Goal: Information Seeking & Learning: Check status

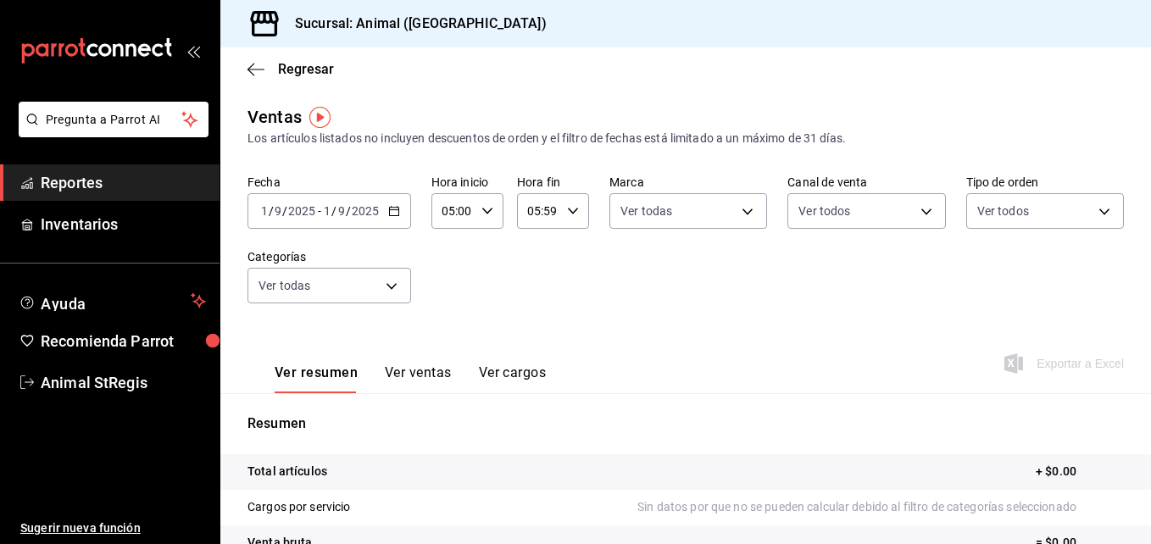
click at [400, 303] on div "Fecha [DATE] [DATE] - [DATE] [DATE] Hora inicio 05:00 Hora inicio Hora fin 05:5…" at bounding box center [685, 249] width 876 height 149
click at [396, 204] on div "[DATE] [DATE] - [DATE] [DATE]" at bounding box center [329, 211] width 164 height 36
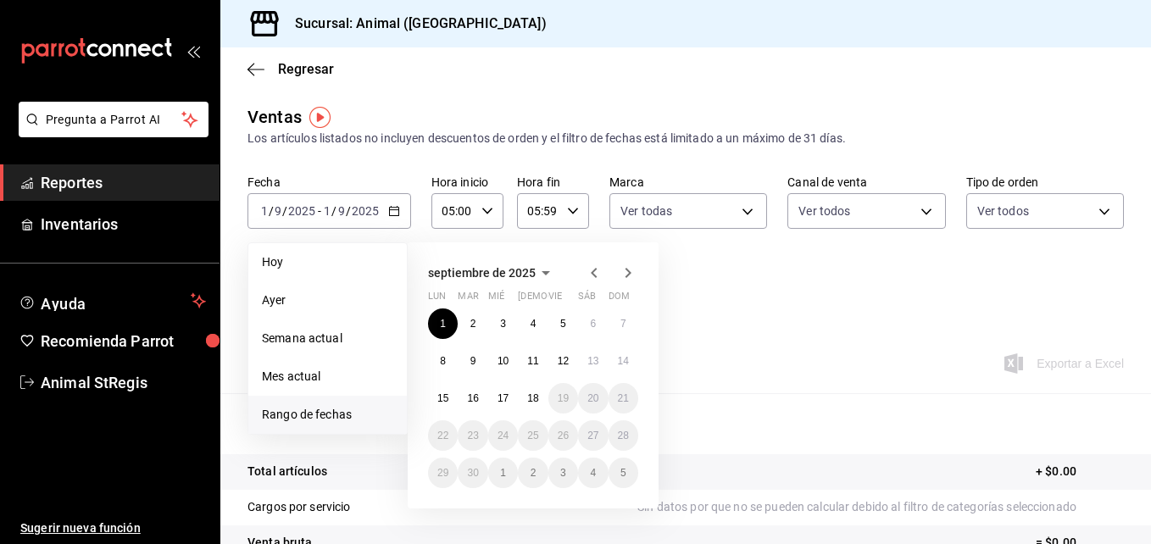
click at [605, 281] on div at bounding box center [611, 273] width 54 height 20
click at [598, 275] on icon "button" at bounding box center [594, 273] width 20 height 20
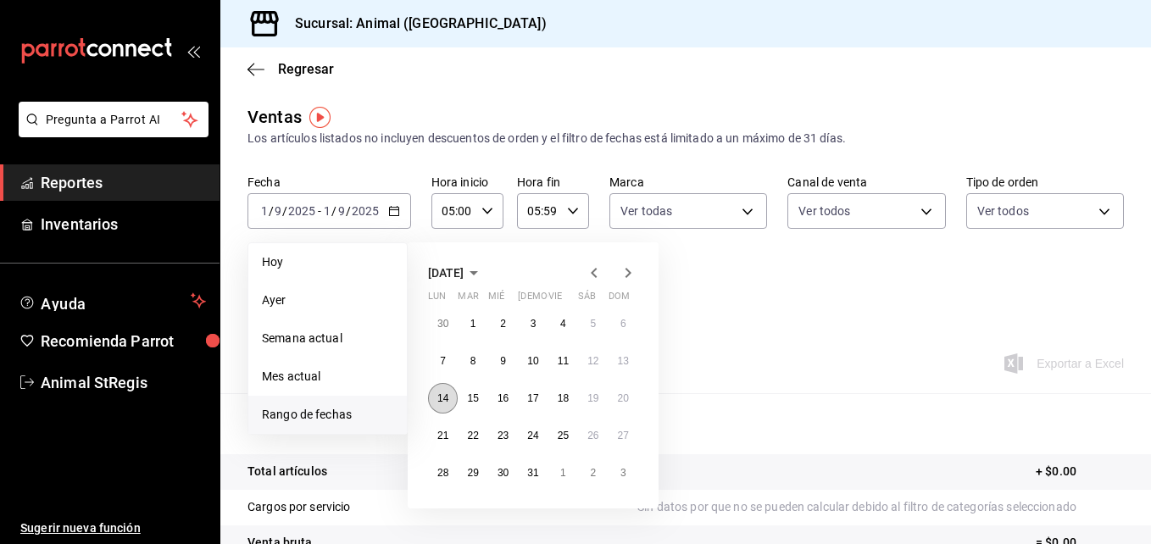
click at [447, 392] on button "14" at bounding box center [443, 398] width 30 height 31
click at [627, 273] on icon "button" at bounding box center [628, 273] width 20 height 20
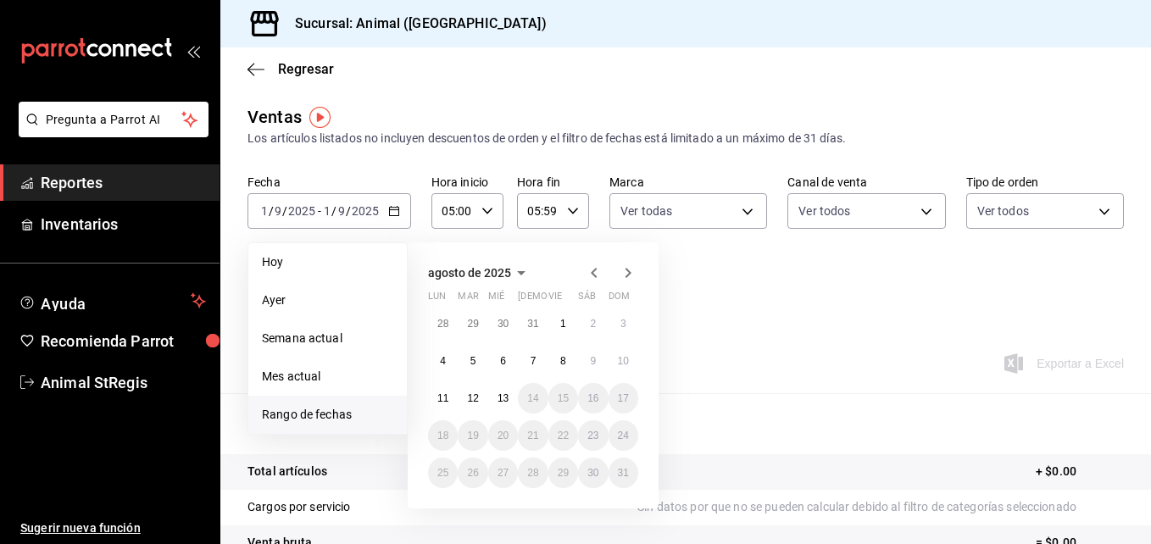
click at [627, 273] on icon "button" at bounding box center [628, 273] width 20 height 20
click at [590, 271] on icon "button" at bounding box center [594, 273] width 20 height 20
click at [501, 387] on button "13" at bounding box center [503, 398] width 30 height 31
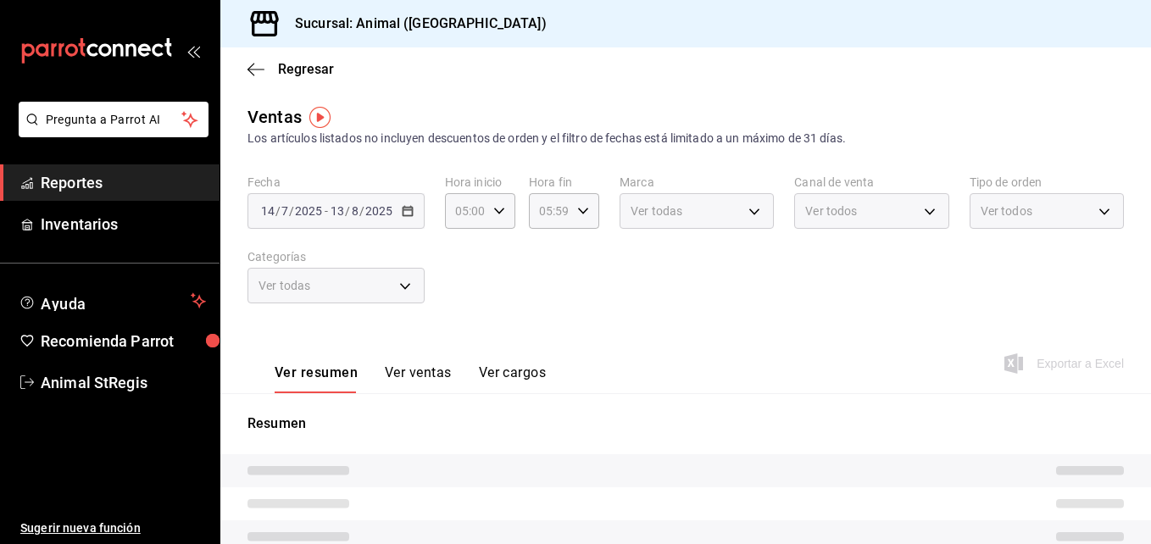
click at [403, 276] on div "Ver todas" at bounding box center [335, 286] width 177 height 36
click at [409, 290] on div "Ver todas" at bounding box center [335, 286] width 177 height 36
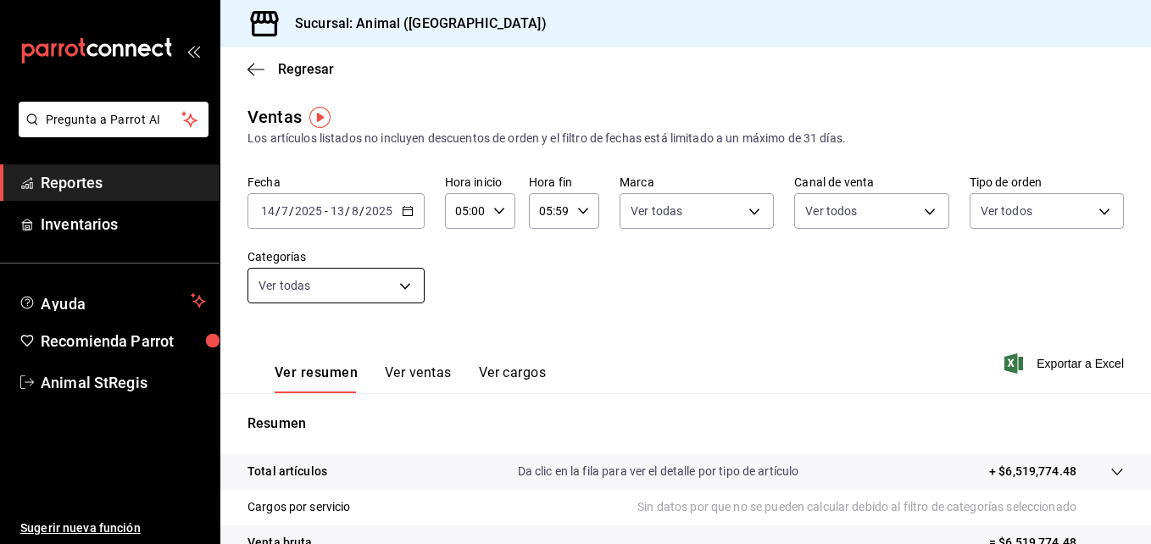
click at [405, 281] on body "Pregunta a Parrot AI Reportes Inventarios Ayuda Recomienda Parrot Animal StRegi…" at bounding box center [575, 272] width 1151 height 544
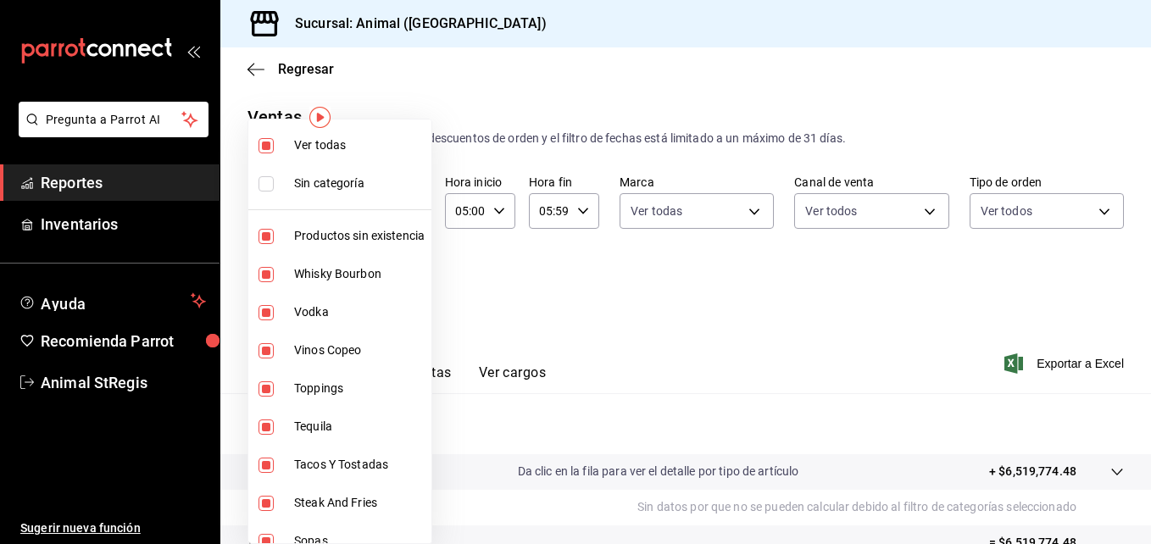
click at [264, 151] on input "checkbox" at bounding box center [265, 145] width 15 height 15
checkbox input "false"
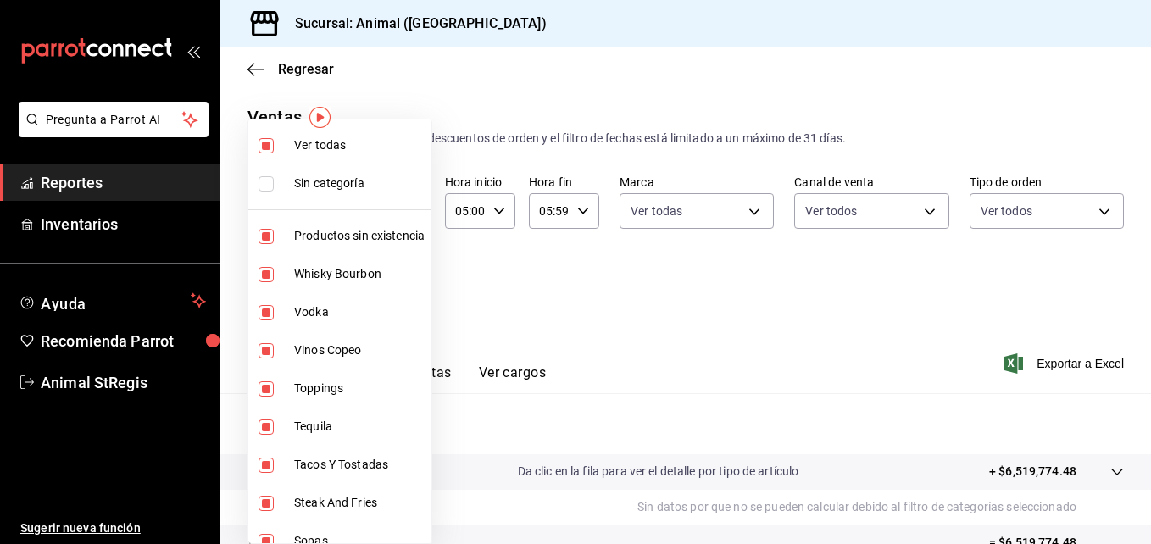
checkbox input "false"
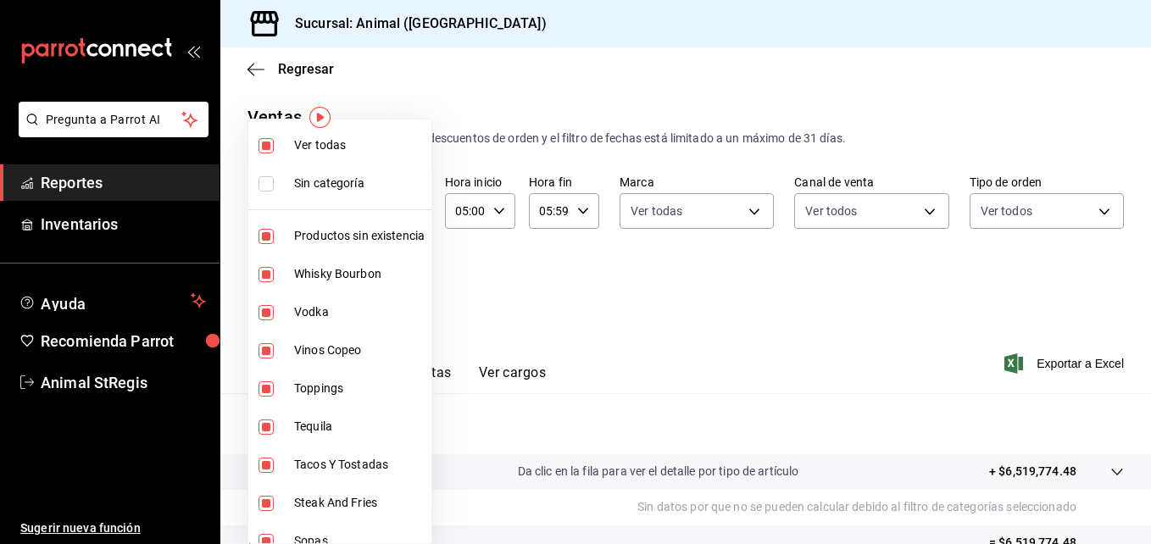
checkbox input "false"
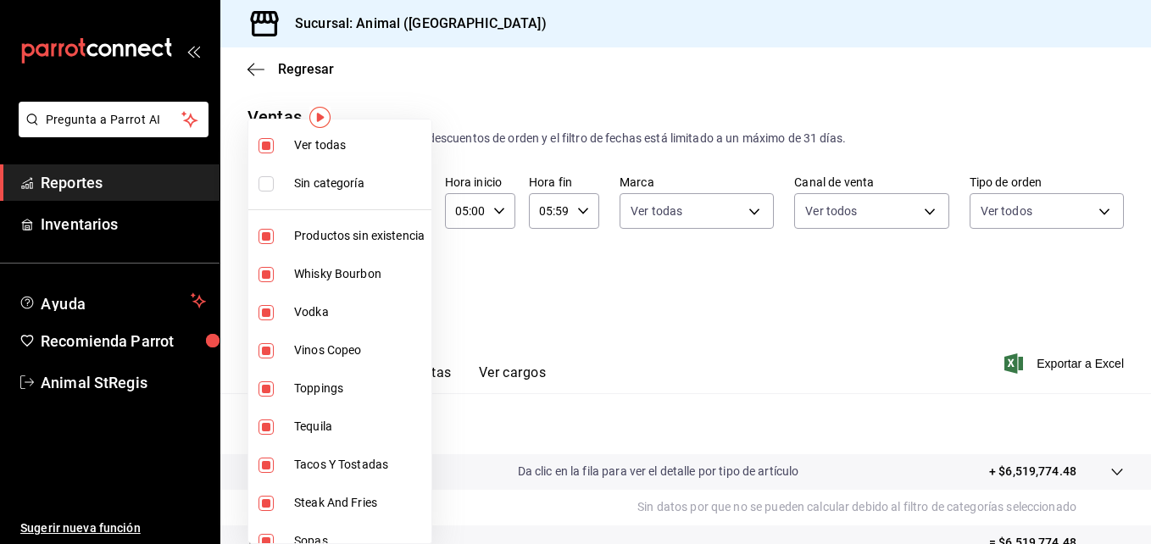
checkbox input "false"
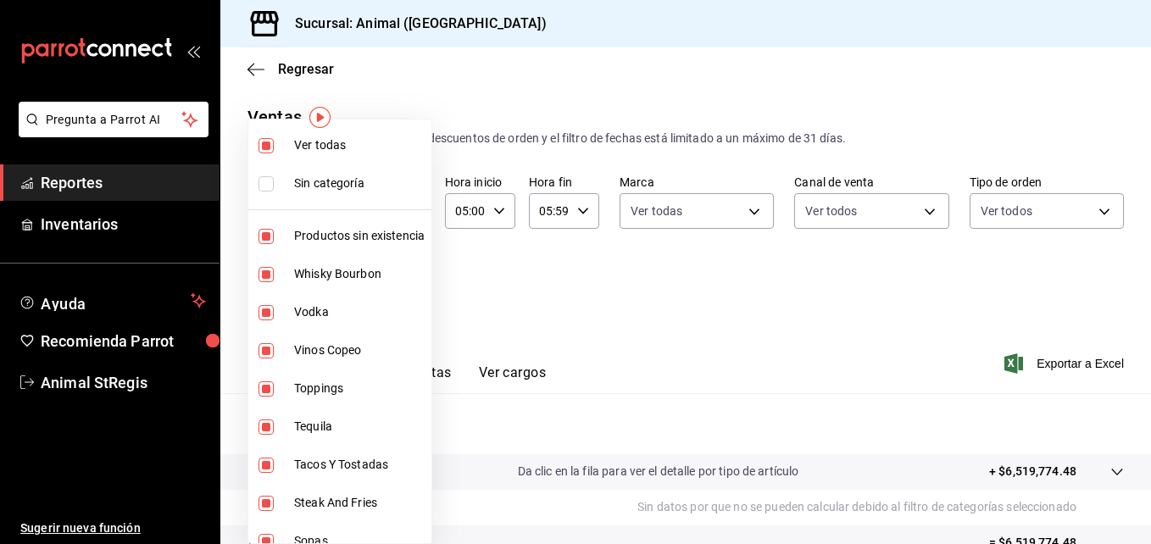
checkbox input "false"
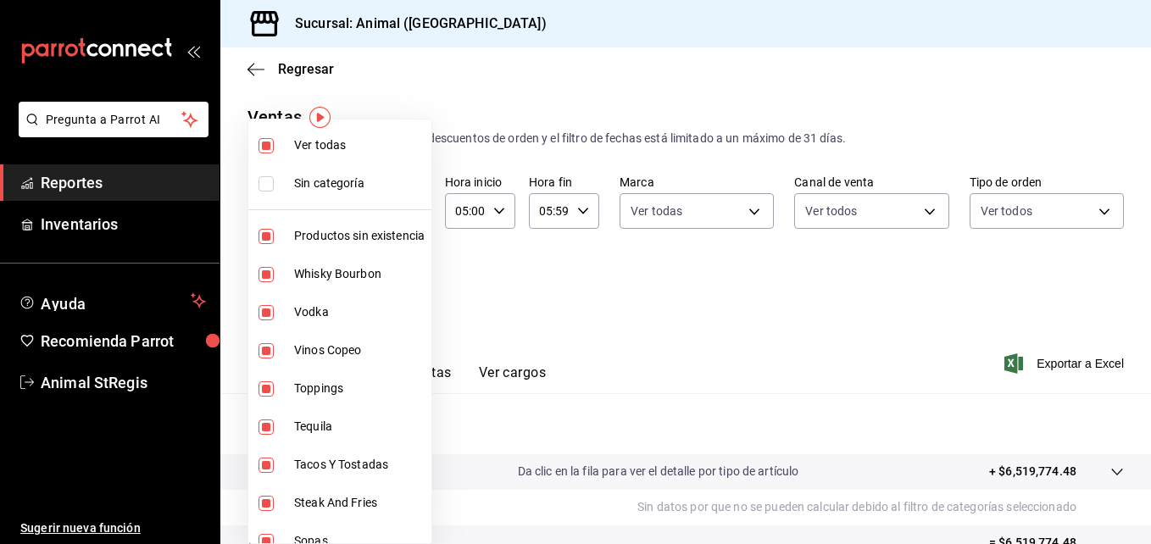
checkbox input "false"
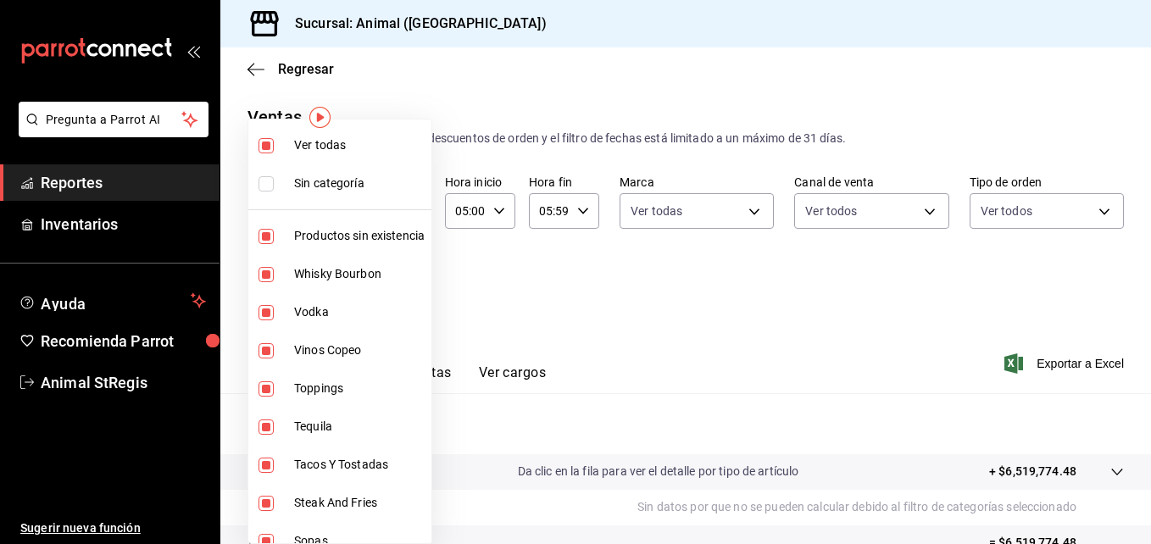
checkbox input "false"
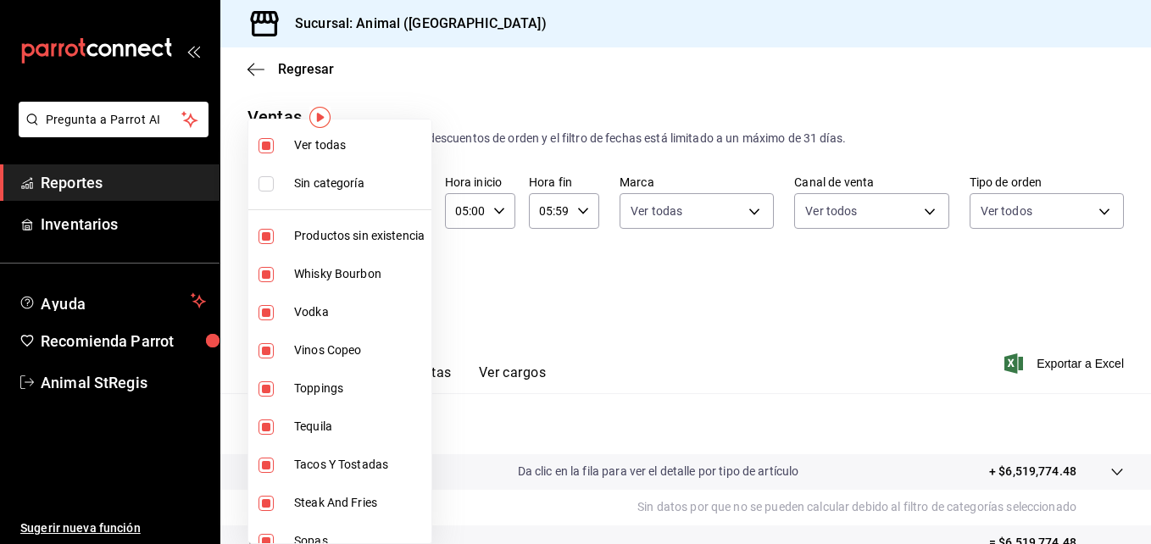
checkbox input "false"
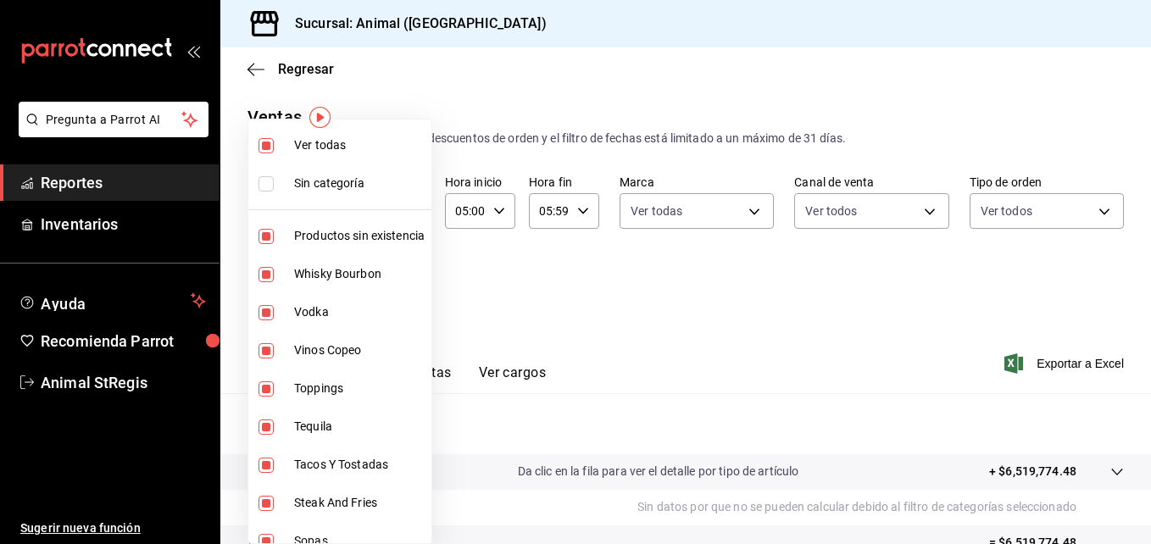
checkbox input "false"
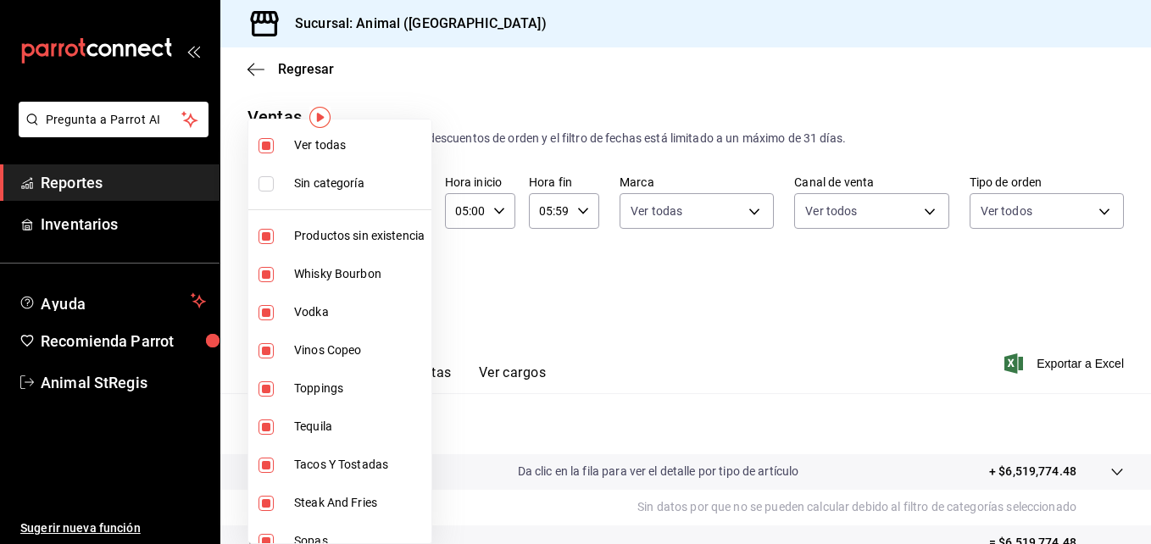
checkbox input "false"
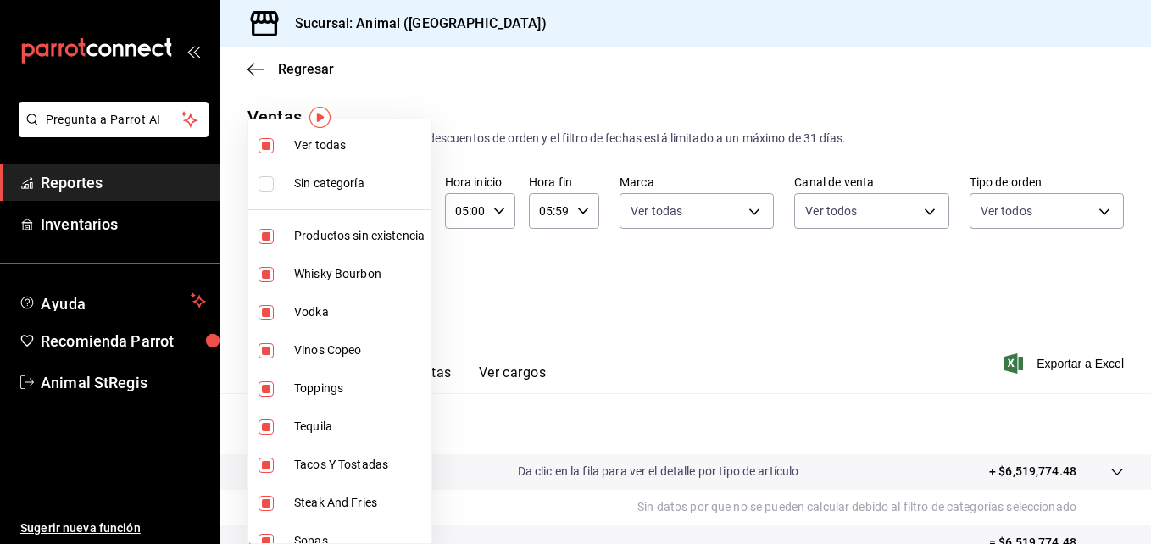
checkbox input "false"
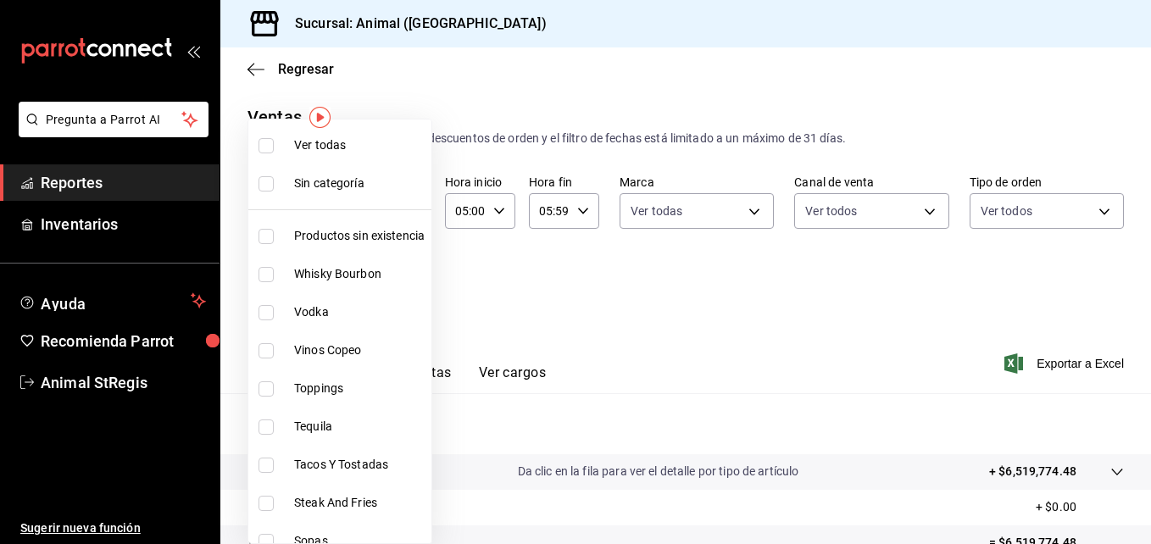
click at [267, 424] on input "checkbox" at bounding box center [265, 427] width 15 height 15
checkbox input "true"
type input "fb94c00f-4f62-472b-b6bf-14d0e7778afe"
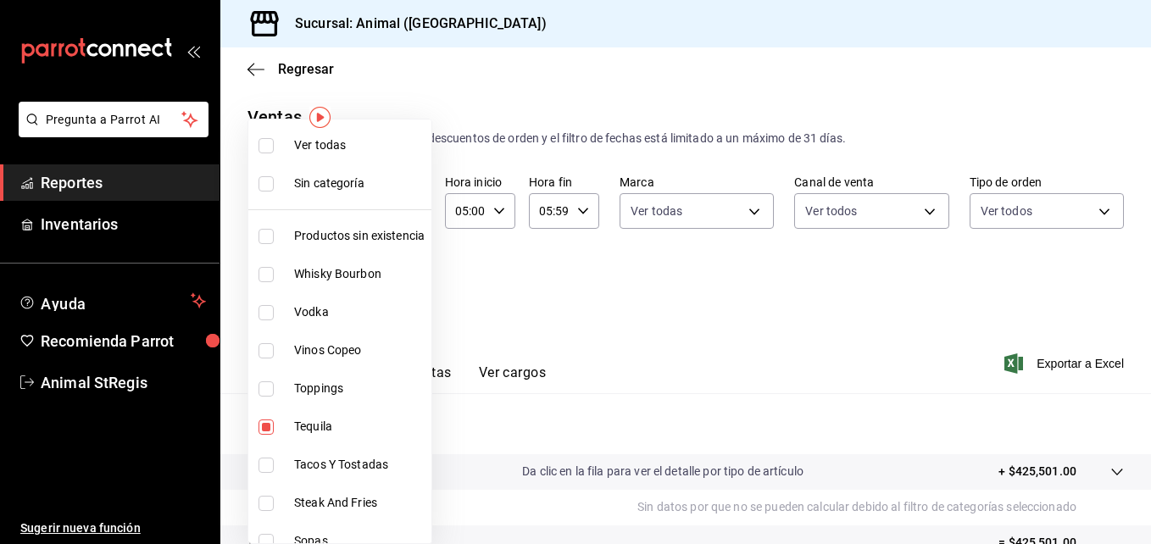
click at [650, 413] on div at bounding box center [575, 272] width 1151 height 544
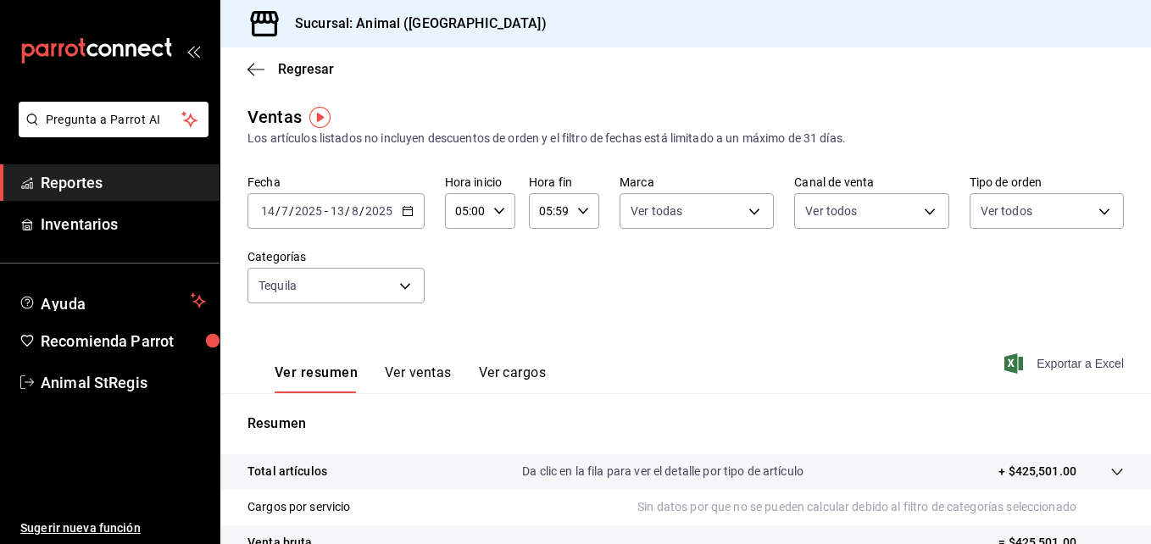
click at [1030, 369] on span "Exportar a Excel" at bounding box center [1066, 363] width 116 height 20
click at [414, 216] on div "[DATE] [DATE] - [DATE] [DATE]" at bounding box center [335, 211] width 177 height 36
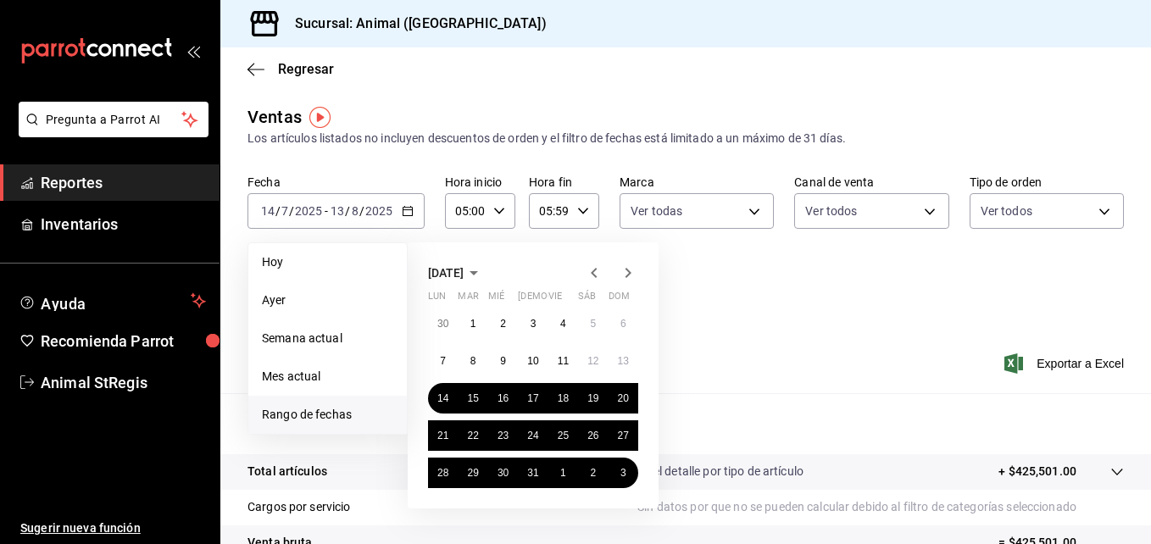
click at [625, 275] on icon "button" at bounding box center [628, 273] width 20 height 20
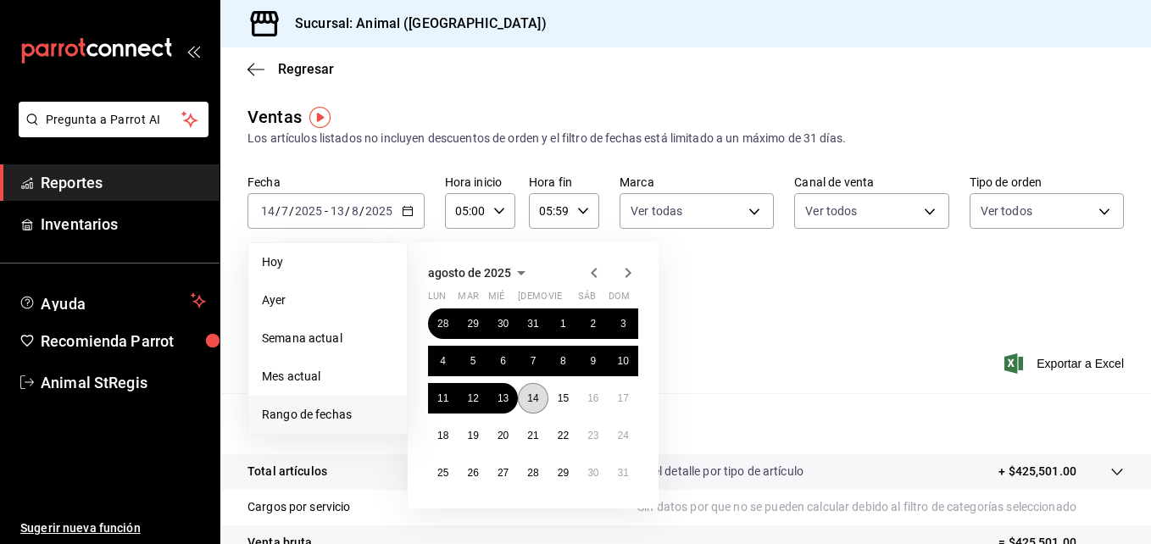
click at [530, 396] on abbr "14" at bounding box center [532, 398] width 11 height 12
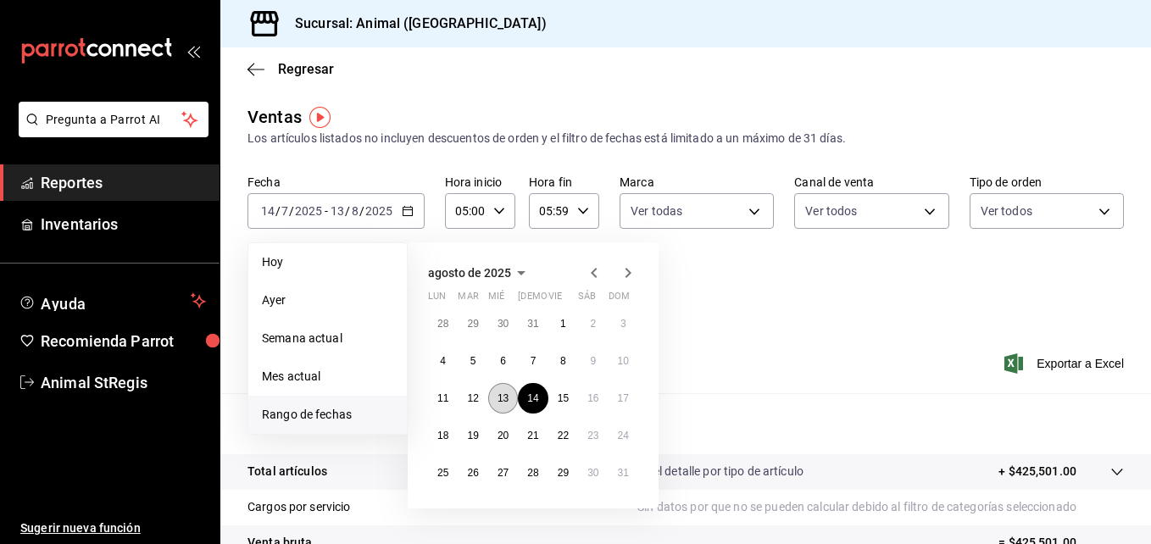
click at [509, 396] on button "13" at bounding box center [503, 398] width 30 height 31
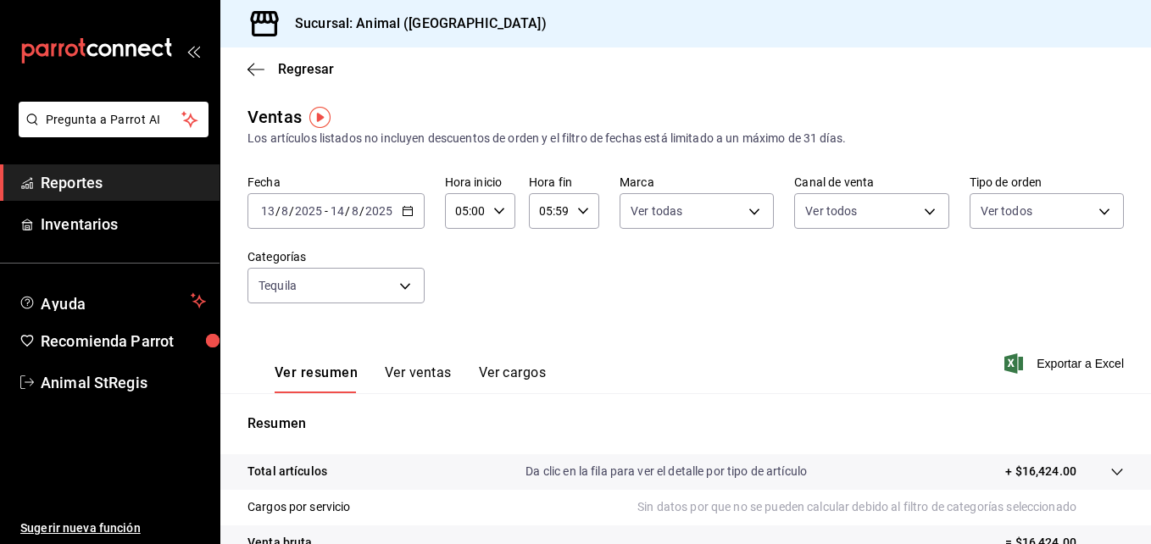
click at [411, 219] on div "[DATE] [DATE] - [DATE] [DATE]" at bounding box center [335, 211] width 177 height 36
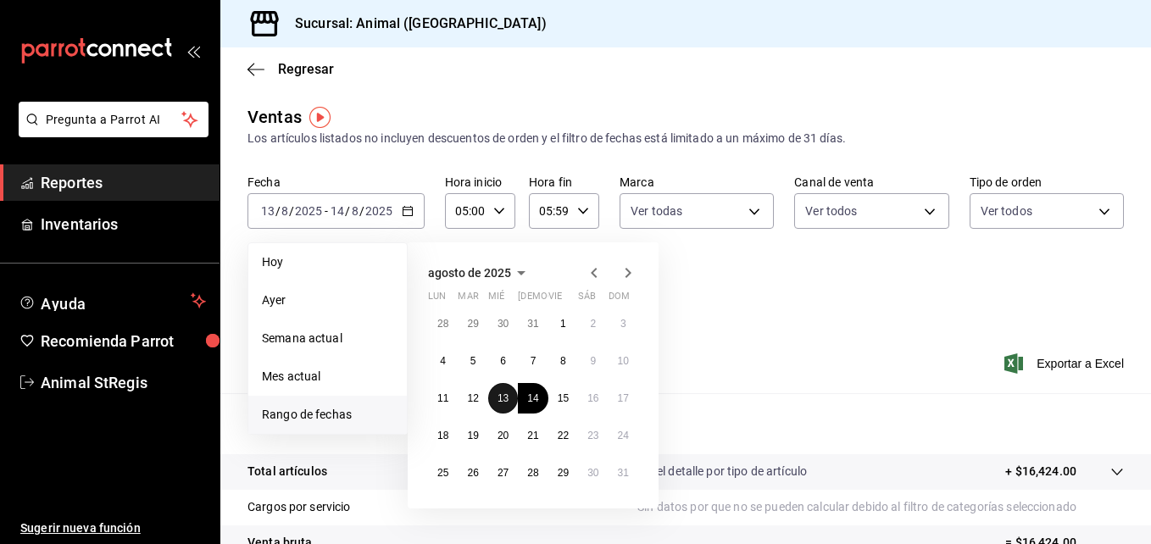
click at [503, 391] on button "13" at bounding box center [503, 398] width 30 height 31
click at [630, 274] on icon "button" at bounding box center [628, 273] width 6 height 10
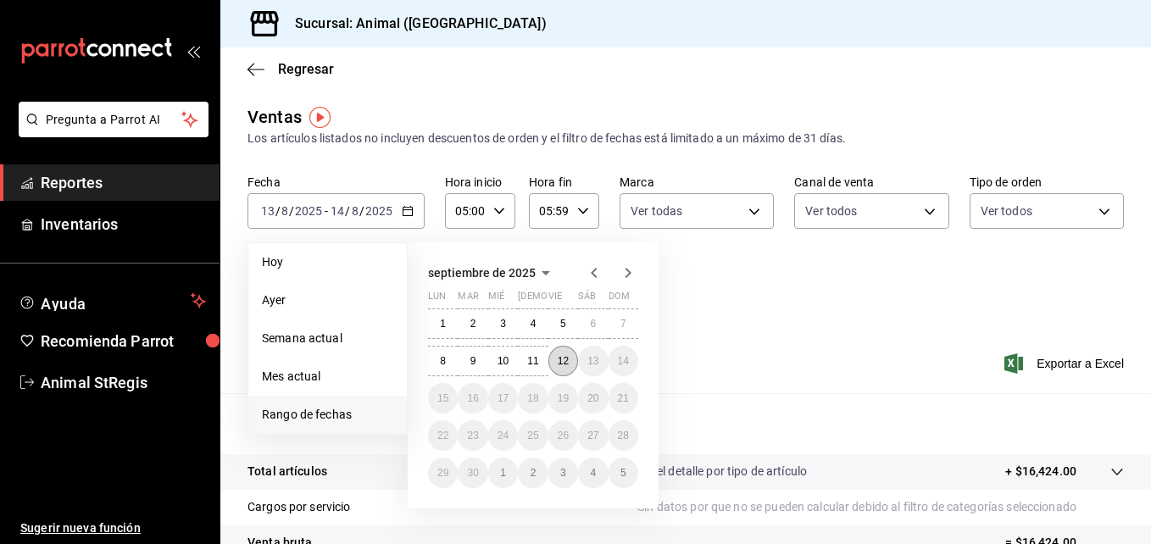
click at [558, 366] on abbr "12" at bounding box center [563, 361] width 11 height 12
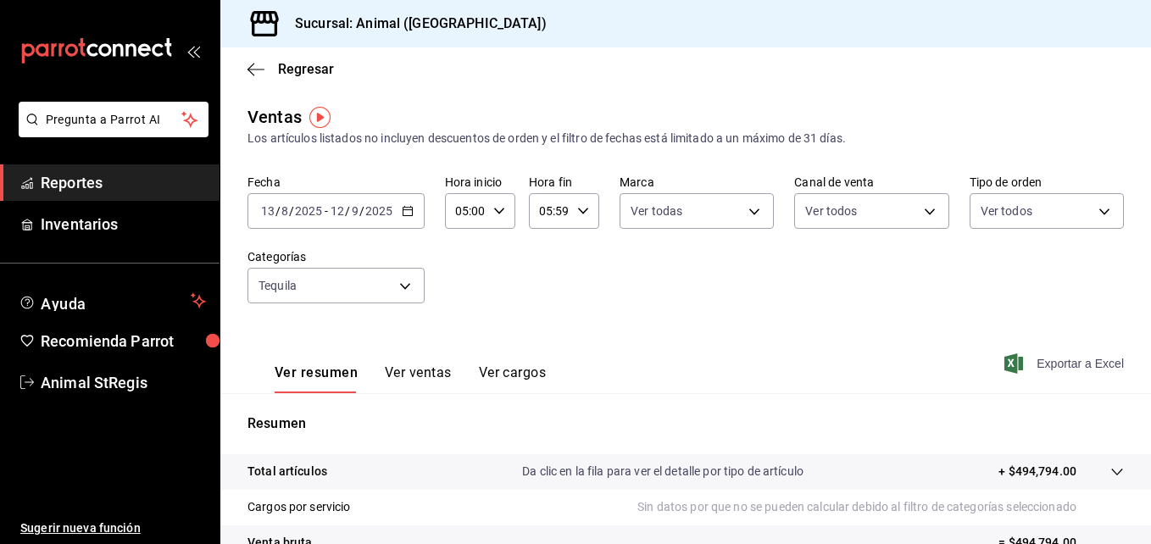
click at [1036, 365] on span "Exportar a Excel" at bounding box center [1066, 363] width 116 height 20
click at [406, 217] on div "[DATE] [DATE] - [DATE] [DATE]" at bounding box center [335, 211] width 177 height 36
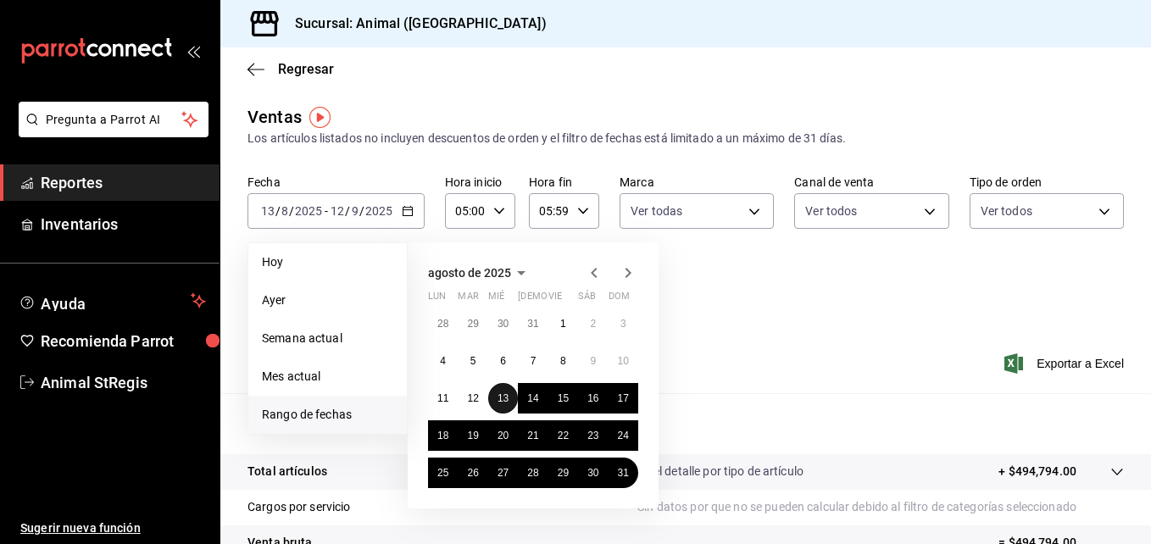
click at [512, 388] on button "13" at bounding box center [503, 398] width 30 height 31
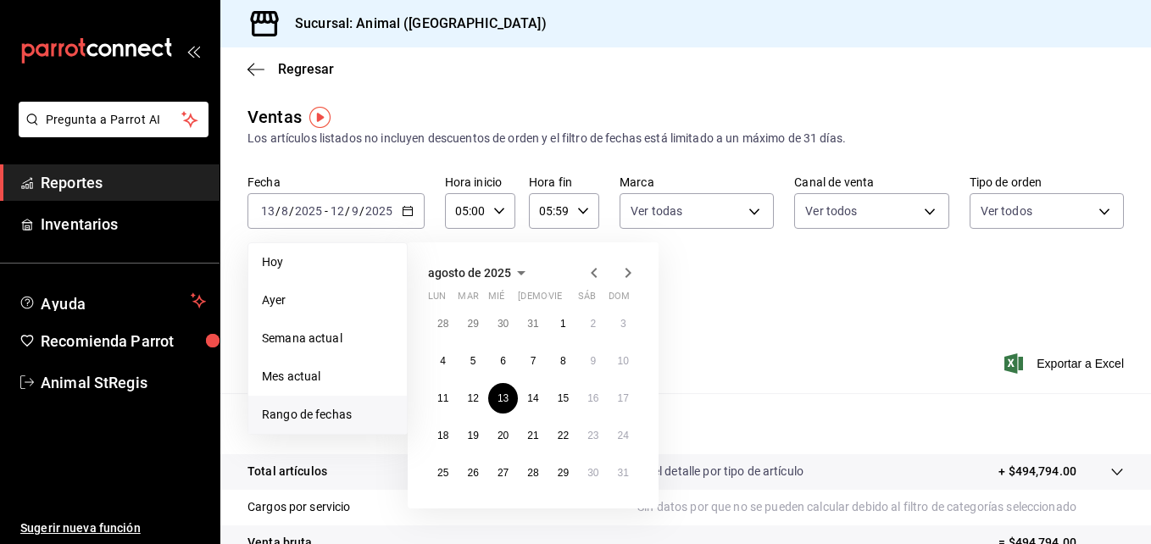
click at [598, 272] on icon "button" at bounding box center [594, 273] width 20 height 20
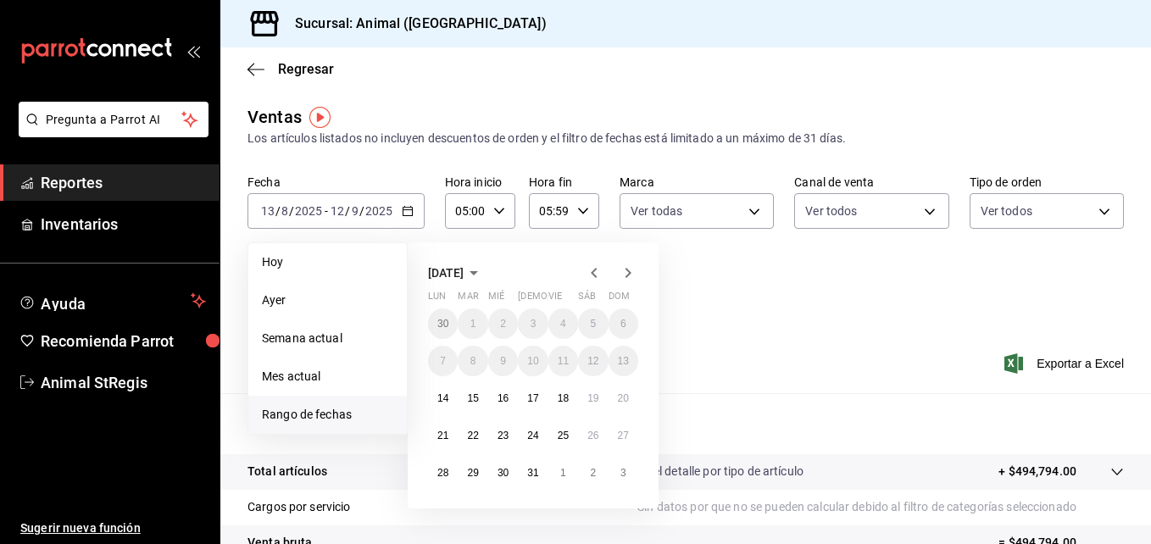
click at [729, 320] on div "Fecha [DATE] [DATE] - [DATE] [DATE] [DATE] [DATE] Semana actual Mes actual [GEO…" at bounding box center [685, 249] width 876 height 149
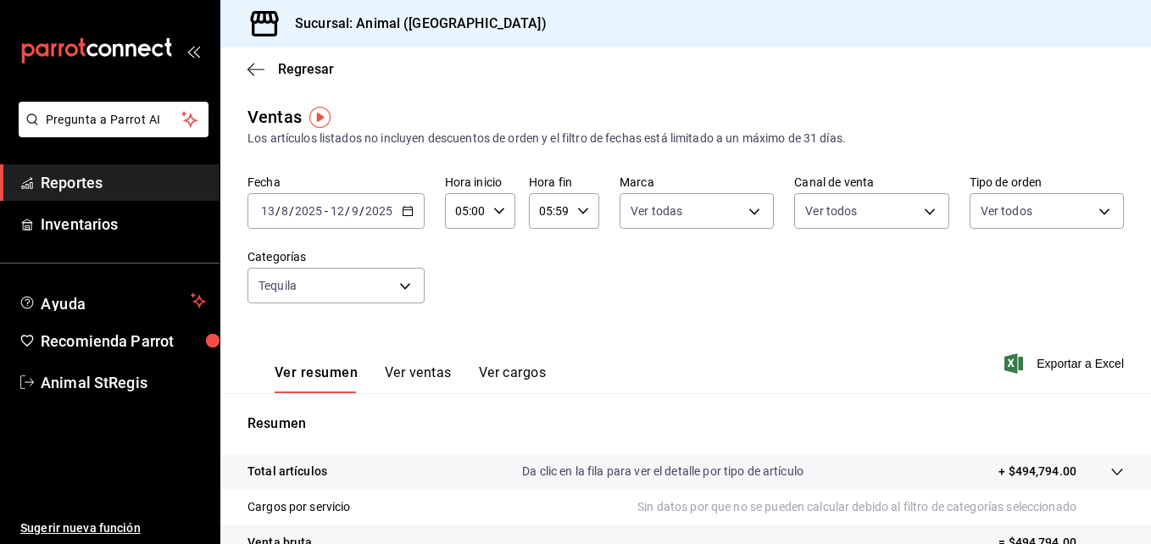
click at [418, 210] on div "[DATE] [DATE] - [DATE] [DATE]" at bounding box center [335, 211] width 177 height 36
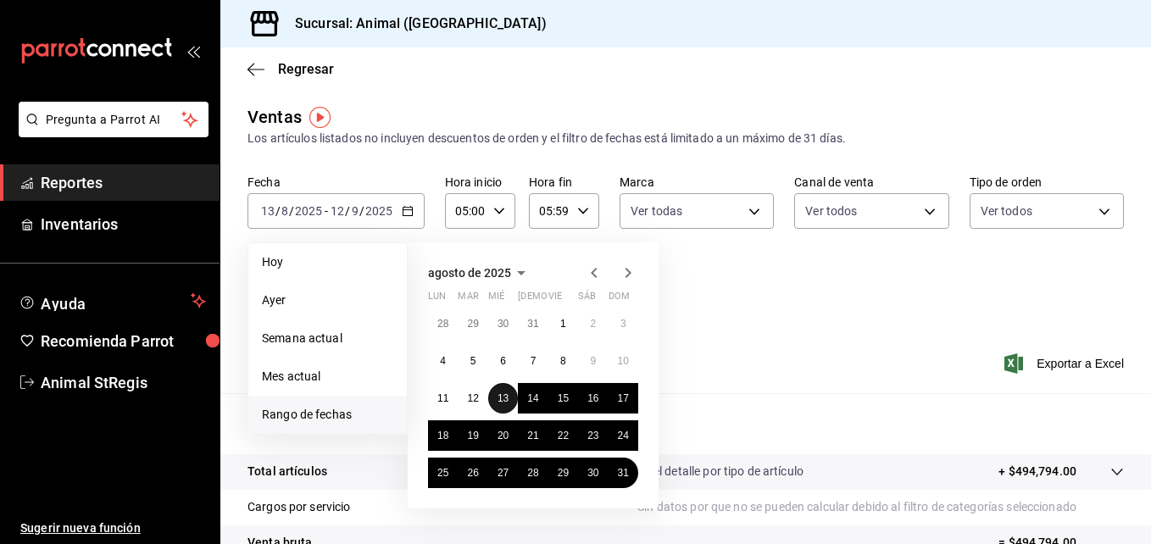
click at [504, 398] on abbr "13" at bounding box center [502, 398] width 11 height 12
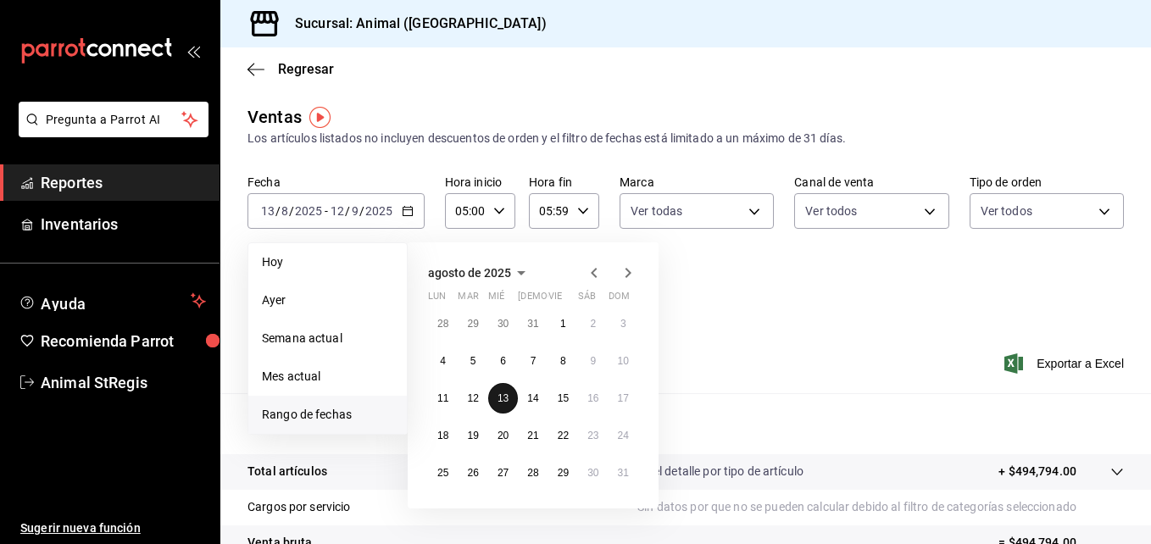
click at [512, 399] on button "13" at bounding box center [503, 398] width 30 height 31
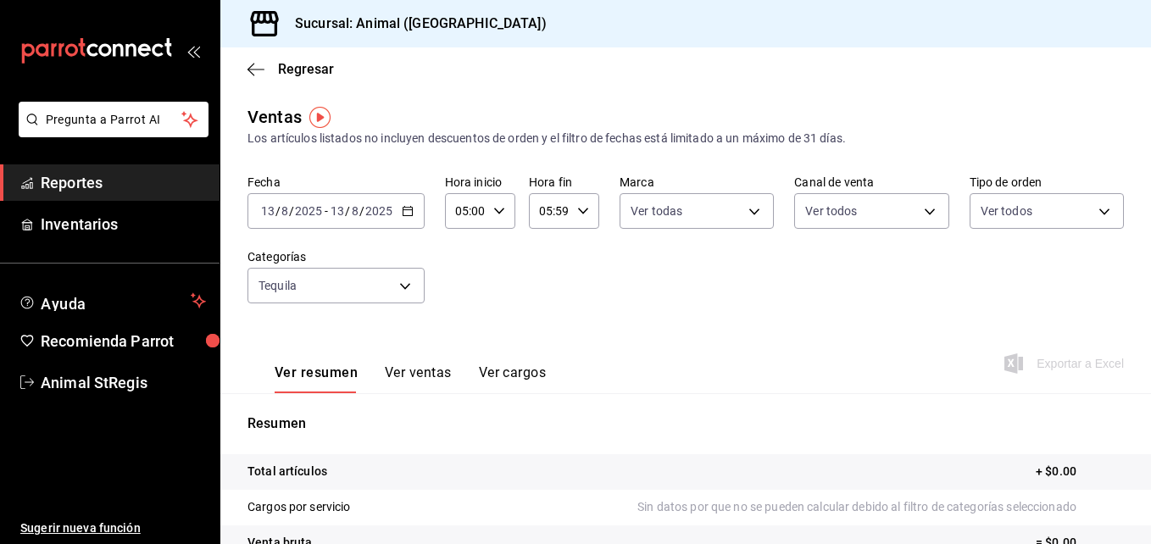
click at [408, 209] on icon "button" at bounding box center [408, 211] width 12 height 12
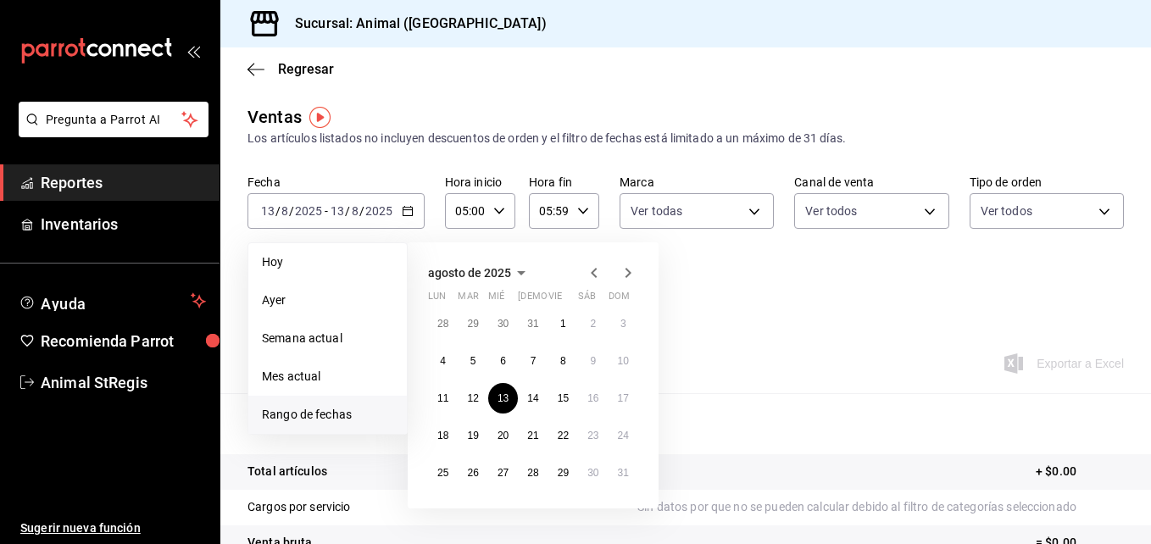
click at [592, 273] on icon "button" at bounding box center [594, 273] width 6 height 10
click at [470, 359] on abbr "8" at bounding box center [473, 361] width 6 height 12
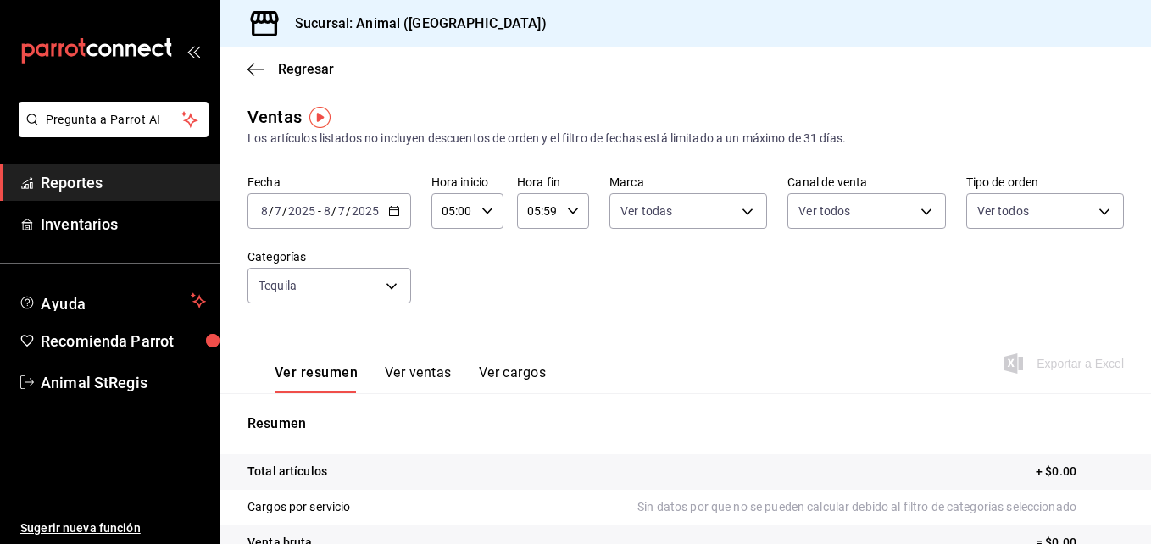
click at [448, 364] on button "Ver ventas" at bounding box center [418, 378] width 67 height 29
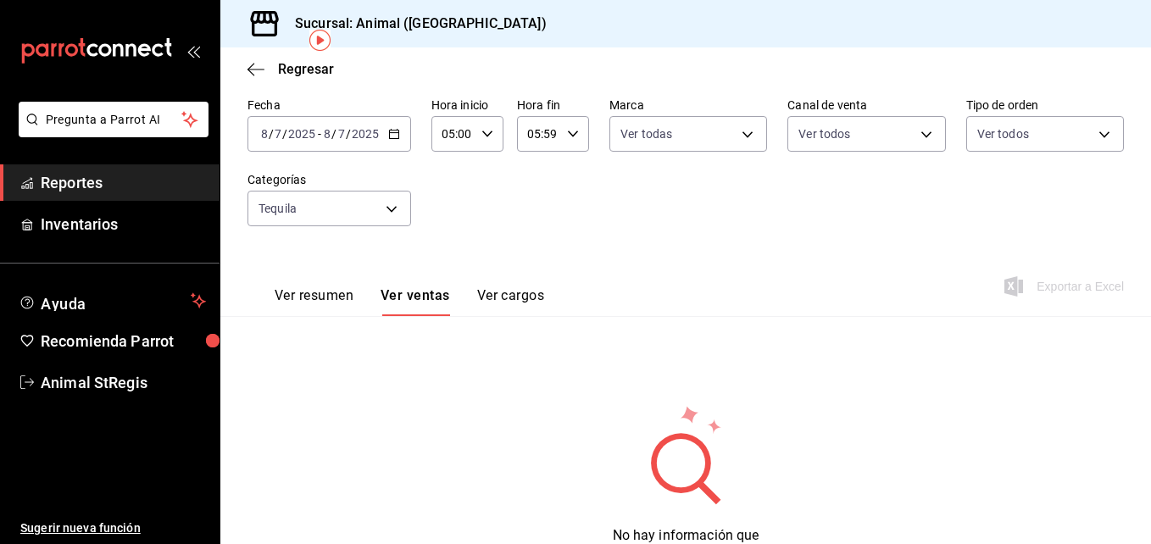
scroll to position [58, 0]
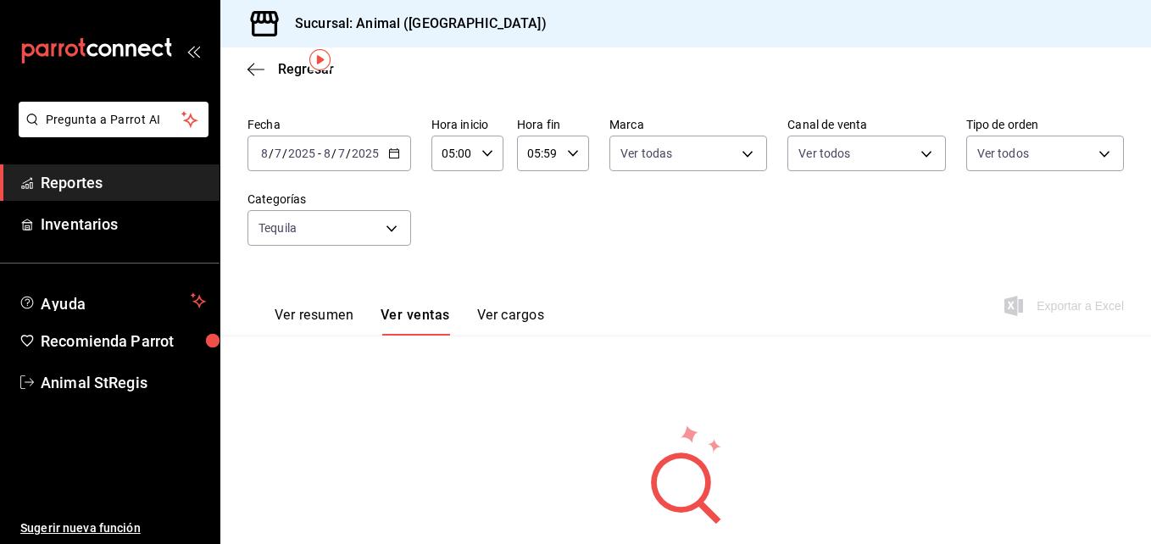
click at [577, 152] on div "05:59 Hora fin" at bounding box center [553, 154] width 72 height 36
click at [527, 286] on button "07" at bounding box center [532, 278] width 29 height 34
type input "07:59"
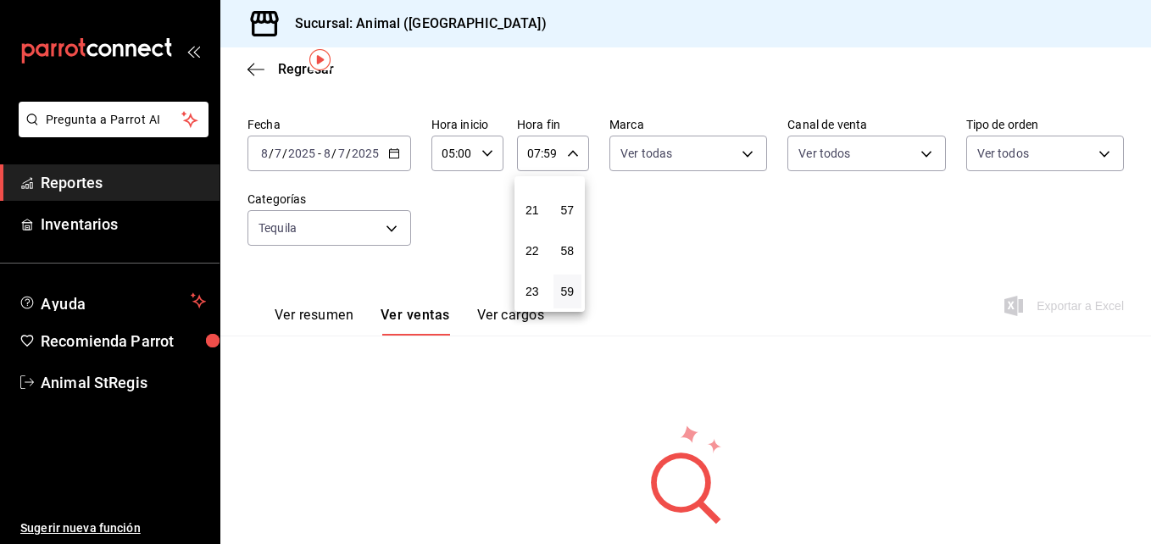
click at [528, 286] on span "23" at bounding box center [532, 292] width 8 height 14
type input "23:59"
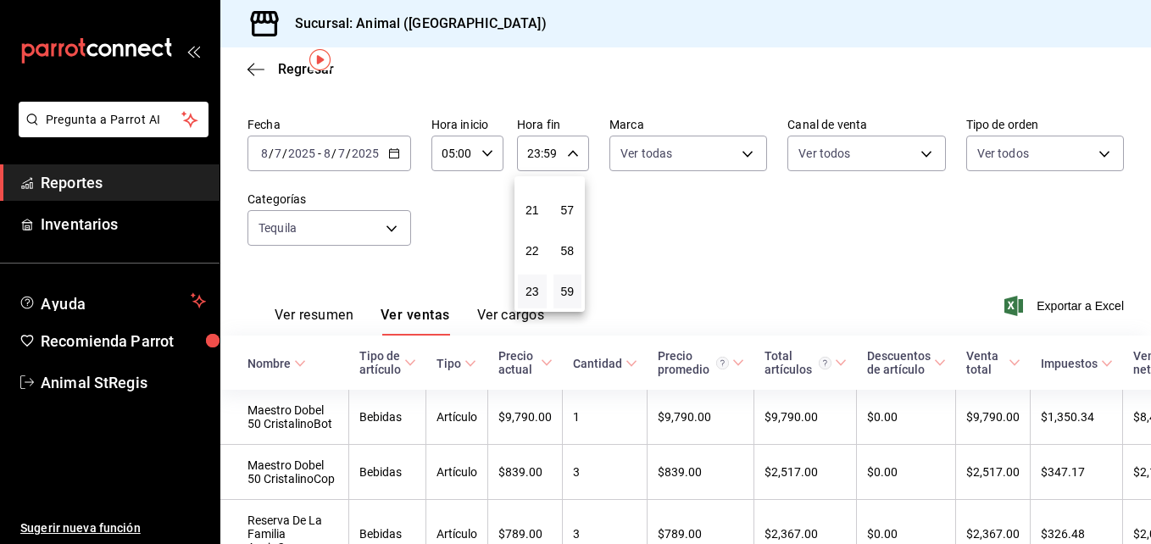
click at [697, 251] on div at bounding box center [575, 272] width 1151 height 544
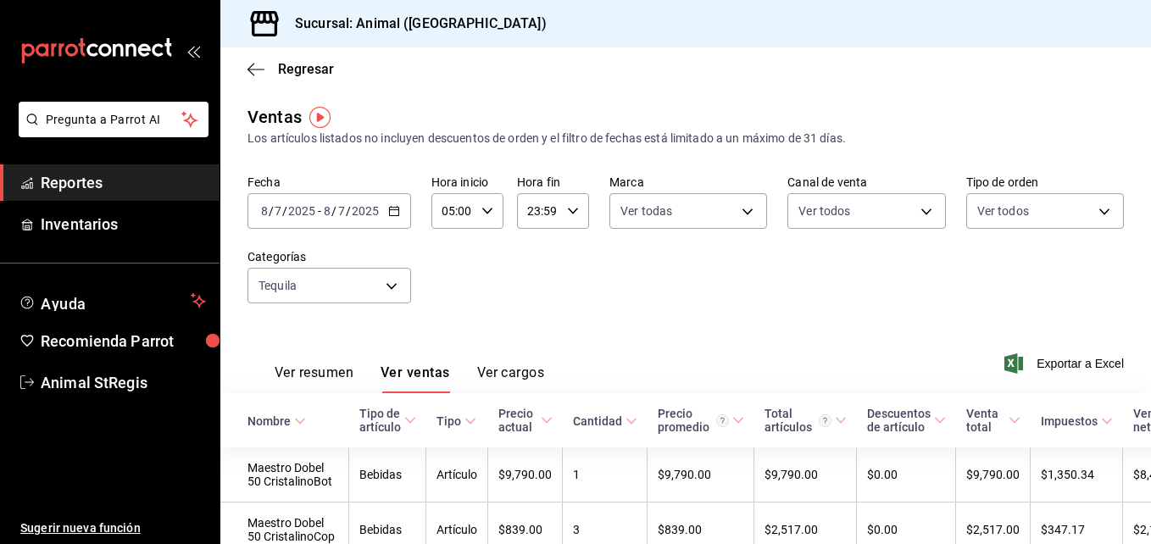
click at [392, 208] on \(Stroke\) "button" at bounding box center [394, 211] width 10 height 9
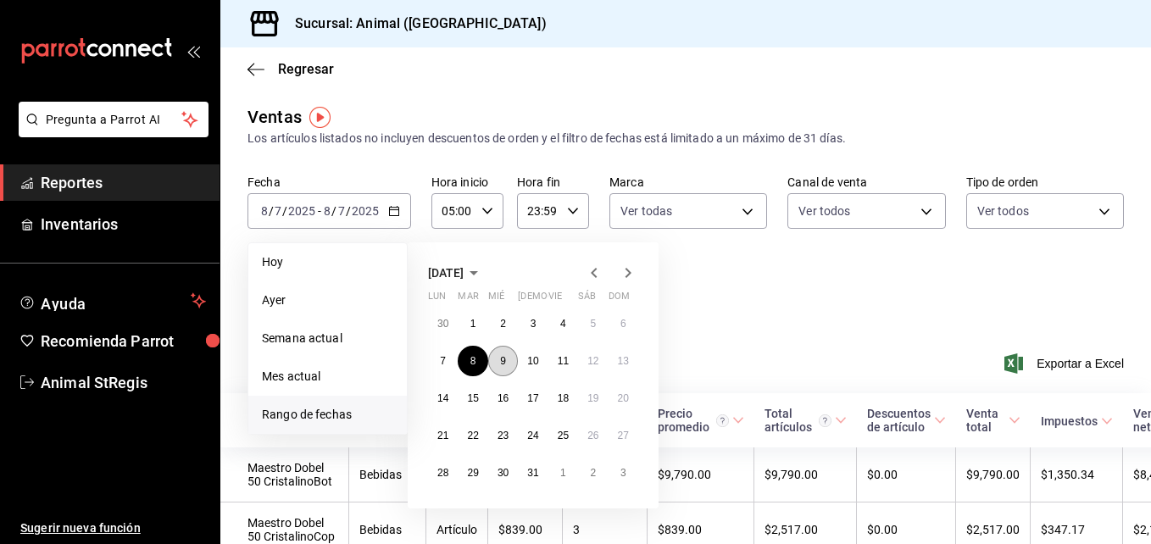
click at [498, 365] on button "9" at bounding box center [503, 361] width 30 height 31
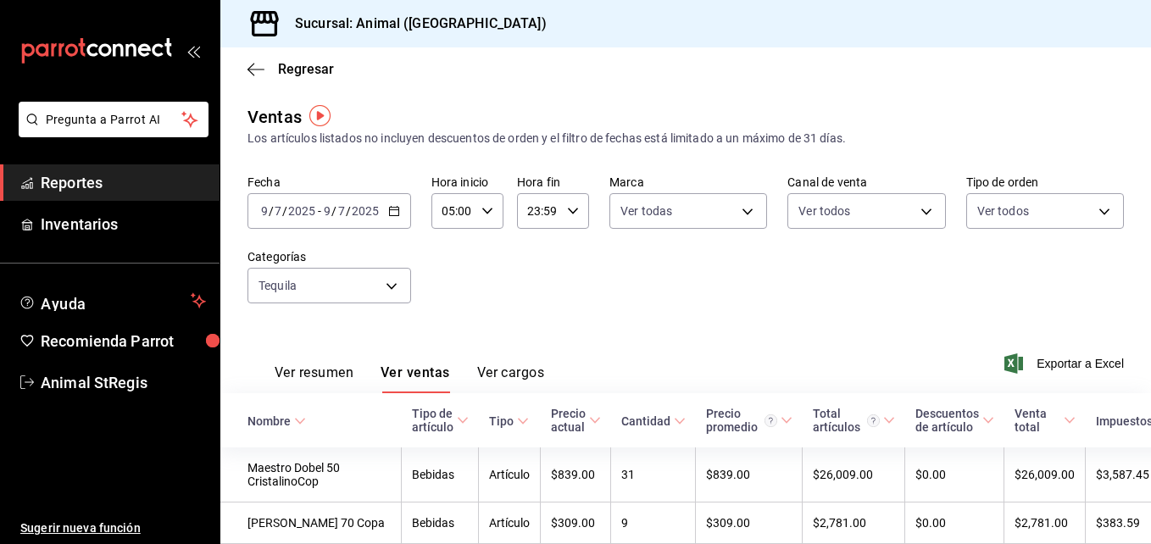
scroll to position [18, 0]
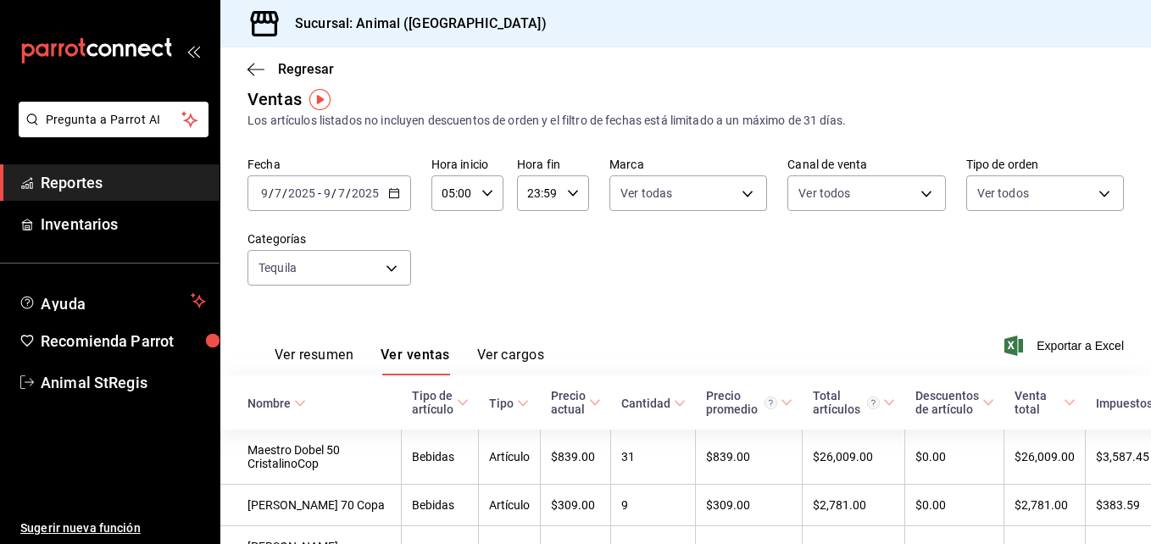
click at [418, 189] on div "Fecha [DATE] [DATE] - [DATE] [DATE] Hora inicio 05:00 Hora inicio Hora fin 23:5…" at bounding box center [685, 231] width 876 height 149
click at [397, 192] on \(Stroke\) "button" at bounding box center [394, 193] width 10 height 9
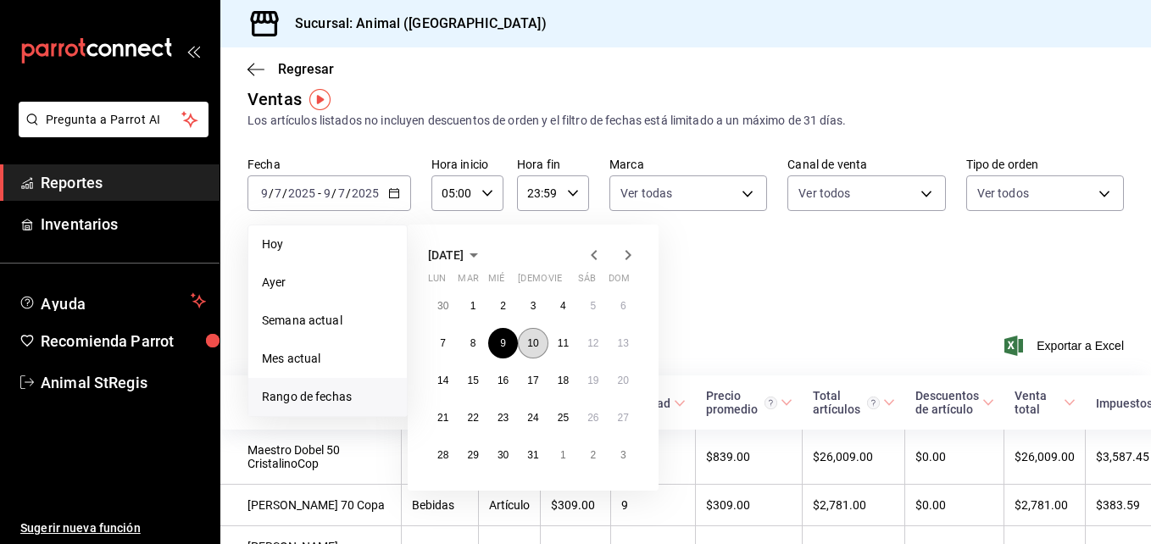
click at [542, 340] on button "10" at bounding box center [533, 343] width 30 height 31
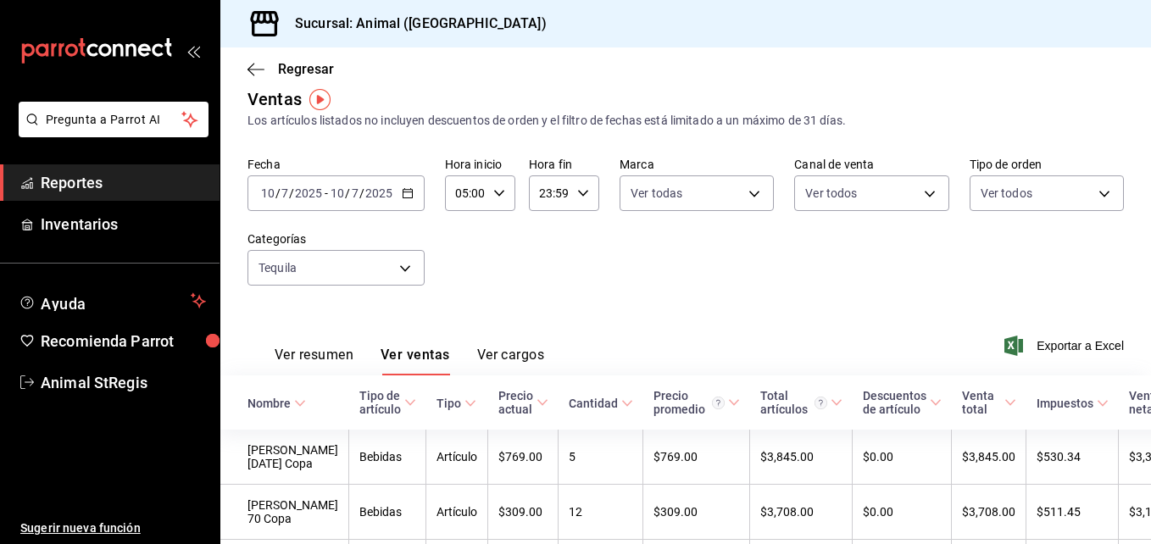
drag, startPoint x: 1136, startPoint y: 195, endPoint x: 1150, endPoint y: 239, distance: 46.1
click at [1150, 239] on html "Pregunta a Parrot AI Reportes Inventarios Ayuda Recomienda Parrot Animal StRegi…" at bounding box center [575, 272] width 1151 height 544
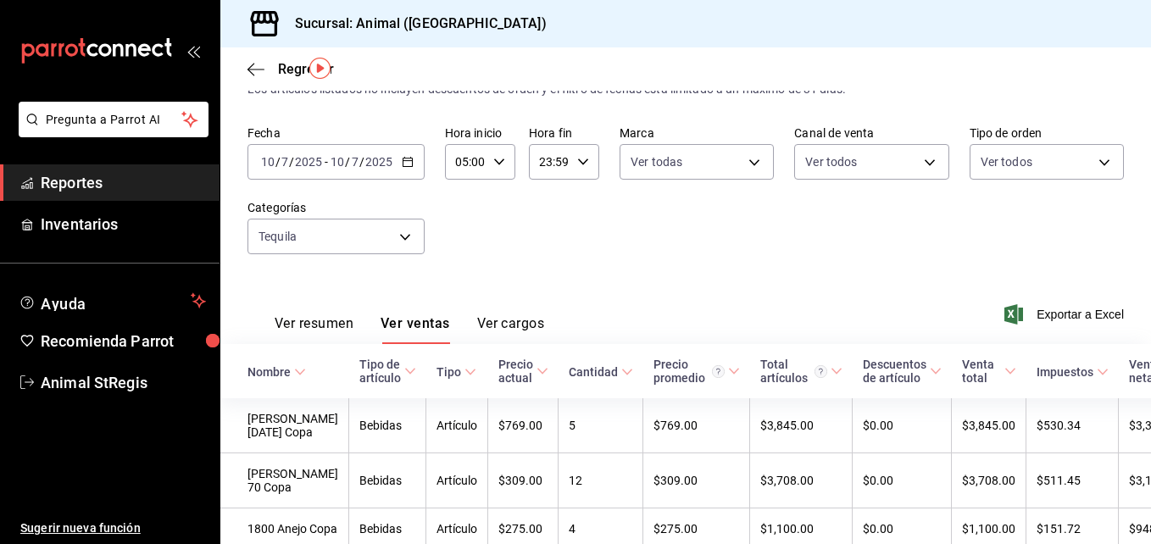
scroll to position [51, 0]
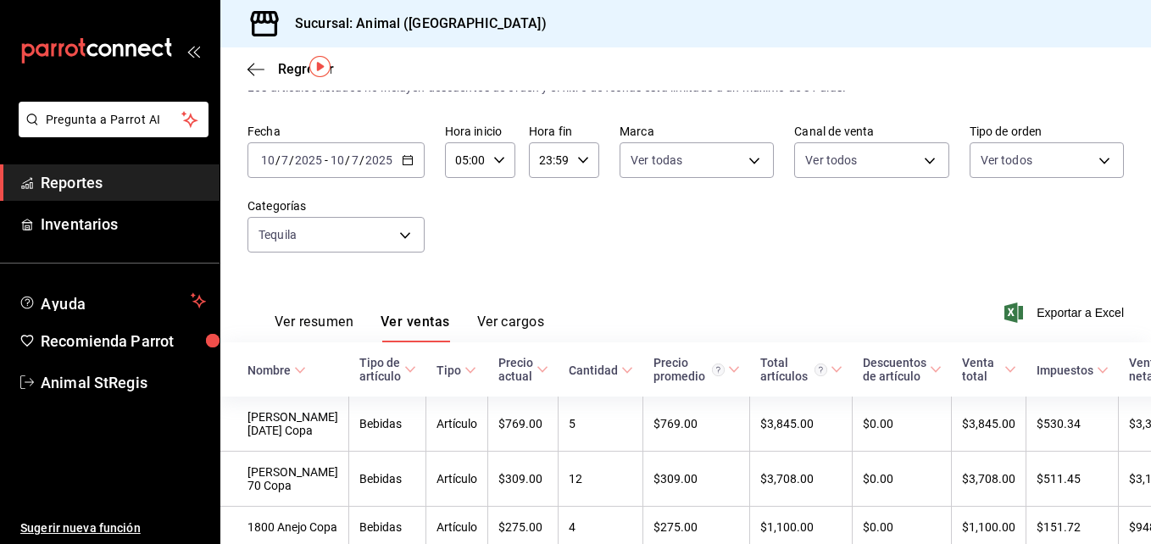
click at [409, 164] on icon "button" at bounding box center [408, 160] width 12 height 12
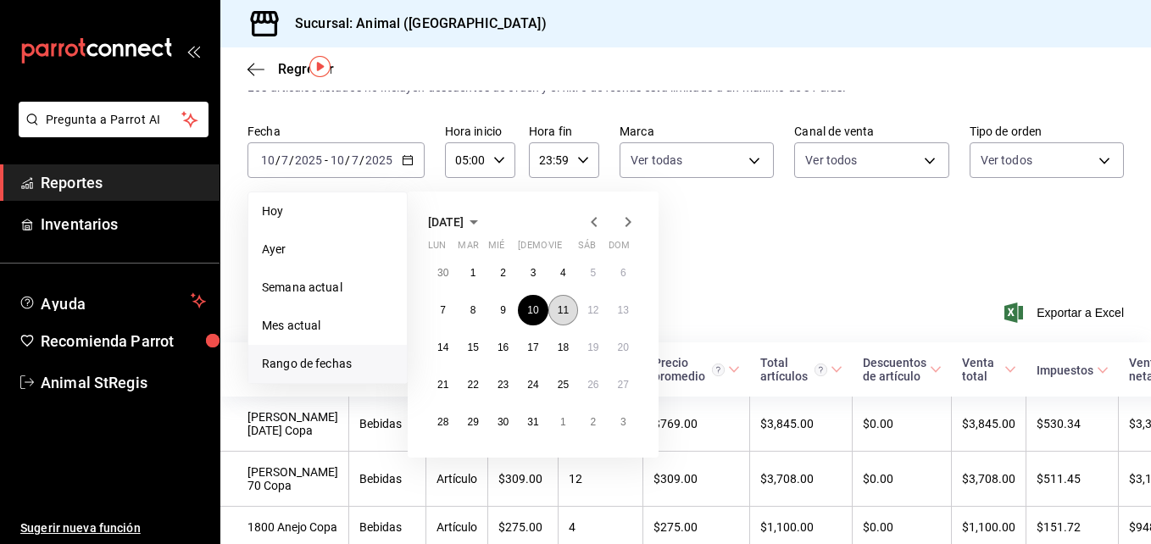
click at [560, 304] on abbr "11" at bounding box center [563, 310] width 11 height 12
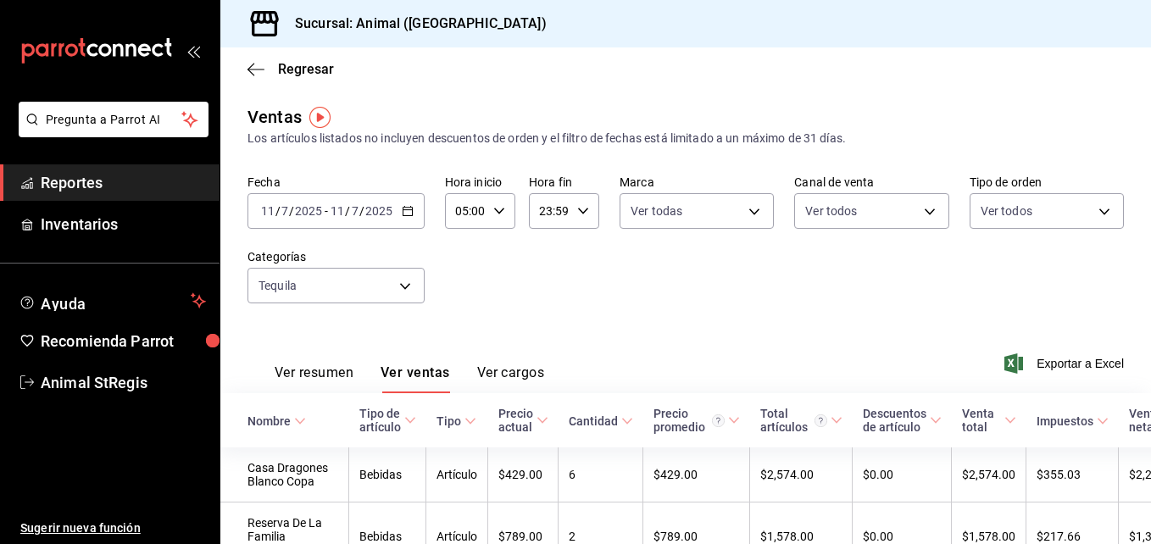
click at [403, 208] on icon "button" at bounding box center [408, 211] width 12 height 12
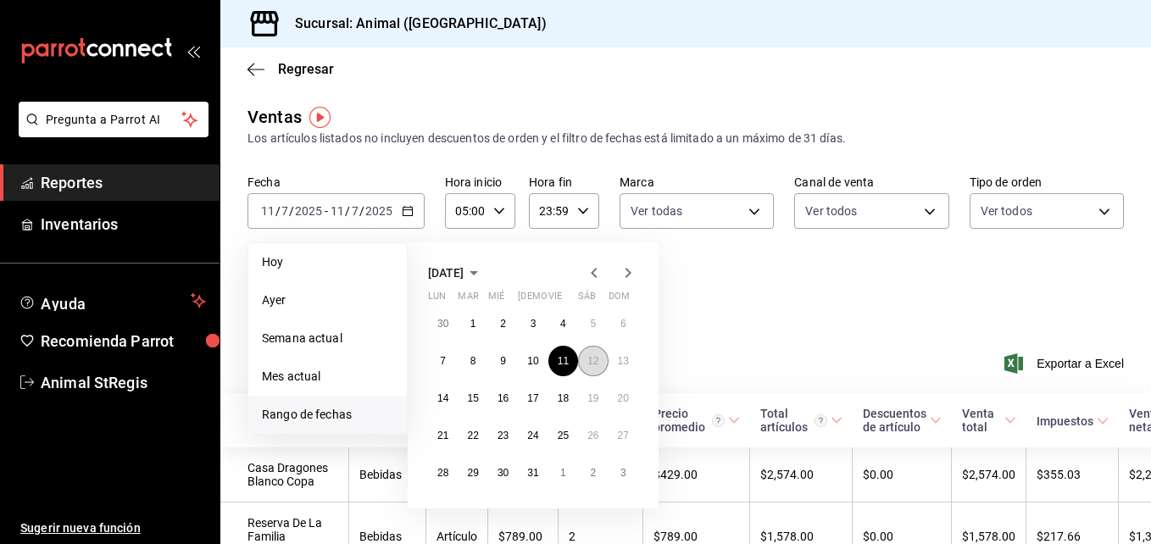
click at [594, 363] on abbr "12" at bounding box center [592, 361] width 11 height 12
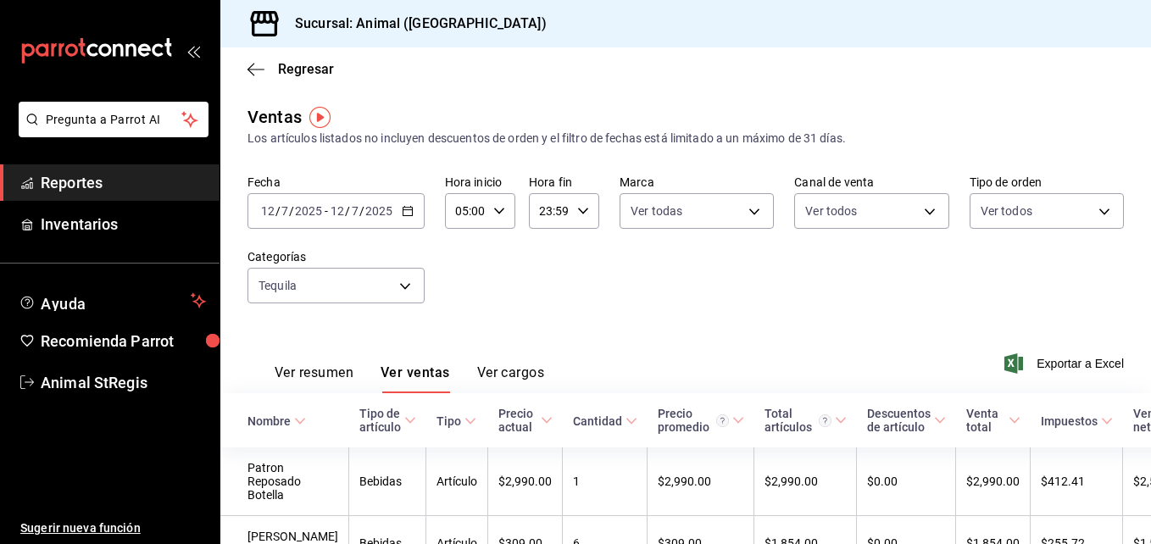
click at [414, 209] on div "[DATE] [DATE] - [DATE] [DATE]" at bounding box center [335, 211] width 177 height 36
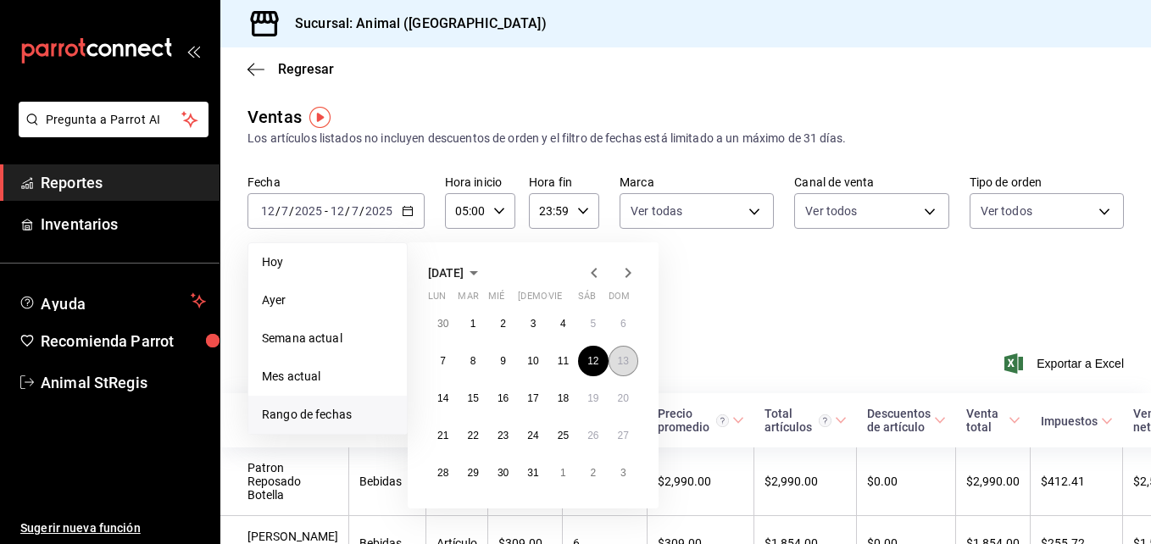
click at [625, 364] on abbr "13" at bounding box center [623, 361] width 11 height 12
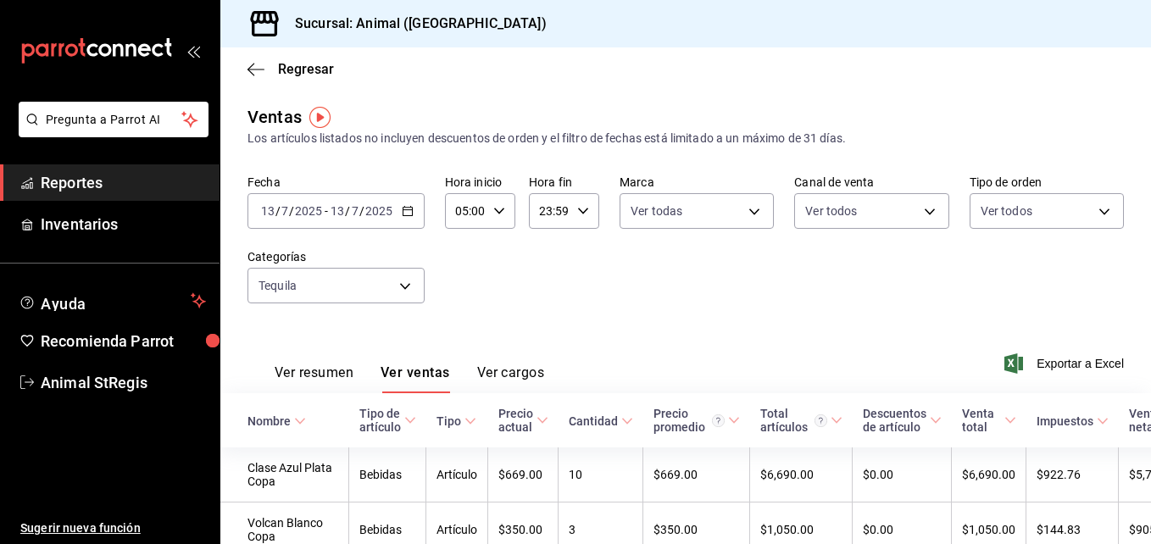
click at [1136, 156] on div "Ventas Los artículos listados no incluyen descuentos de orden y el filtro de fe…" at bounding box center [685, 372] width 931 height 536
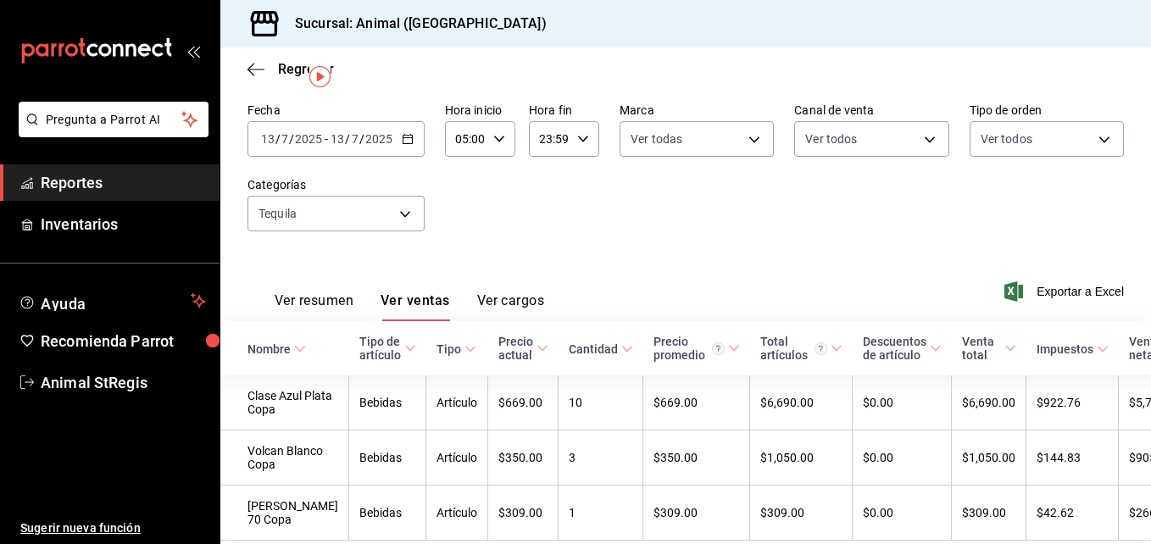
scroll to position [41, 0]
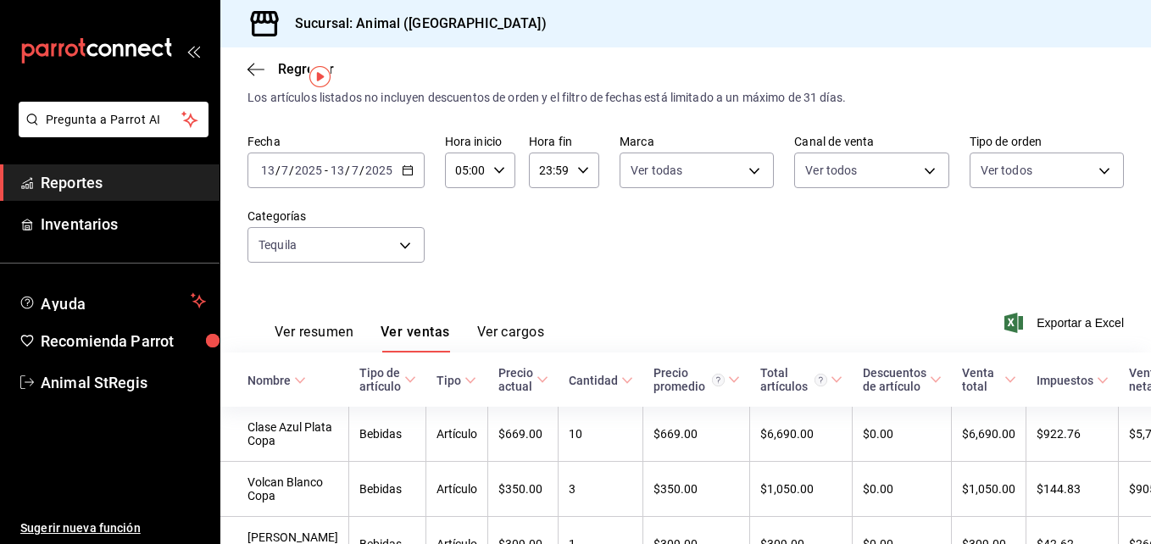
click at [413, 172] on div "[DATE] [DATE] - [DATE] [DATE]" at bounding box center [335, 171] width 177 height 36
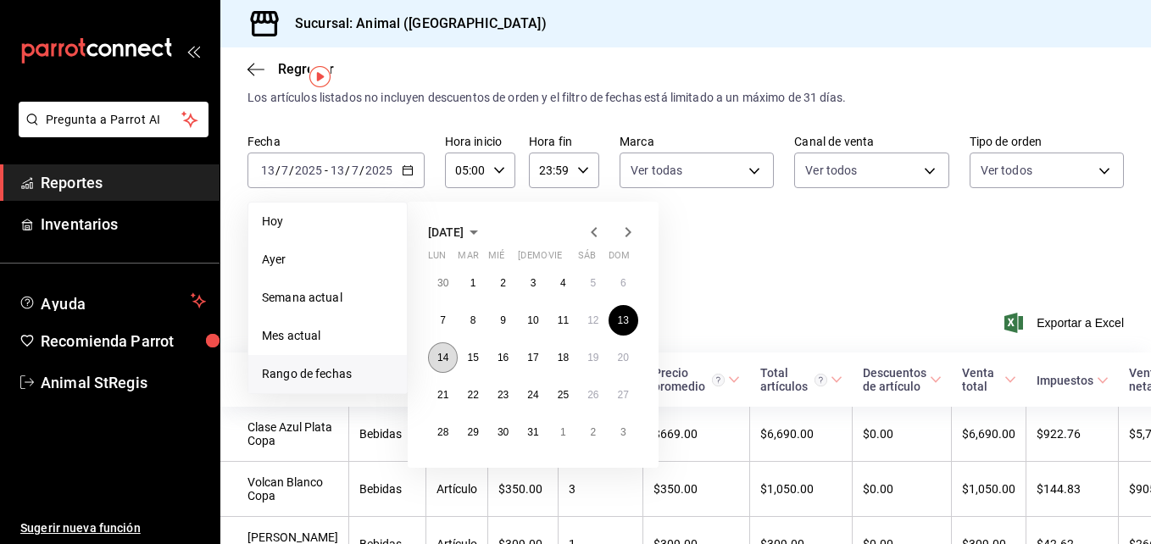
click at [447, 353] on abbr "14" at bounding box center [442, 358] width 11 height 12
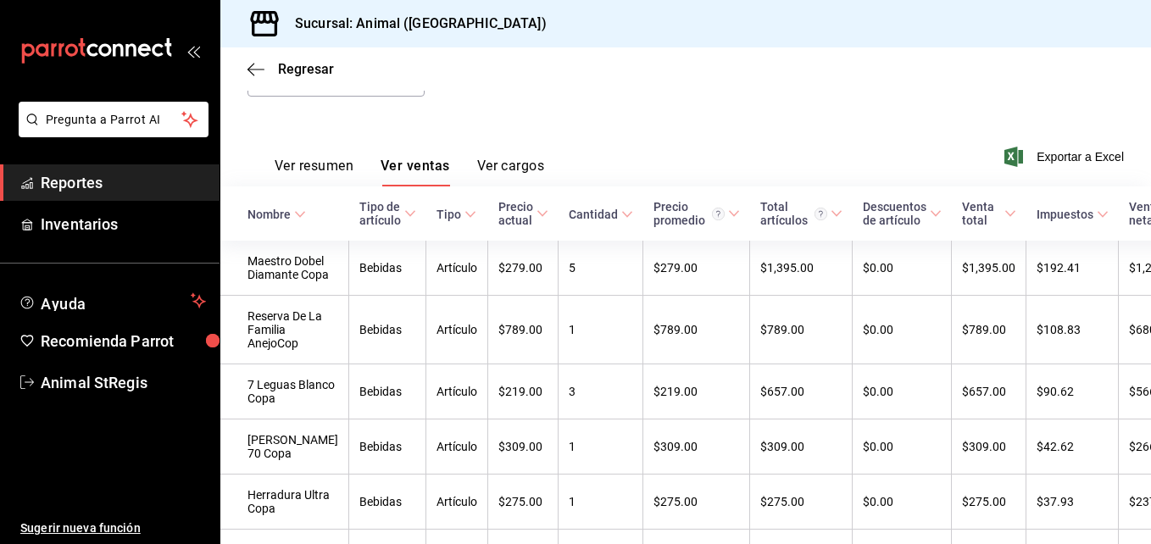
scroll to position [28, 0]
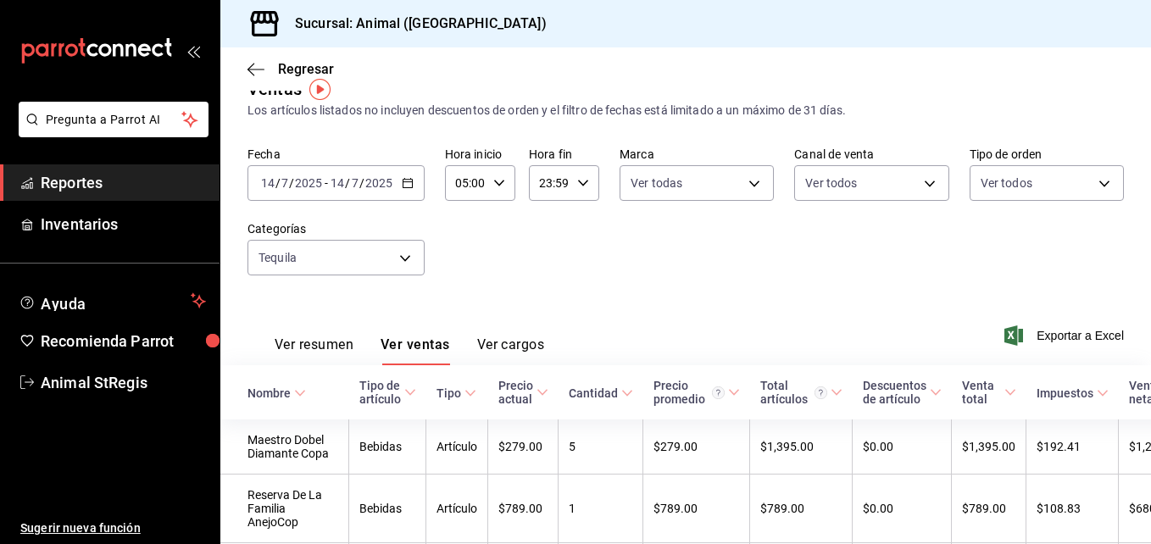
click at [420, 173] on div "[DATE] [DATE] - [DATE] [DATE]" at bounding box center [335, 183] width 177 height 36
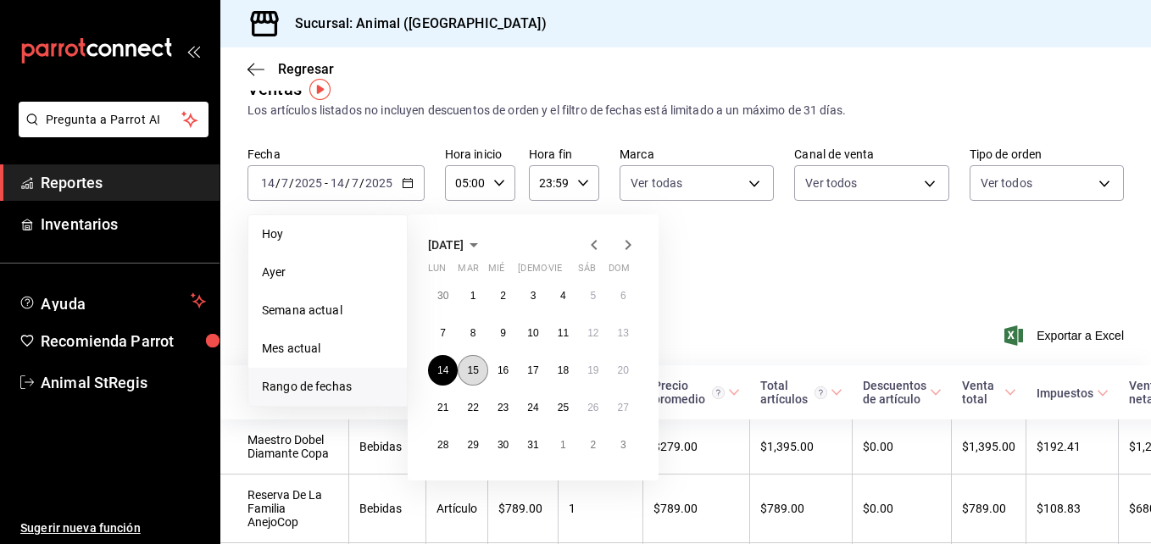
click at [472, 373] on abbr "15" at bounding box center [472, 370] width 11 height 12
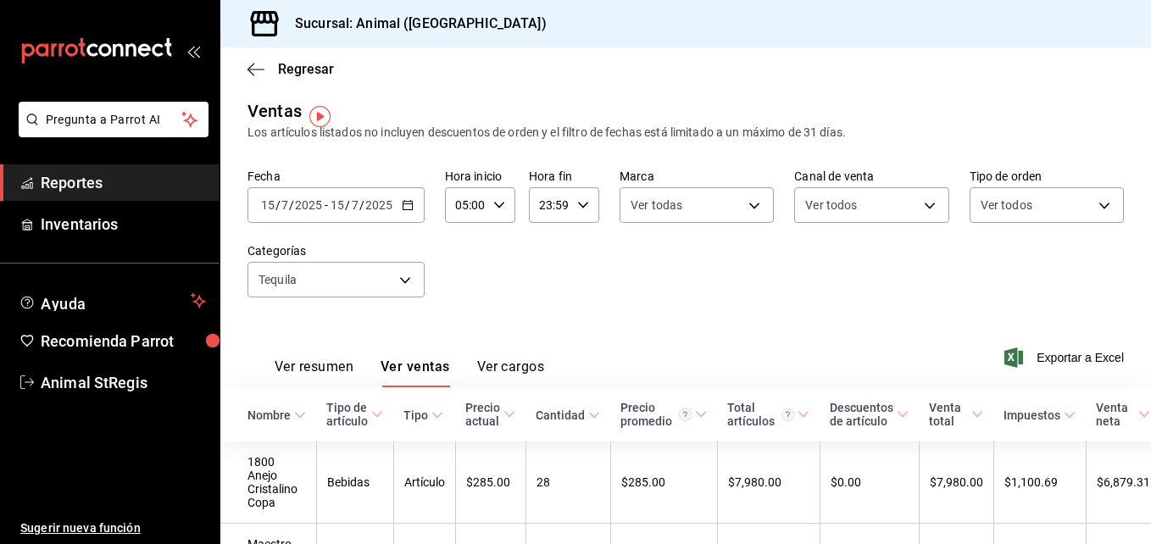
scroll to position [1, 0]
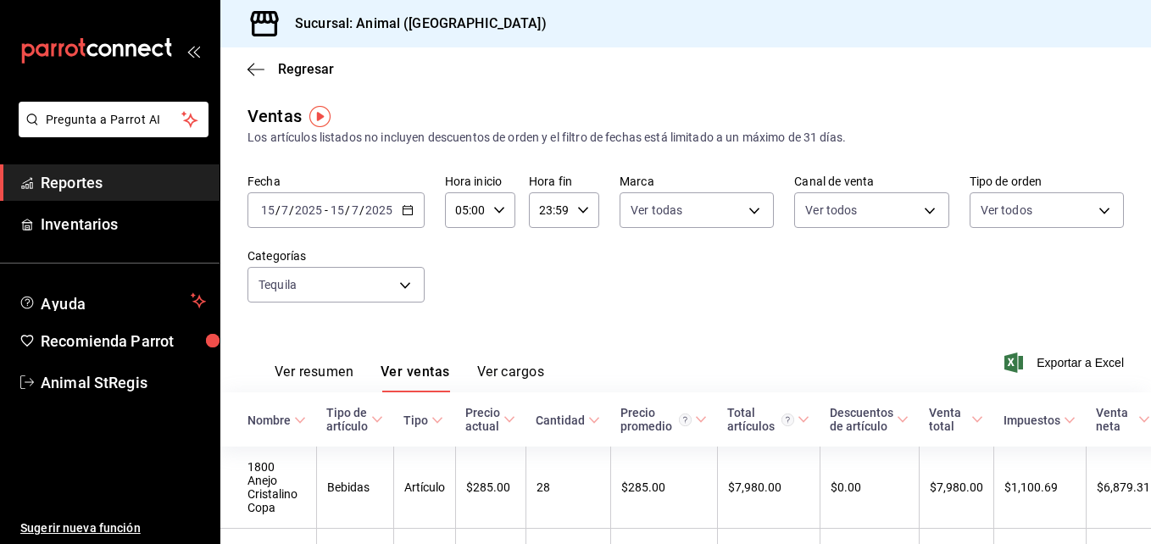
click at [416, 218] on div "[DATE] [DATE] - [DATE] [DATE]" at bounding box center [335, 210] width 177 height 36
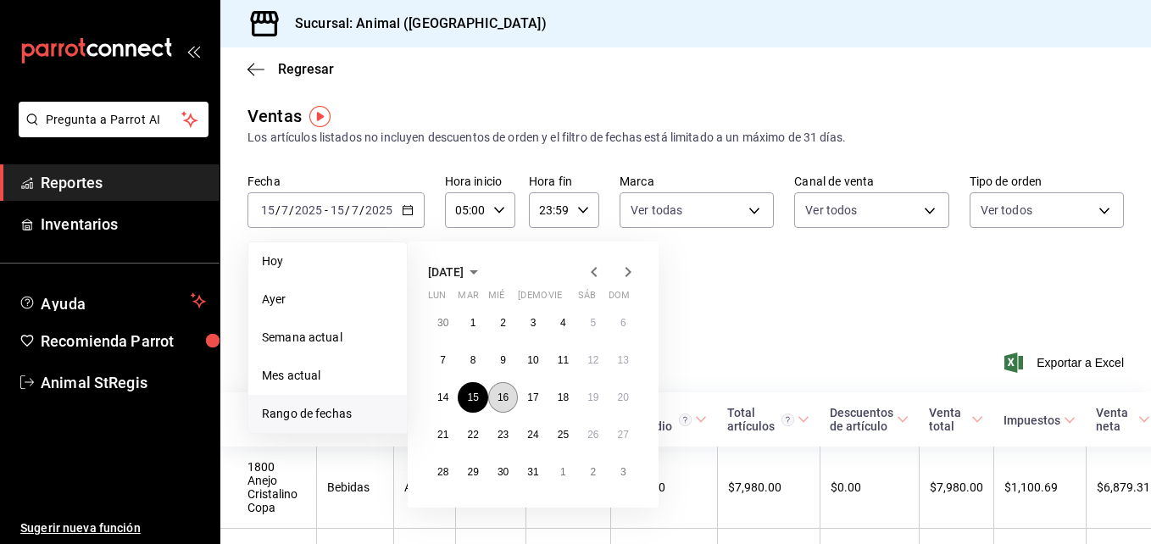
click at [508, 386] on button "16" at bounding box center [503, 397] width 30 height 31
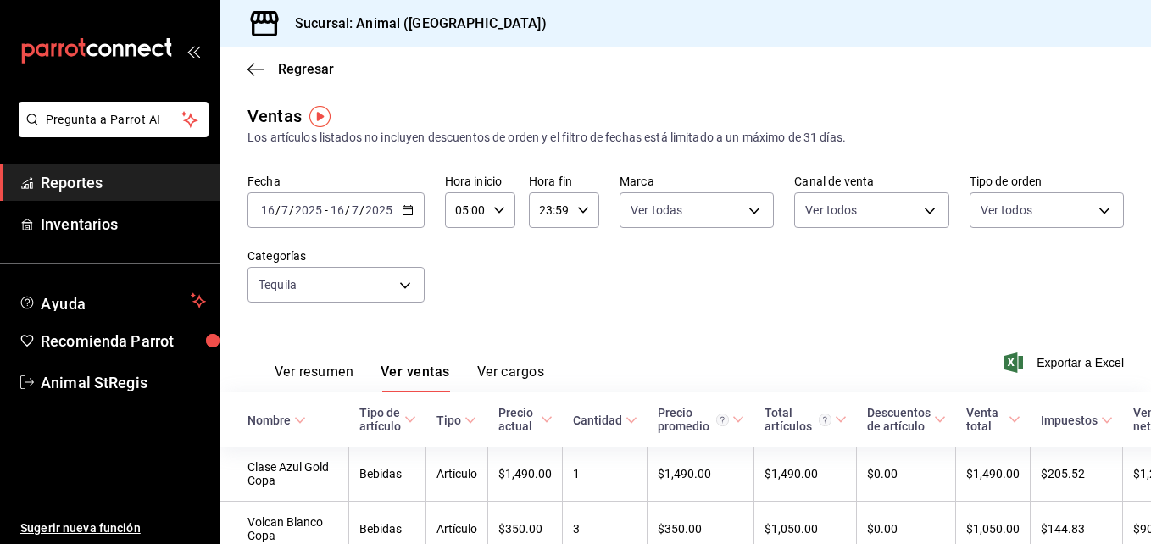
click at [1136, 264] on div "Ventas Los artículos listados no incluyen descuentos de orden y el filtro de fe…" at bounding box center [685, 488] width 931 height 770
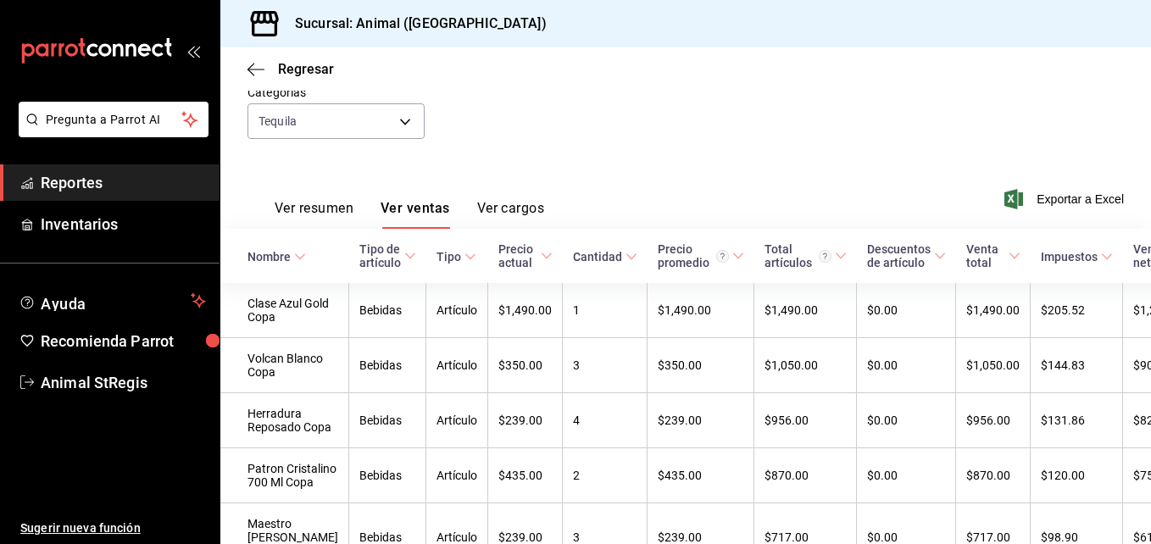
scroll to position [18, 0]
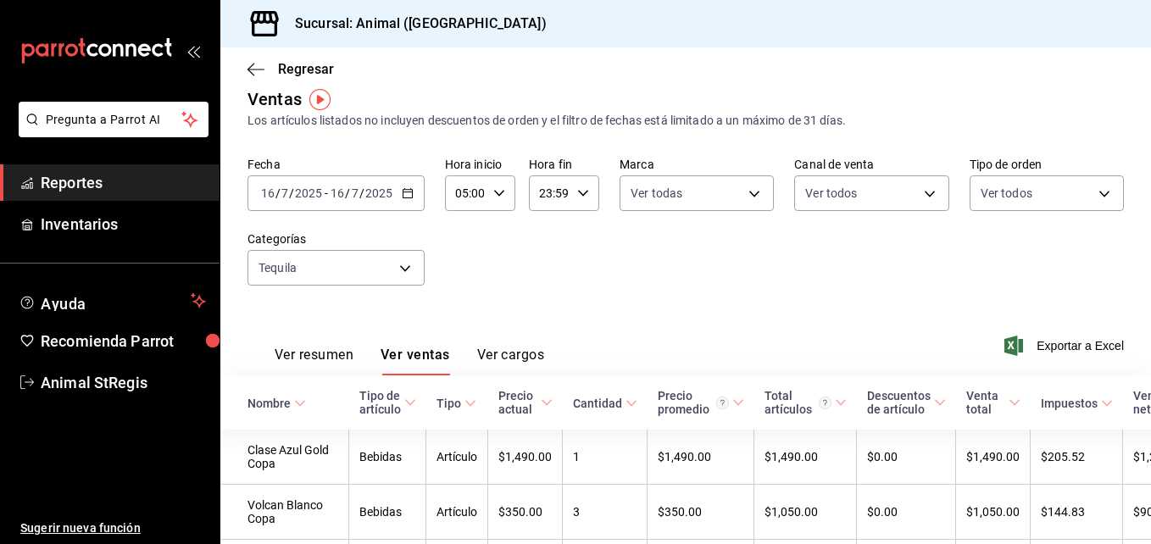
click at [403, 197] on \(Stroke\) "button" at bounding box center [408, 193] width 10 height 9
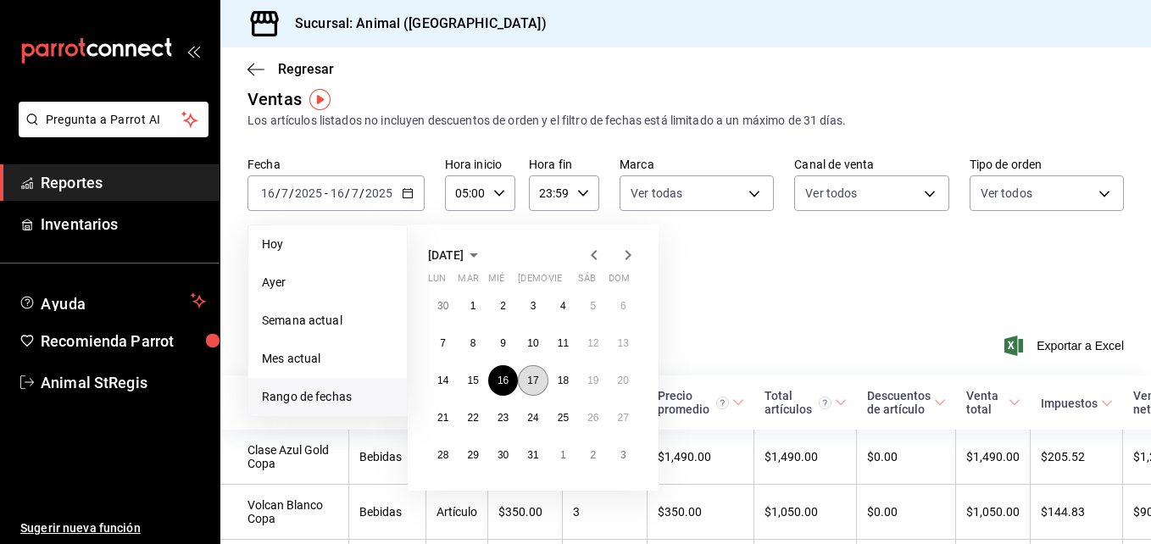
click at [536, 388] on button "17" at bounding box center [533, 380] width 30 height 31
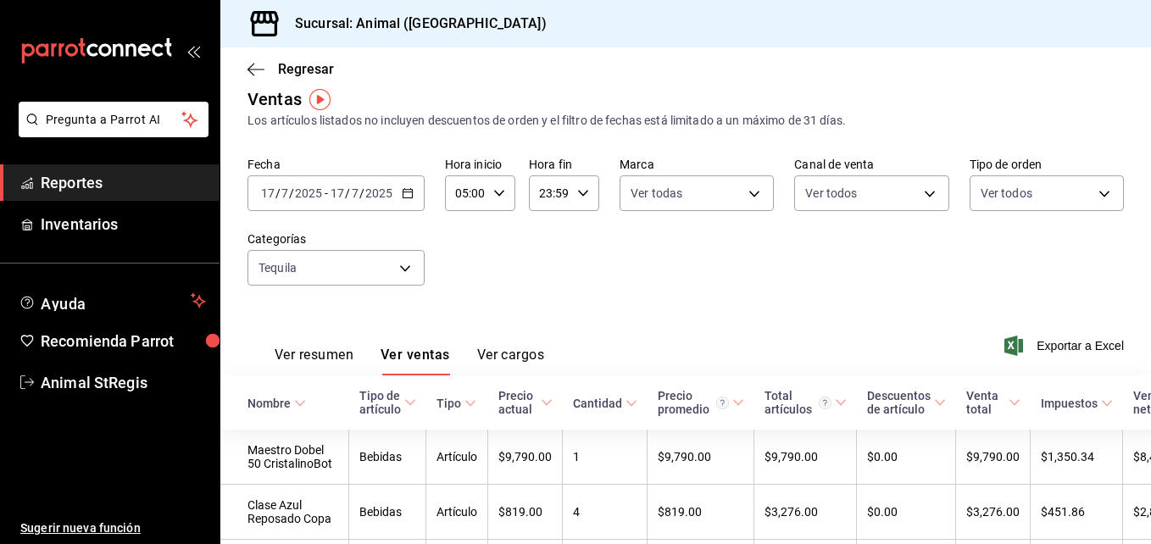
click at [408, 202] on div "[DATE] [DATE] - [DATE] [DATE]" at bounding box center [335, 193] width 177 height 36
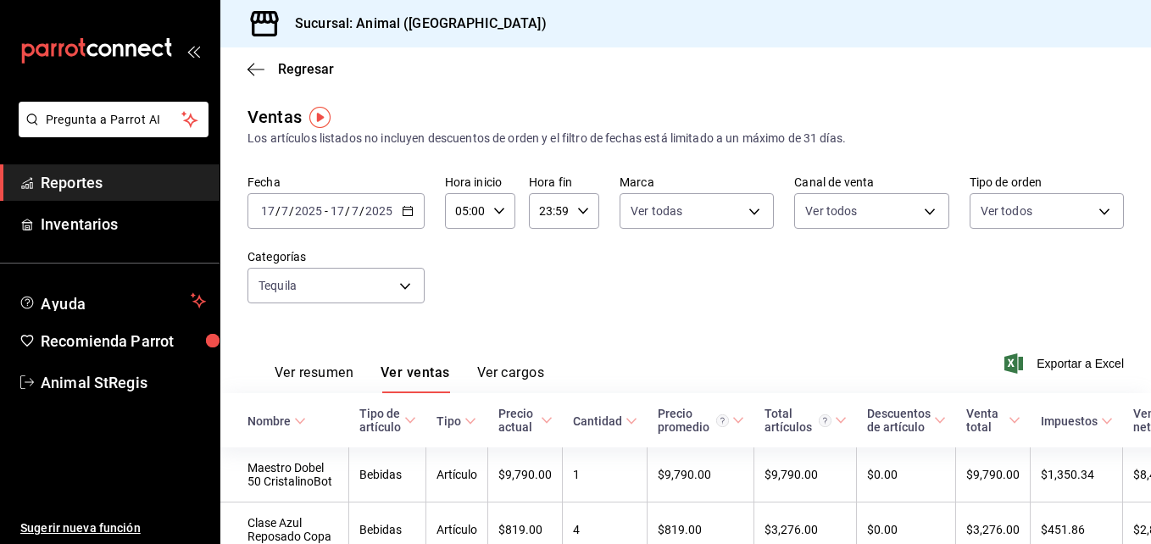
click at [406, 208] on \(Stroke\) "button" at bounding box center [408, 211] width 10 height 9
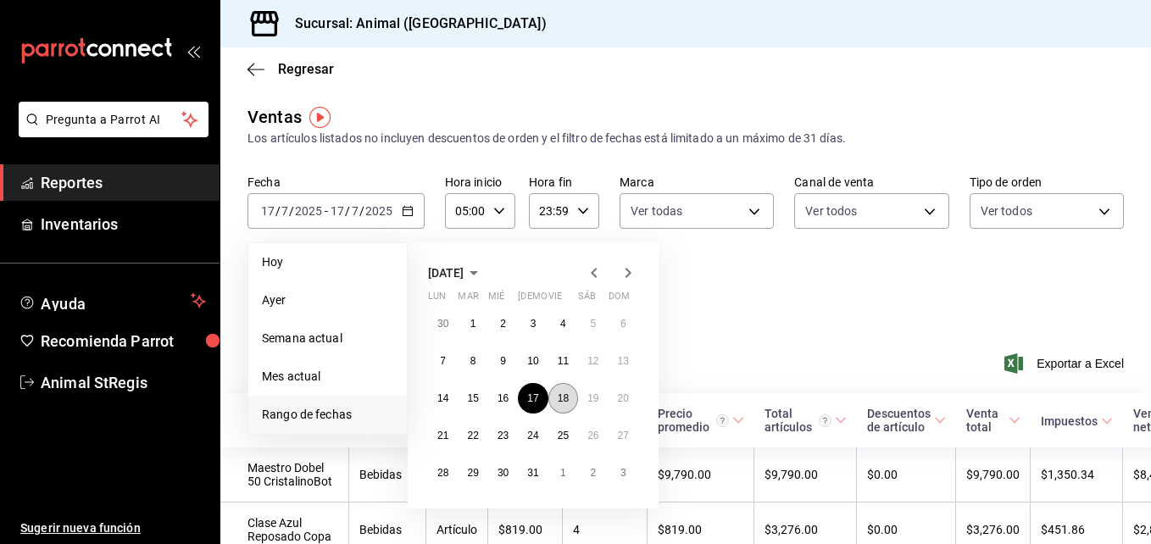
click at [565, 401] on abbr "18" at bounding box center [563, 398] width 11 height 12
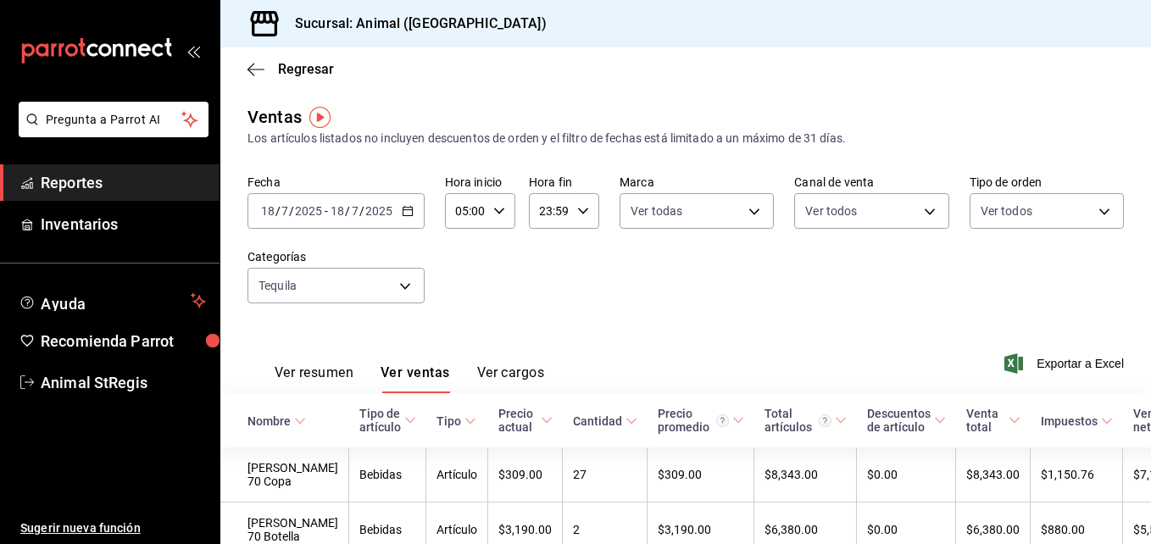
click at [408, 218] on div "[DATE] [DATE] - [DATE] [DATE]" at bounding box center [335, 211] width 177 height 36
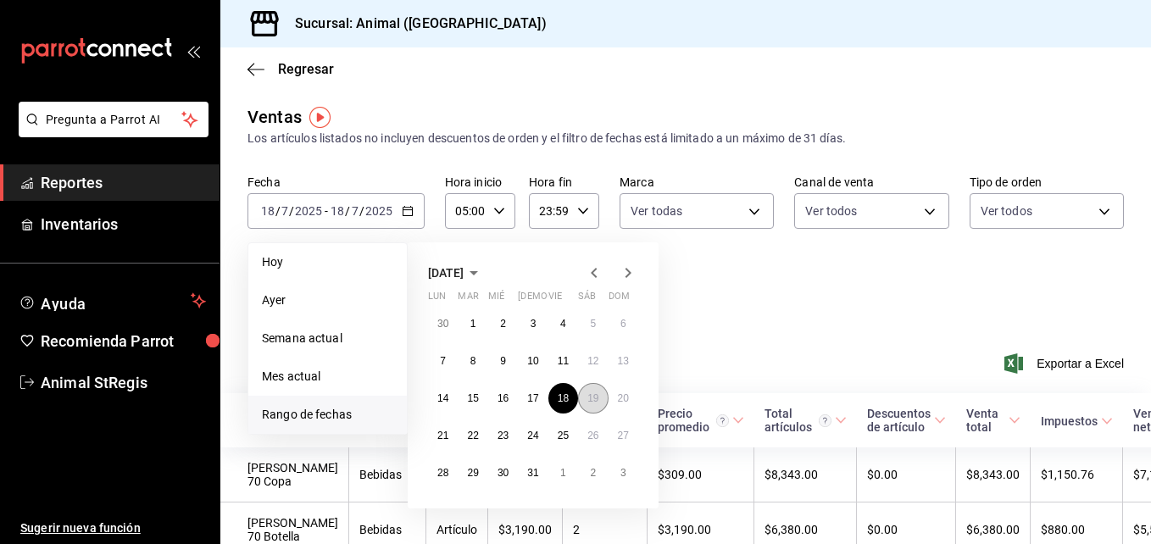
click at [586, 390] on button "19" at bounding box center [593, 398] width 30 height 31
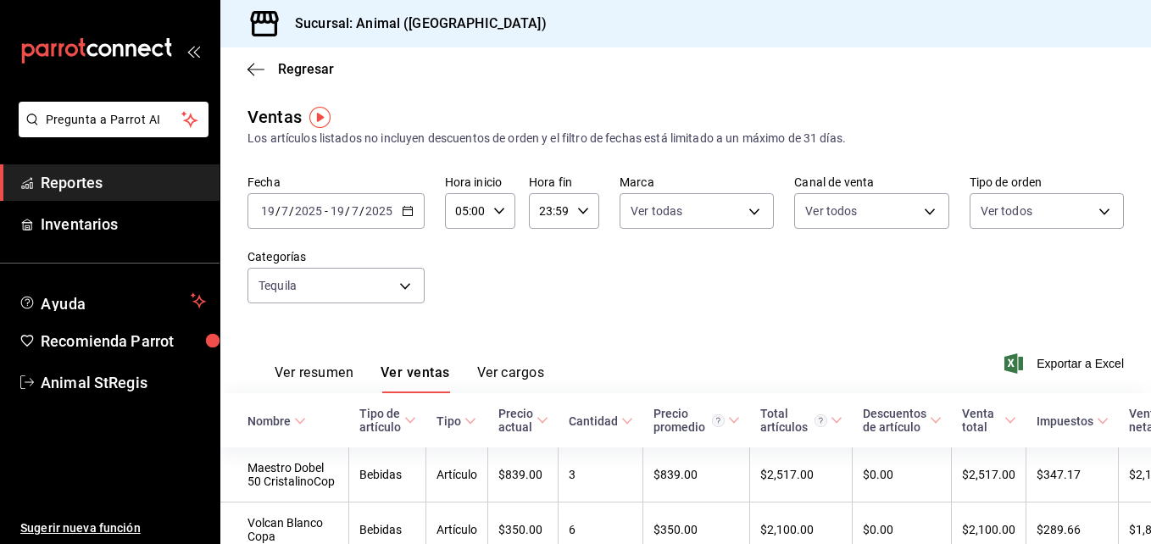
click at [405, 209] on icon "button" at bounding box center [408, 211] width 12 height 12
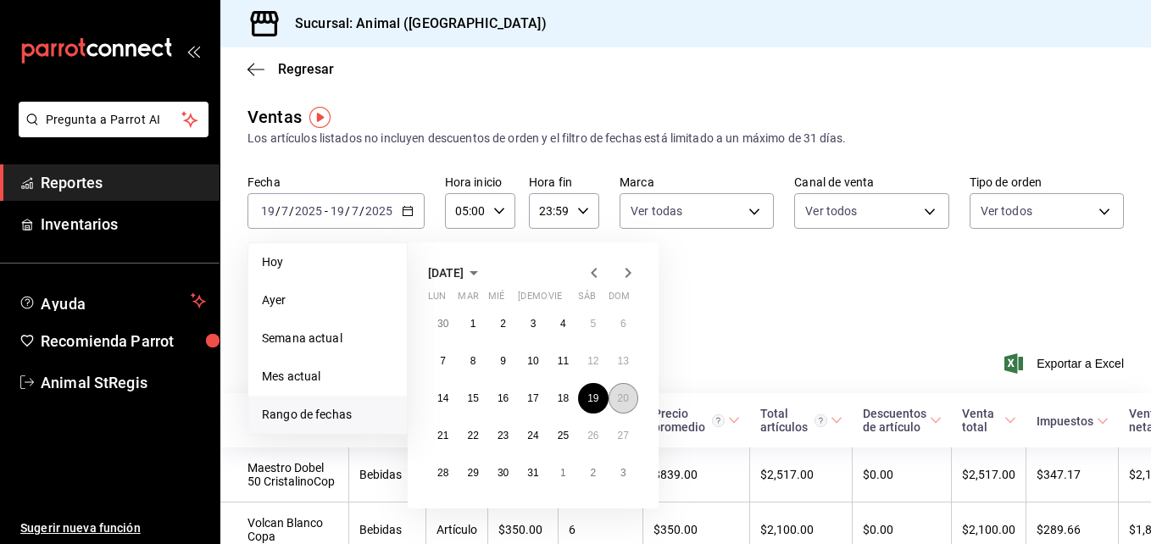
click at [630, 398] on button "20" at bounding box center [623, 398] width 30 height 31
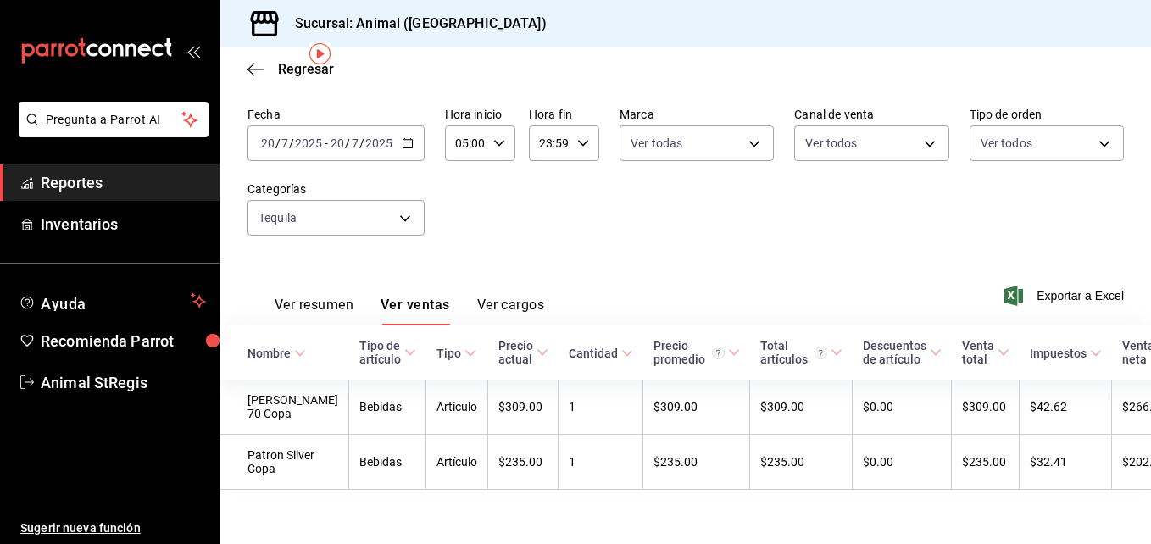
scroll to position [100, 0]
click at [413, 125] on div "[DATE] [DATE] - [DATE] [DATE]" at bounding box center [335, 143] width 177 height 36
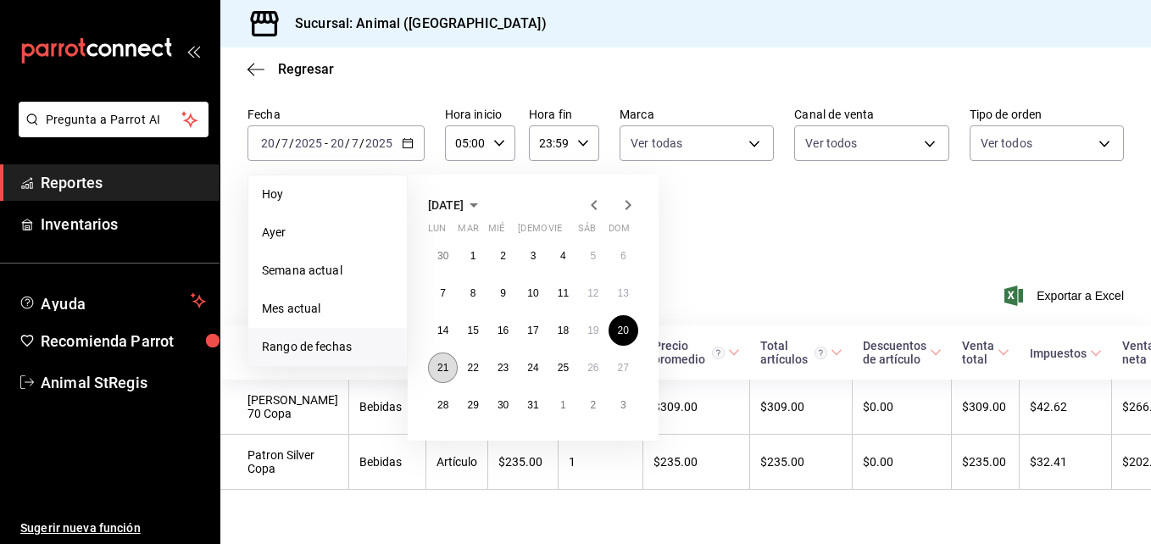
click at [447, 362] on abbr "21" at bounding box center [442, 368] width 11 height 12
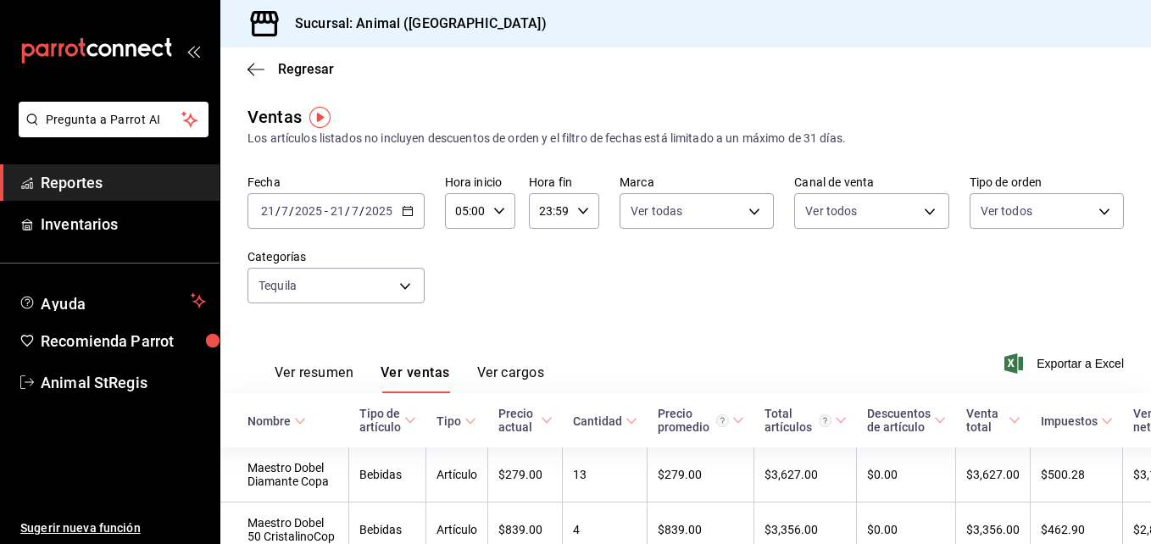
click at [401, 222] on div "[DATE] [DATE] - [DATE] [DATE]" at bounding box center [335, 211] width 177 height 36
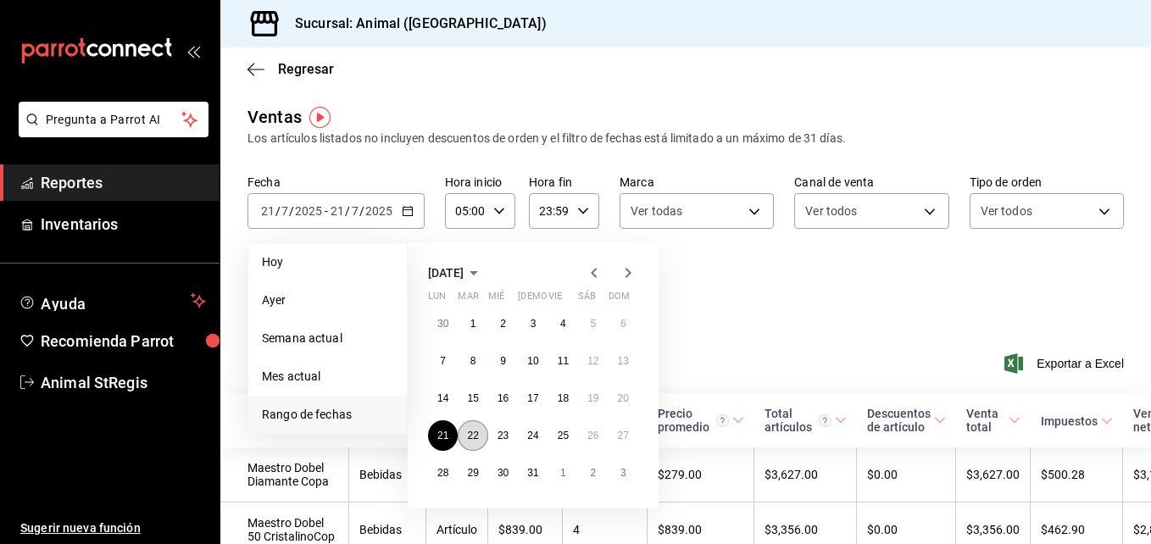
click at [472, 443] on button "22" at bounding box center [473, 435] width 30 height 31
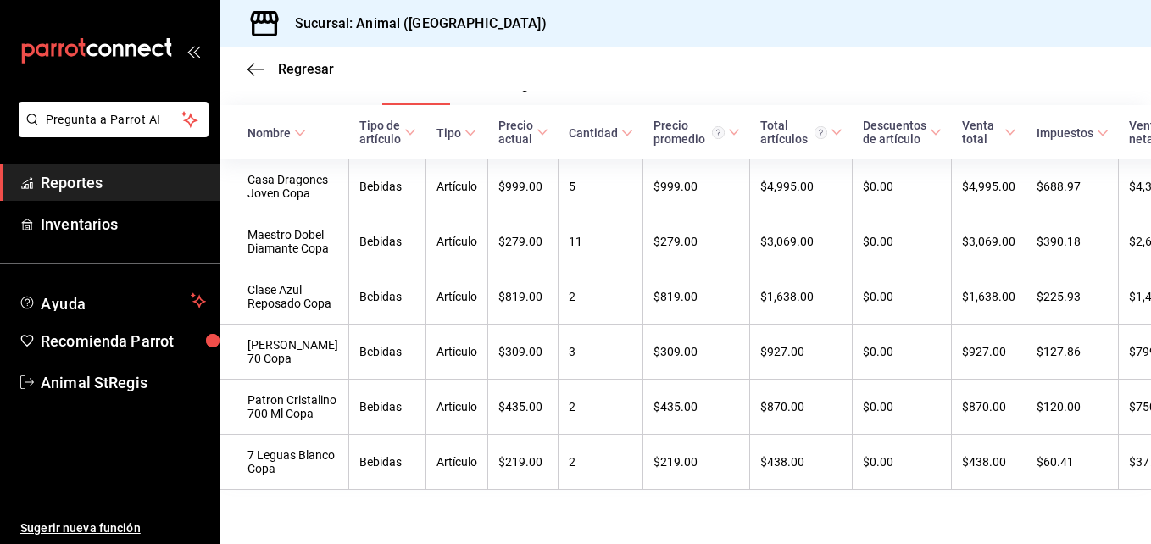
scroll to position [89, 0]
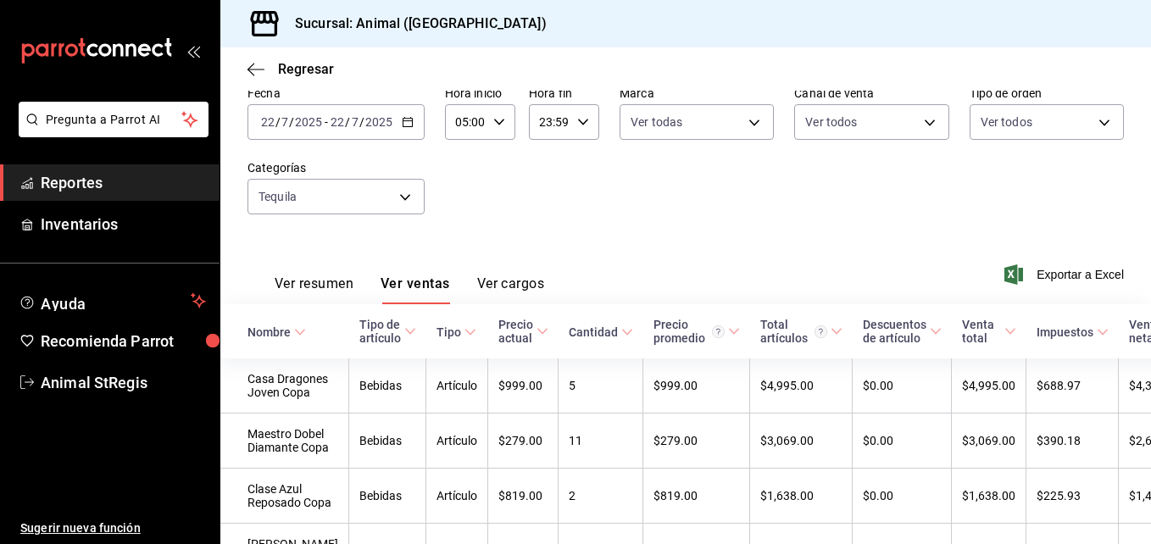
click at [397, 116] on div "[DATE] [DATE] - [DATE] [DATE]" at bounding box center [335, 122] width 177 height 36
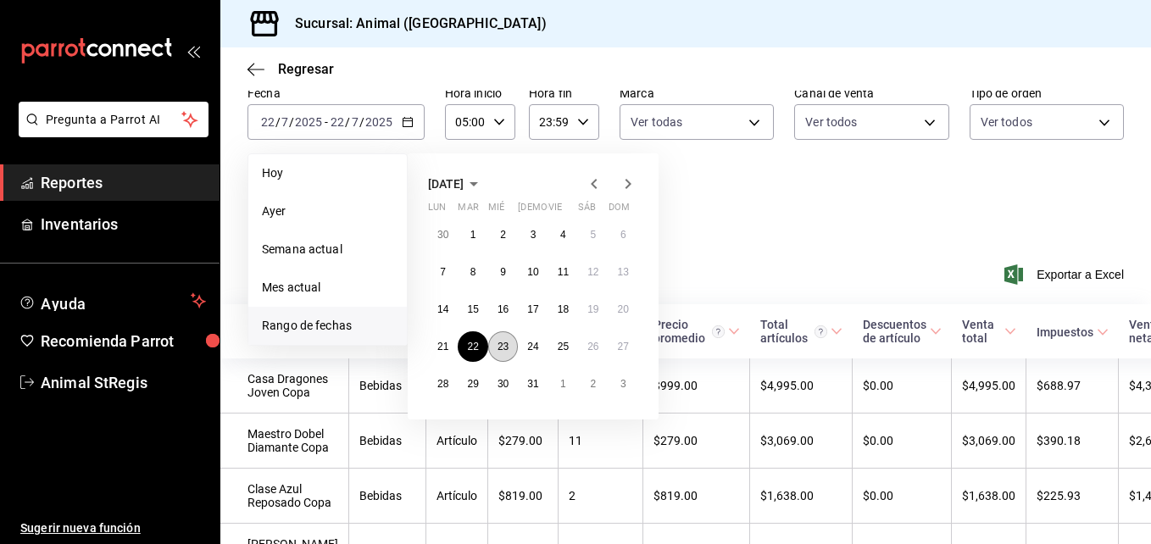
click at [501, 339] on button "23" at bounding box center [503, 346] width 30 height 31
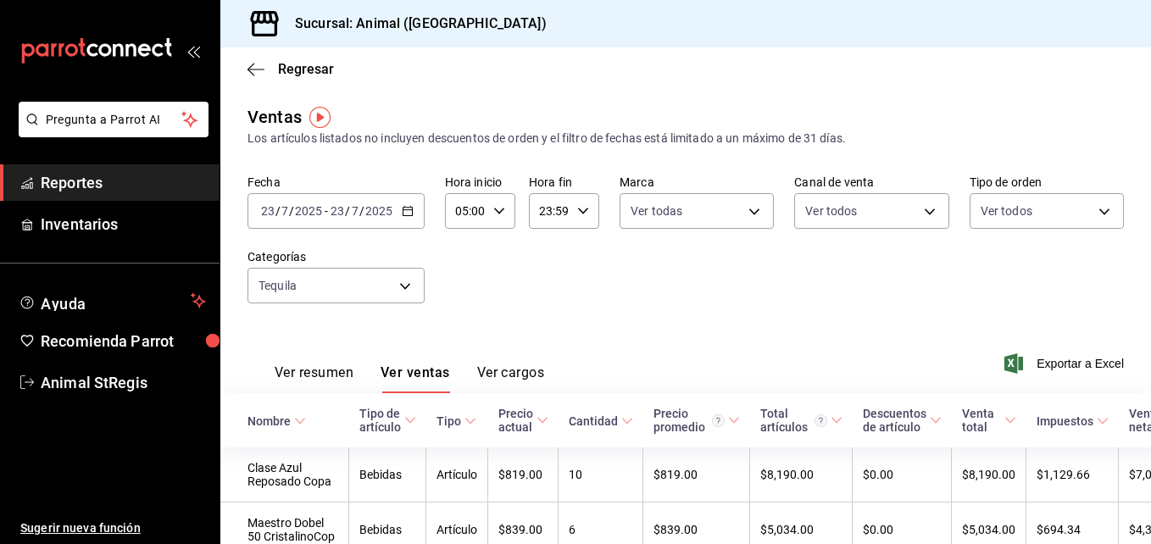
click at [409, 214] on icon "button" at bounding box center [408, 211] width 12 height 12
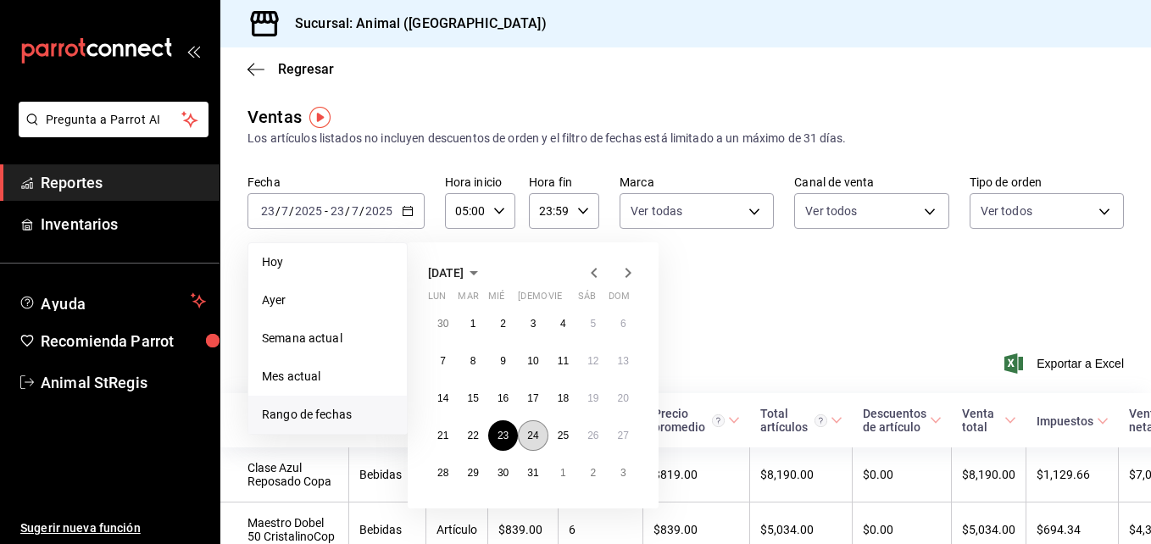
click at [540, 426] on button "24" at bounding box center [533, 435] width 30 height 31
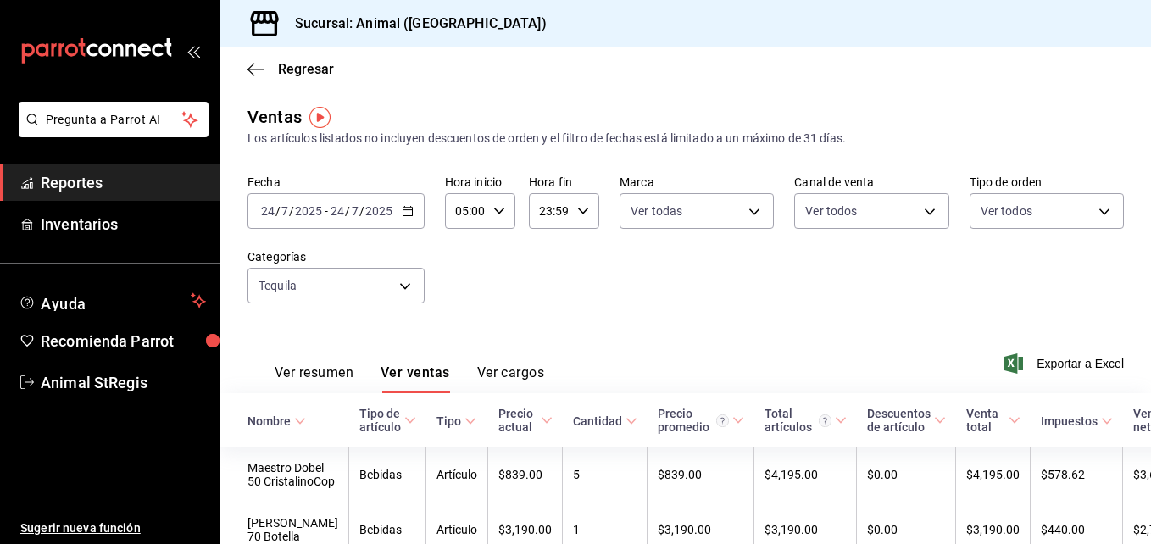
click at [408, 216] on \(Stroke\) "button" at bounding box center [408, 211] width 10 height 9
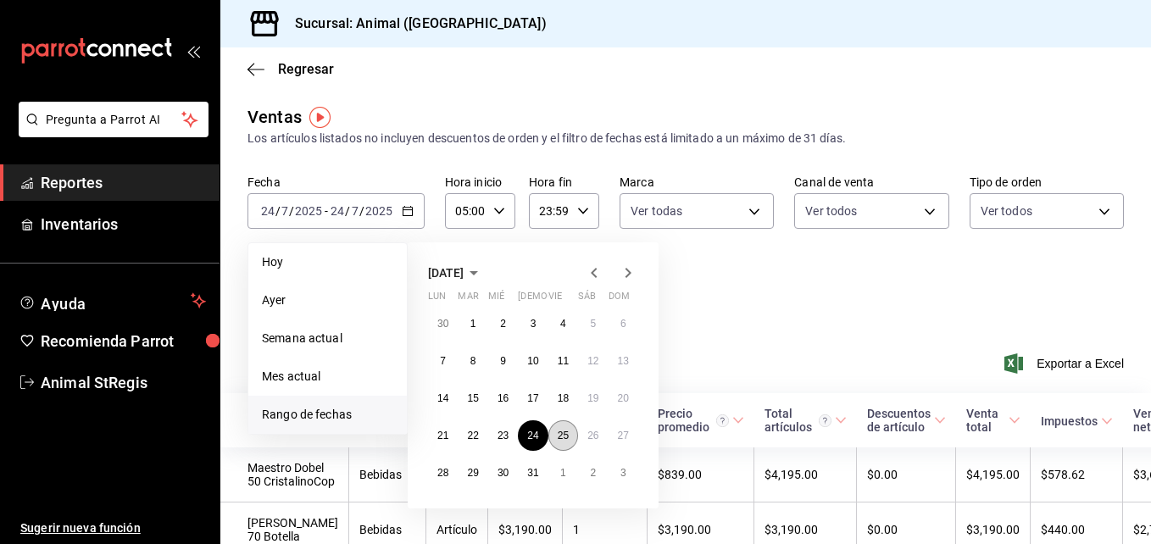
click at [564, 429] on button "25" at bounding box center [563, 435] width 30 height 31
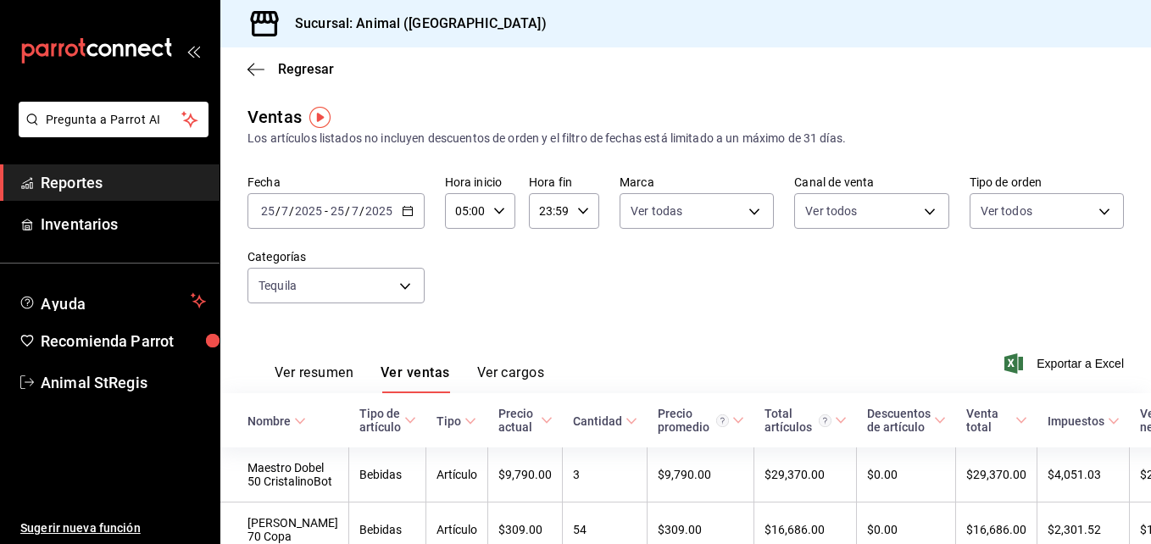
click at [405, 211] on icon "button" at bounding box center [408, 211] width 12 height 12
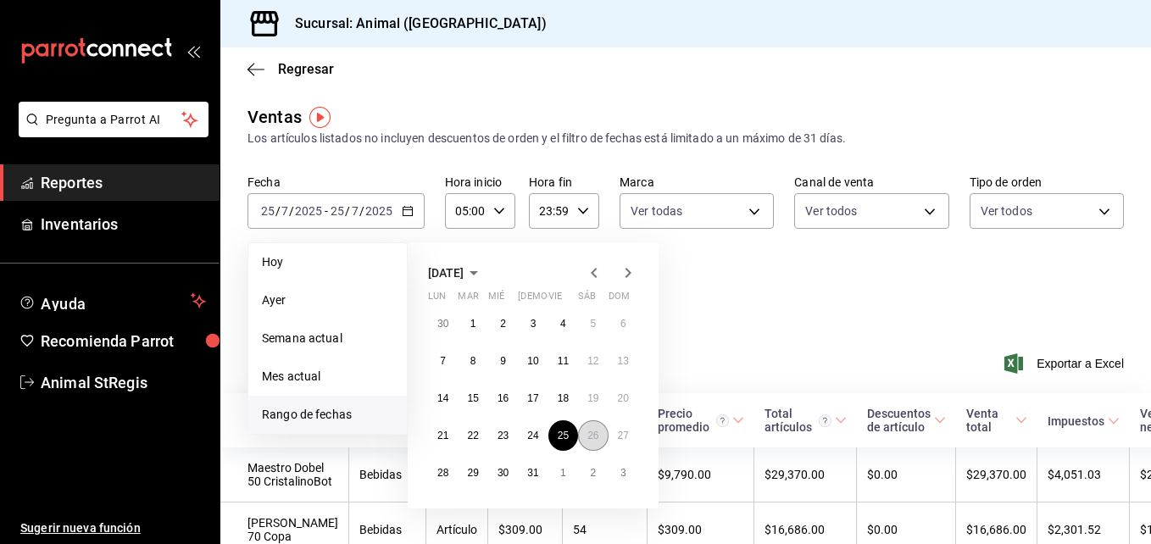
click at [600, 438] on button "26" at bounding box center [593, 435] width 30 height 31
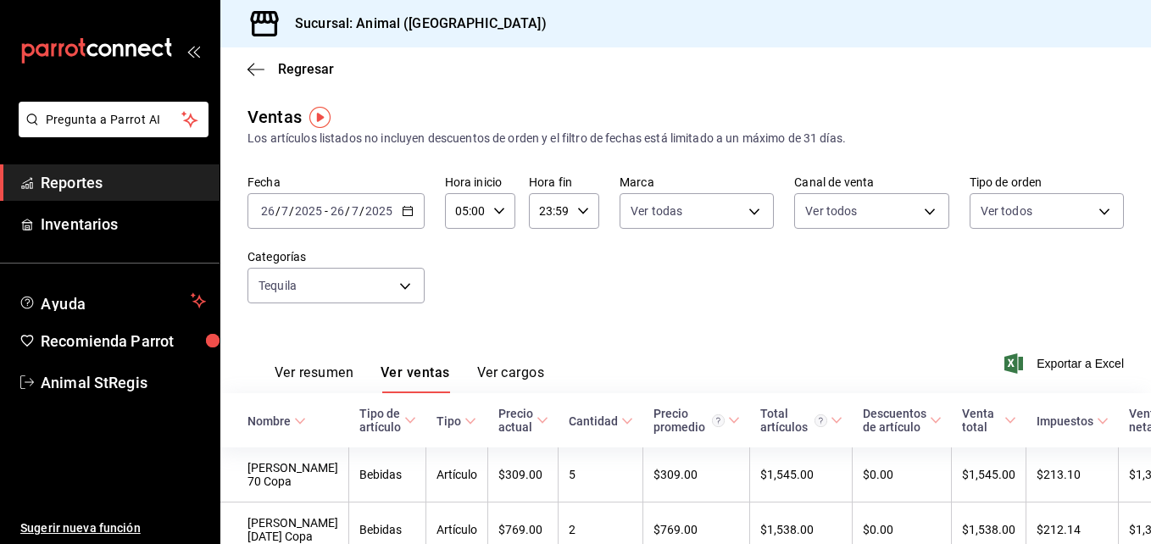
click at [410, 209] on icon "button" at bounding box center [408, 211] width 12 height 12
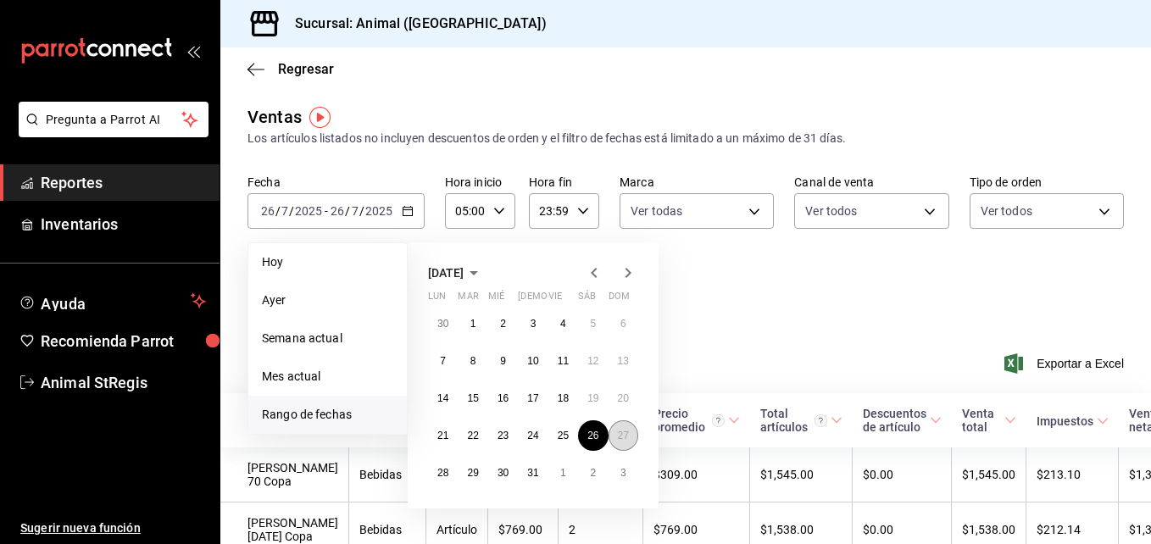
click at [620, 436] on abbr "27" at bounding box center [623, 436] width 11 height 12
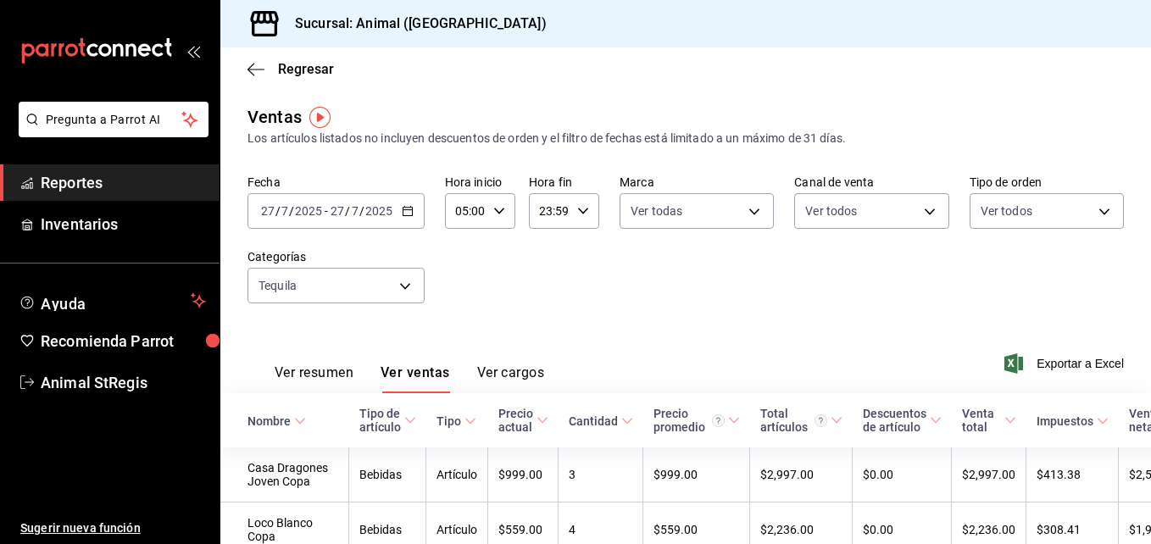
click at [410, 206] on \(Stroke\) "button" at bounding box center [410, 206] width 1 height 1
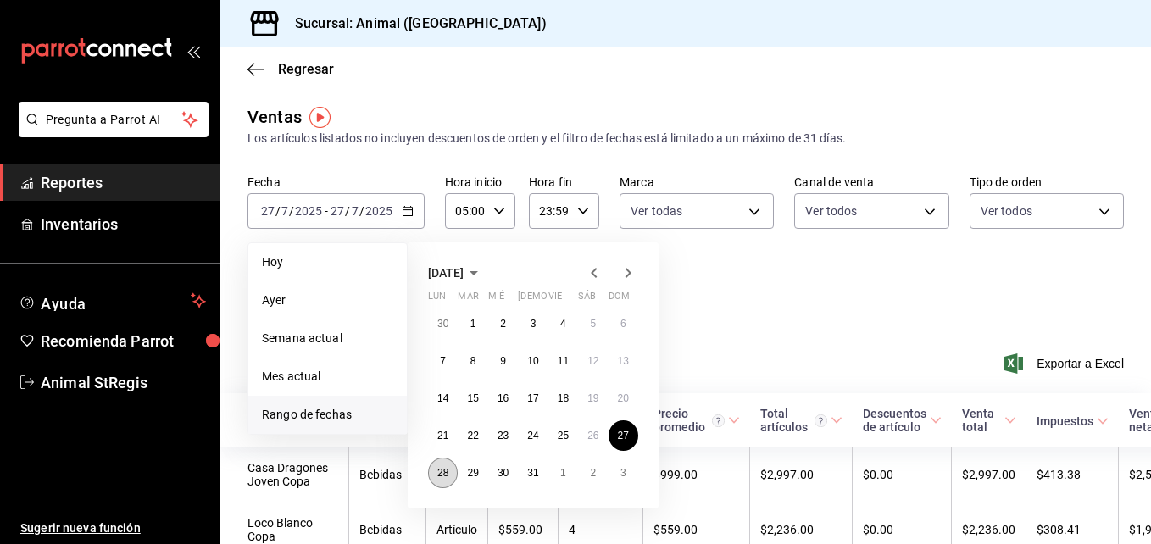
click at [442, 476] on abbr "28" at bounding box center [442, 473] width 11 height 12
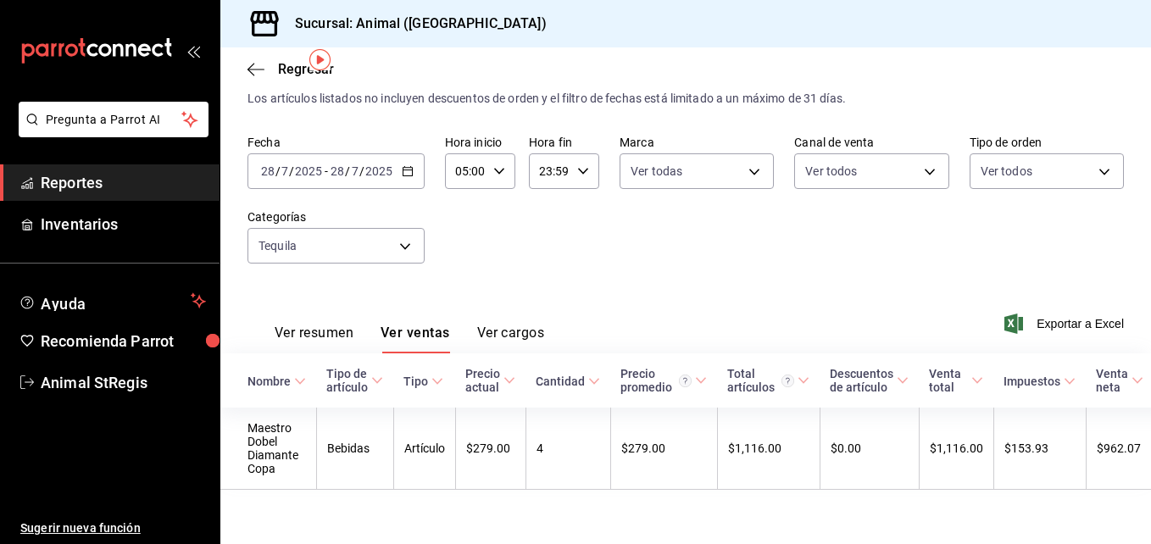
scroll to position [58, 0]
click at [412, 165] on icon "button" at bounding box center [408, 171] width 12 height 12
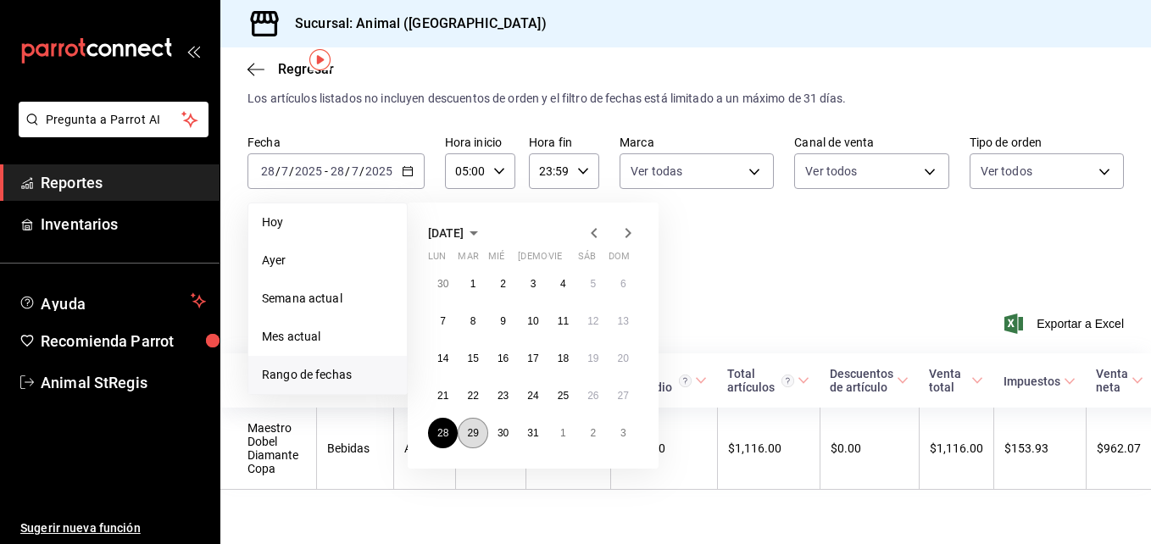
click at [474, 427] on abbr "29" at bounding box center [472, 433] width 11 height 12
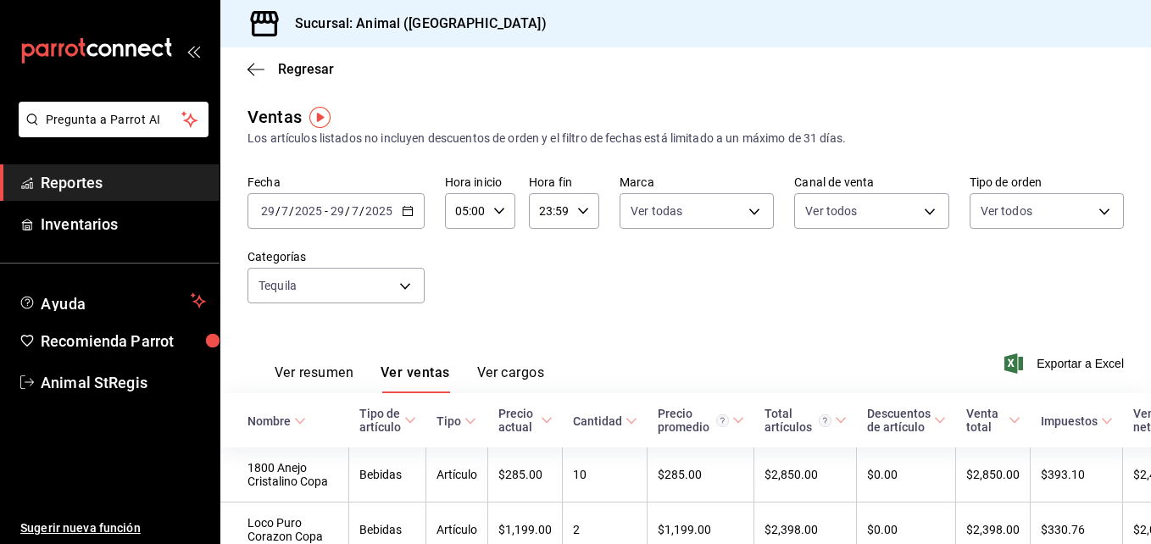
click at [410, 203] on div "[DATE] [DATE] - [DATE] [DATE]" at bounding box center [335, 211] width 177 height 36
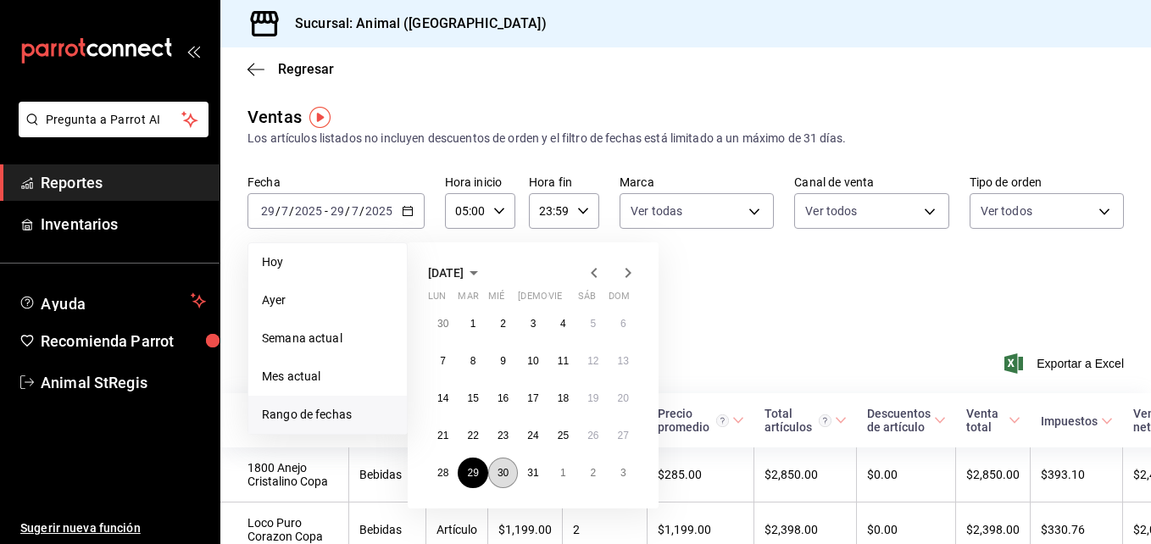
click at [511, 472] on button "30" at bounding box center [503, 473] width 30 height 31
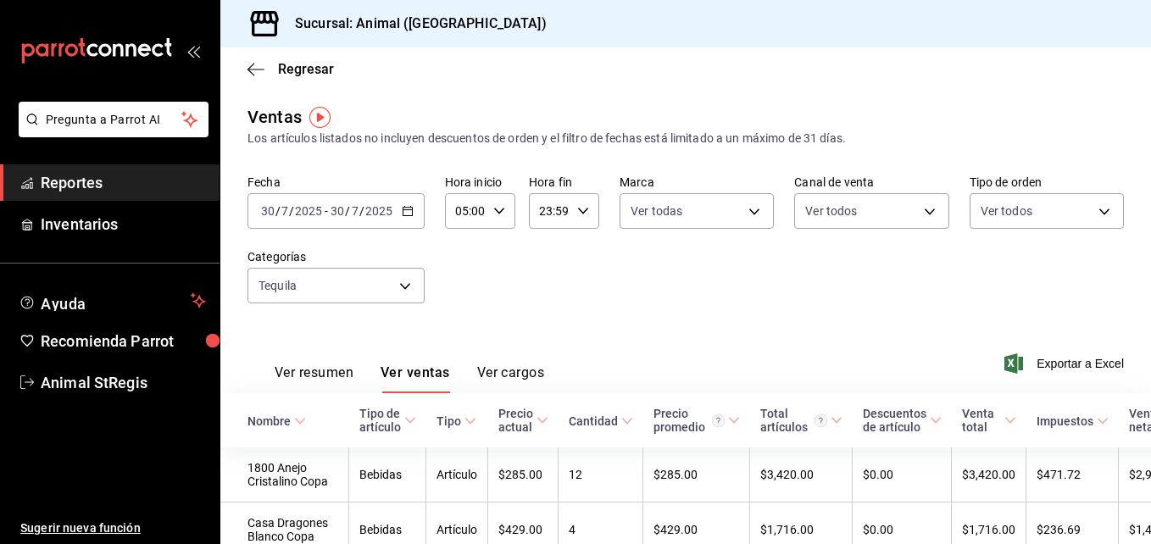
click at [416, 214] on div "[DATE] [DATE] - [DATE] [DATE]" at bounding box center [335, 211] width 177 height 36
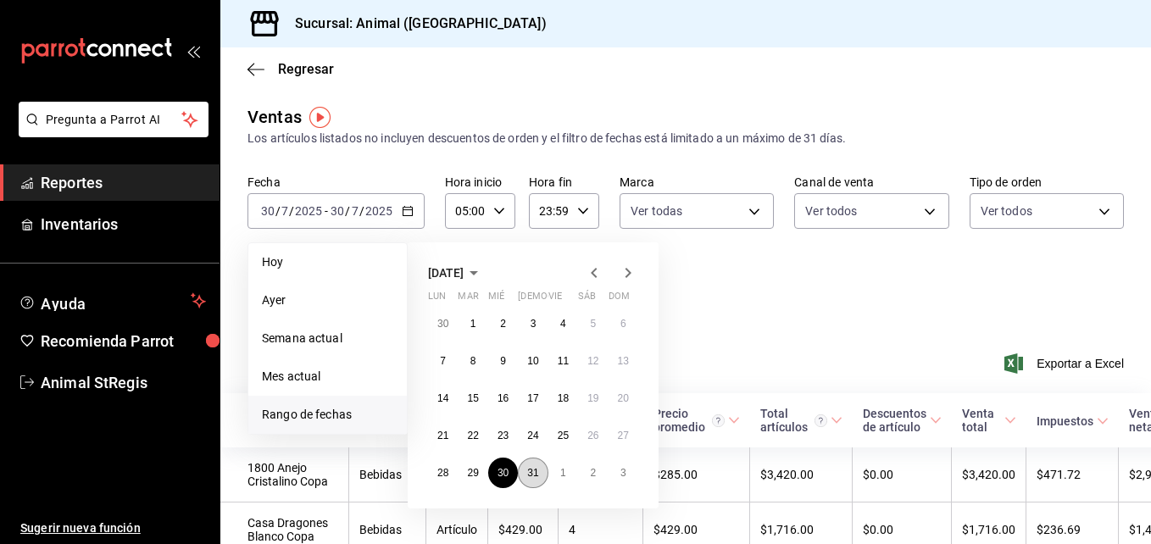
click at [526, 466] on button "31" at bounding box center [533, 473] width 30 height 31
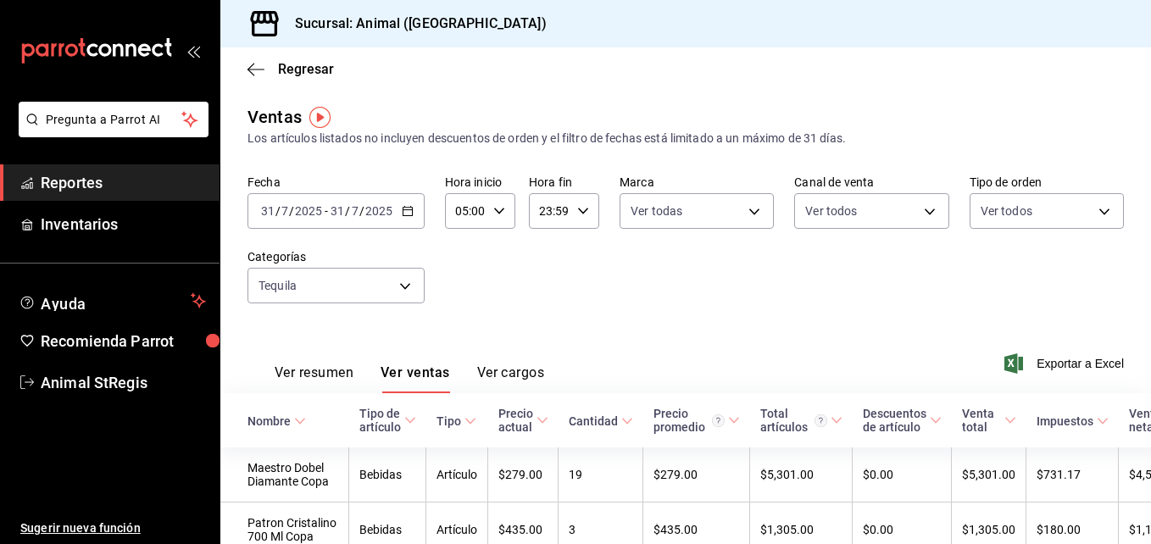
click at [412, 208] on icon "button" at bounding box center [408, 211] width 12 height 12
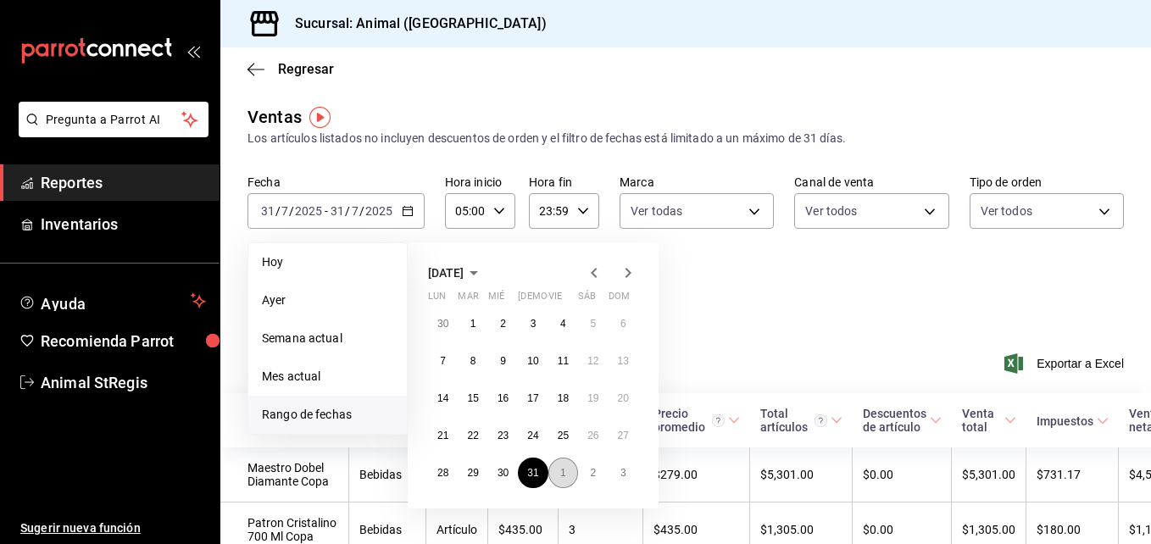
click at [571, 470] on button "1" at bounding box center [563, 473] width 30 height 31
click at [574, 322] on button "1" at bounding box center [563, 323] width 30 height 31
click at [574, 322] on div "Fecha [DATE] [DATE] - [DATE] [DATE] [DATE] [DATE] Semana actual Mes actual [GEO…" at bounding box center [685, 249] width 876 height 149
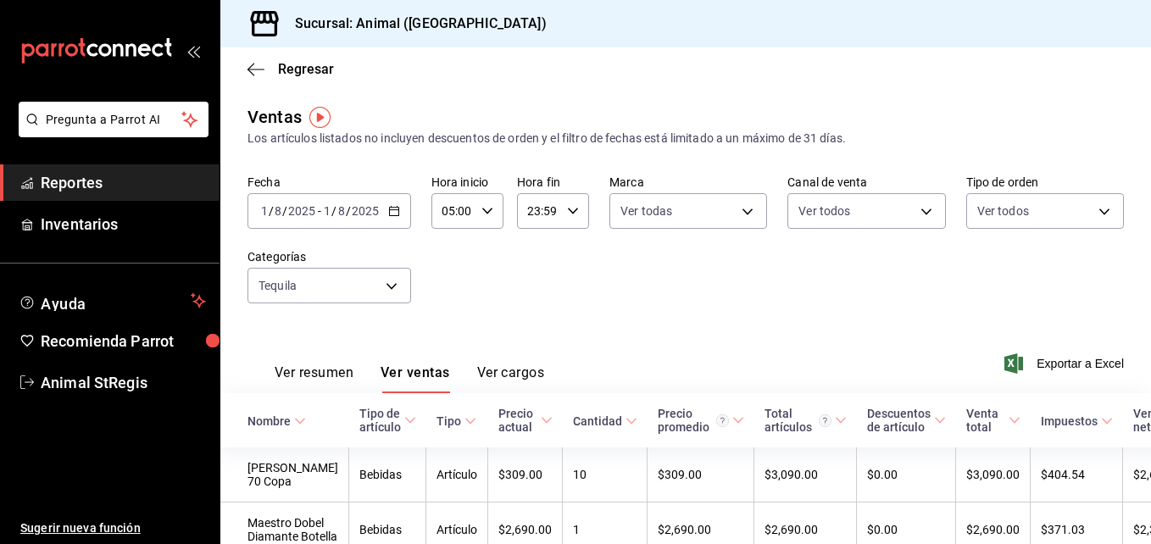
click at [403, 215] on div "[DATE] [DATE] - [DATE] [DATE]" at bounding box center [329, 211] width 164 height 36
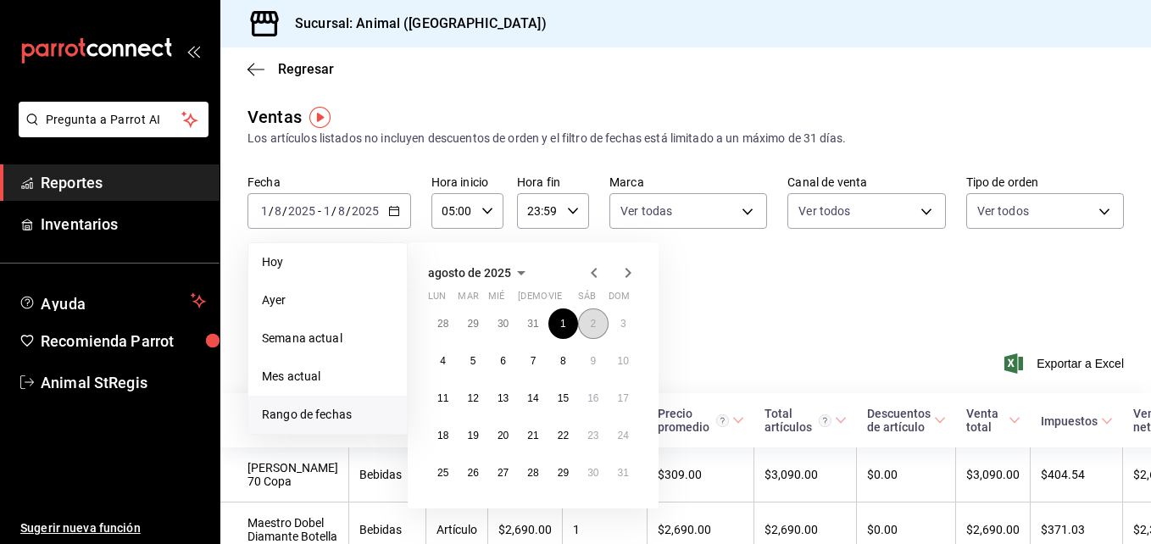
click at [586, 330] on button "2" at bounding box center [593, 323] width 30 height 31
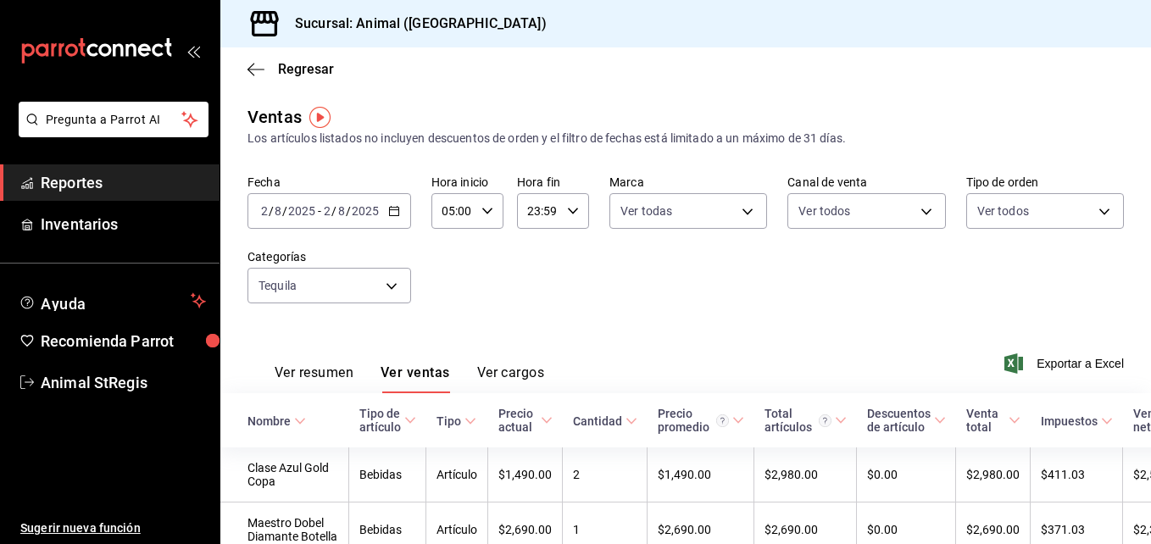
click at [401, 216] on div "[DATE] [DATE] - [DATE] [DATE]" at bounding box center [329, 211] width 164 height 36
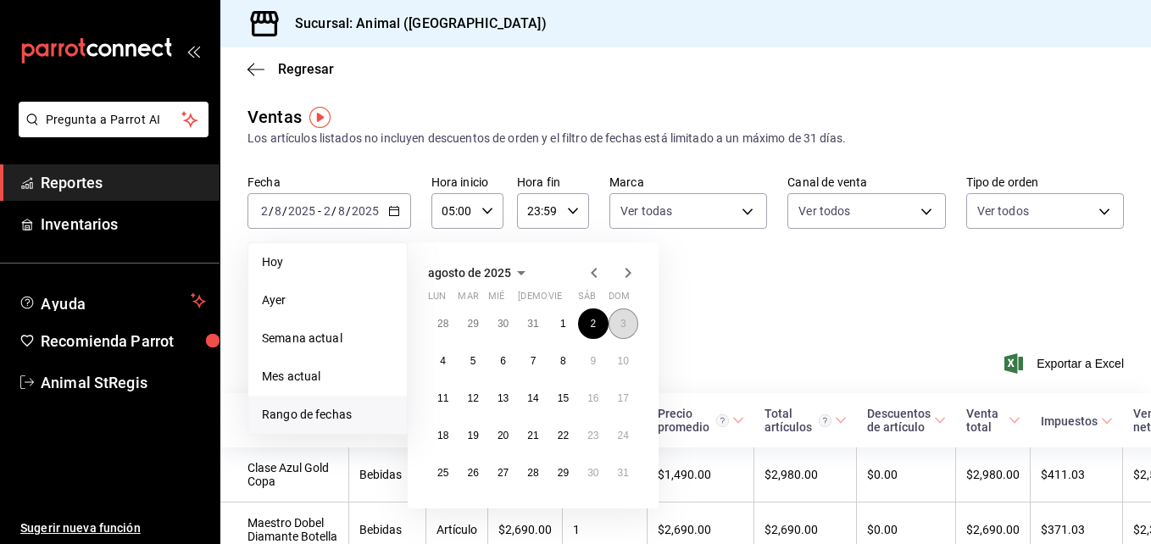
click at [625, 329] on abbr "3" at bounding box center [623, 324] width 6 height 12
click at [625, 329] on div "Ver resumen Ver ventas Ver cargos Exportar a Excel" at bounding box center [685, 358] width 931 height 69
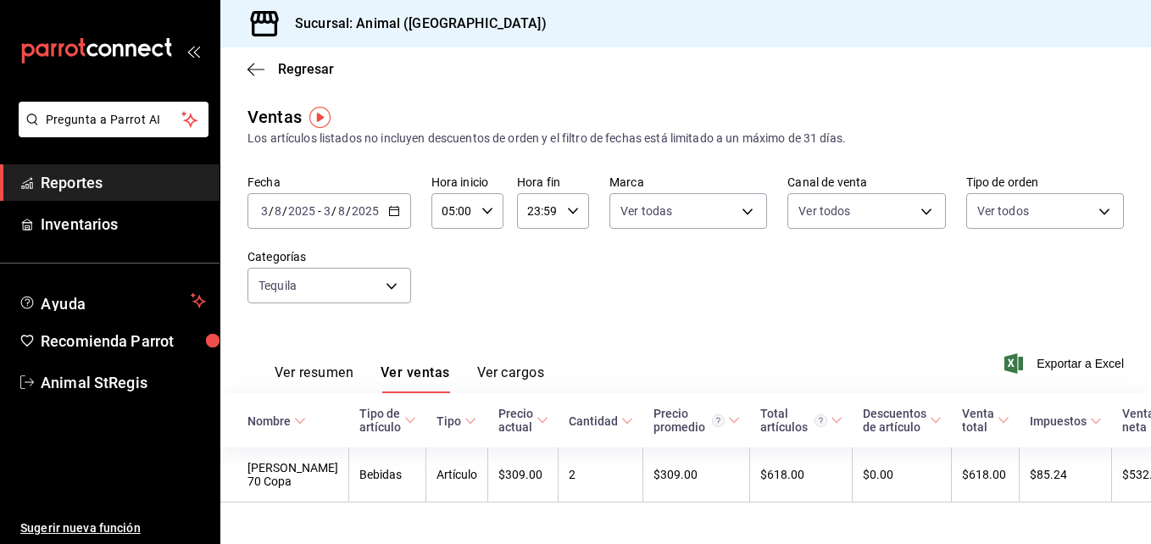
click at [390, 205] on icon "button" at bounding box center [394, 211] width 12 height 12
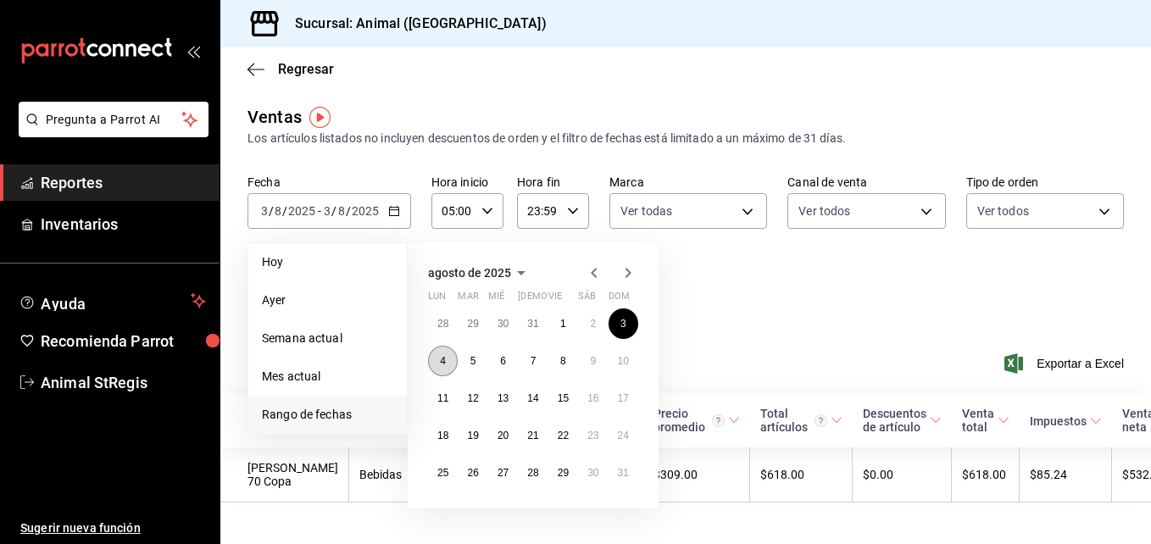
click at [445, 358] on abbr "4" at bounding box center [443, 361] width 6 height 12
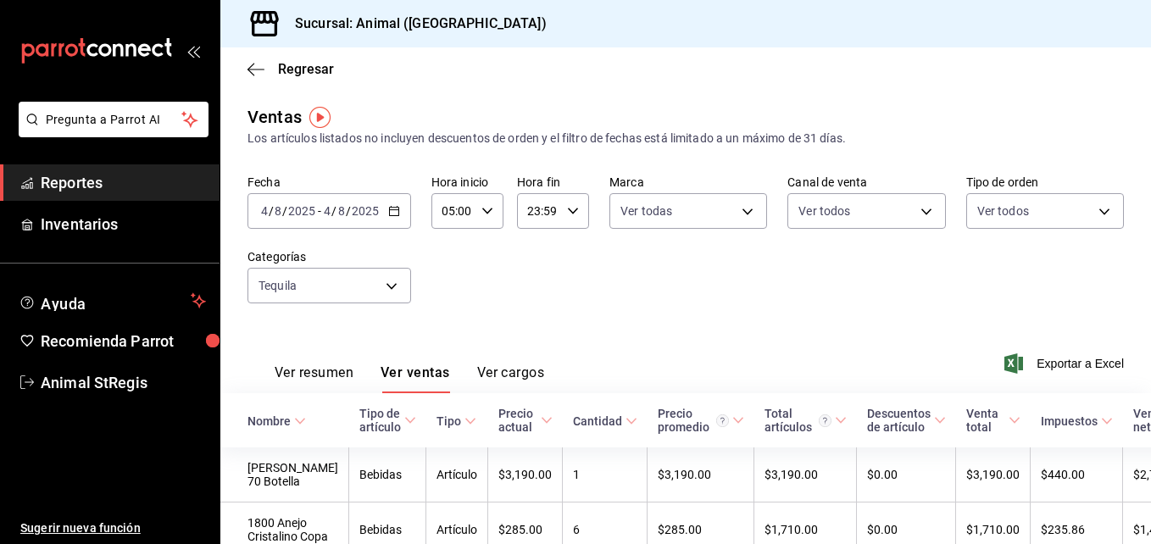
click at [401, 211] on div "[DATE] [DATE] - [DATE] [DATE]" at bounding box center [329, 211] width 164 height 36
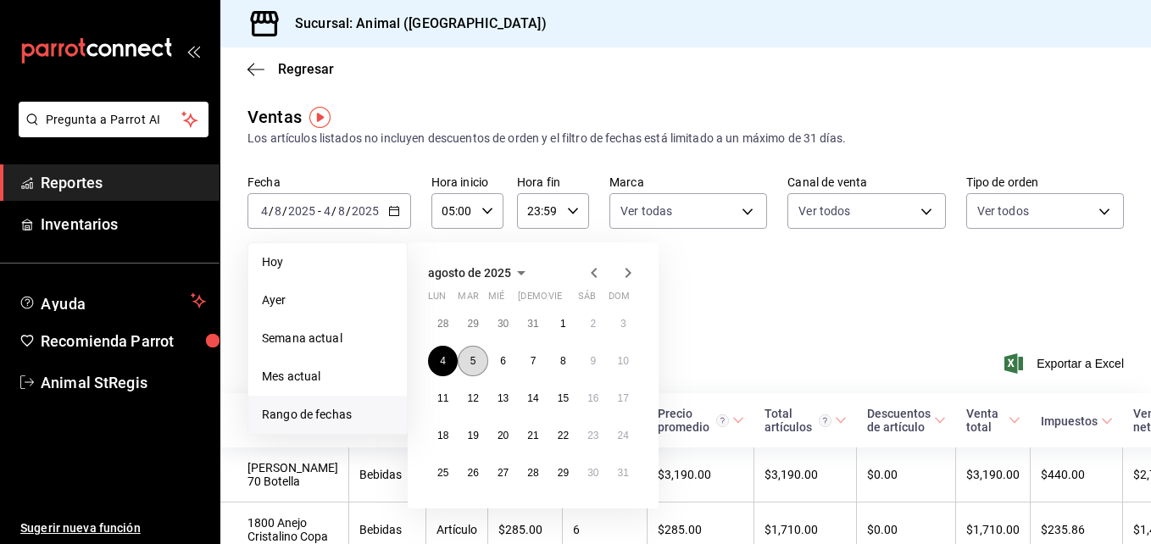
click at [474, 366] on abbr "5" at bounding box center [473, 361] width 6 height 12
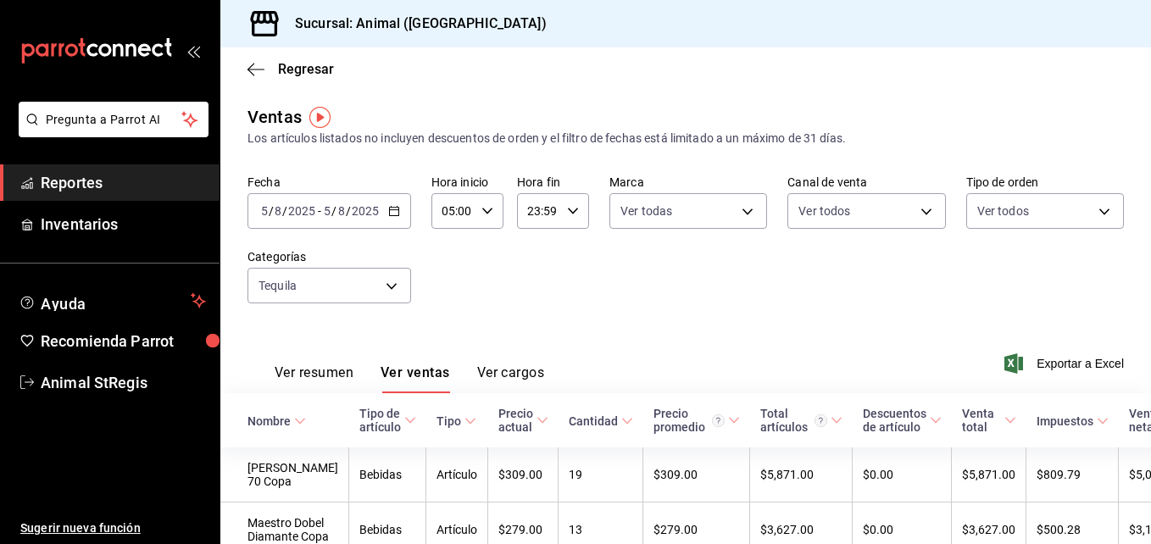
click at [399, 206] on div "[DATE] [DATE] - [DATE] [DATE]" at bounding box center [329, 211] width 164 height 36
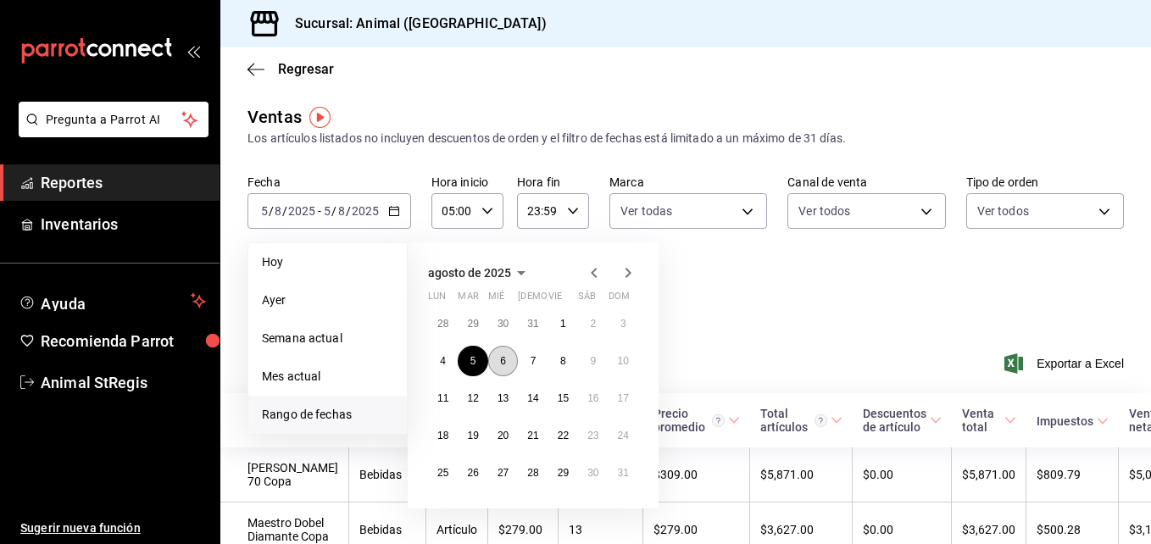
click at [507, 370] on button "6" at bounding box center [503, 361] width 30 height 31
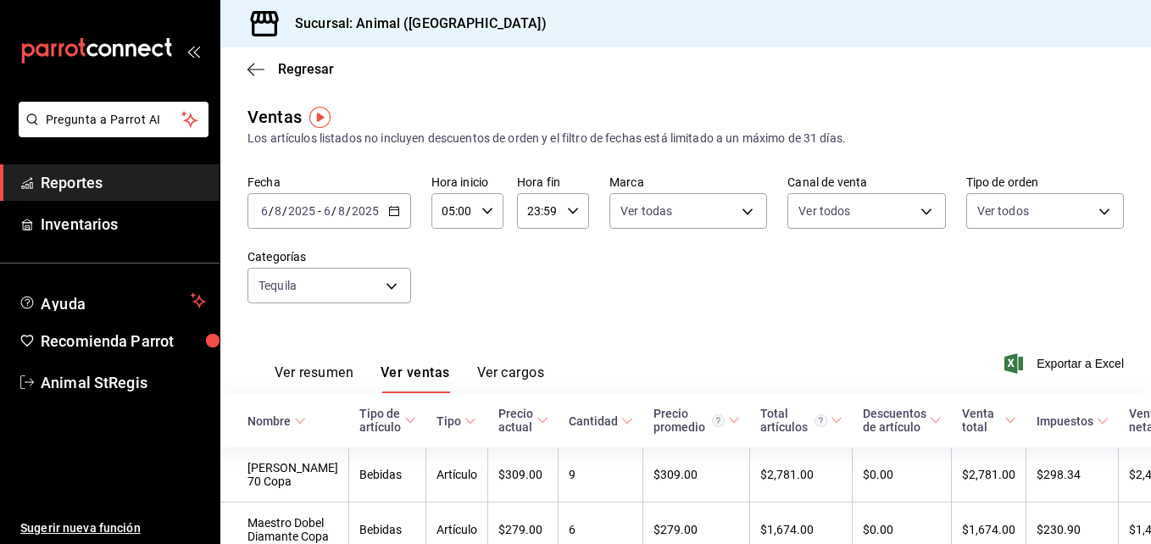
click at [392, 220] on div "[DATE] [DATE] - [DATE] [DATE]" at bounding box center [329, 211] width 164 height 36
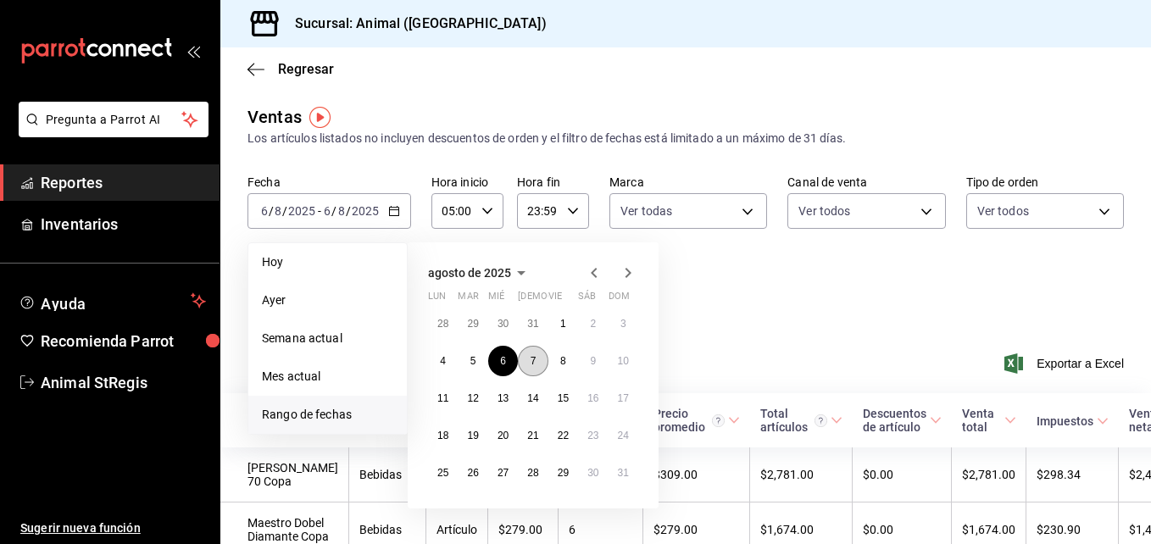
click at [529, 360] on button "7" at bounding box center [533, 361] width 30 height 31
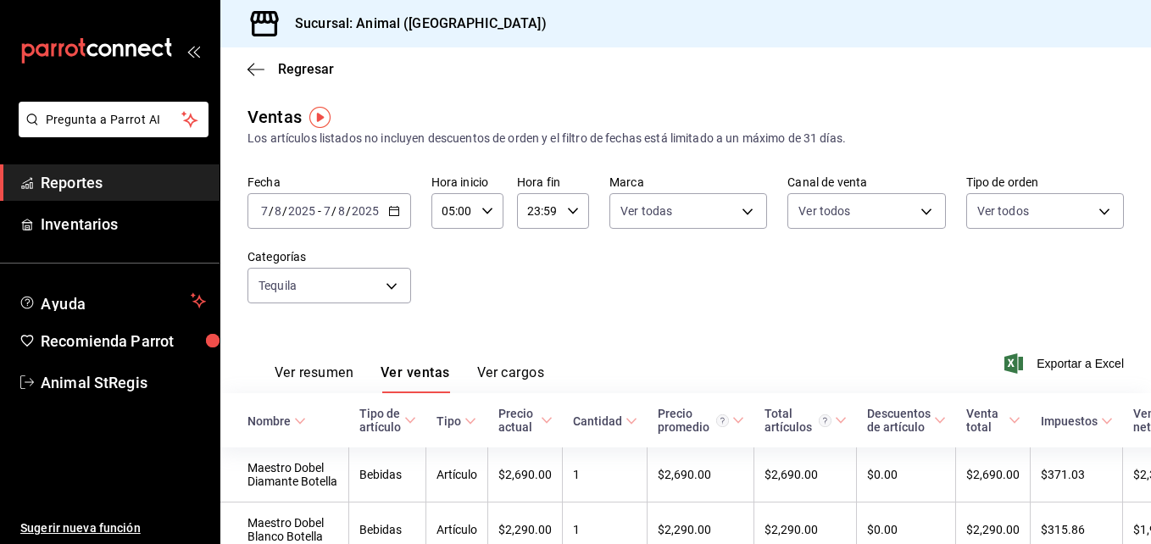
click at [403, 224] on div "[DATE] [DATE] - [DATE] [DATE]" at bounding box center [329, 211] width 164 height 36
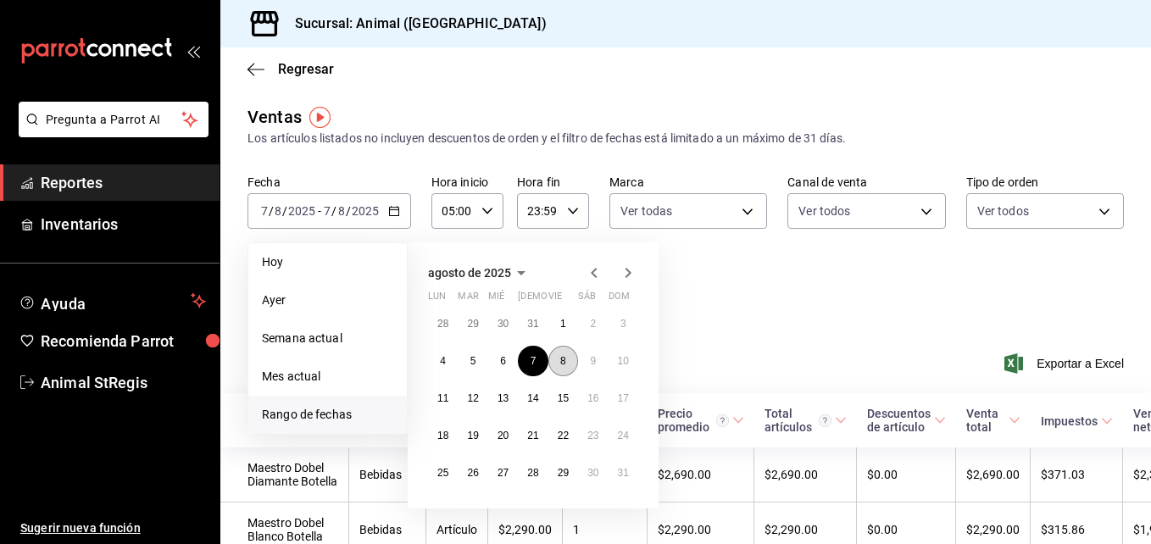
click at [568, 366] on button "8" at bounding box center [563, 361] width 30 height 31
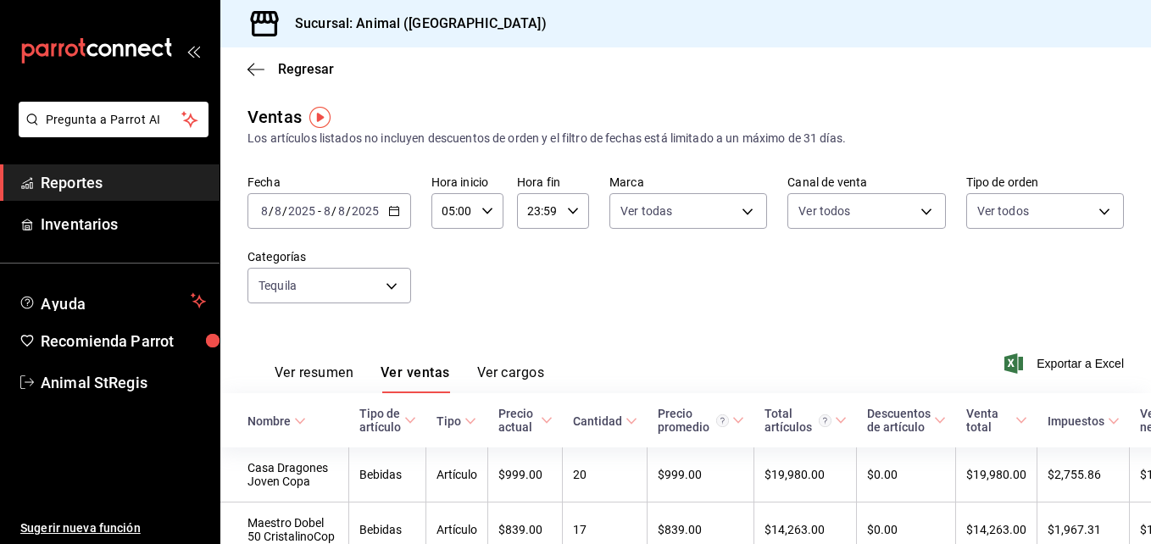
click at [403, 213] on div "[DATE] [DATE] - [DATE] [DATE]" at bounding box center [329, 211] width 164 height 36
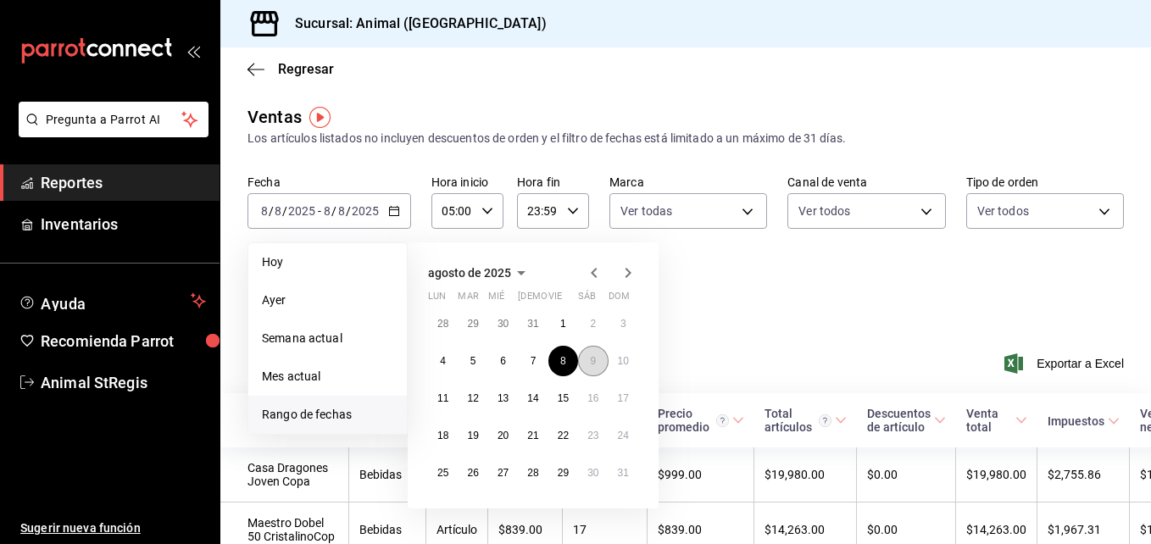
click at [588, 347] on button "9" at bounding box center [593, 361] width 30 height 31
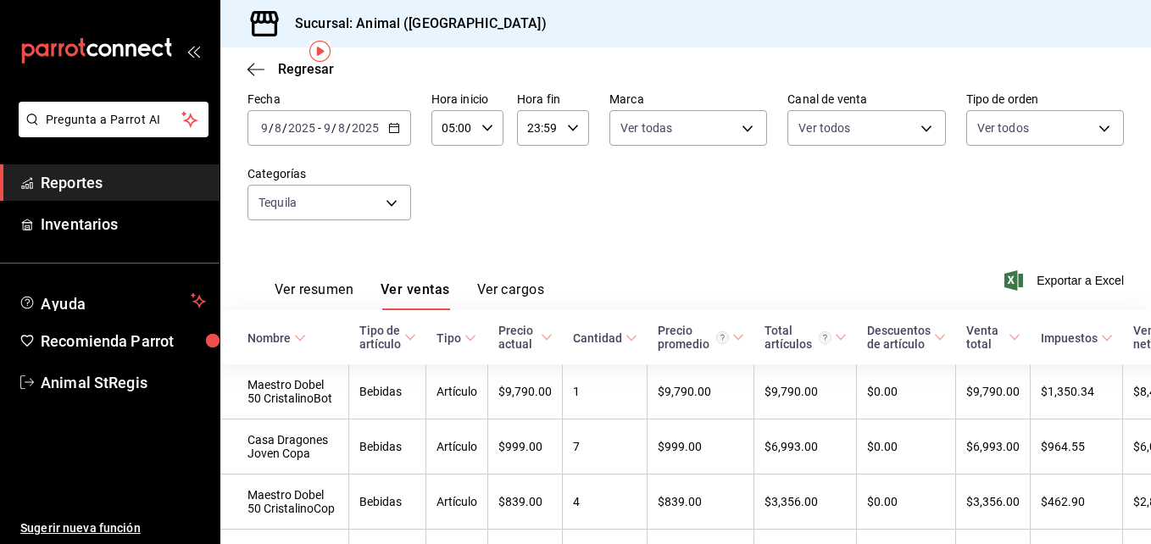
scroll to position [34, 0]
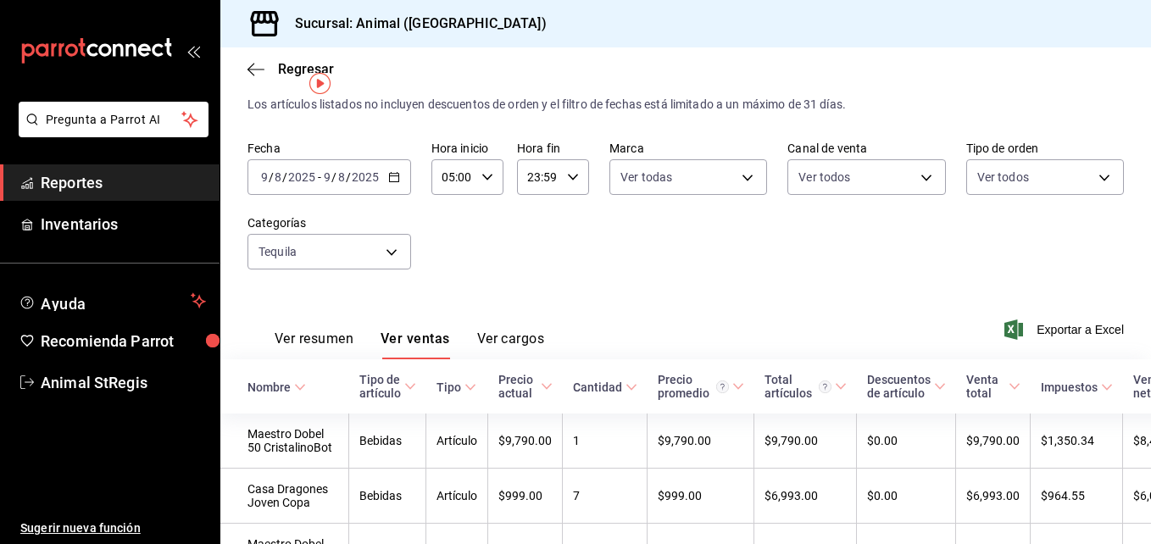
click at [394, 174] on \(Stroke\) "button" at bounding box center [394, 177] width 10 height 9
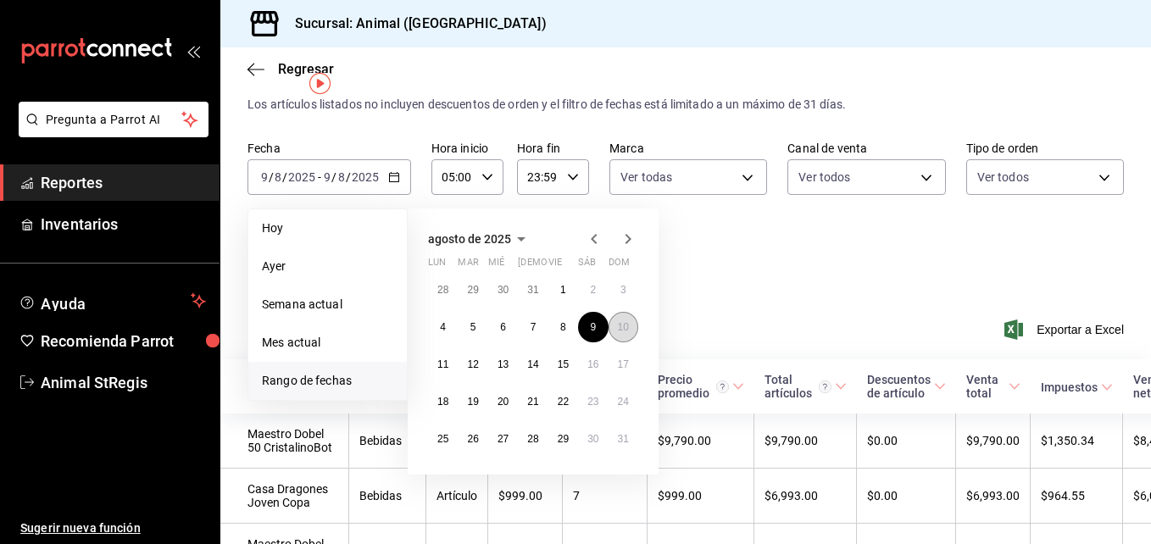
click at [618, 324] on abbr "10" at bounding box center [623, 327] width 11 height 12
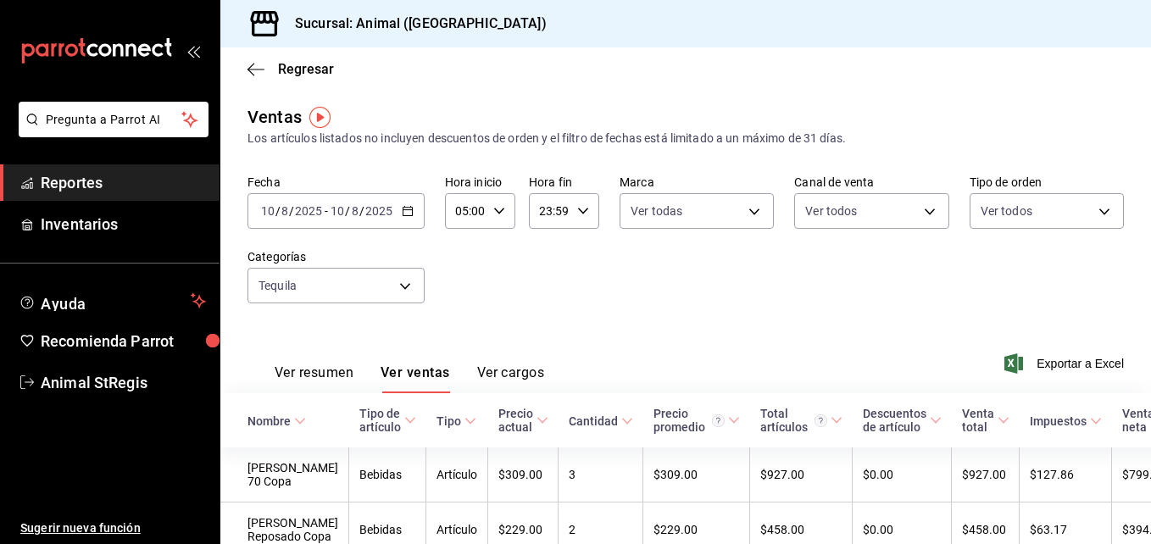
click at [406, 214] on icon "button" at bounding box center [408, 211] width 12 height 12
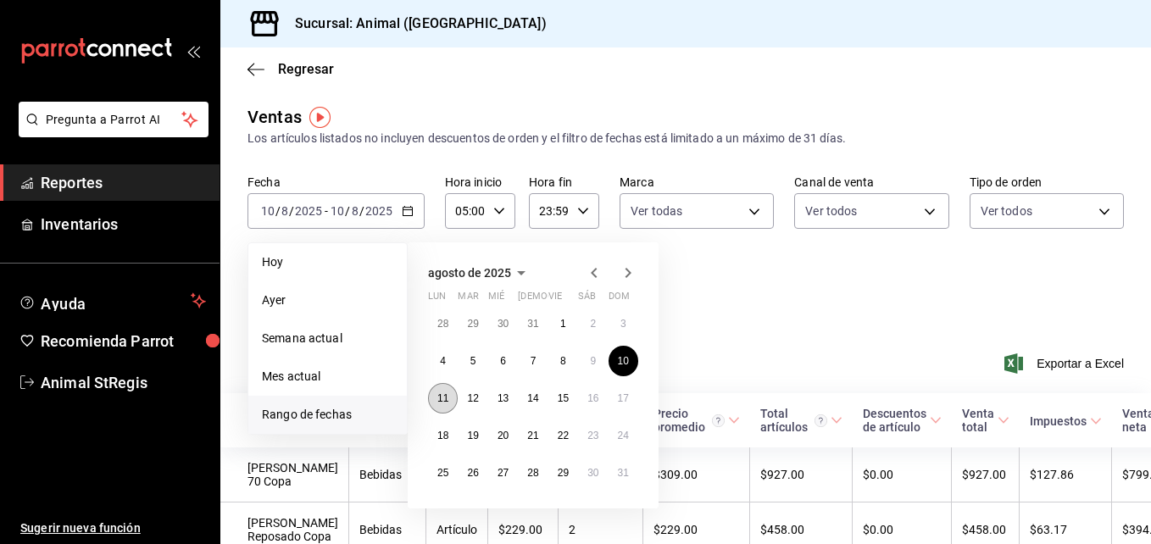
click at [444, 386] on button "11" at bounding box center [443, 398] width 30 height 31
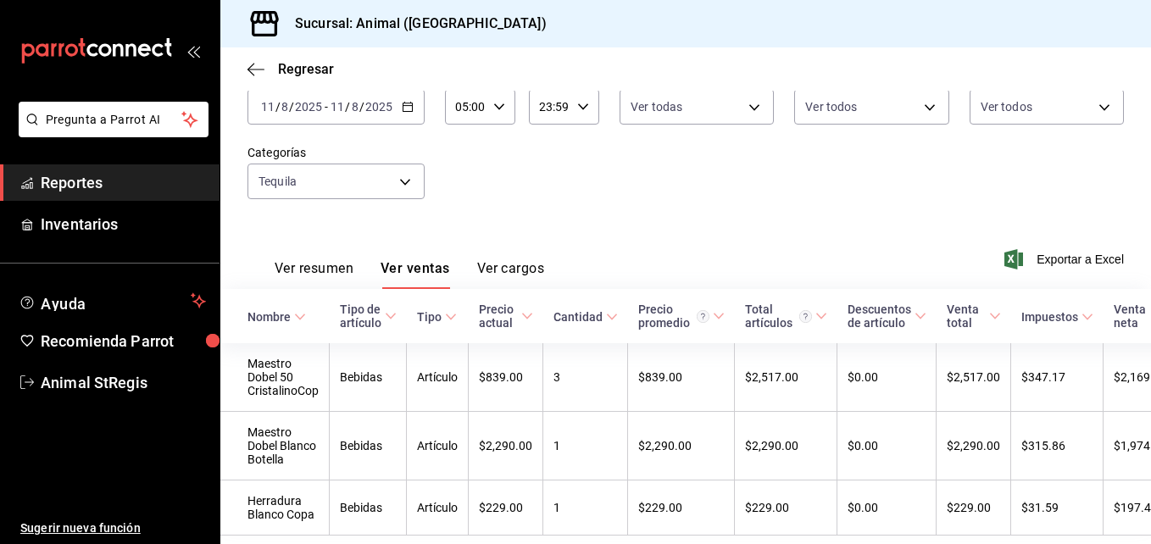
scroll to position [102, 0]
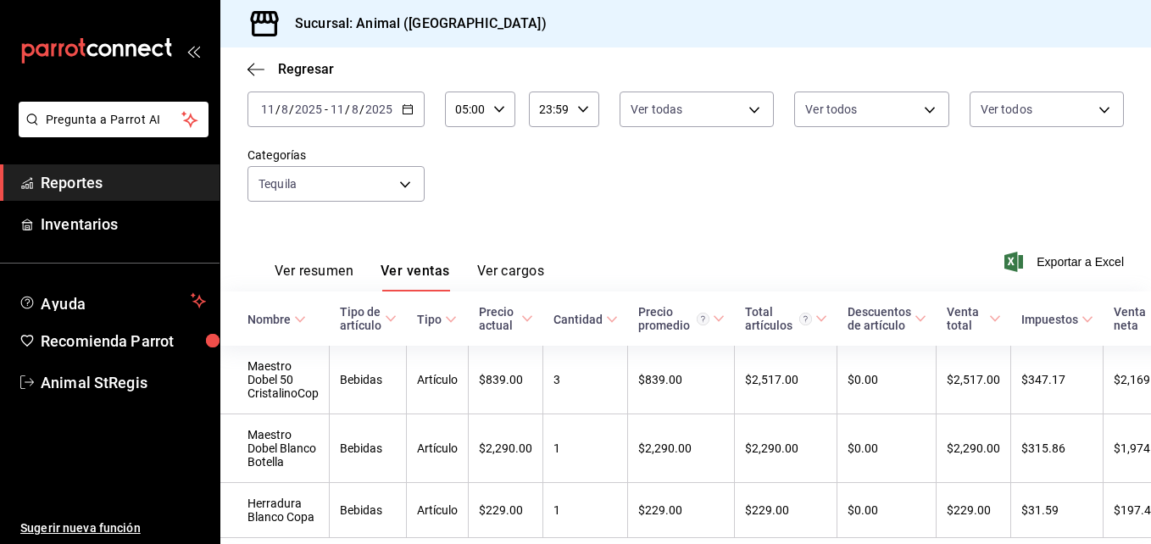
click at [409, 108] on icon "button" at bounding box center [408, 109] width 12 height 12
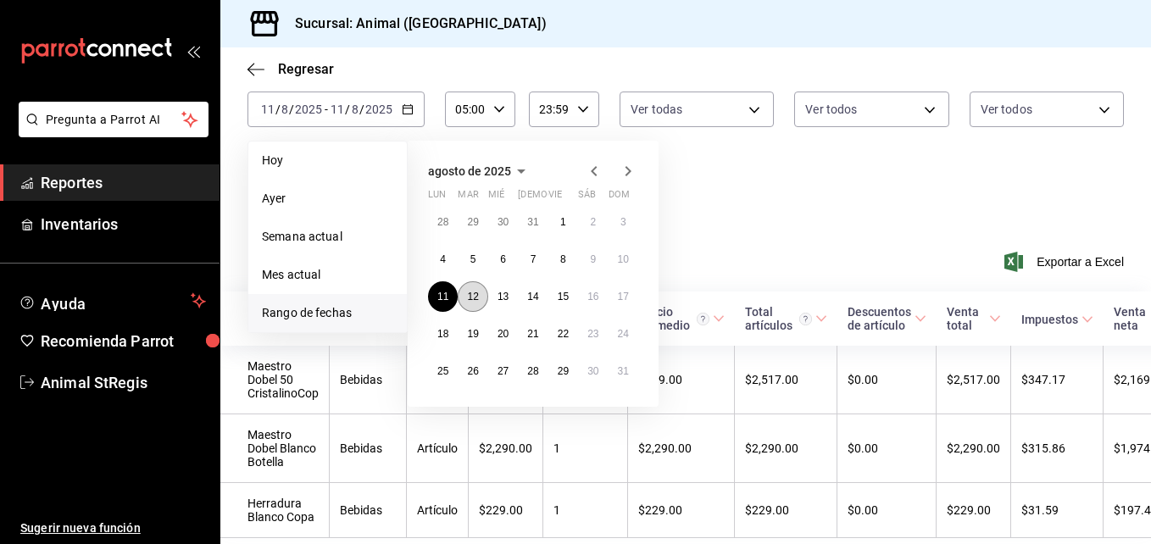
click at [476, 300] on abbr "12" at bounding box center [472, 297] width 11 height 12
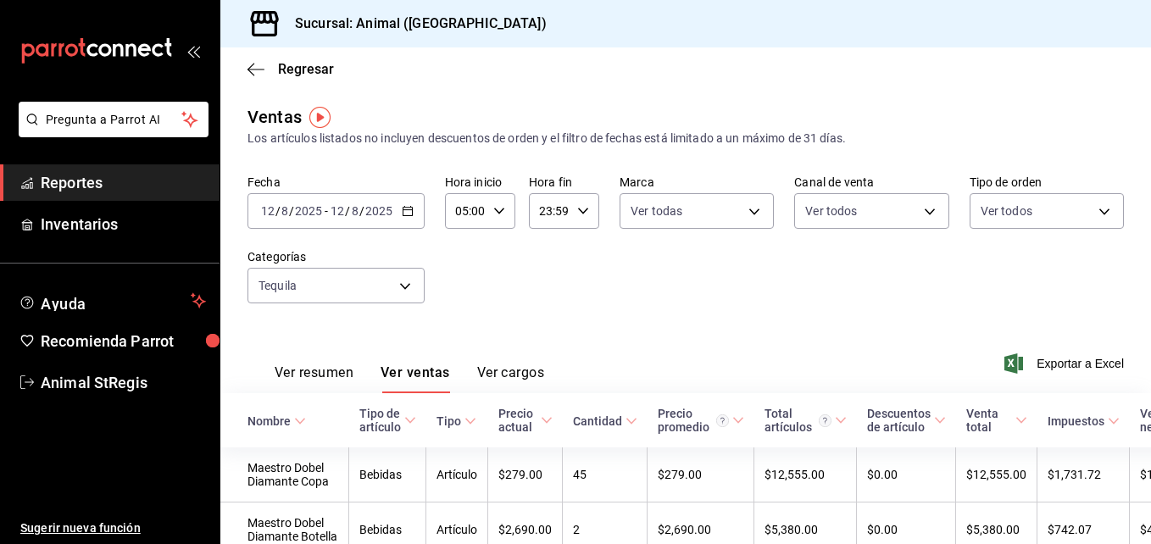
click at [411, 202] on div "[DATE] [DATE] - [DATE] [DATE]" at bounding box center [335, 211] width 177 height 36
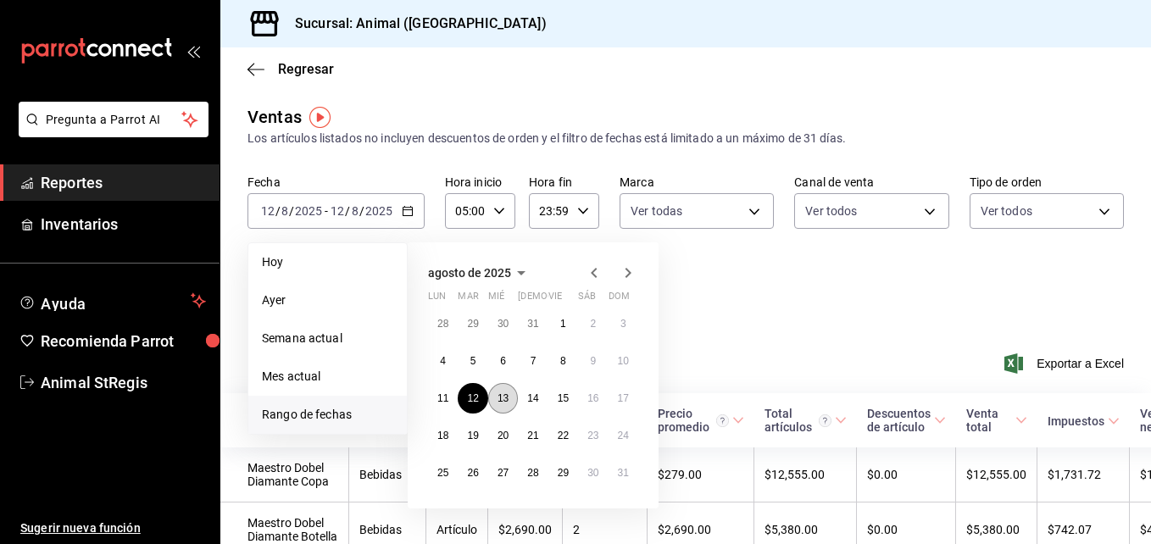
click at [506, 396] on abbr "13" at bounding box center [502, 398] width 11 height 12
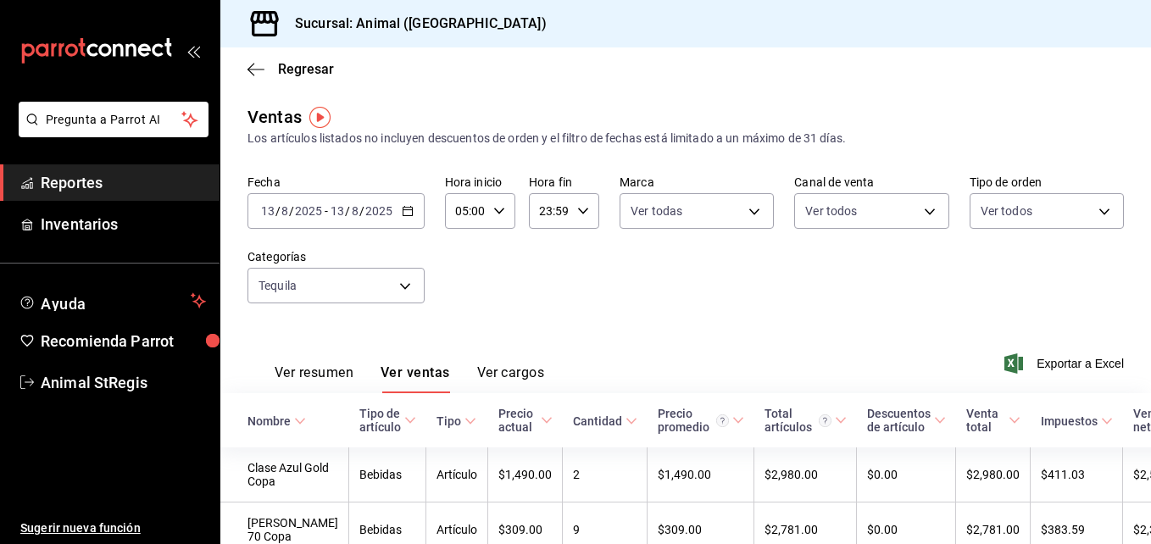
click at [414, 203] on div "[DATE] [DATE] - [DATE] [DATE]" at bounding box center [335, 211] width 177 height 36
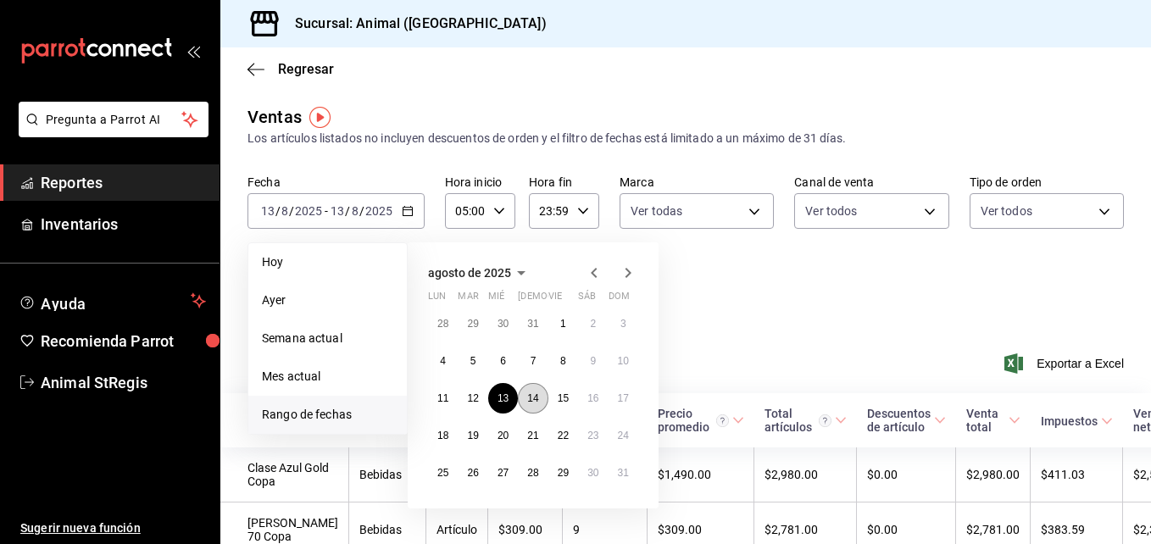
click at [537, 405] on button "14" at bounding box center [533, 398] width 30 height 31
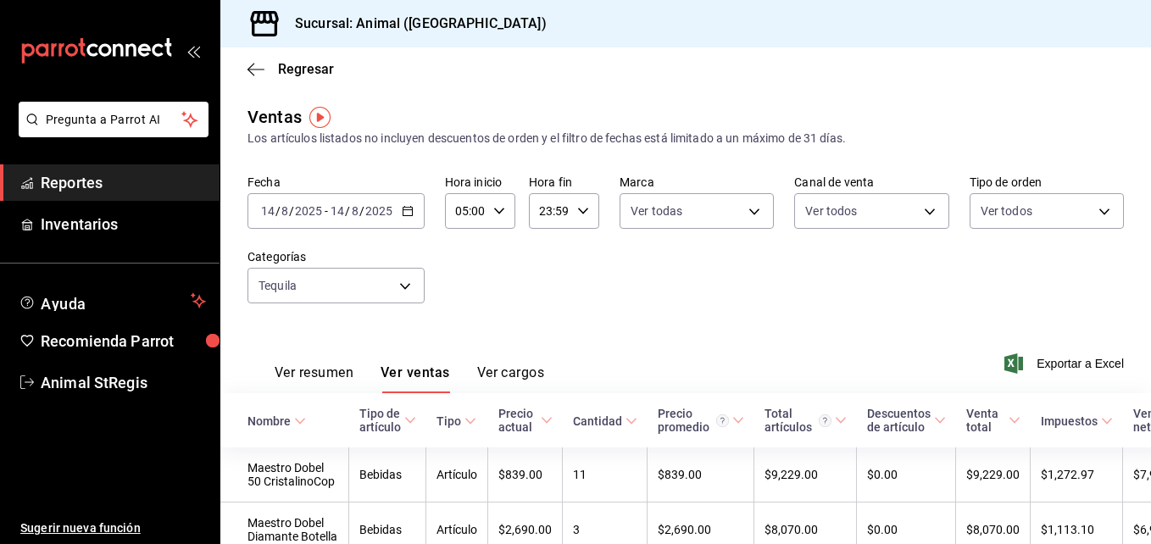
click at [408, 219] on div "[DATE] [DATE] - [DATE] [DATE]" at bounding box center [335, 211] width 177 height 36
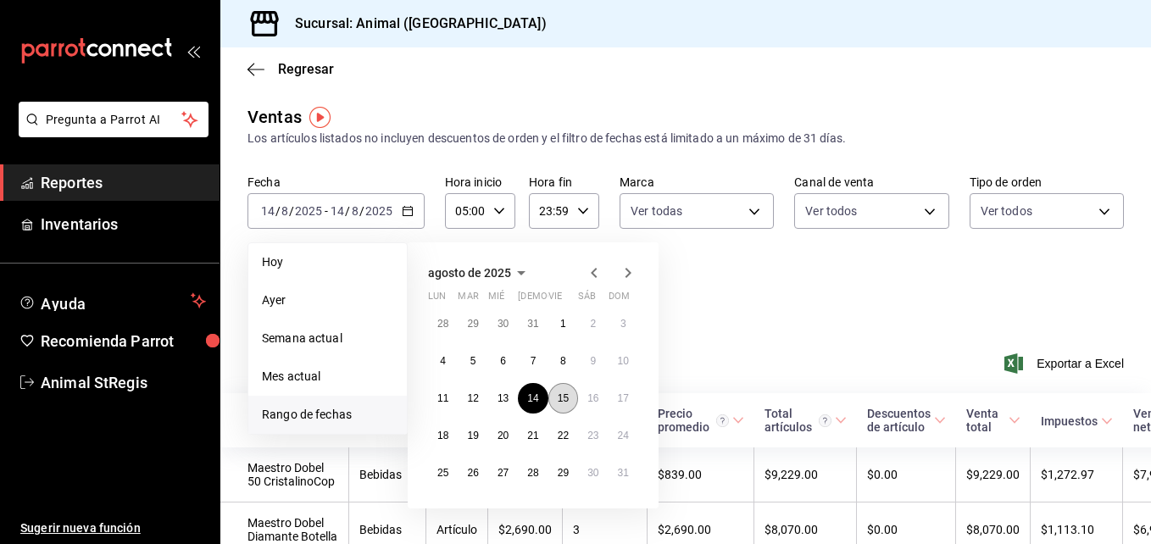
click at [563, 401] on abbr "15" at bounding box center [563, 398] width 11 height 12
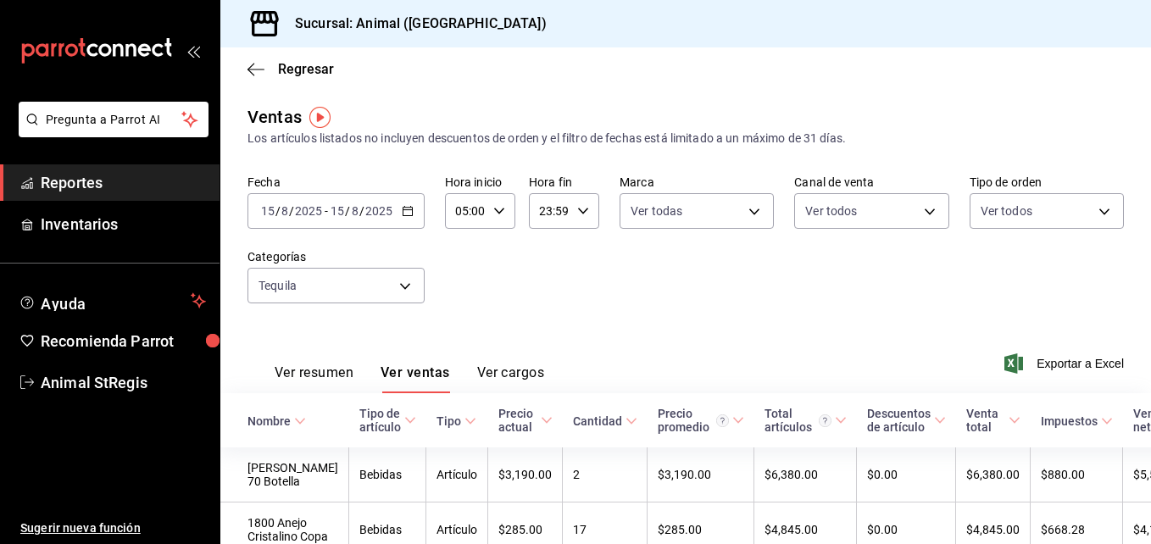
click at [412, 219] on div "[DATE] [DATE] - [DATE] [DATE]" at bounding box center [335, 211] width 177 height 36
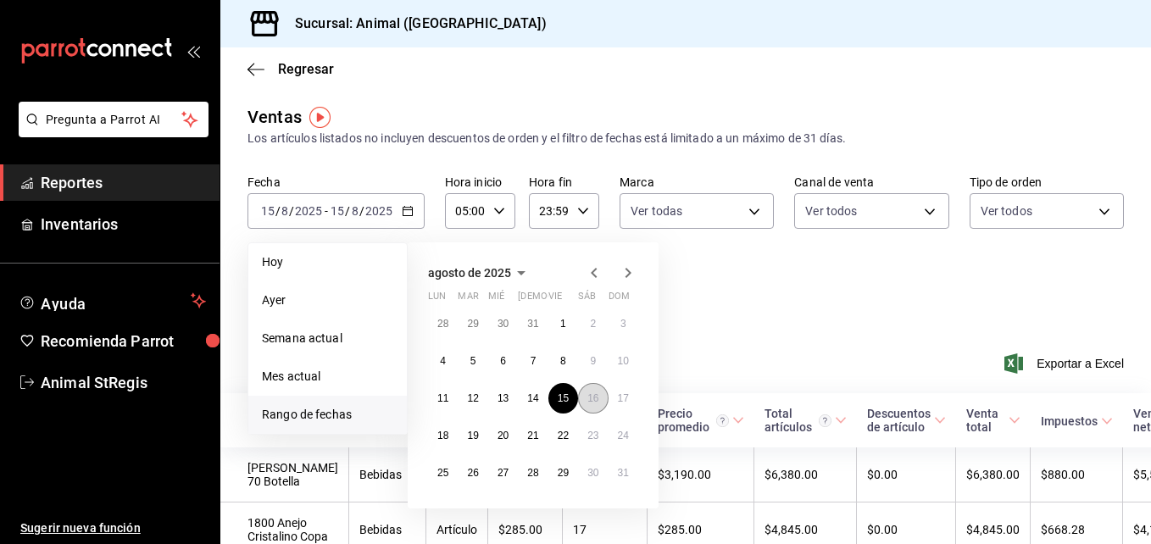
click at [592, 397] on abbr "16" at bounding box center [592, 398] width 11 height 12
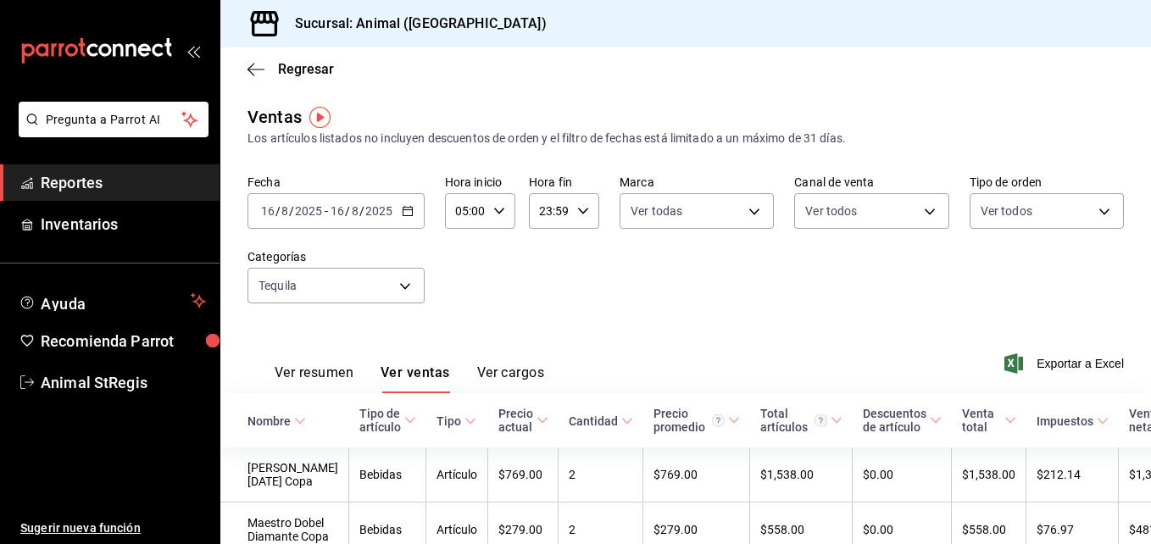
click at [408, 215] on \(Stroke\) "button" at bounding box center [408, 211] width 10 height 9
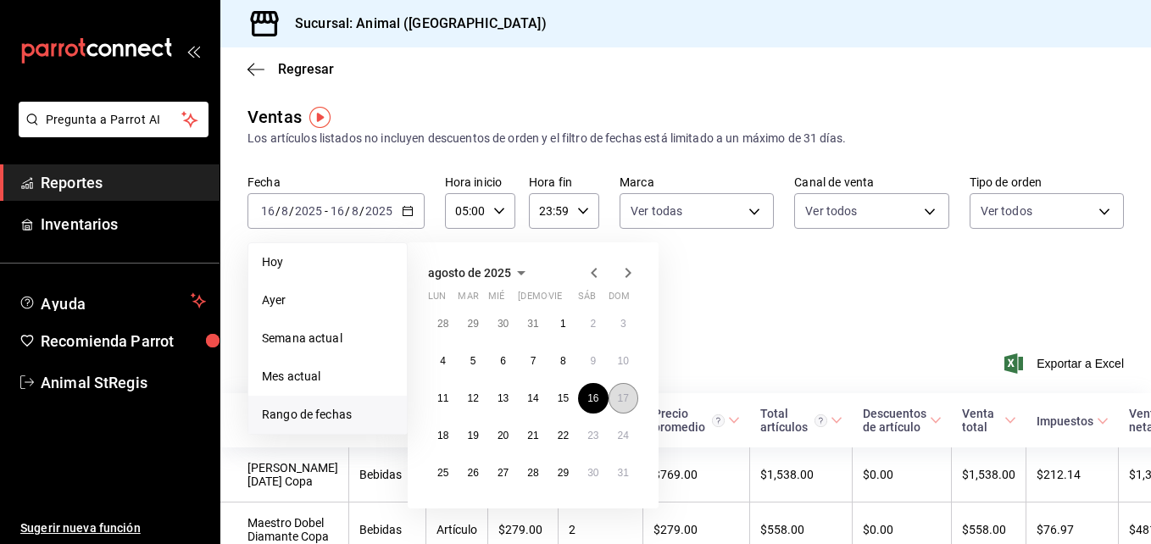
click at [615, 394] on button "17" at bounding box center [623, 398] width 30 height 31
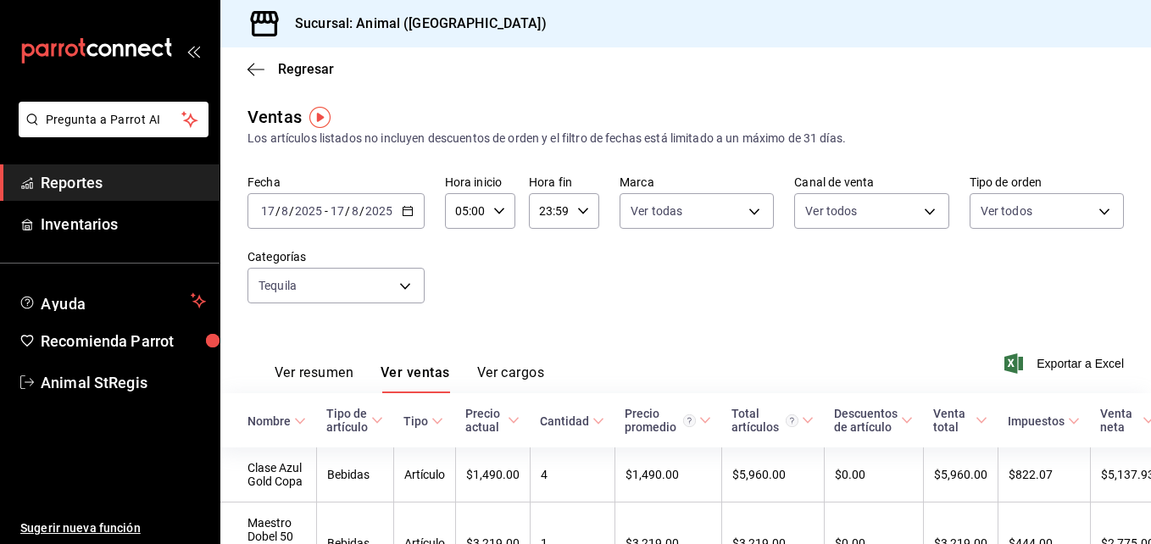
click at [412, 213] on icon "button" at bounding box center [408, 211] width 12 height 12
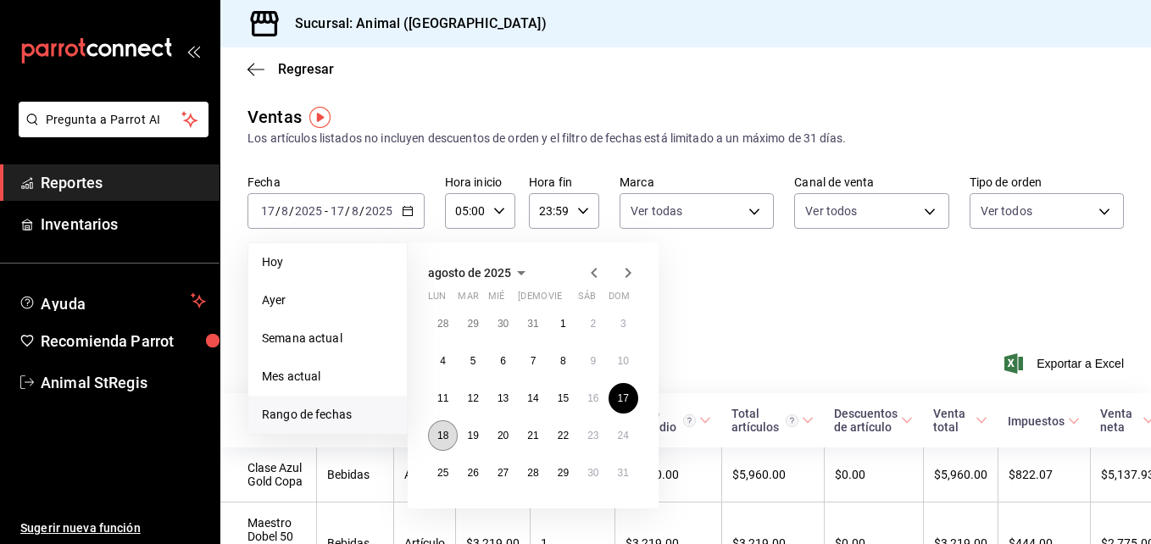
click at [442, 441] on abbr "18" at bounding box center [442, 436] width 11 height 12
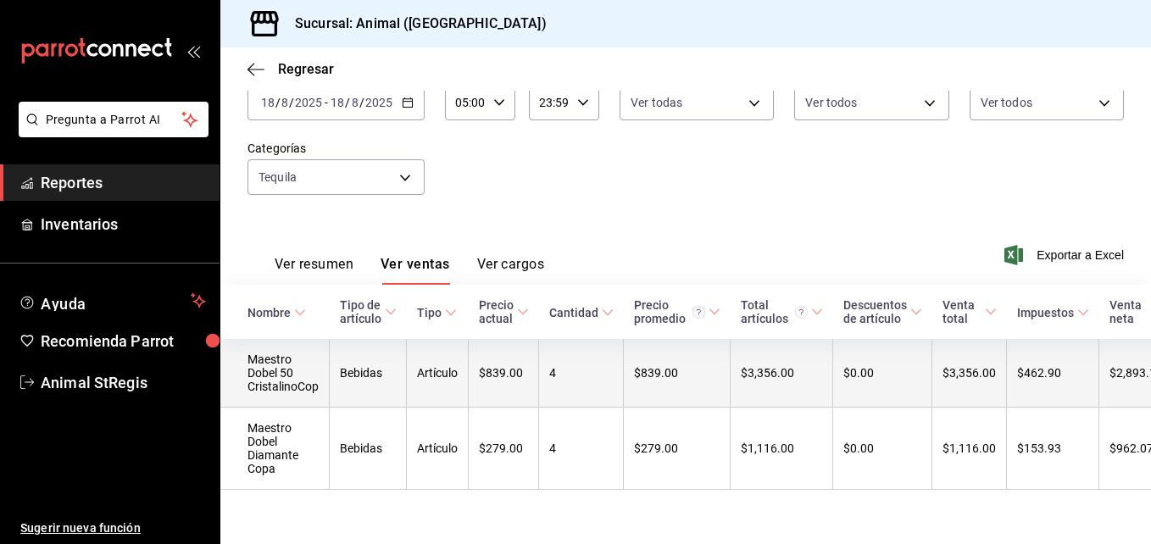
scroll to position [95, 0]
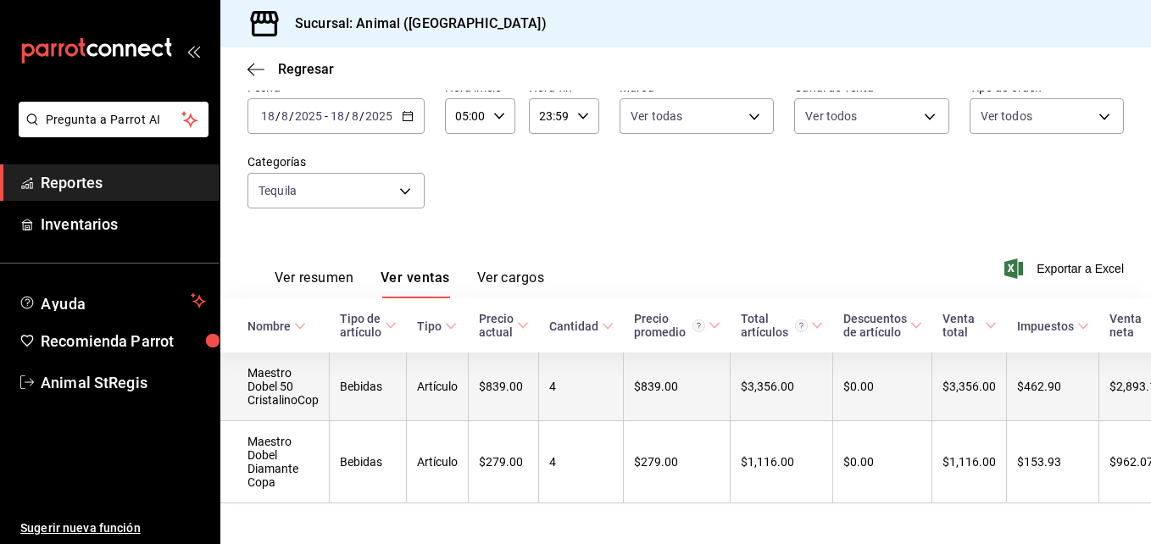
click at [705, 374] on td "$839.00" at bounding box center [677, 387] width 107 height 69
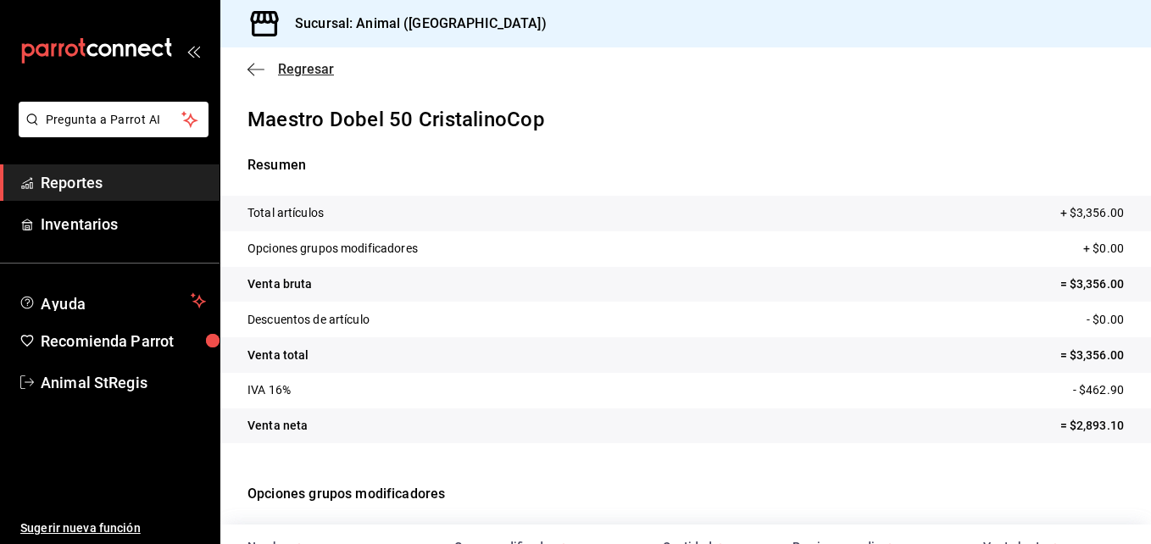
click at [257, 66] on icon "button" at bounding box center [255, 69] width 17 height 15
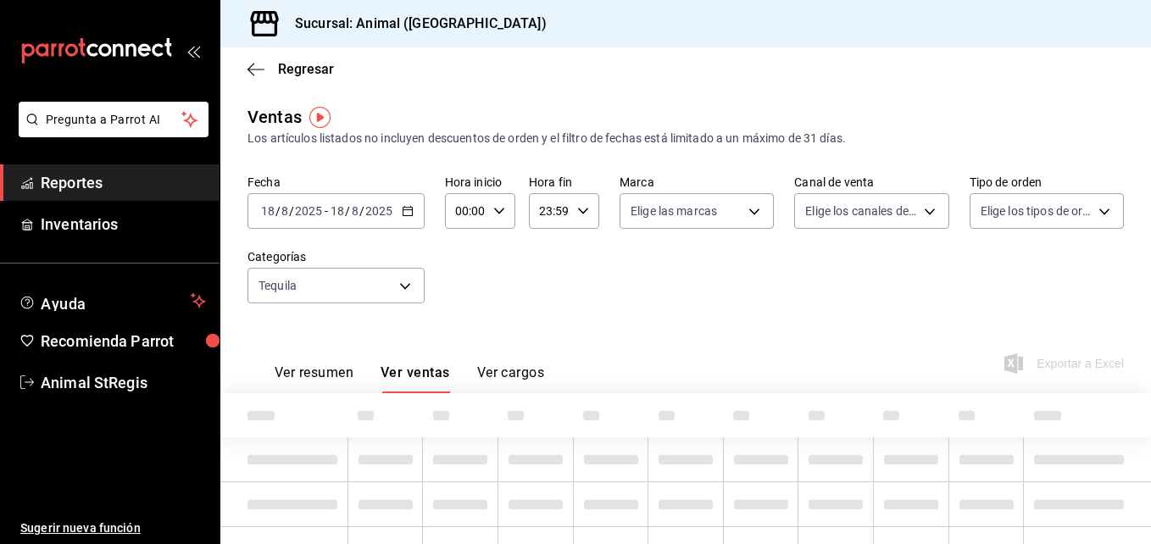
type input "05:00"
type input "fb94c00f-4f62-472b-b6bf-14d0e7778afe"
type input "3f39fcdc-c8c4-4fff-883a-47b345d9391c"
type input "PARROT,UBER_EATS,RAPPI,DIDI_FOOD,ONLINE"
type input "3f245141-8cb2-4099-bf0f-bc16ed99609a,be50bec9-a7ef-41cc-9154-7015b9ad380c,EXTER…"
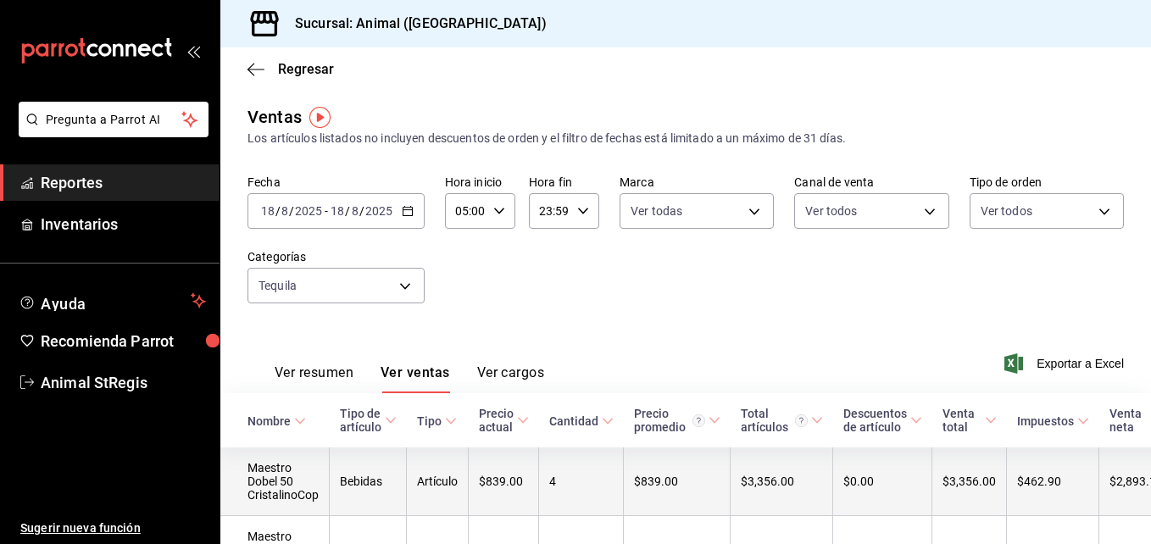
click at [524, 470] on td "$839.00" at bounding box center [504, 481] width 70 height 69
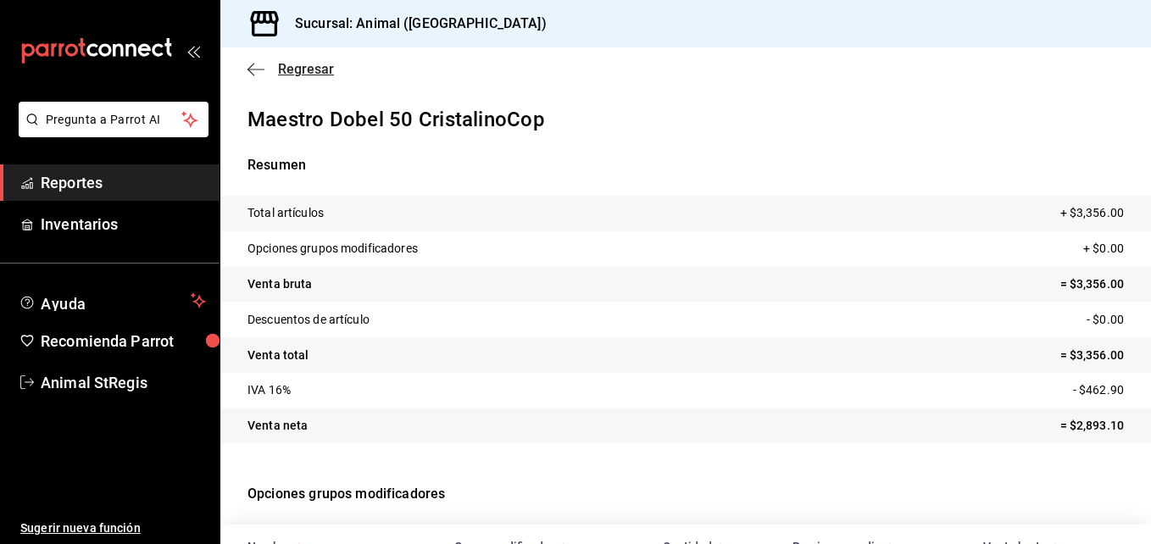
click at [260, 68] on icon "button" at bounding box center [255, 69] width 17 height 15
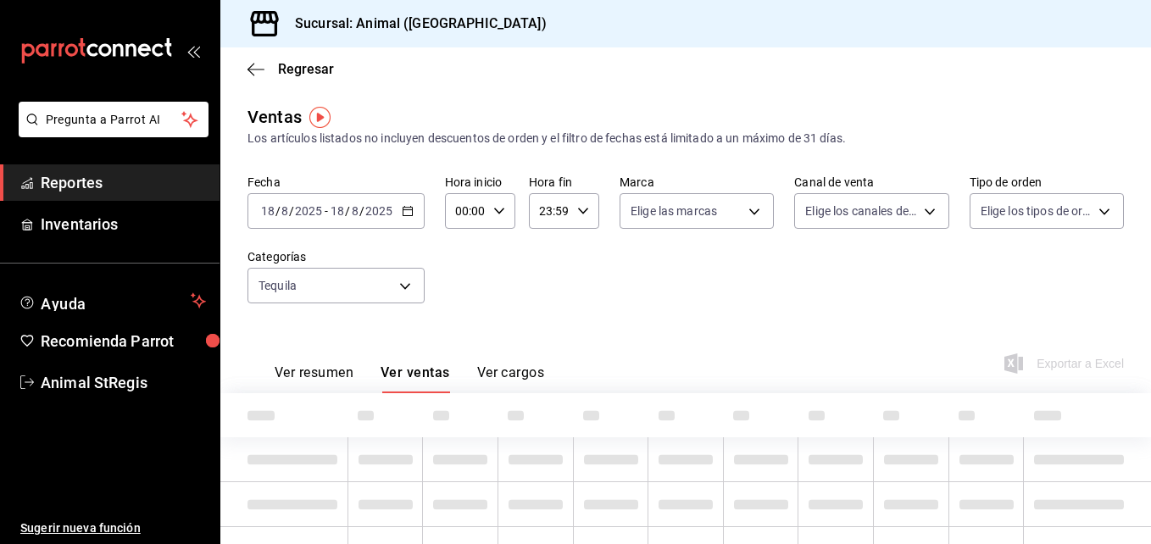
type input "05:00"
type input "fb94c00f-4f62-472b-b6bf-14d0e7778afe"
type input "3f39fcdc-c8c4-4fff-883a-47b345d9391c"
type input "PARROT,UBER_EATS,RAPPI,DIDI_FOOD,ONLINE"
type input "3f245141-8cb2-4099-bf0f-bc16ed99609a,be50bec9-a7ef-41cc-9154-7015b9ad380c,EXTER…"
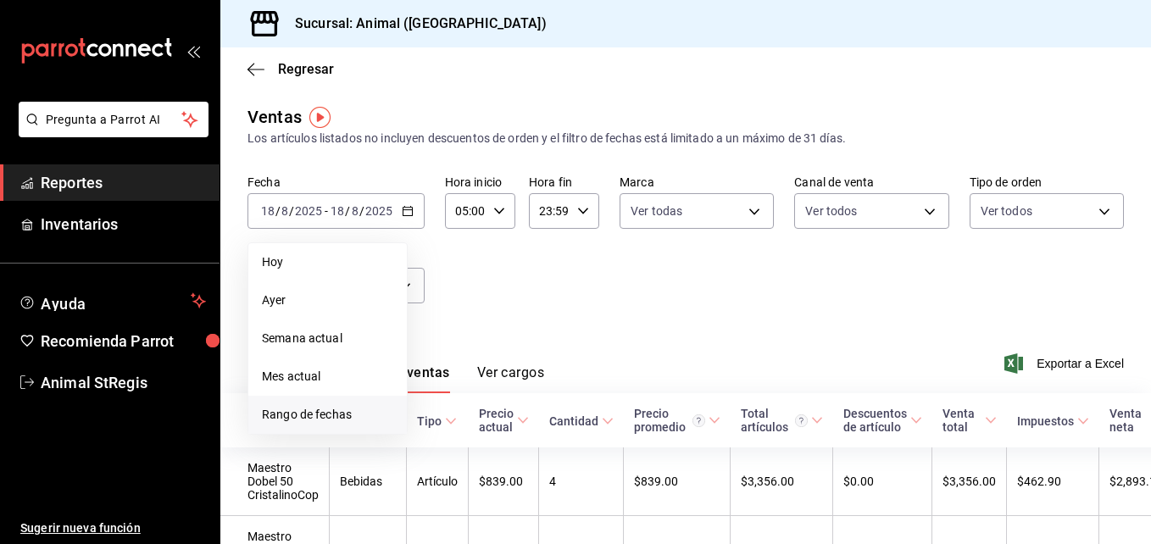
click at [297, 415] on span "Rango de fechas" at bounding box center [327, 415] width 131 height 18
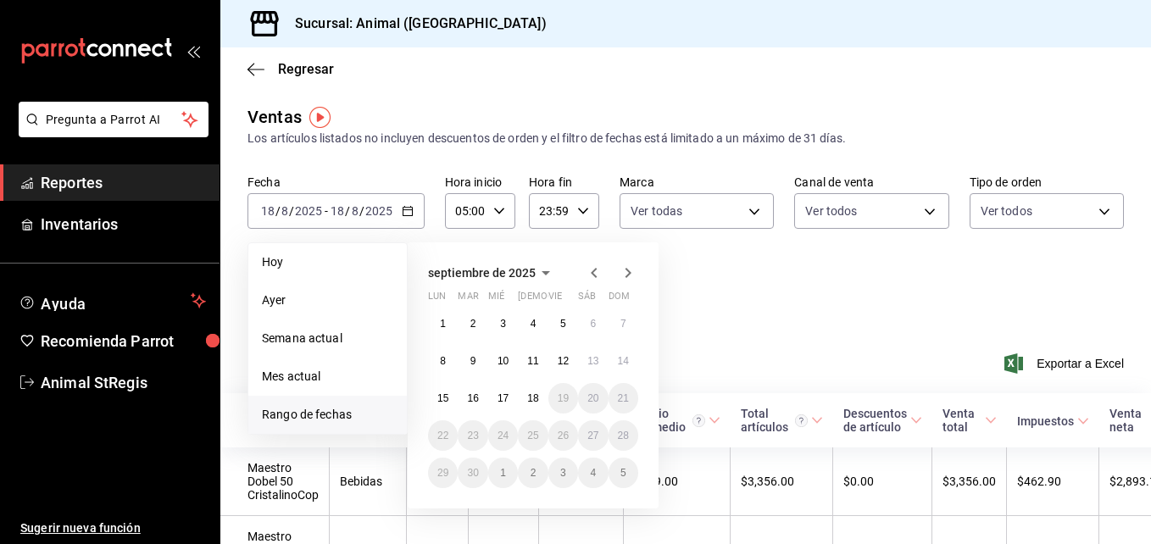
click at [600, 268] on icon "button" at bounding box center [594, 273] width 20 height 20
click at [466, 442] on button "19" at bounding box center [473, 435] width 30 height 31
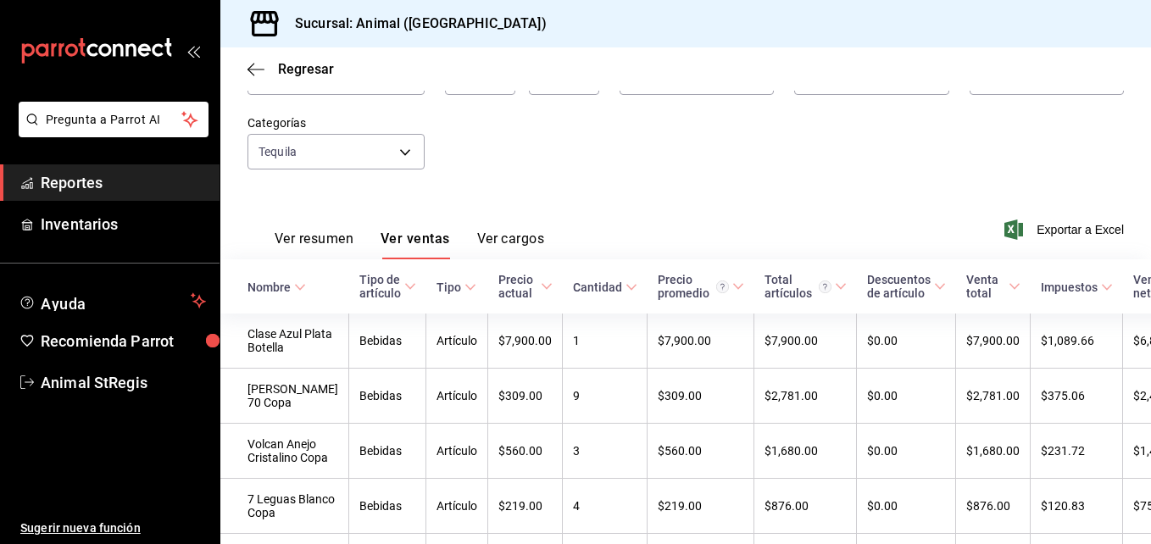
scroll to position [102, 0]
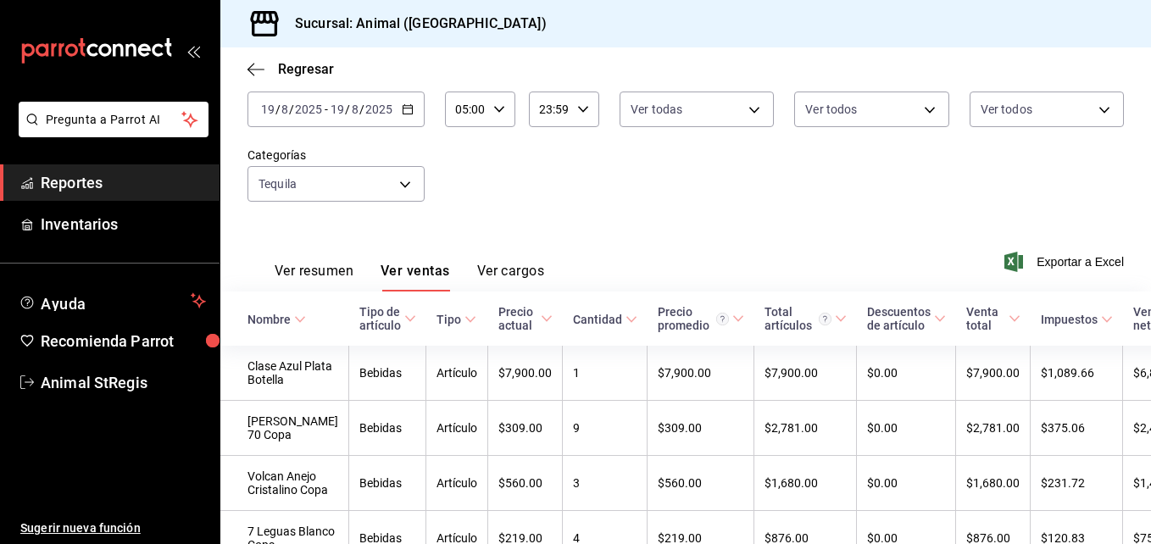
click at [403, 122] on div "[DATE] [DATE] - [DATE] [DATE]" at bounding box center [335, 110] width 177 height 36
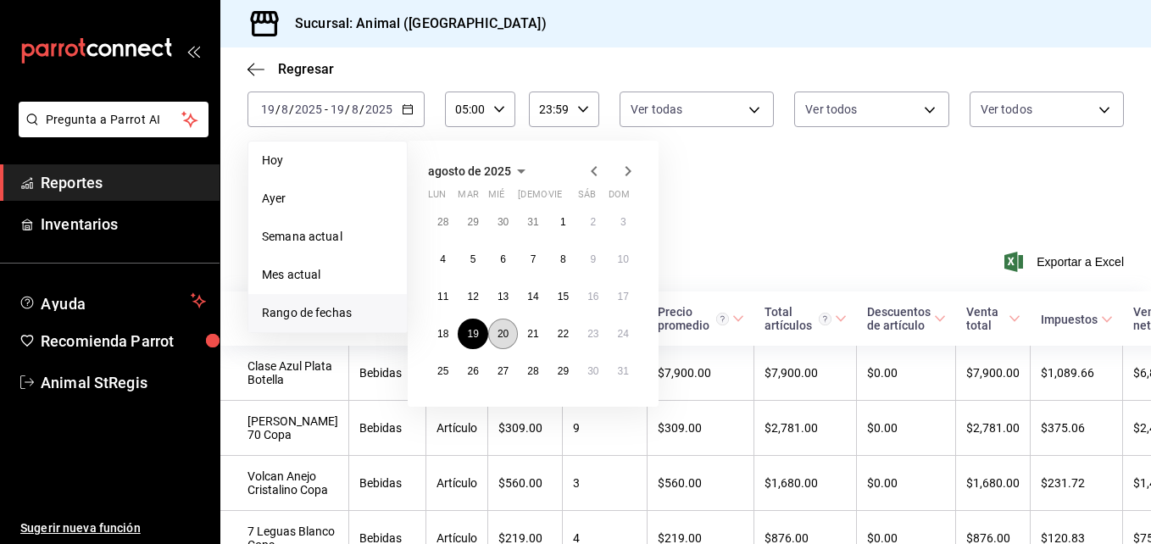
click at [503, 328] on abbr "20" at bounding box center [502, 334] width 11 height 12
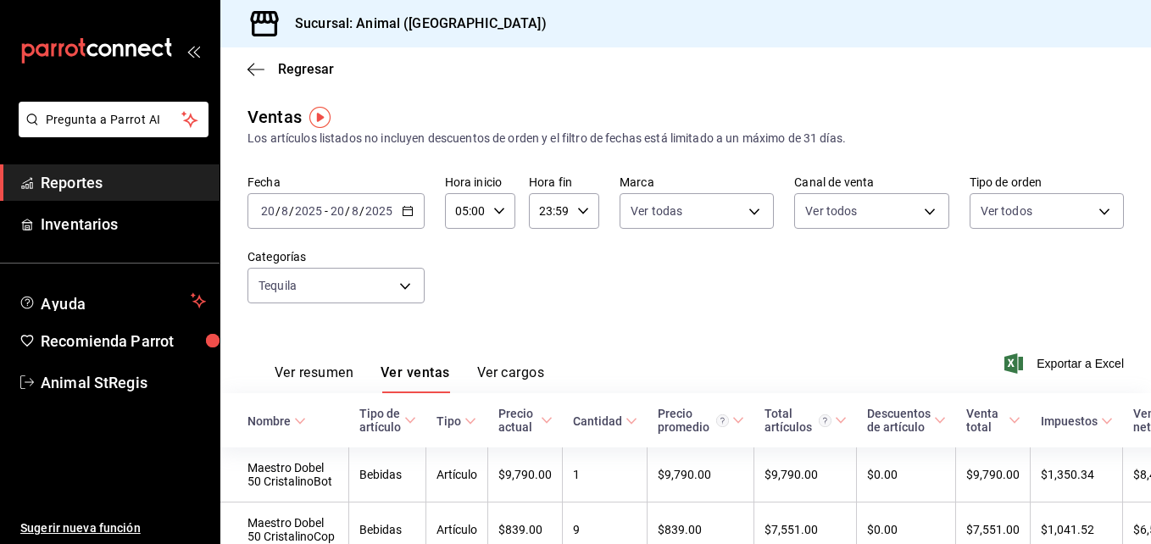
click at [408, 207] on icon "button" at bounding box center [408, 211] width 12 height 12
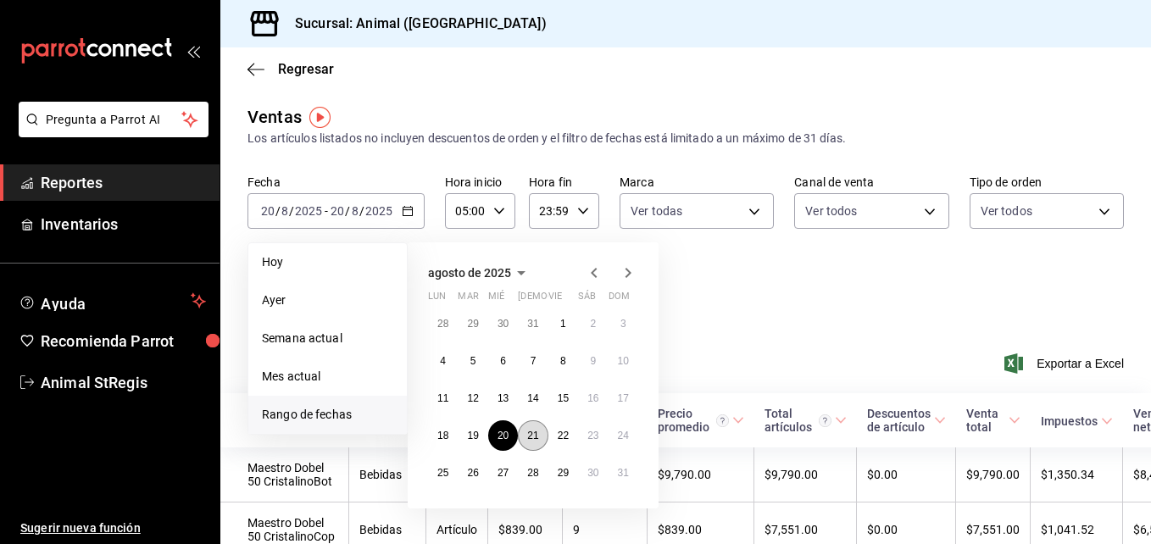
click at [536, 444] on button "21" at bounding box center [533, 435] width 30 height 31
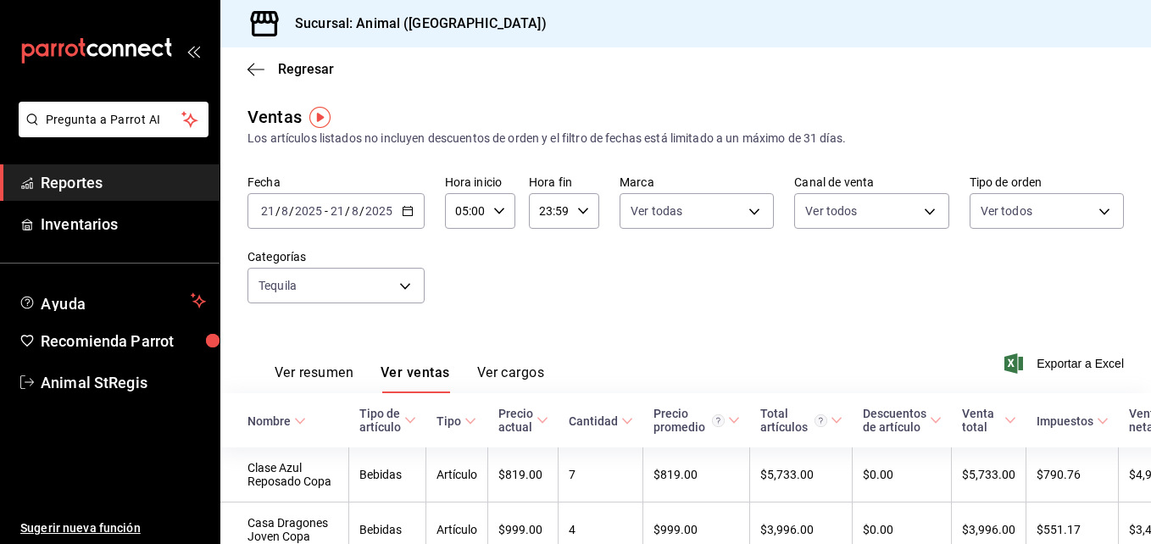
click at [407, 222] on div "[DATE] [DATE] - [DATE] [DATE]" at bounding box center [335, 211] width 177 height 36
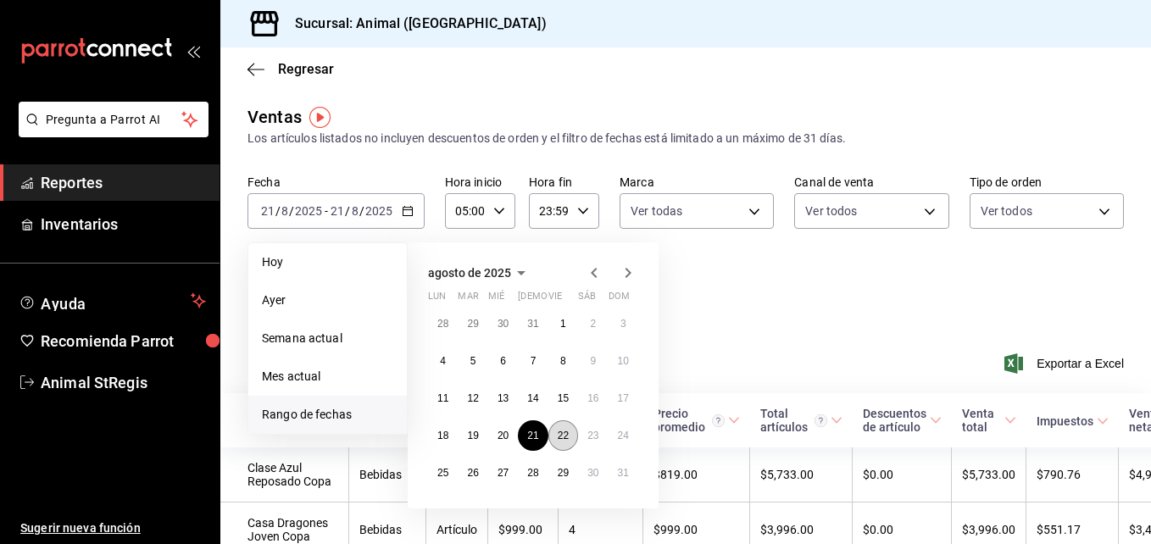
click at [565, 428] on button "22" at bounding box center [563, 435] width 30 height 31
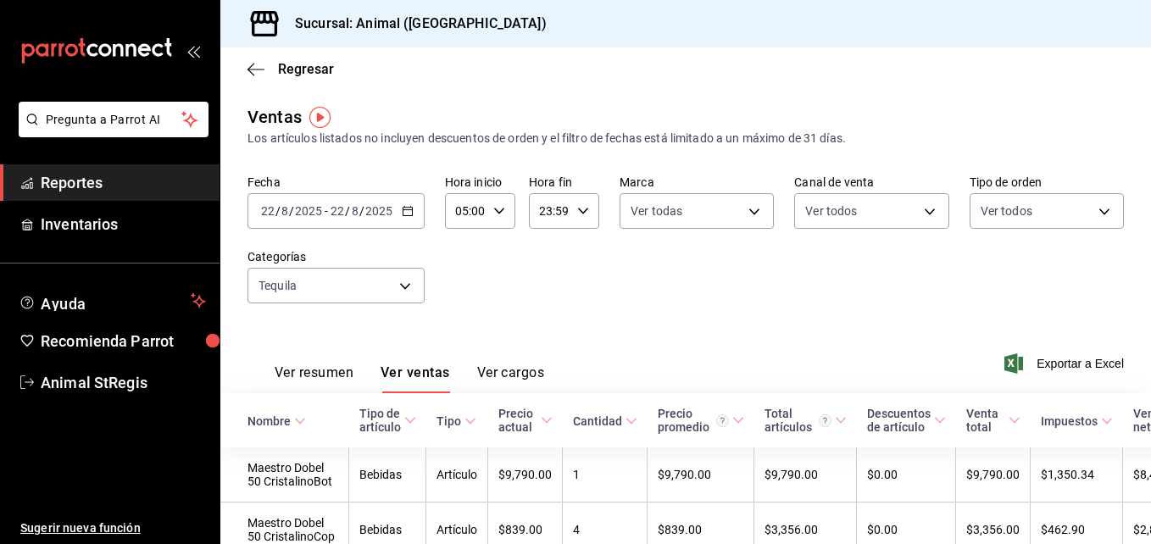
click at [412, 208] on icon "button" at bounding box center [408, 211] width 12 height 12
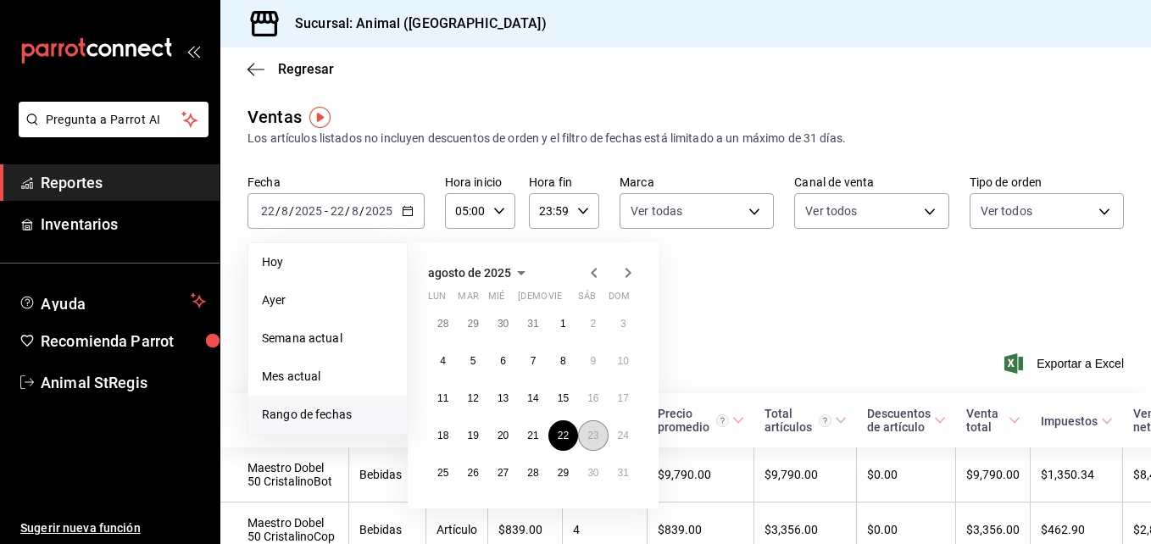
click at [601, 434] on button "23" at bounding box center [593, 435] width 30 height 31
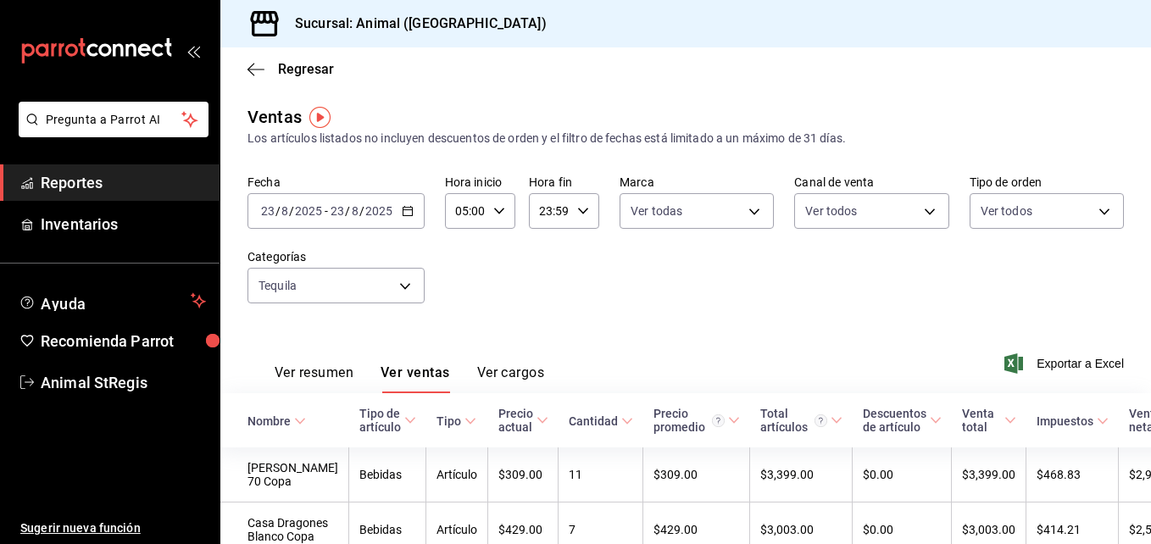
click at [409, 214] on icon "button" at bounding box center [408, 211] width 12 height 12
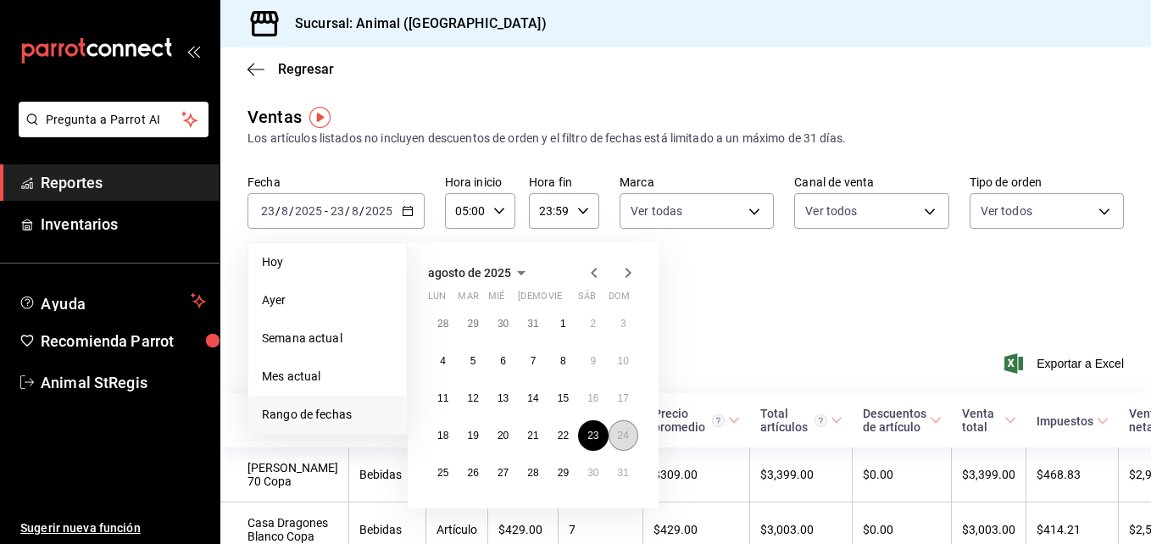
click at [620, 428] on button "24" at bounding box center [623, 435] width 30 height 31
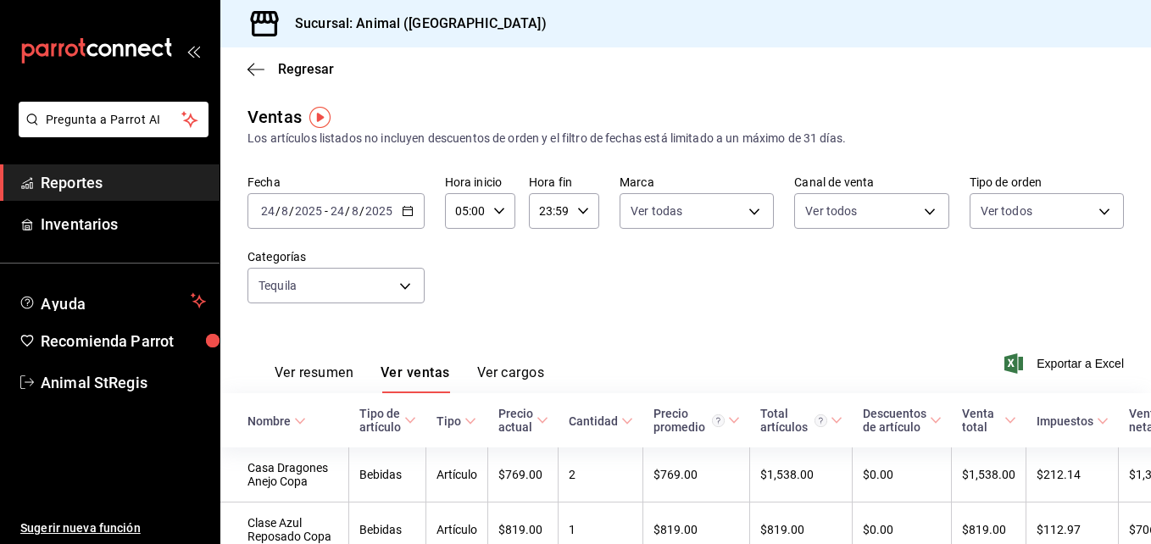
click at [410, 217] on div "[DATE] [DATE] - [DATE] [DATE]" at bounding box center [335, 211] width 177 height 36
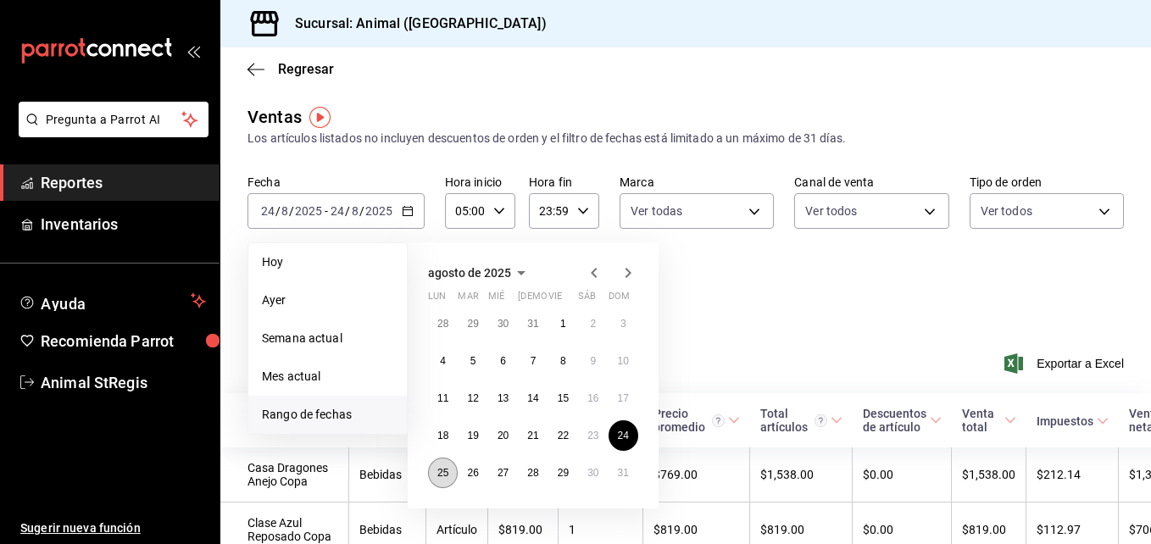
click at [442, 479] on button "25" at bounding box center [443, 473] width 30 height 31
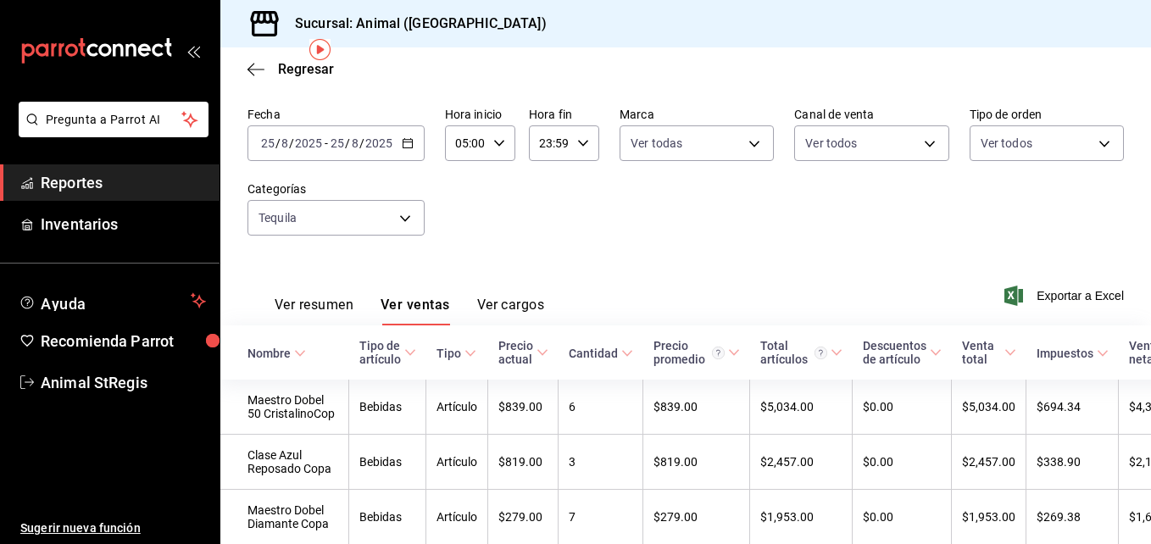
scroll to position [102, 0]
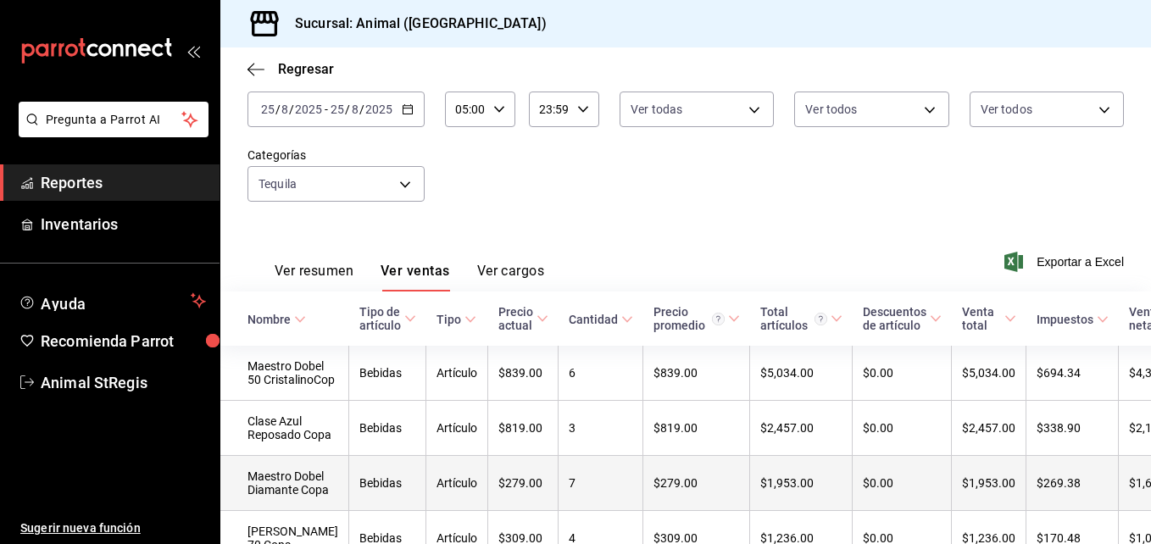
click at [1034, 498] on td "$269.38" at bounding box center [1072, 483] width 92 height 55
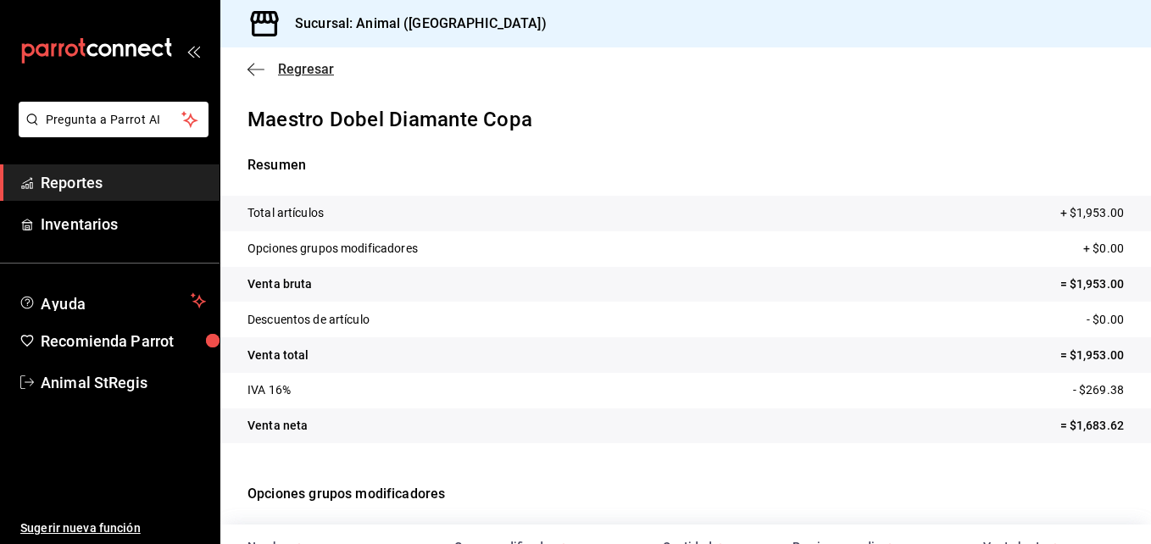
click at [252, 64] on icon "button" at bounding box center [255, 69] width 17 height 15
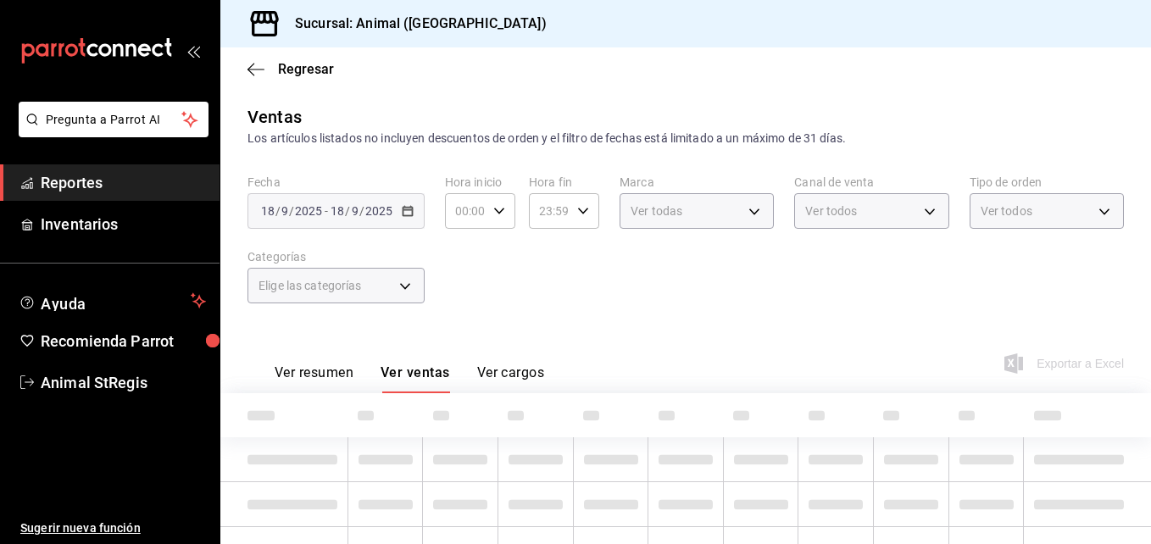
type input "05:00"
type input "fb94c00f-4f62-472b-b6bf-14d0e7778afe"
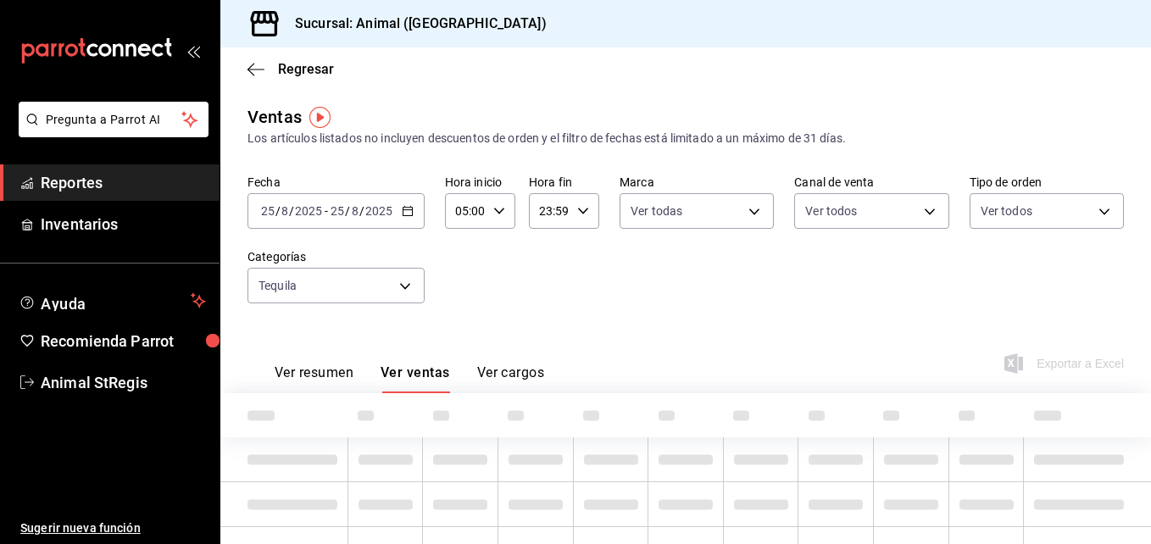
type input "3f39fcdc-c8c4-4fff-883a-47b345d9391c"
type input "PARROT,UBER_EATS,RAPPI,DIDI_FOOD,ONLINE"
type input "3f245141-8cb2-4099-bf0f-bc16ed99609a,be50bec9-a7ef-41cc-9154-7015b9ad380c,EXTER…"
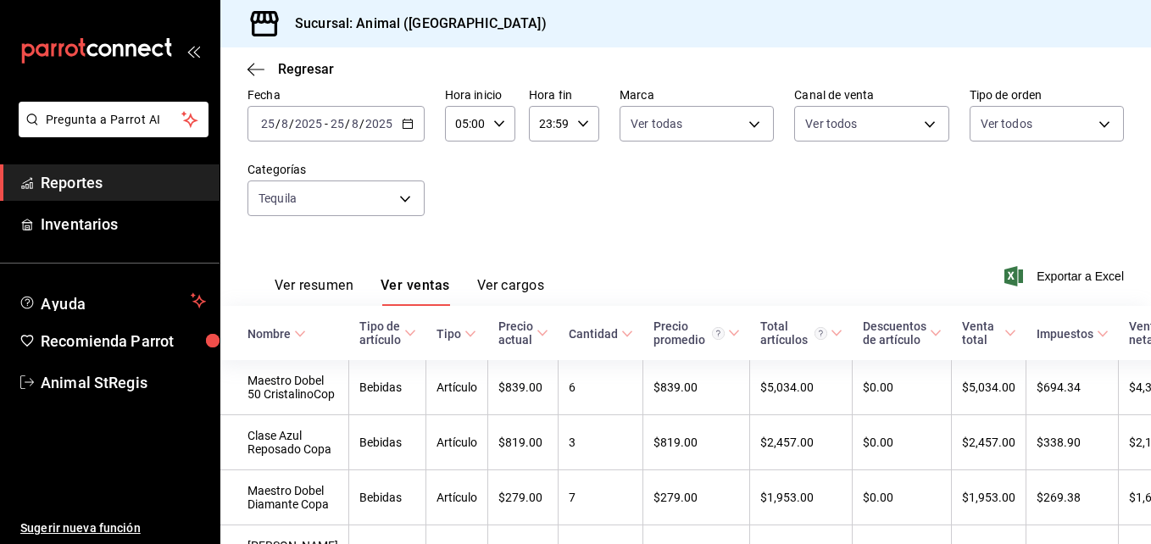
scroll to position [53, 0]
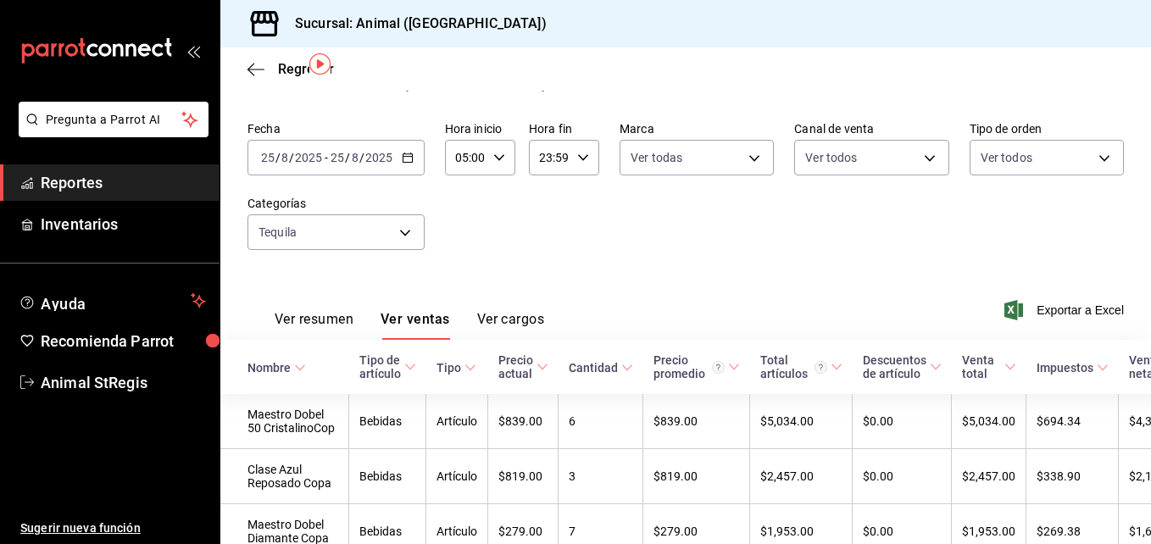
click at [408, 154] on \(Stroke\) "button" at bounding box center [408, 157] width 10 height 9
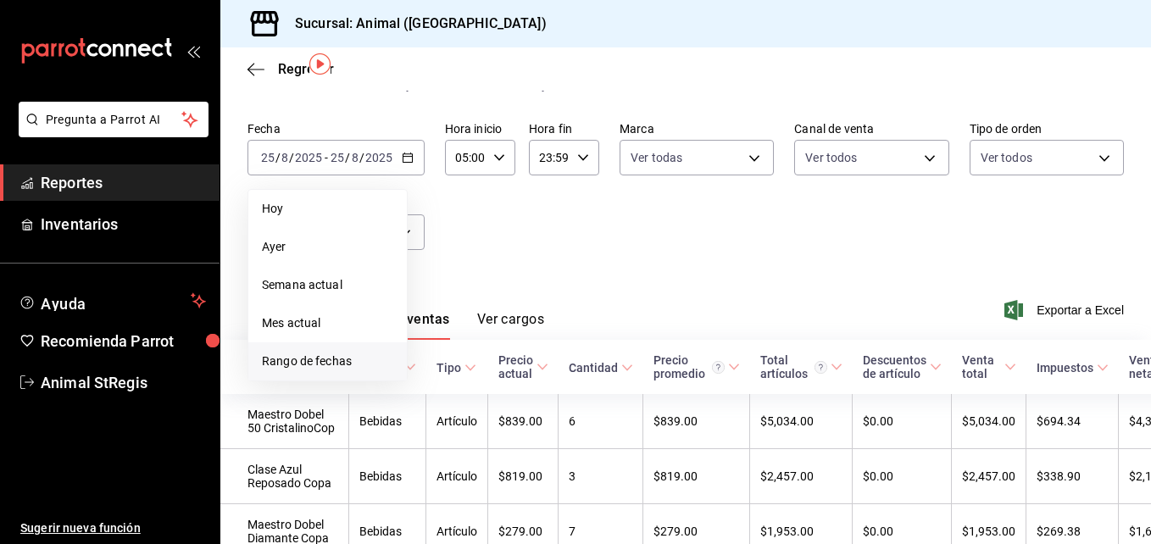
click at [353, 362] on span "Rango de fechas" at bounding box center [327, 362] width 131 height 18
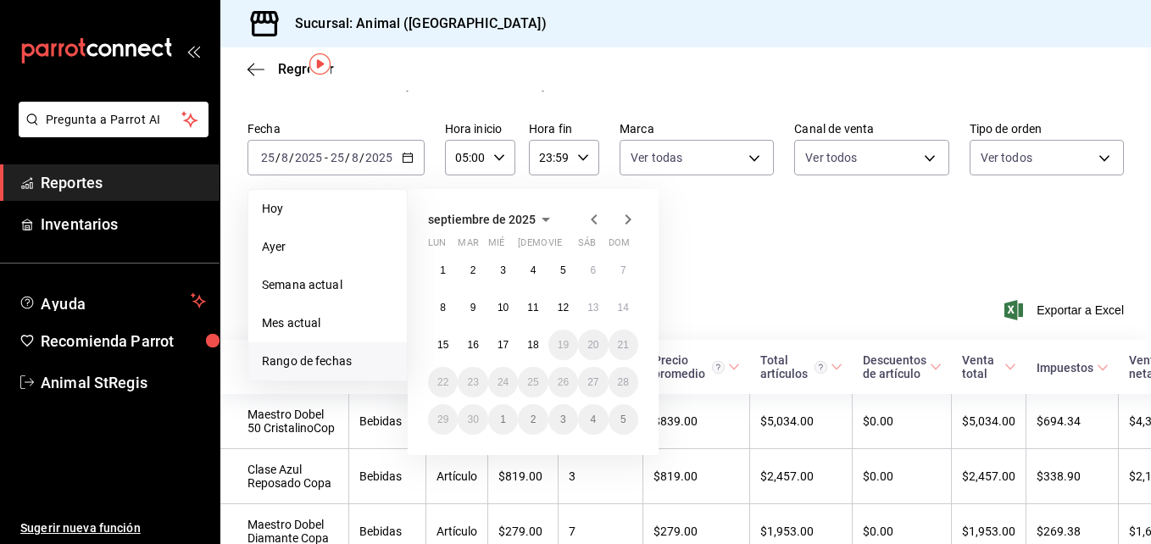
click at [597, 223] on icon "button" at bounding box center [594, 219] width 20 height 20
click at [477, 414] on abbr "26" at bounding box center [472, 420] width 11 height 12
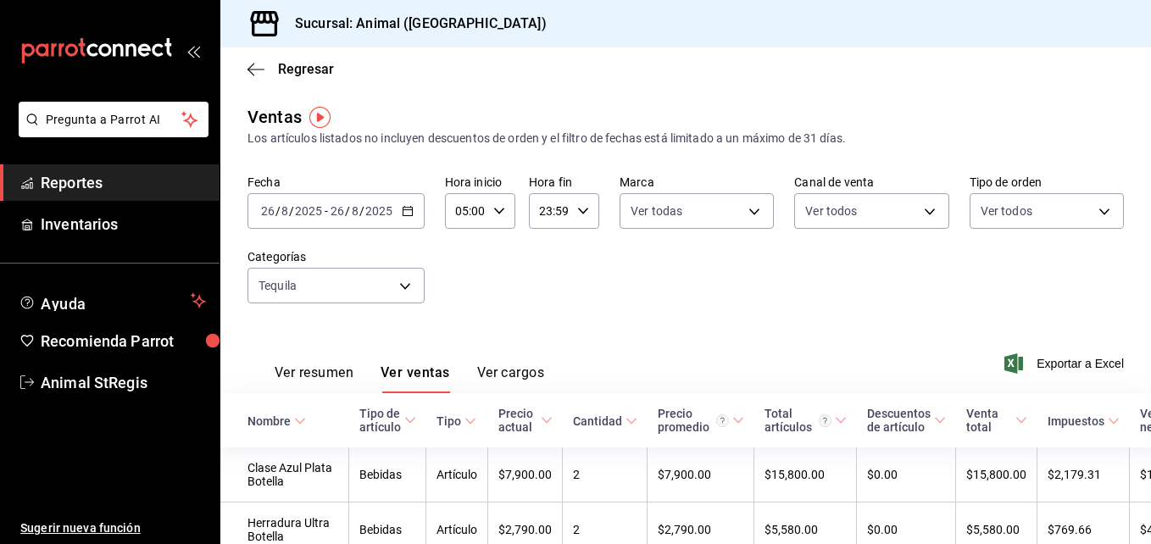
click at [416, 217] on div "[DATE] [DATE] - [DATE] [DATE]" at bounding box center [335, 211] width 177 height 36
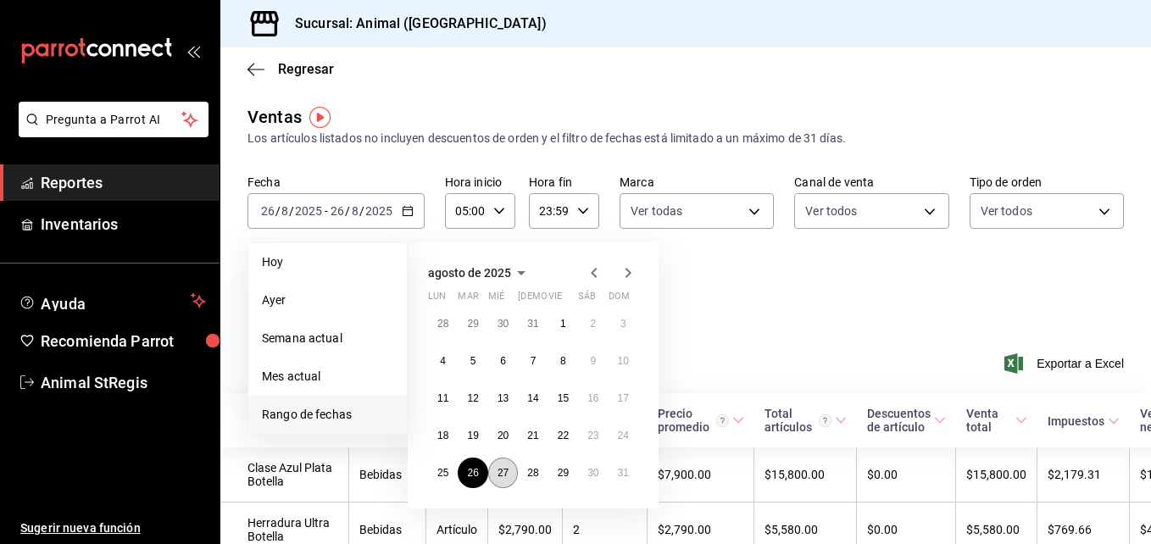
click at [498, 478] on abbr "27" at bounding box center [502, 473] width 11 height 12
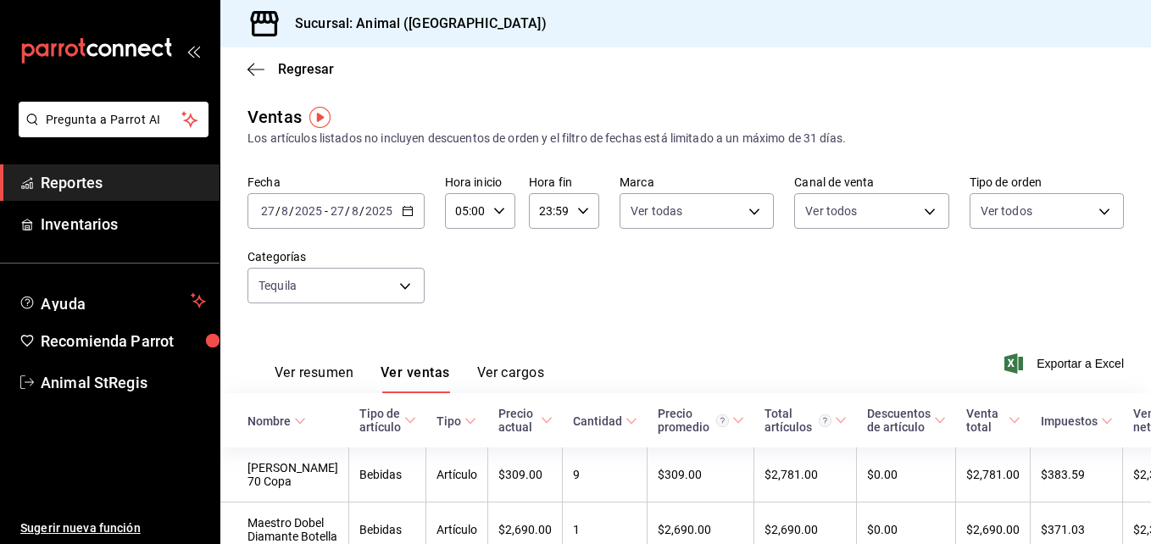
click at [416, 218] on div "[DATE] [DATE] - [DATE] [DATE]" at bounding box center [335, 211] width 177 height 36
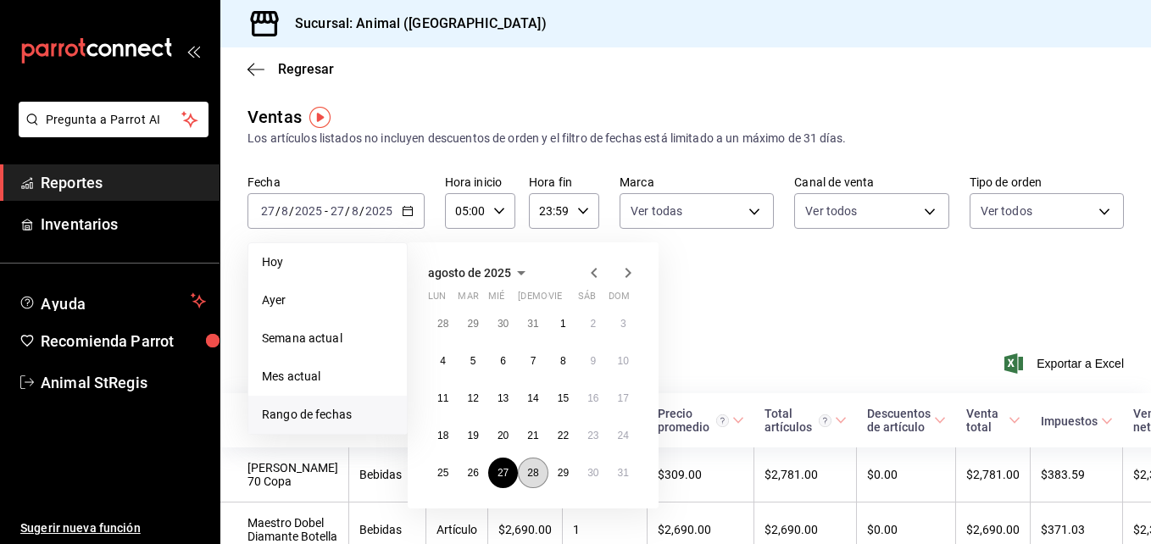
click at [538, 465] on button "28" at bounding box center [533, 473] width 30 height 31
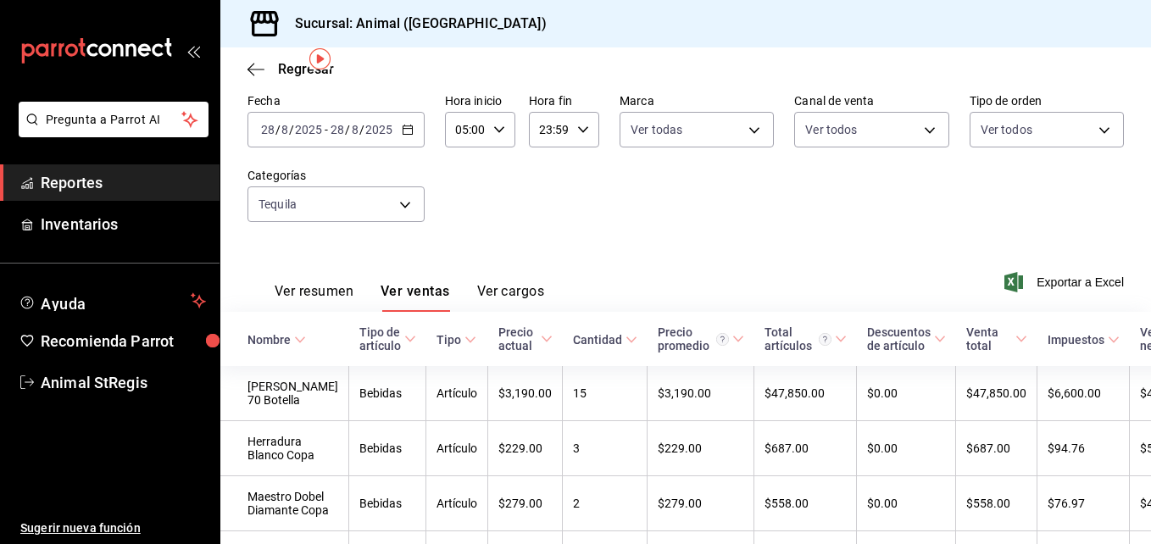
scroll to position [53, 0]
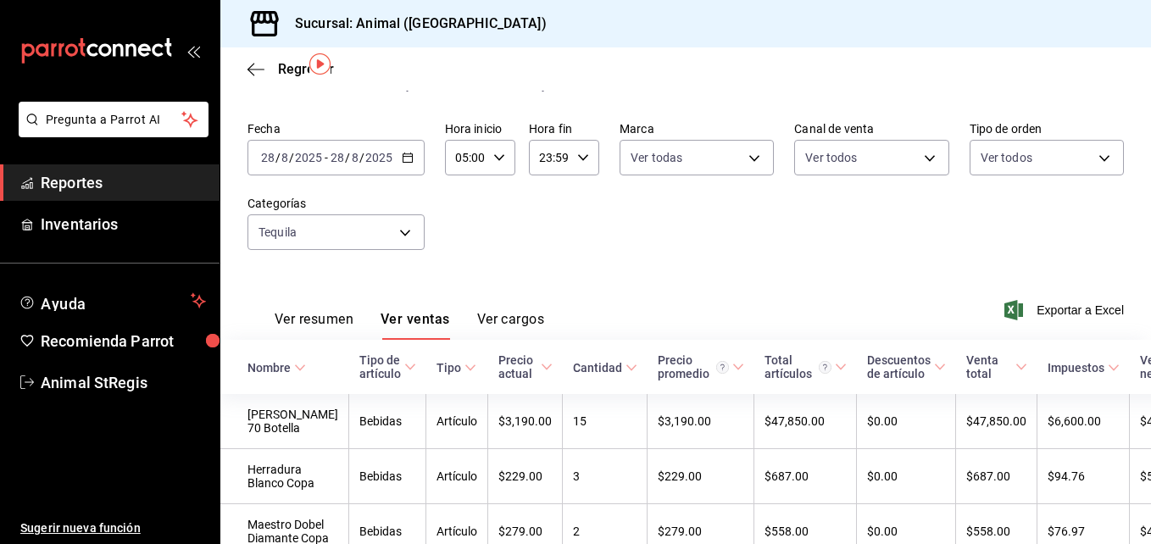
click at [403, 167] on div "[DATE] [DATE] - [DATE] [DATE]" at bounding box center [335, 158] width 177 height 36
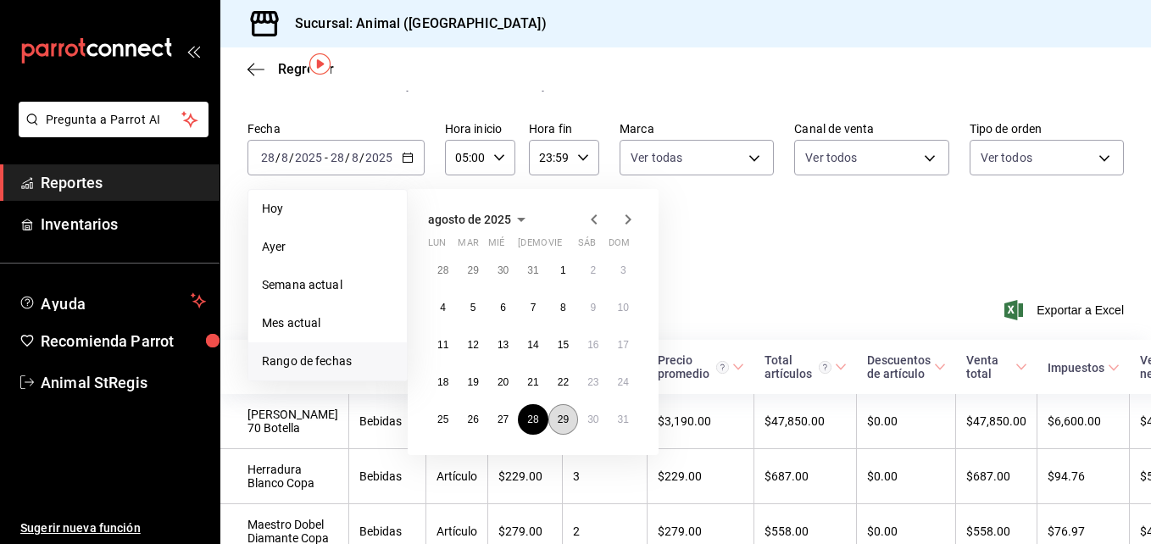
click at [564, 417] on abbr "29" at bounding box center [563, 420] width 11 height 12
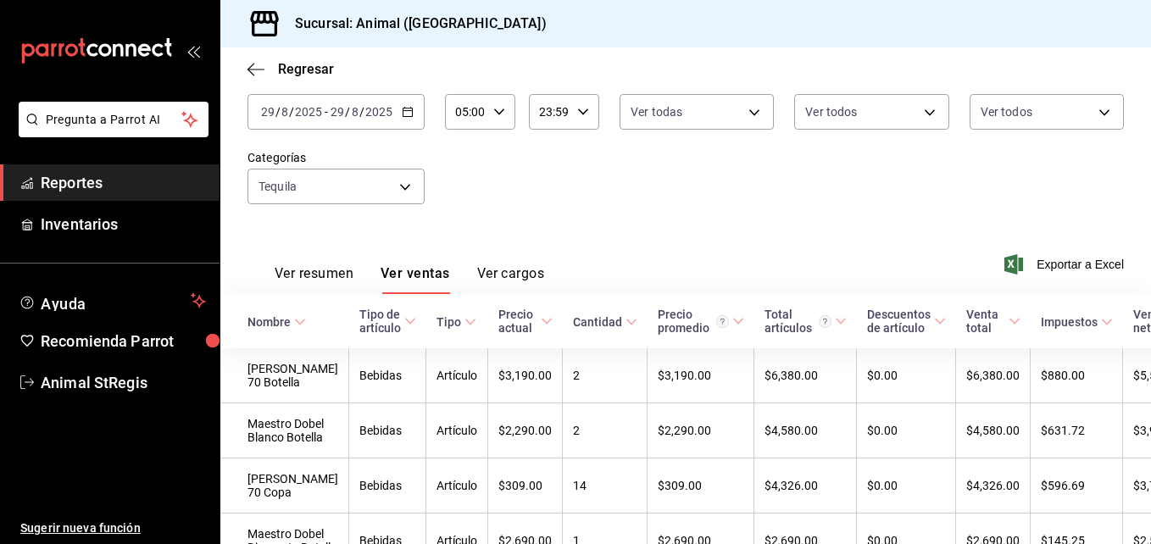
scroll to position [48, 0]
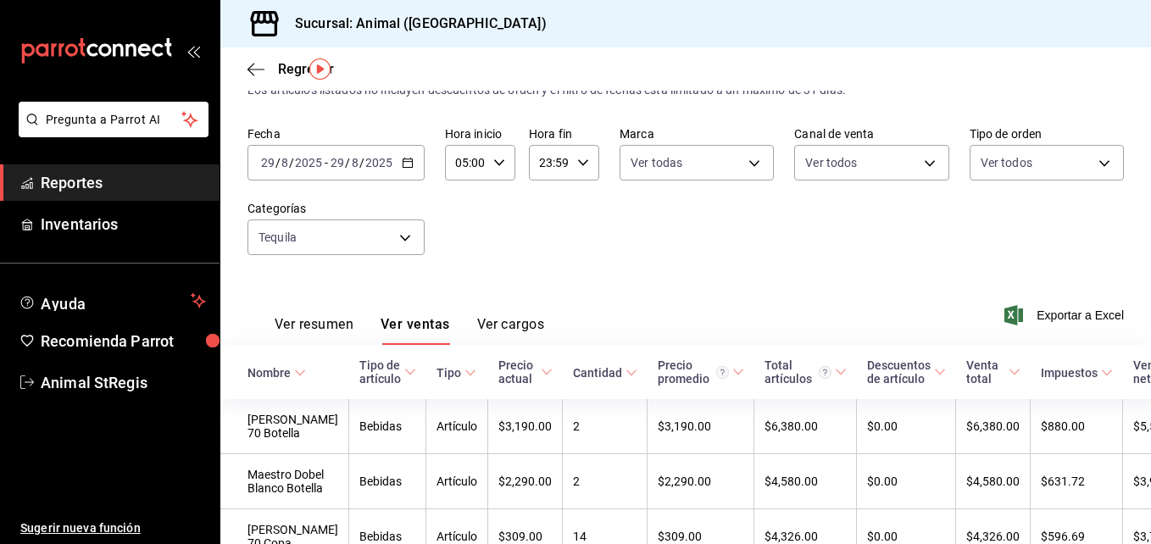
click at [404, 171] on div "[DATE] [DATE] - [DATE] [DATE]" at bounding box center [335, 163] width 177 height 36
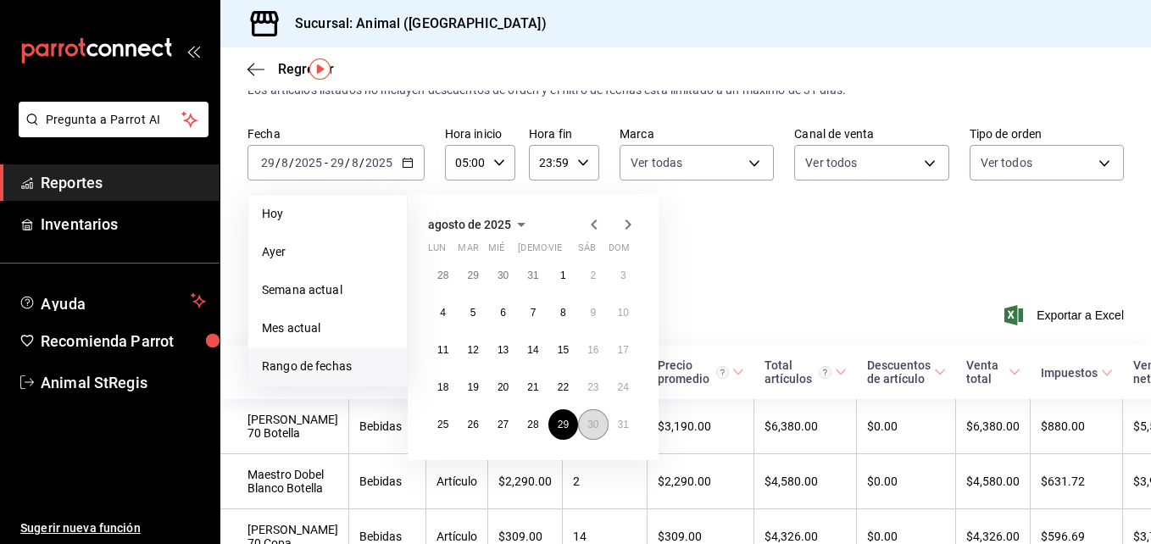
click at [585, 425] on button "30" at bounding box center [593, 424] width 30 height 31
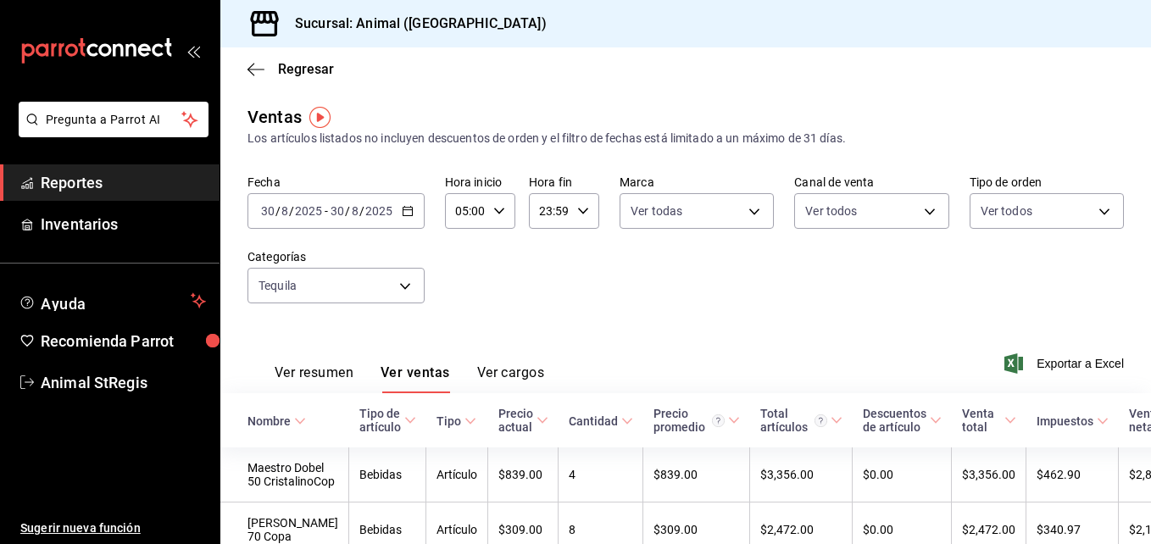
click at [414, 208] on div "[DATE] [DATE] - [DATE] [DATE]" at bounding box center [335, 211] width 177 height 36
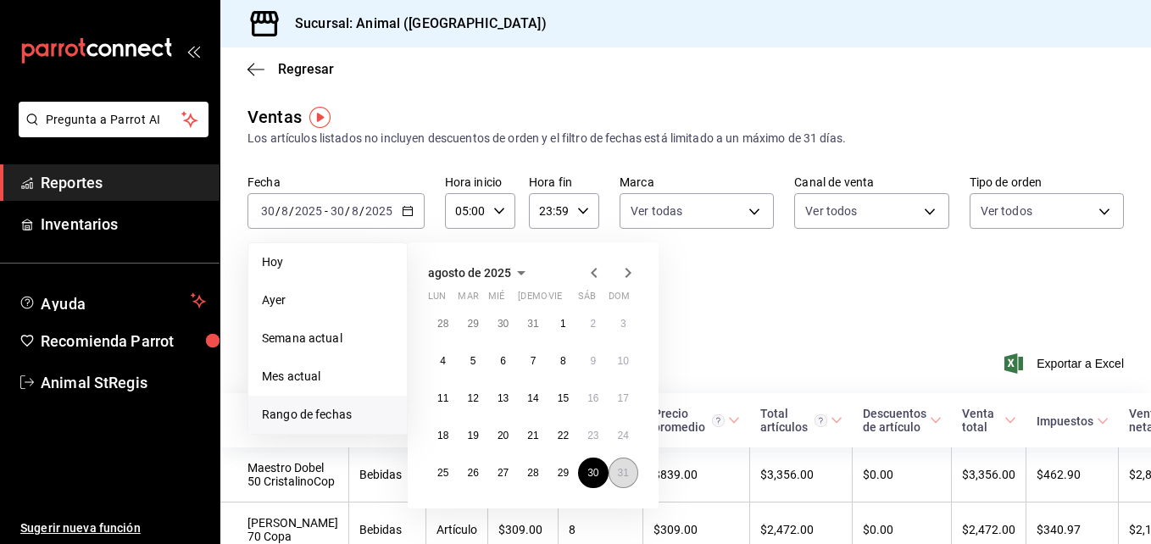
click at [628, 467] on abbr "31" at bounding box center [623, 473] width 11 height 12
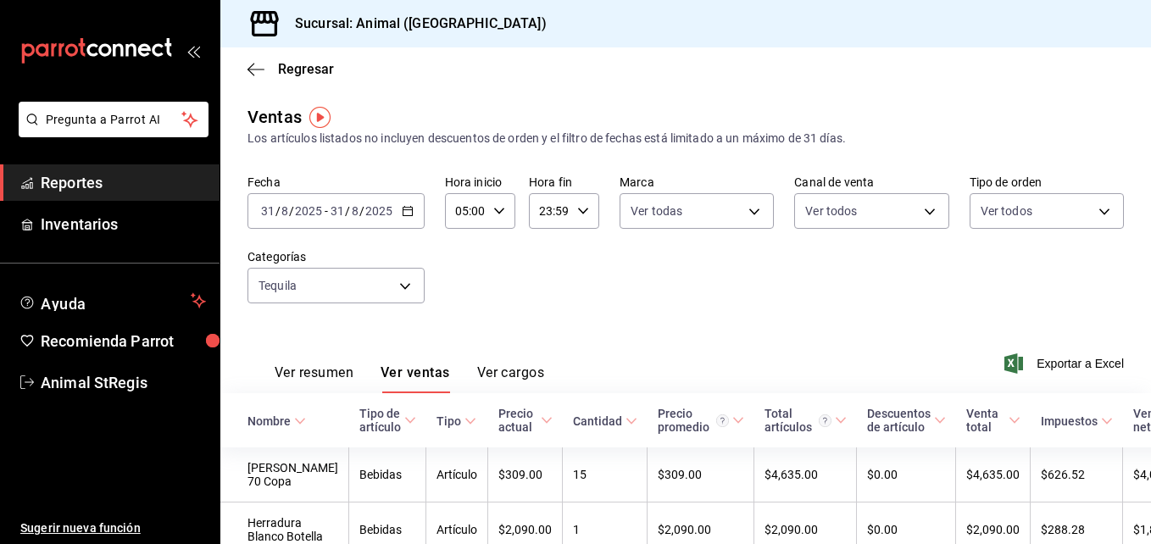
click at [409, 217] on div "[DATE] [DATE] - [DATE] [DATE]" at bounding box center [335, 211] width 177 height 36
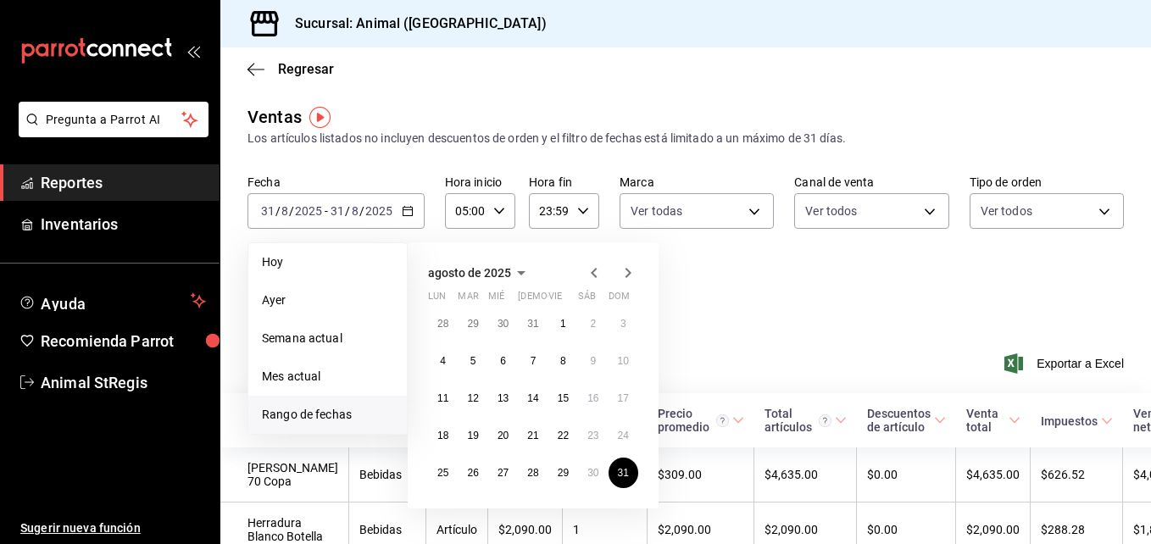
click at [624, 276] on icon "button" at bounding box center [628, 273] width 20 height 20
click at [436, 322] on button "1" at bounding box center [443, 323] width 30 height 31
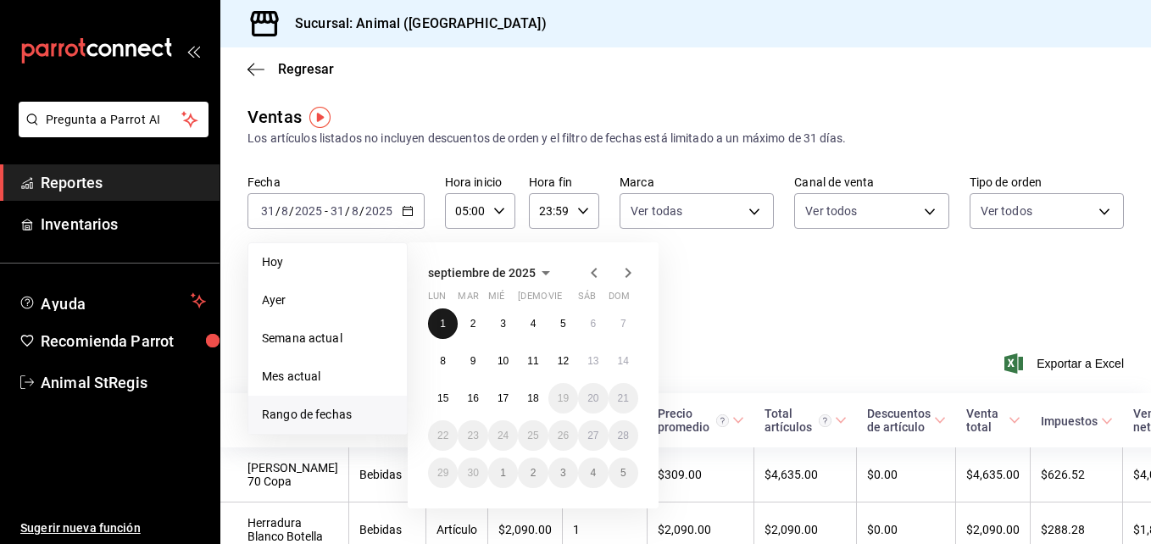
click at [436, 322] on button "1" at bounding box center [443, 323] width 30 height 31
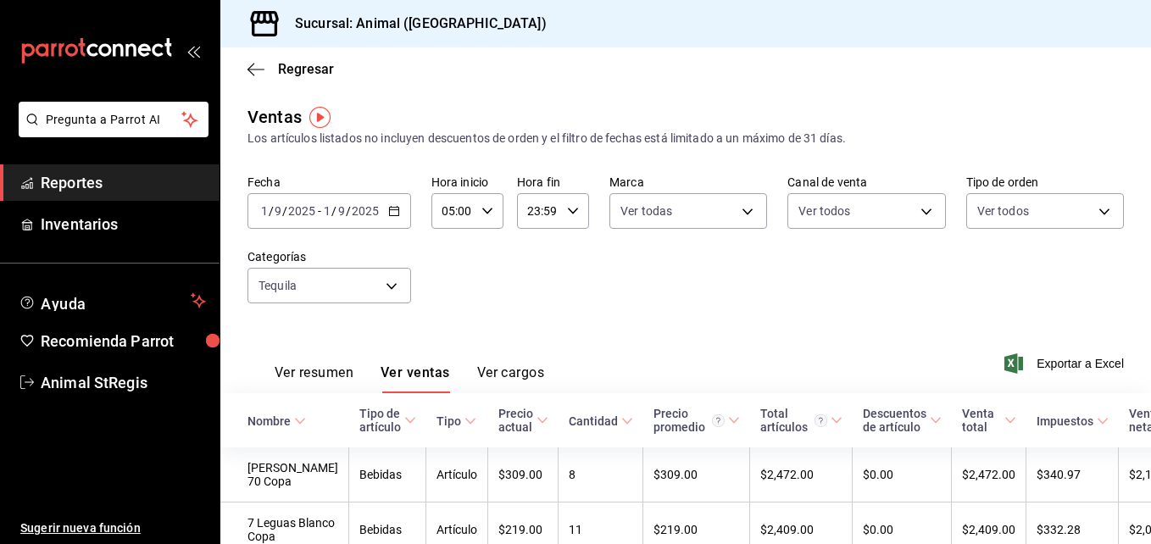
click at [396, 219] on div "[DATE] [DATE] - [DATE] [DATE]" at bounding box center [329, 211] width 164 height 36
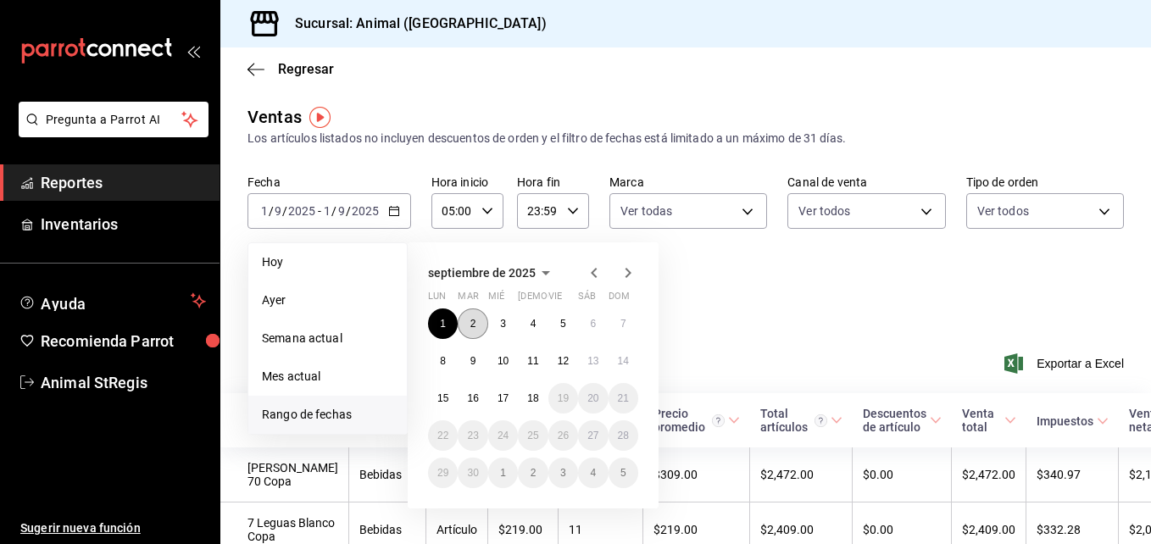
click at [468, 316] on button "2" at bounding box center [473, 323] width 30 height 31
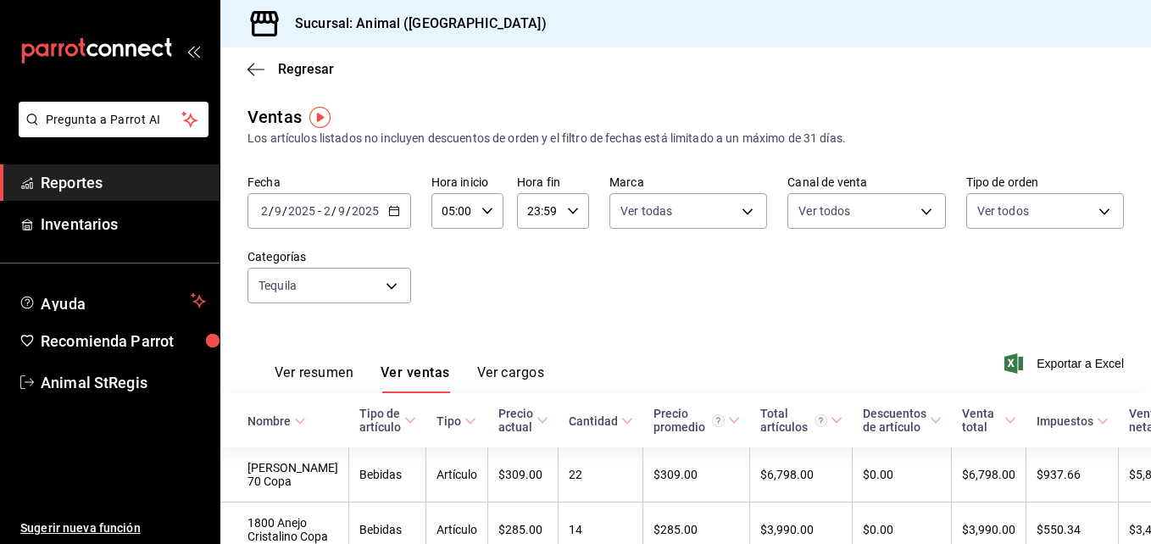
click at [386, 221] on div "[DATE] [DATE] - [DATE] [DATE]" at bounding box center [329, 211] width 164 height 36
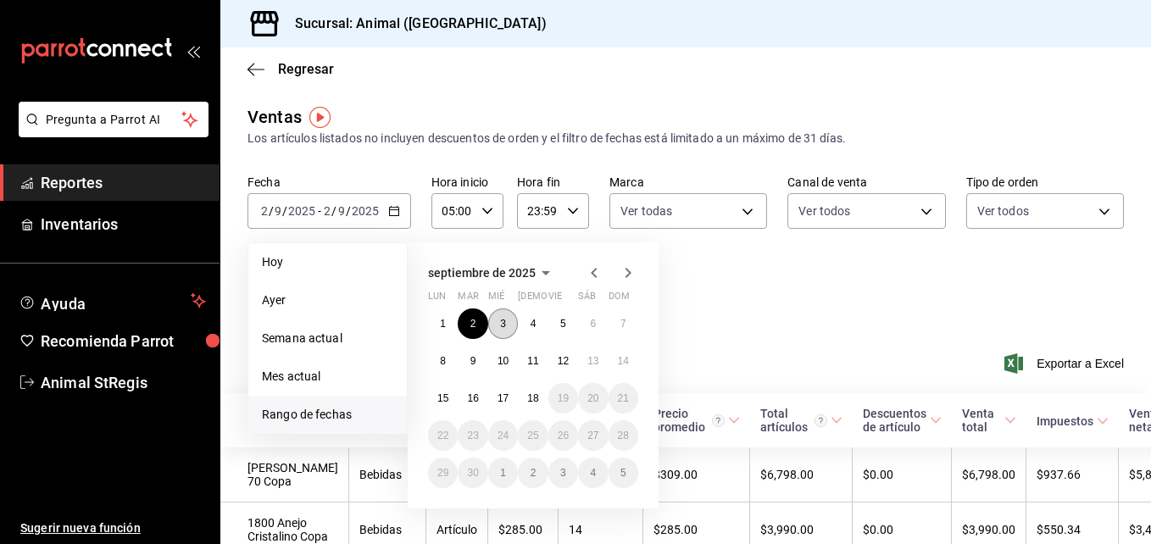
click at [506, 322] on button "3" at bounding box center [503, 323] width 30 height 31
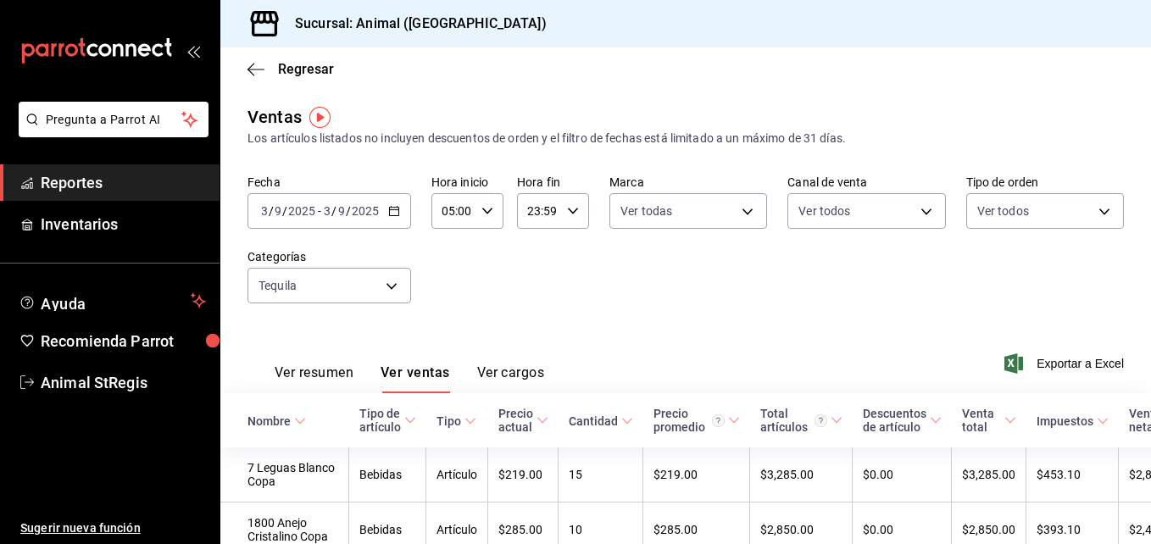
click at [395, 200] on div "[DATE] [DATE] - [DATE] [DATE]" at bounding box center [329, 211] width 164 height 36
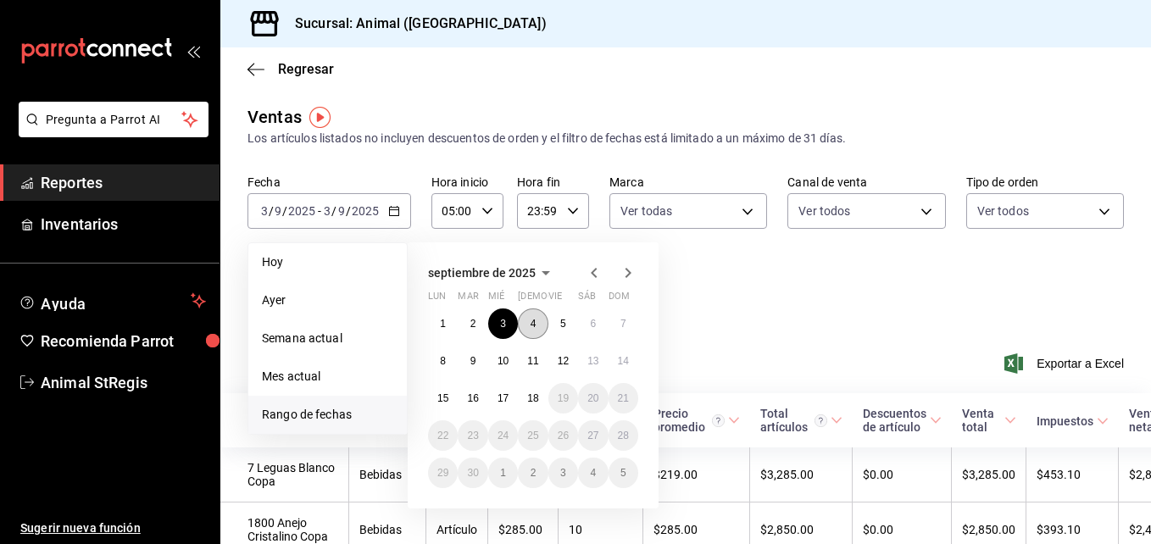
click at [531, 326] on abbr "4" at bounding box center [534, 324] width 6 height 12
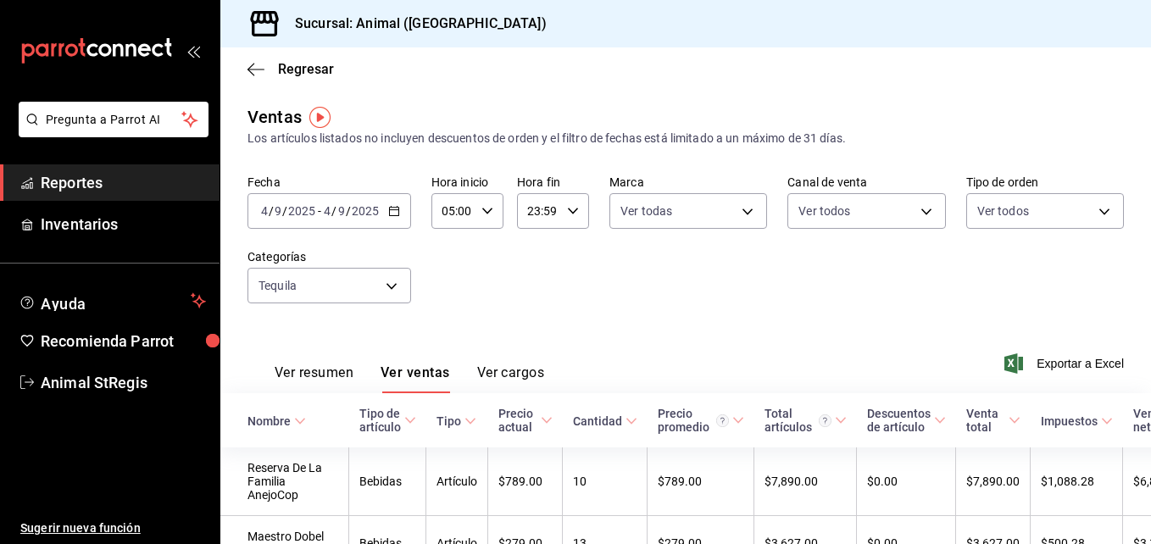
click at [410, 207] on div "Fecha [DATE] [DATE] - [DATE] [DATE] Hora inicio 05:00 Hora inicio Hora fin 23:5…" at bounding box center [685, 249] width 876 height 149
click at [397, 207] on icon "button" at bounding box center [394, 211] width 12 height 12
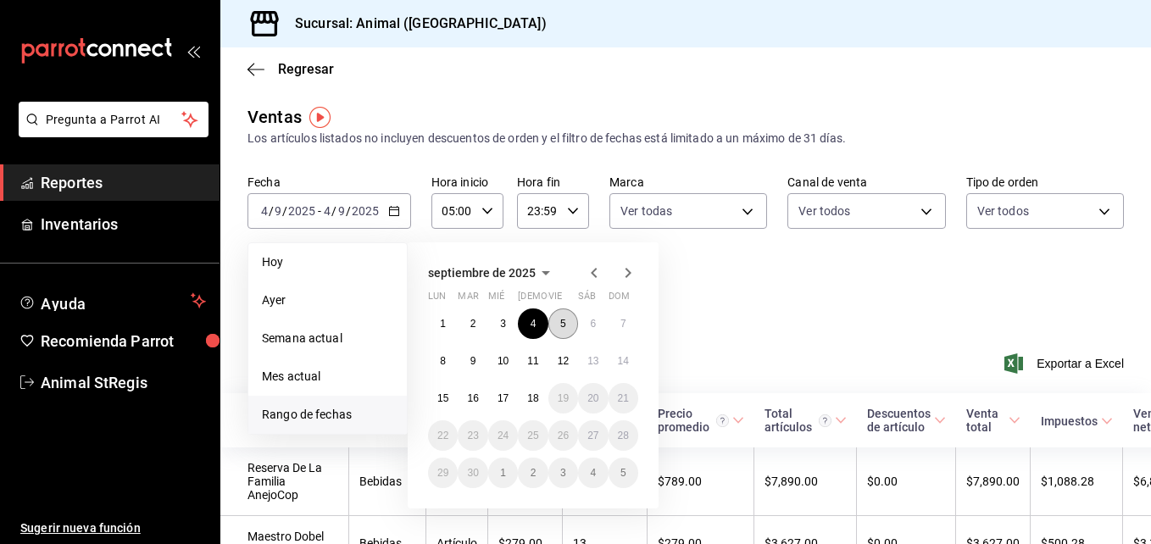
click at [560, 315] on button "5" at bounding box center [563, 323] width 30 height 31
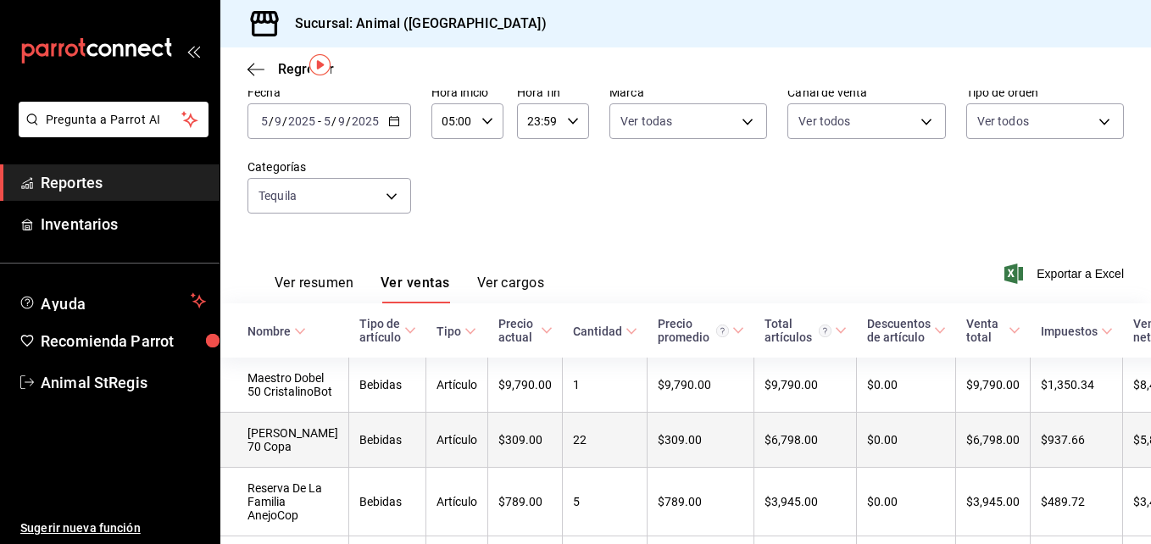
scroll to position [45, 0]
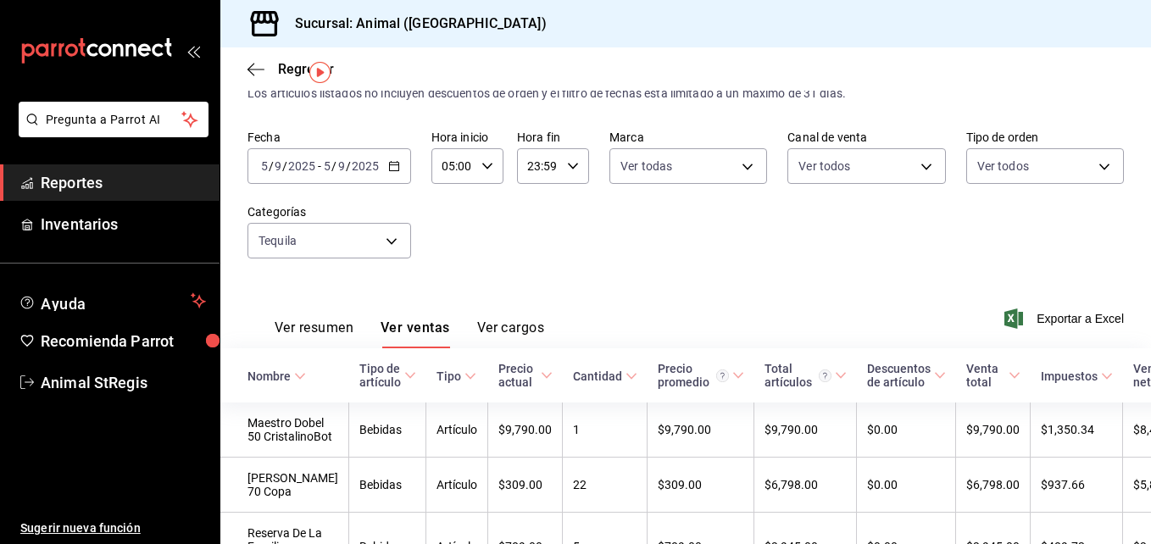
click at [401, 164] on div "[DATE] [DATE] - [DATE] [DATE]" at bounding box center [329, 166] width 164 height 36
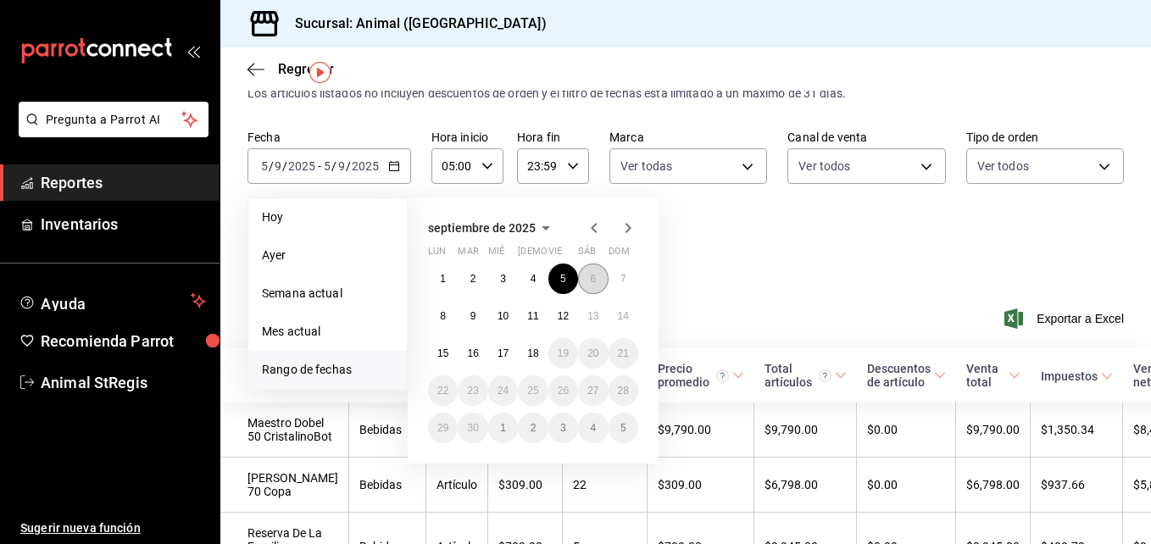
click at [587, 277] on button "6" at bounding box center [593, 279] width 30 height 31
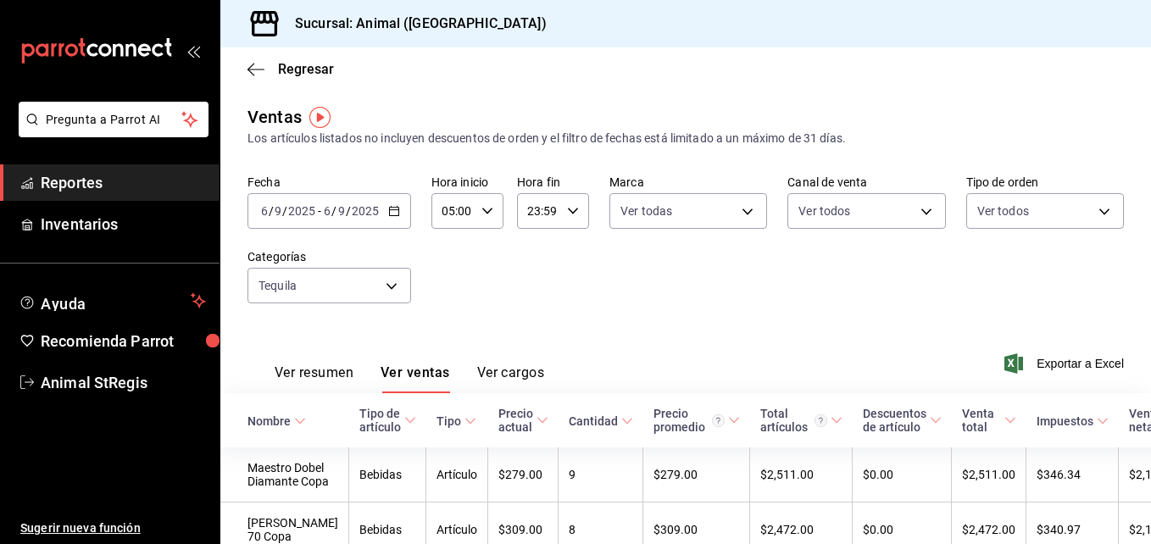
click at [394, 214] on icon "button" at bounding box center [394, 211] width 12 height 12
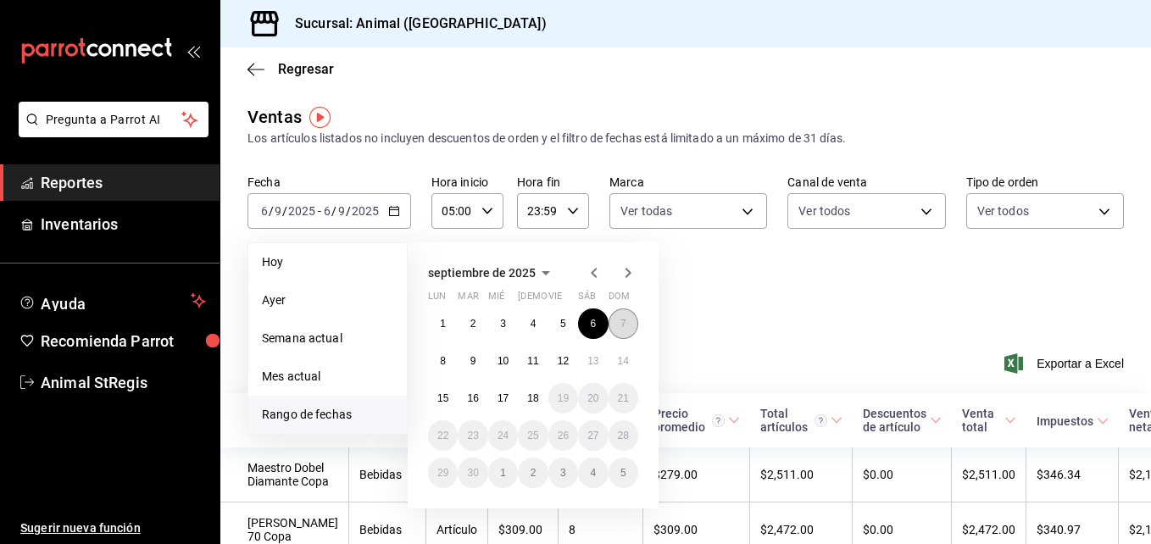
click at [622, 331] on button "7" at bounding box center [623, 323] width 30 height 31
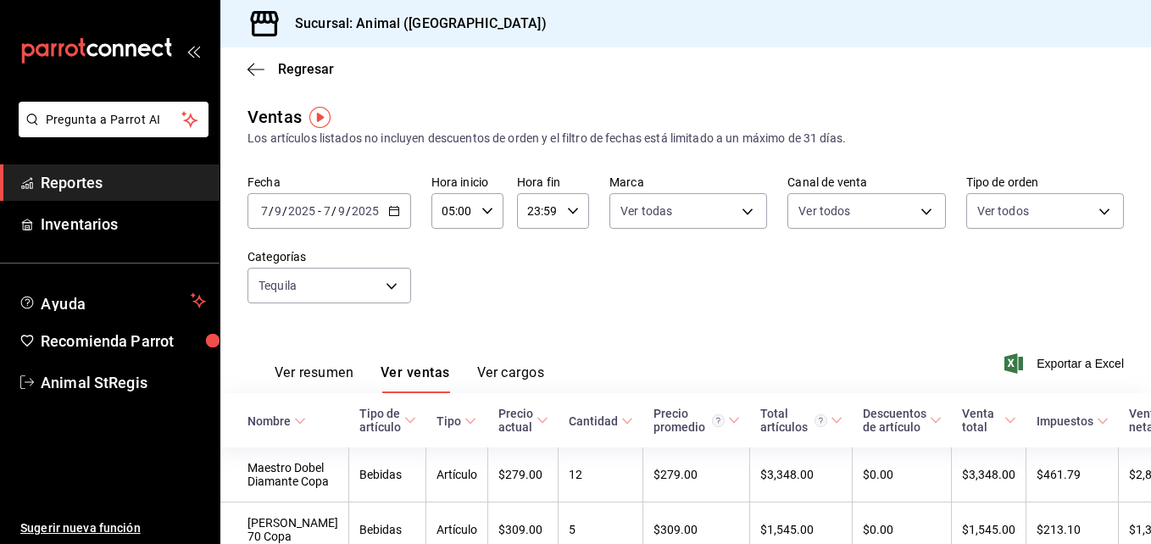
click at [388, 206] on icon "button" at bounding box center [394, 211] width 12 height 12
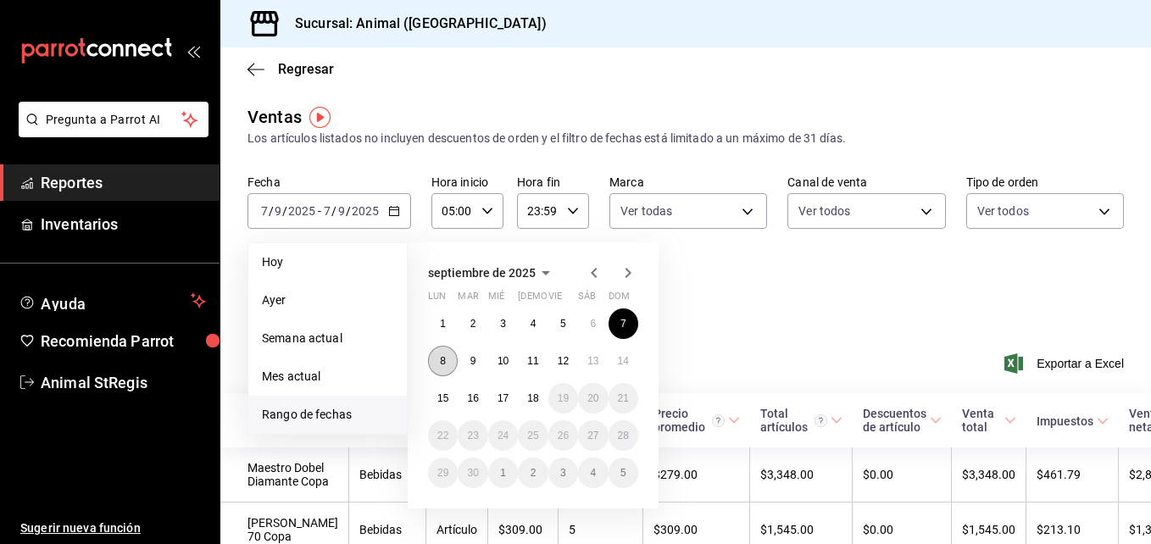
click at [444, 354] on button "8" at bounding box center [443, 361] width 30 height 31
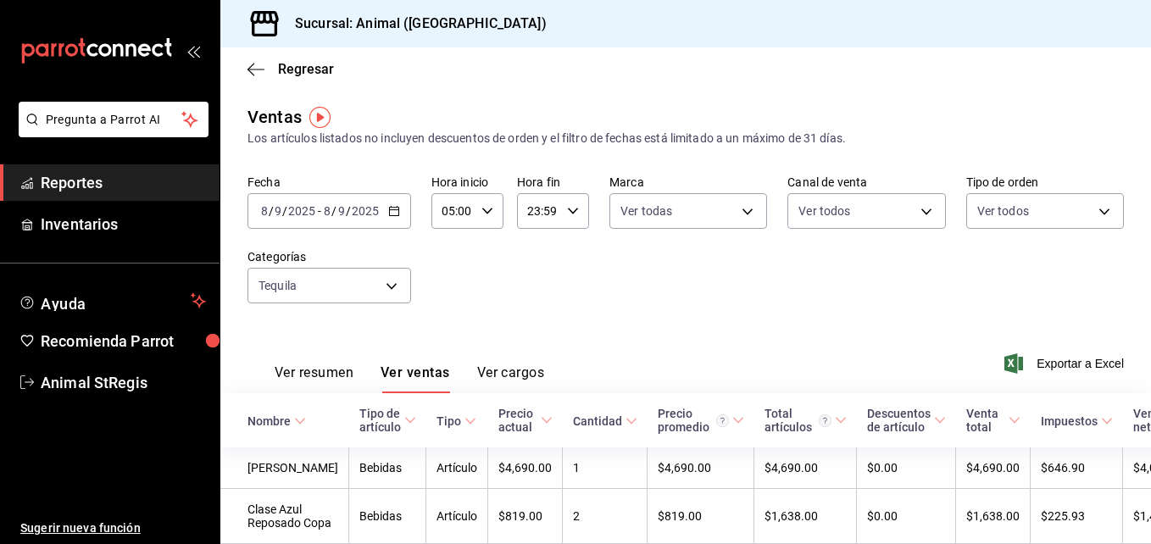
click at [396, 217] on div "[DATE] [DATE] - [DATE] [DATE]" at bounding box center [329, 211] width 164 height 36
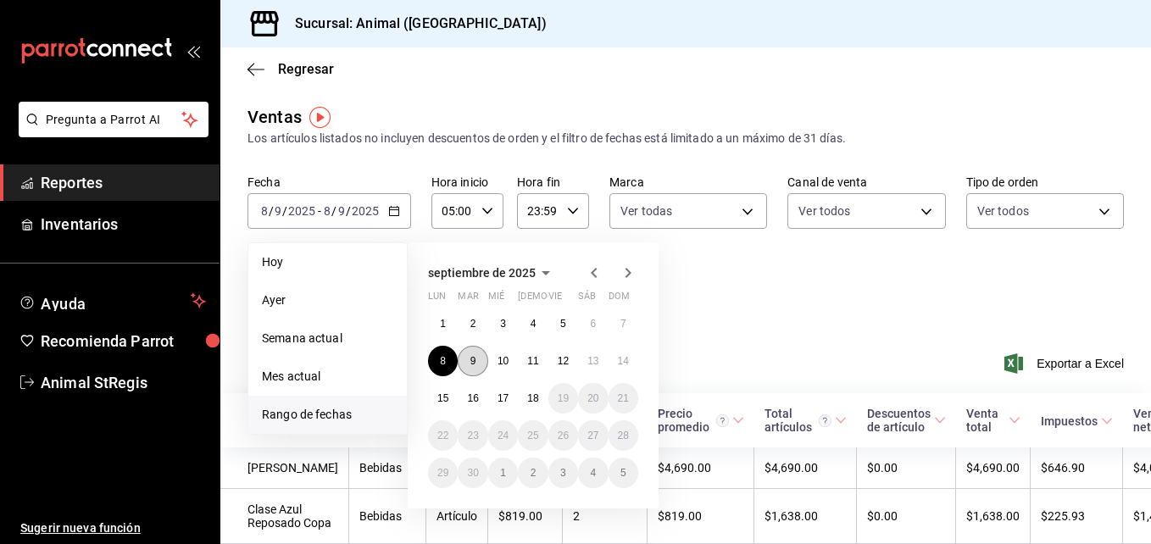
click at [470, 356] on abbr "9" at bounding box center [473, 361] width 6 height 12
click at [470, 356] on div "Ver resumen Ver ventas Ver cargos" at bounding box center [395, 368] width 297 height 49
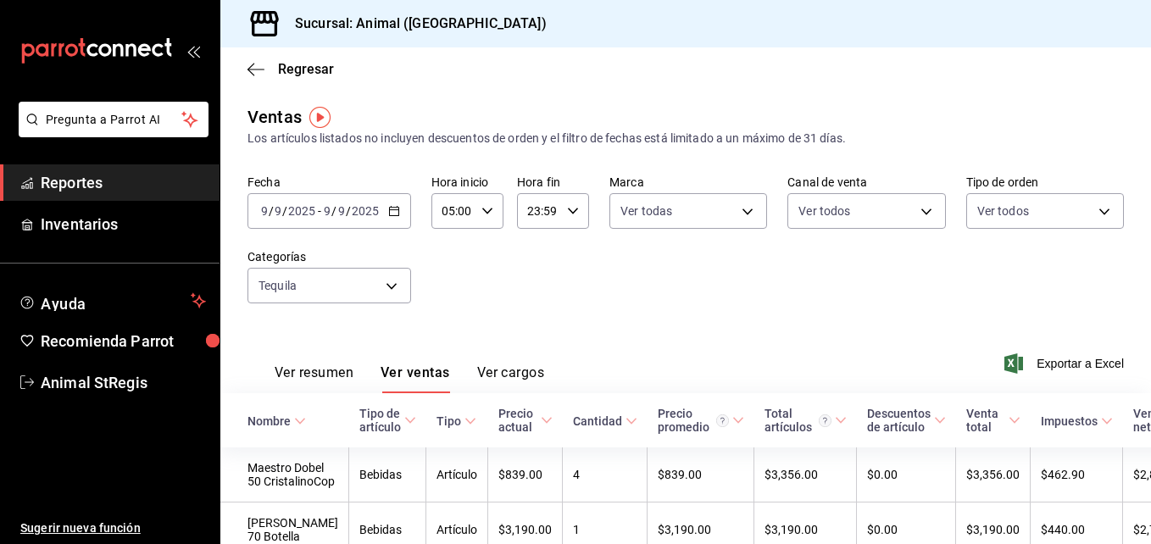
drag, startPoint x: 470, startPoint y: 356, endPoint x: 423, endPoint y: 325, distance: 56.9
click at [423, 325] on div "Ver resumen Ver ventas Ver cargos Exportar a Excel" at bounding box center [685, 358] width 931 height 69
click at [392, 216] on \(Stroke\) "button" at bounding box center [394, 211] width 10 height 9
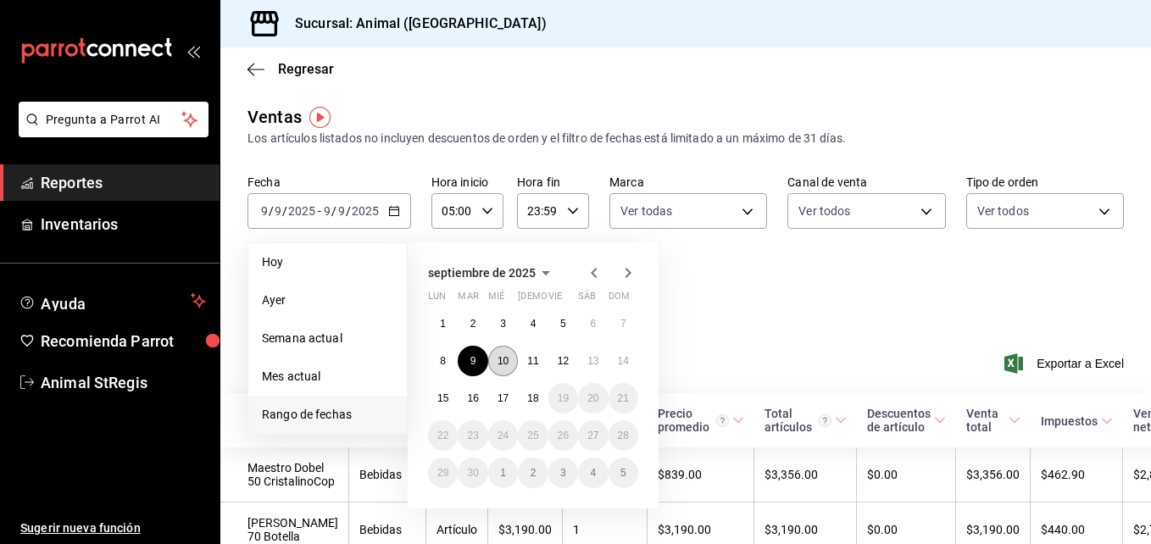
click at [511, 368] on button "10" at bounding box center [503, 361] width 30 height 31
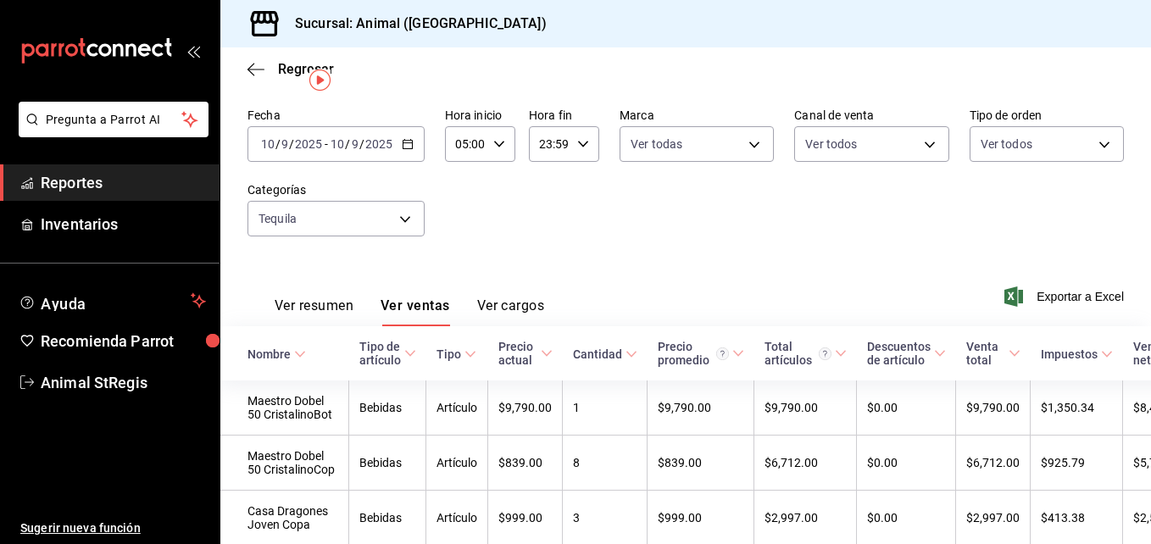
scroll to position [34, 0]
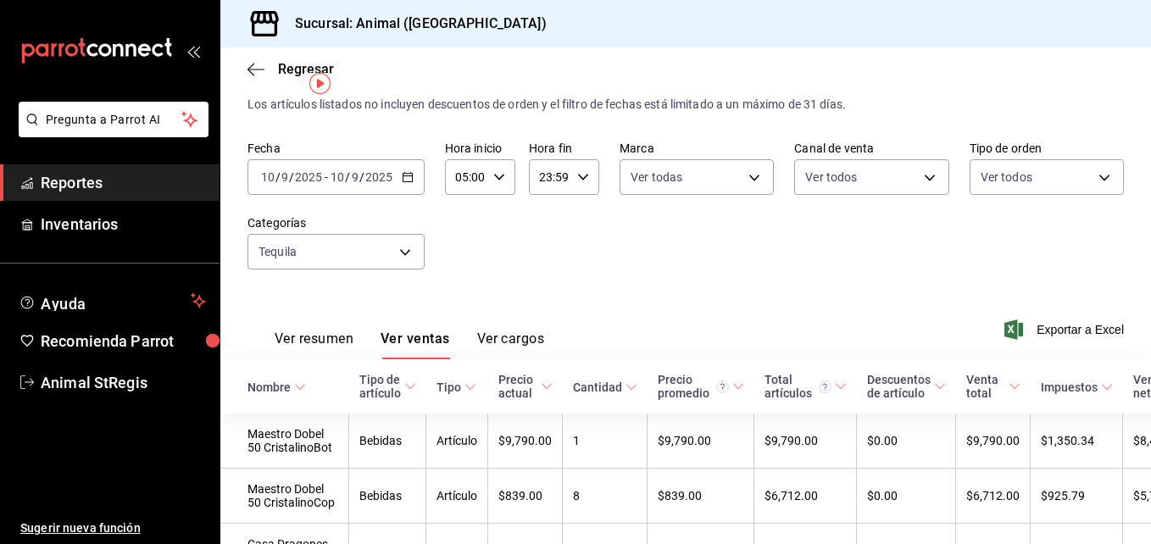
click at [413, 171] on div "[DATE] [DATE] - [DATE] [DATE]" at bounding box center [335, 177] width 177 height 36
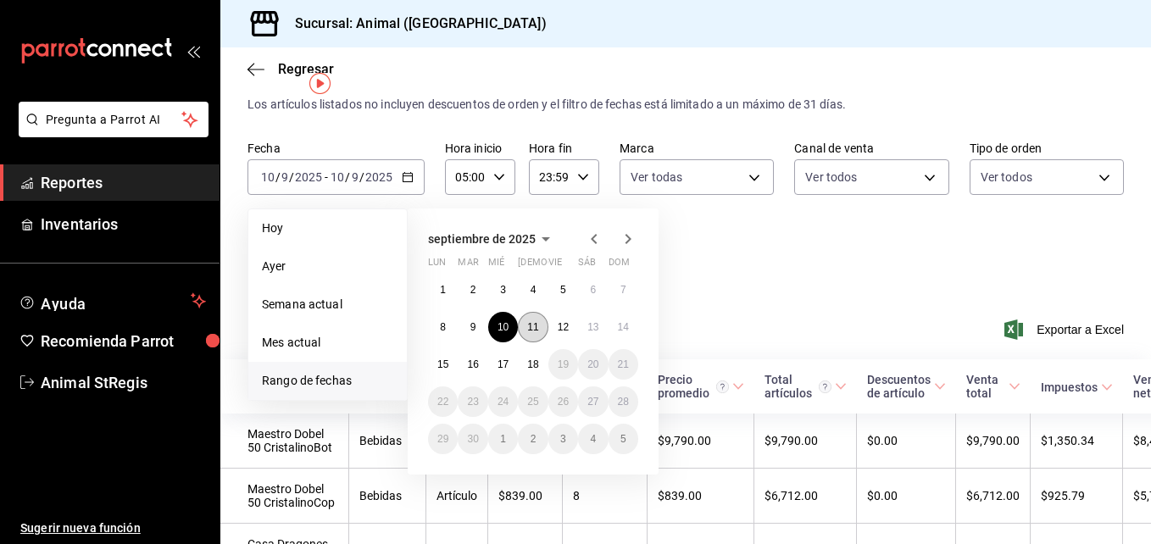
click at [528, 331] on abbr "11" at bounding box center [532, 327] width 11 height 12
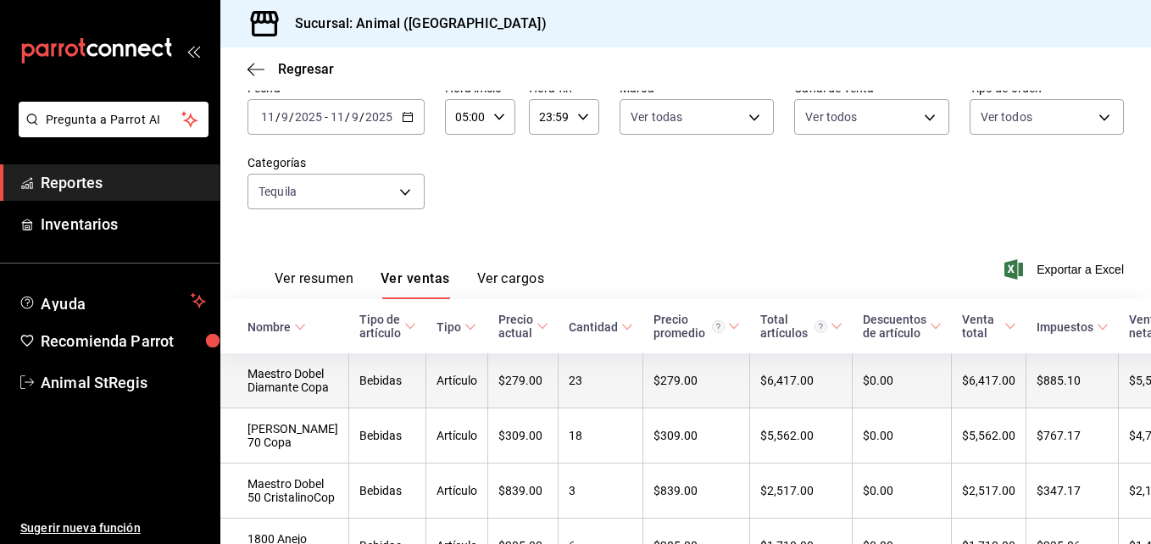
scroll to position [68, 0]
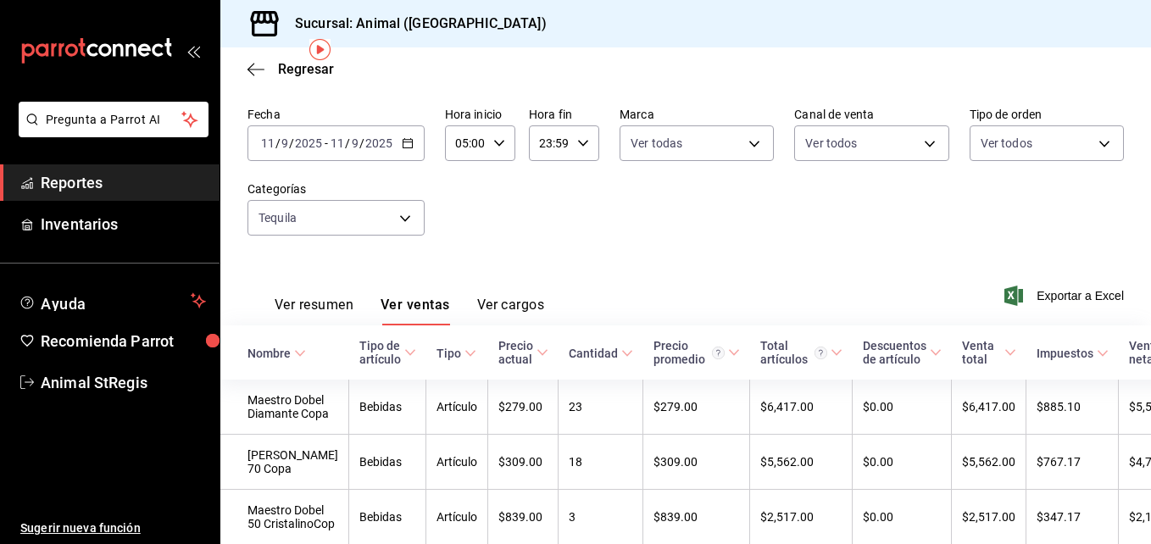
click at [413, 155] on div "[DATE] [DATE] - [DATE] [DATE]" at bounding box center [335, 143] width 177 height 36
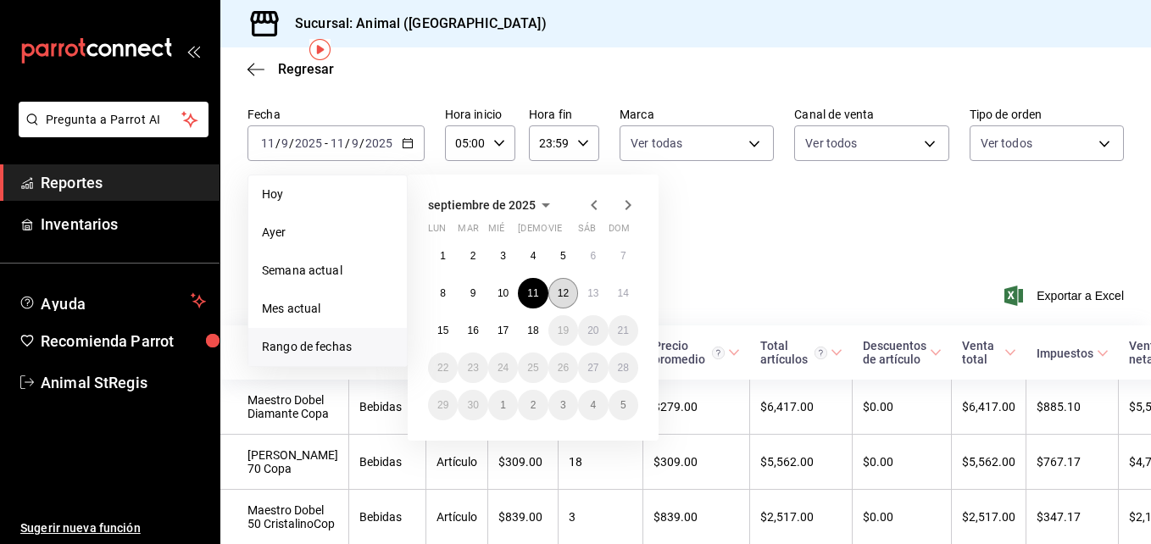
click at [576, 293] on button "12" at bounding box center [563, 293] width 30 height 31
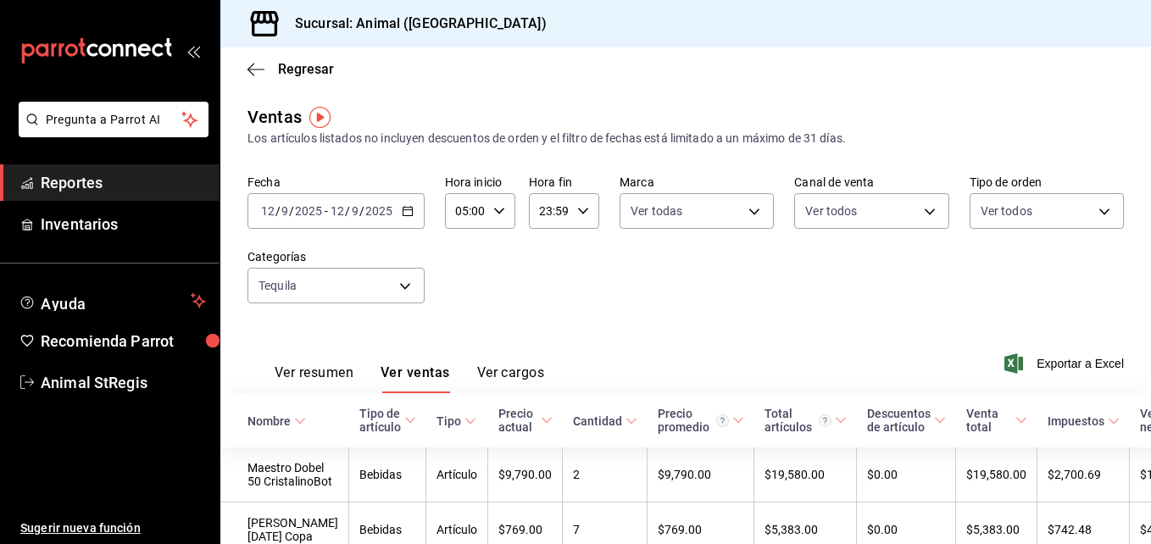
click at [408, 213] on icon "button" at bounding box center [408, 211] width 12 height 12
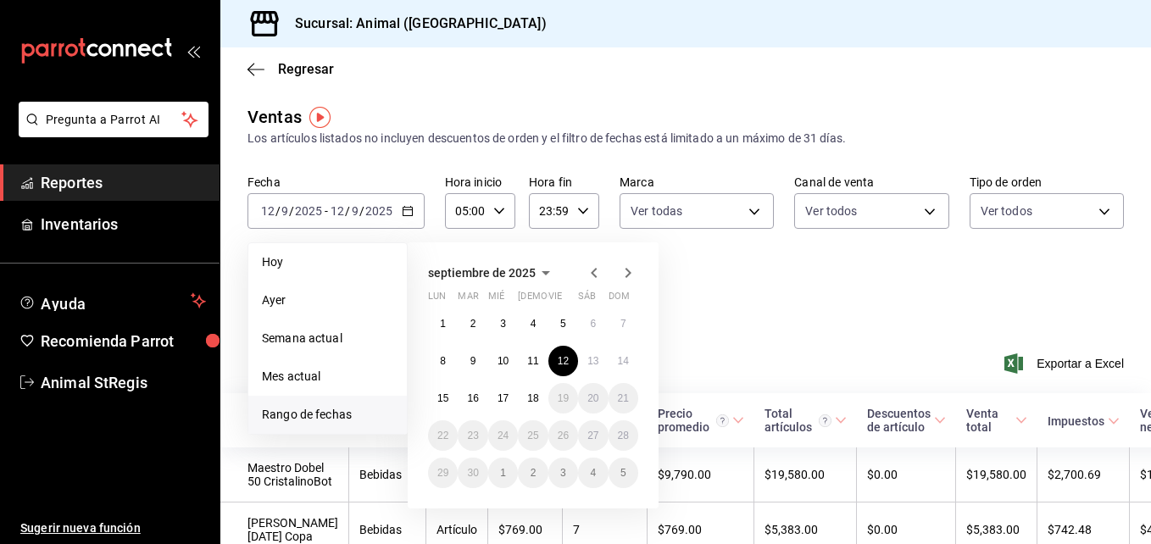
click at [611, 372] on div "1 2 3 4 5 6 7 8 9 10 11 12 13 14 15 16 17 18 19 20 21 22 23 24 25 26 27 28 29 3…" at bounding box center [533, 398] width 210 height 180
click at [597, 360] on abbr "13" at bounding box center [592, 361] width 11 height 12
click at [597, 360] on div "Ver resumen Ver ventas Ver cargos Exportar a Excel" at bounding box center [685, 358] width 931 height 69
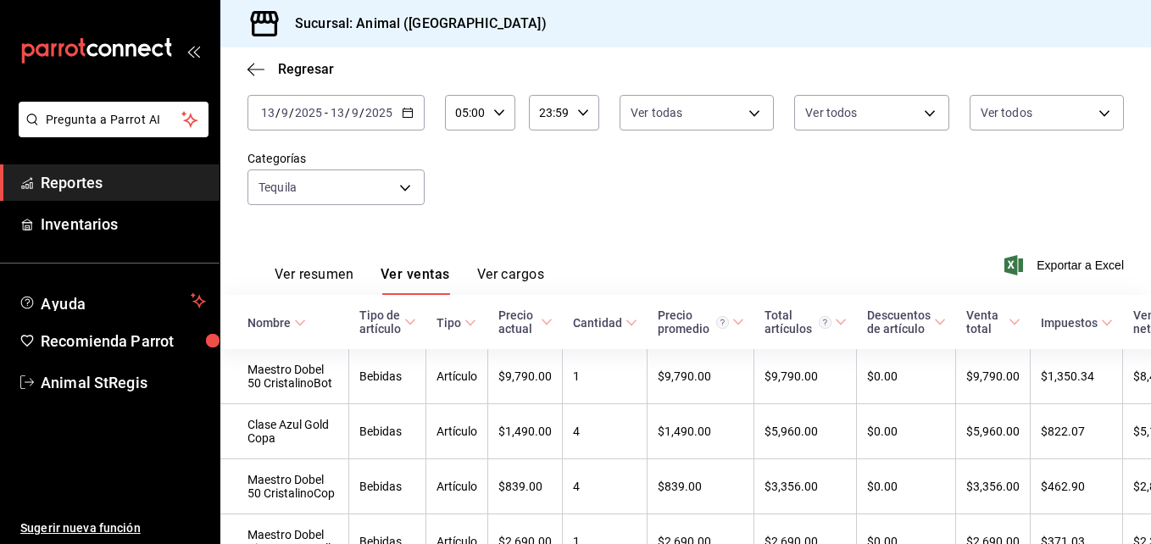
scroll to position [102, 0]
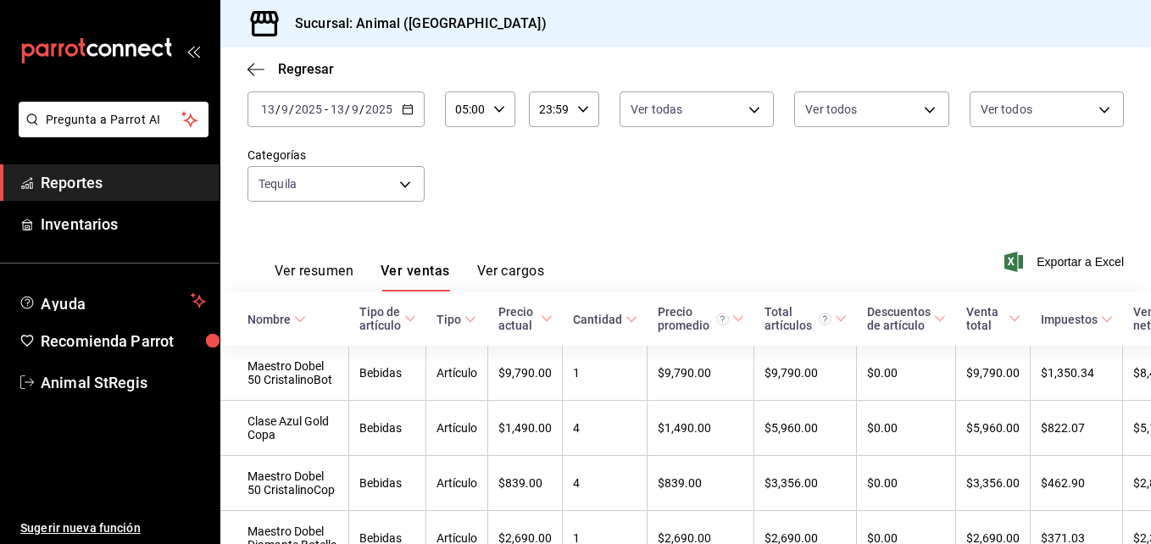
click at [415, 101] on div "[DATE] [DATE] - [DATE] [DATE]" at bounding box center [335, 110] width 177 height 36
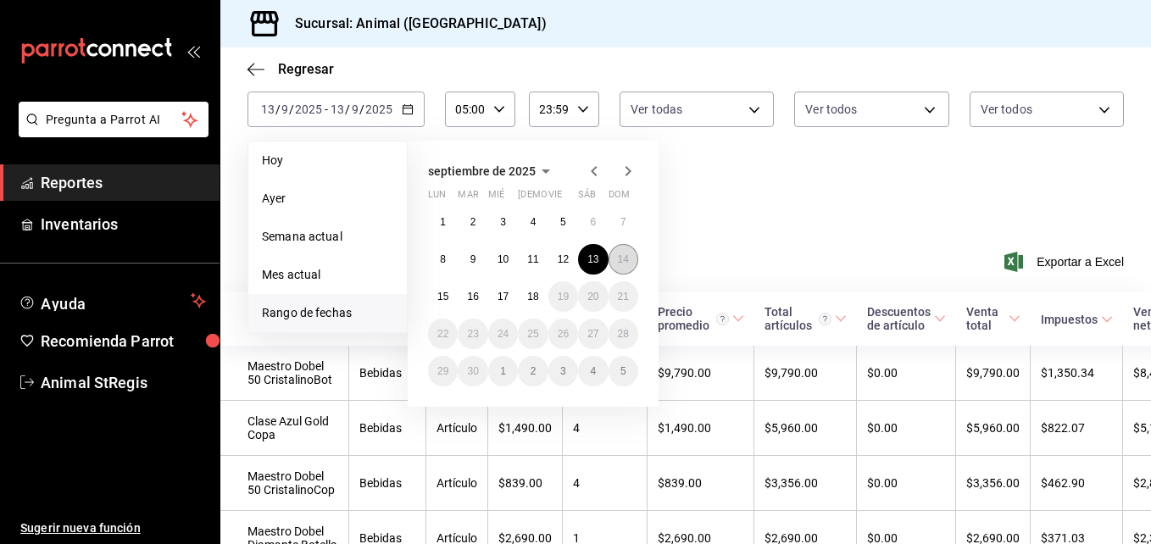
click at [617, 249] on button "14" at bounding box center [623, 259] width 30 height 31
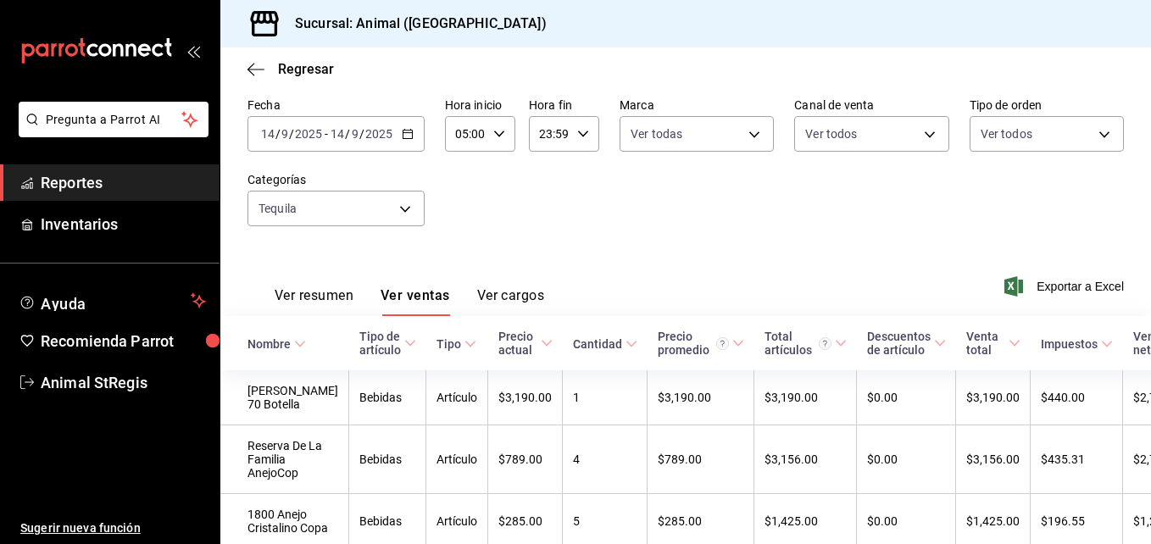
scroll to position [34, 0]
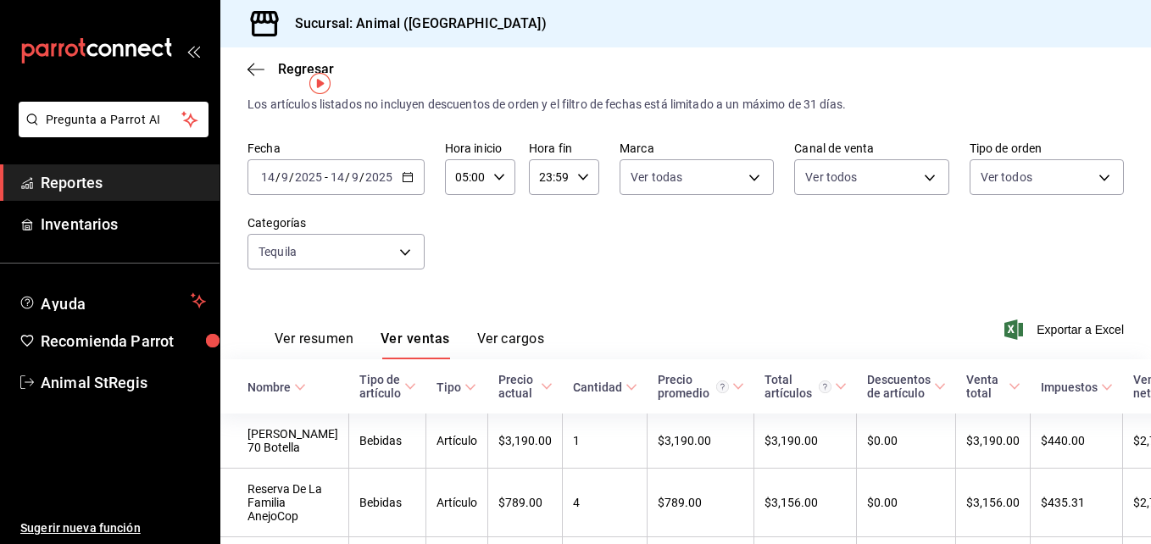
click at [406, 185] on div "[DATE] [DATE] - [DATE] [DATE]" at bounding box center [335, 177] width 177 height 36
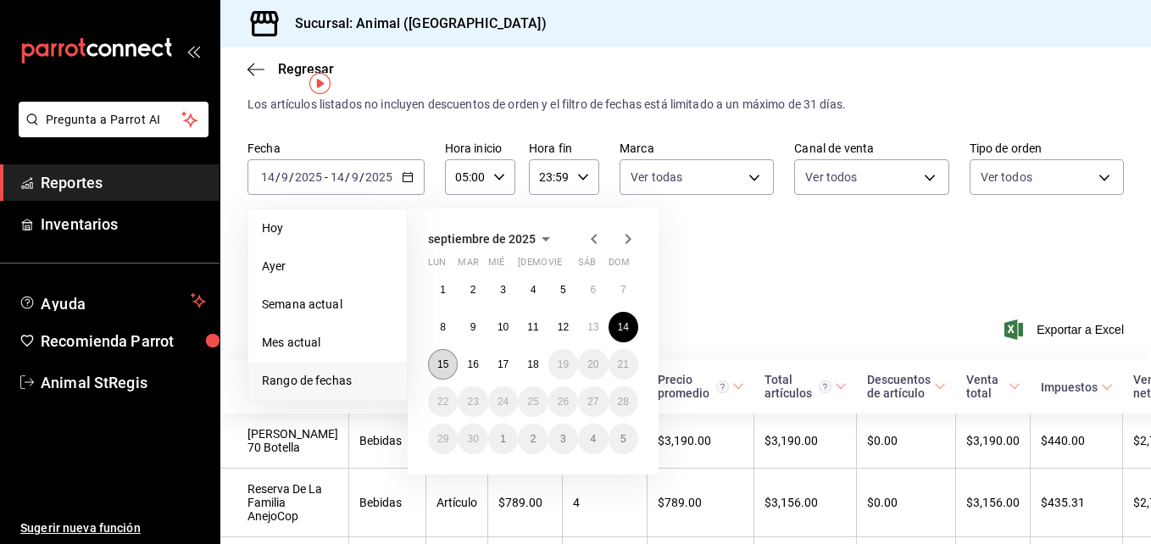
click at [436, 367] on button "15" at bounding box center [443, 364] width 30 height 31
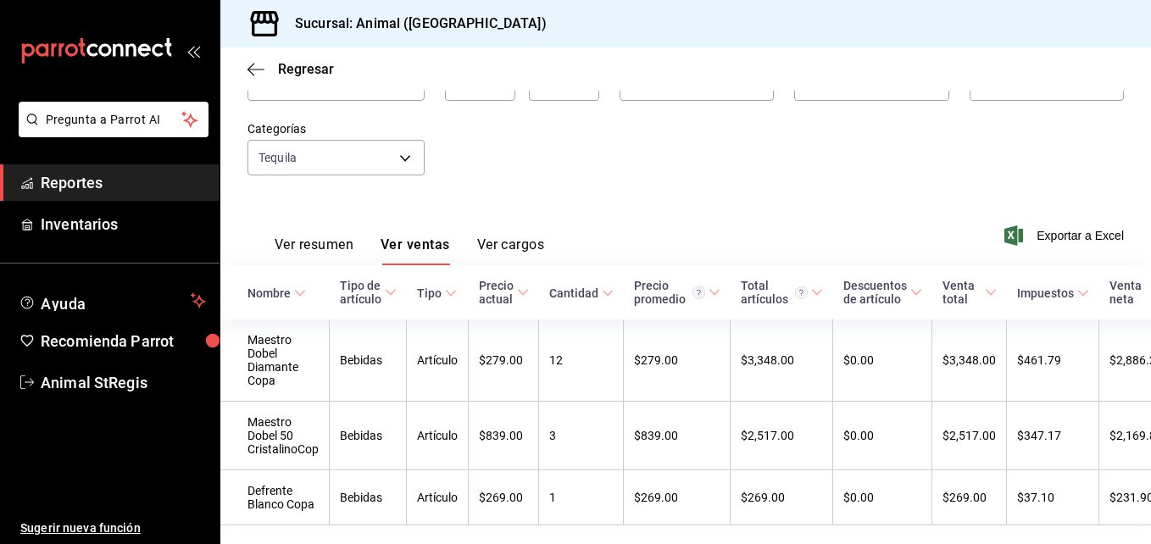
scroll to position [84, 0]
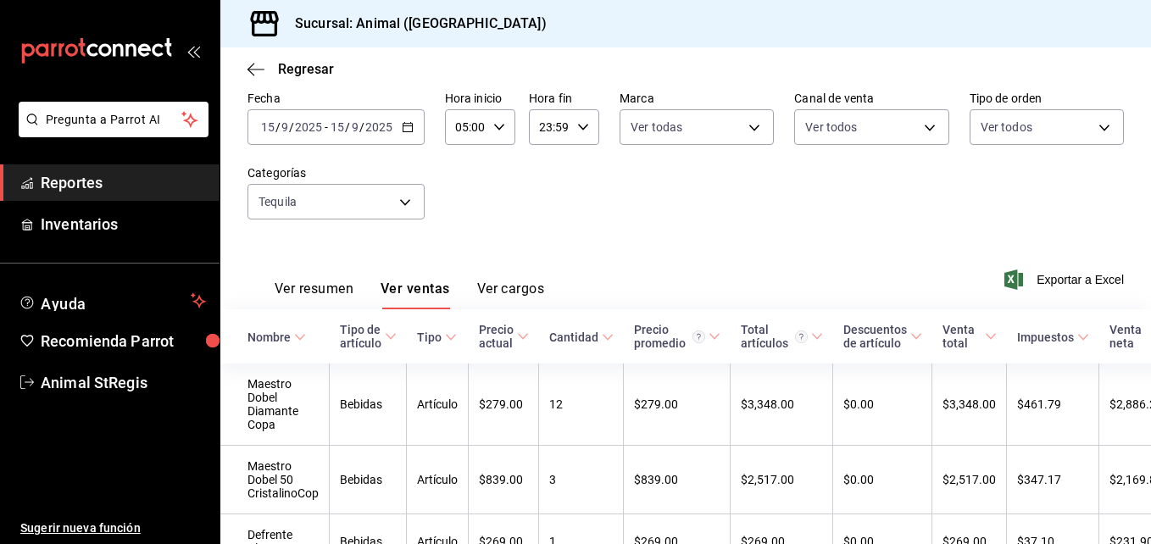
click at [403, 134] on div "[DATE] [DATE] - [DATE] [DATE]" at bounding box center [335, 127] width 177 height 36
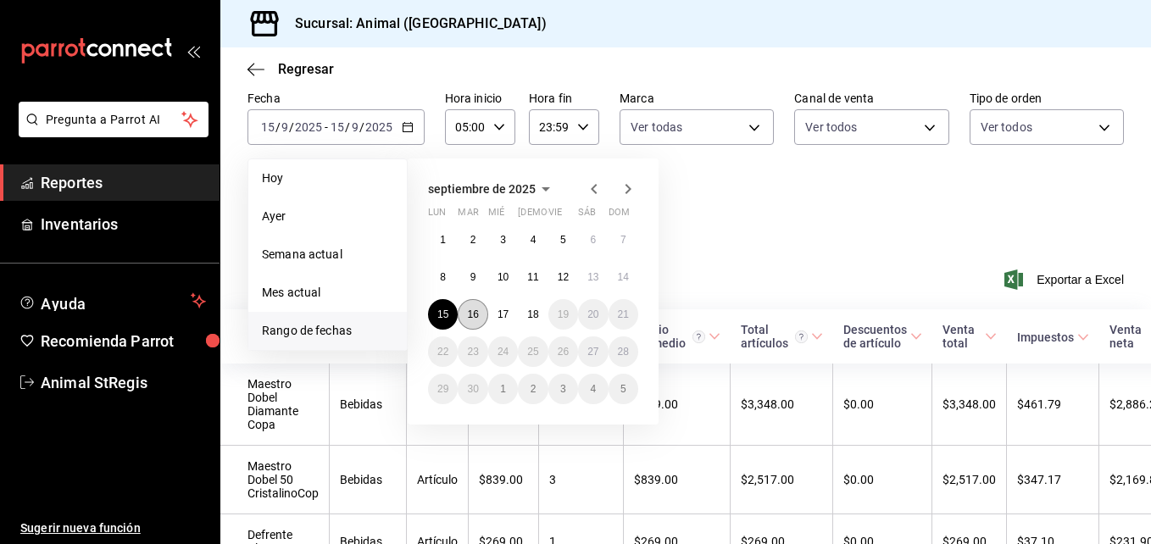
click at [474, 308] on button "16" at bounding box center [473, 314] width 30 height 31
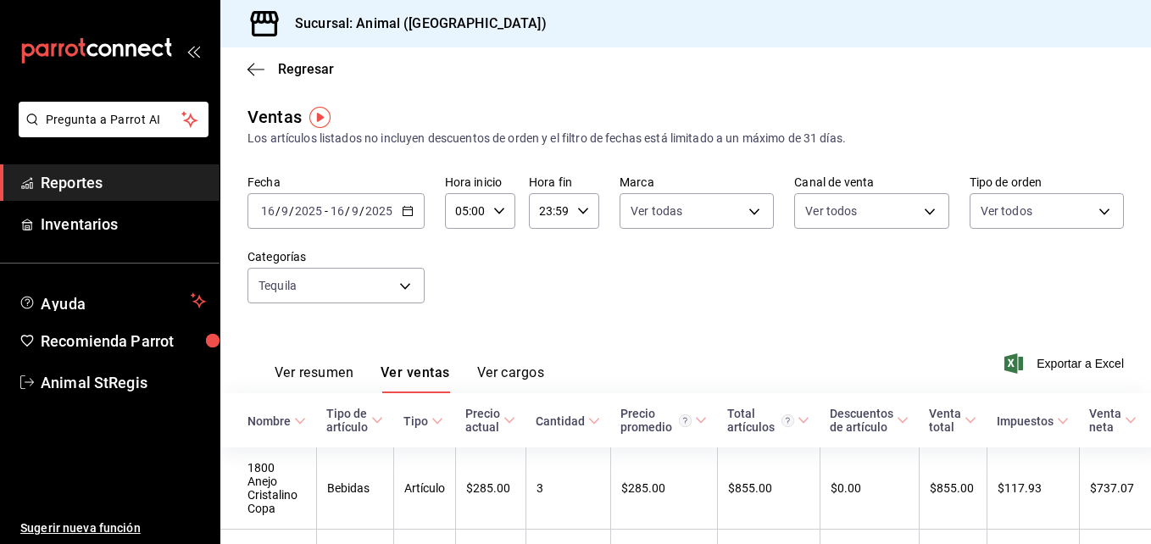
click at [407, 209] on icon "button" at bounding box center [408, 211] width 12 height 12
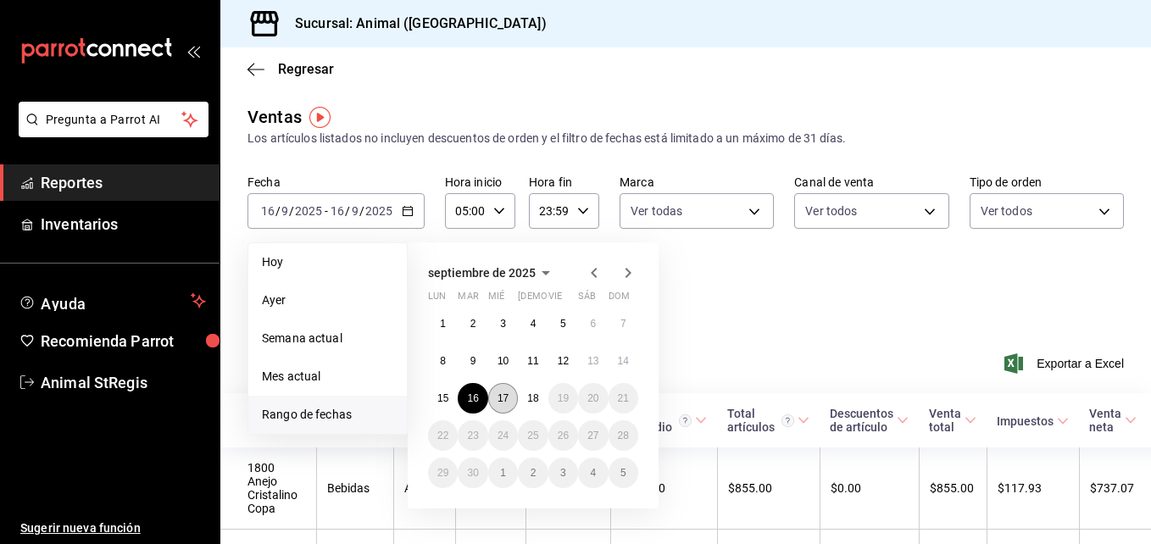
click at [499, 408] on button "17" at bounding box center [503, 398] width 30 height 31
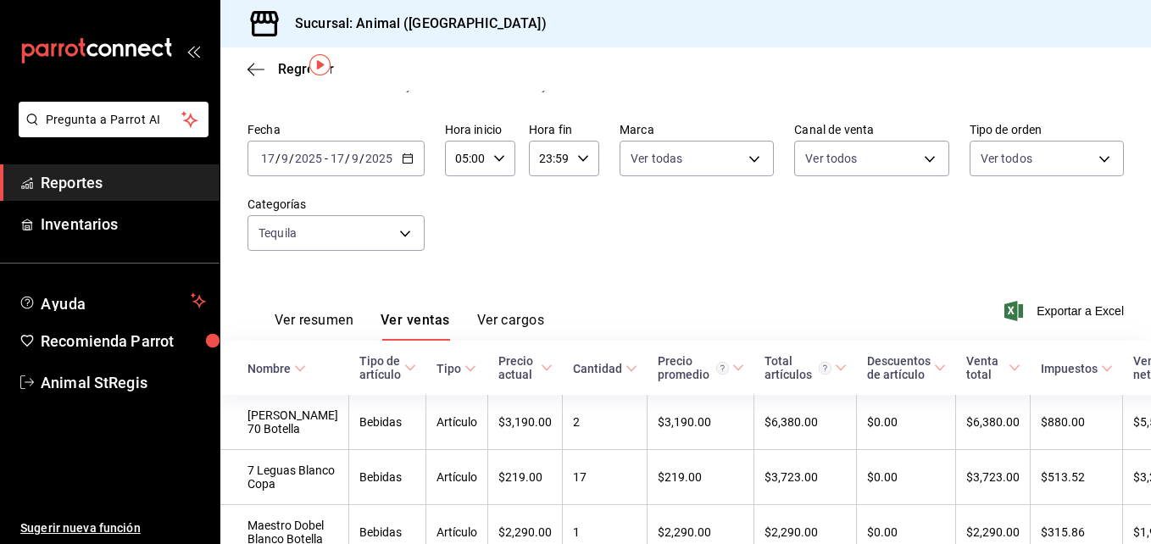
scroll to position [34, 0]
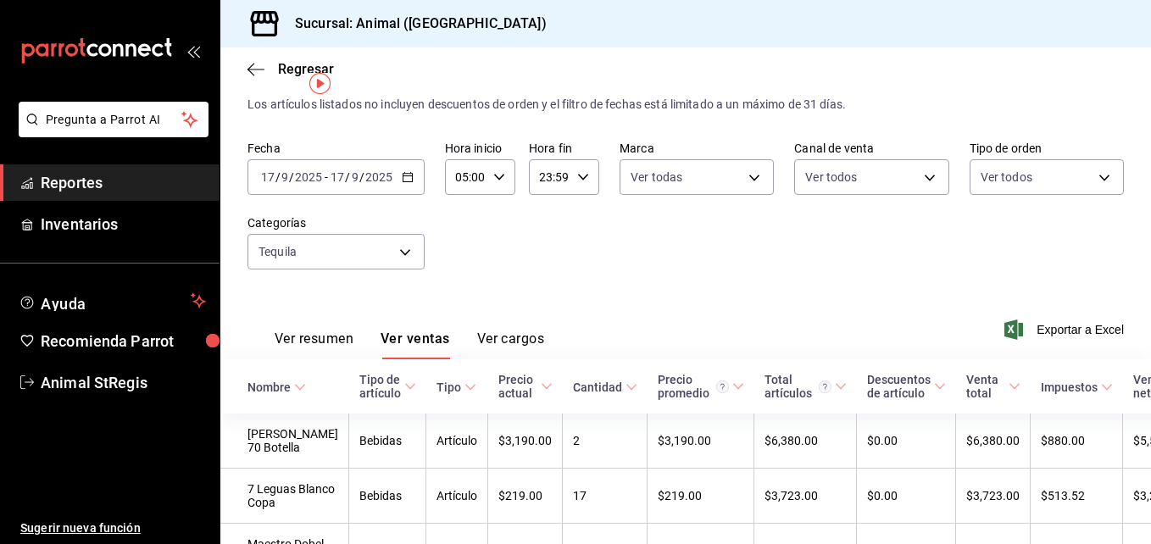
click at [408, 178] on icon "button" at bounding box center [408, 177] width 12 height 12
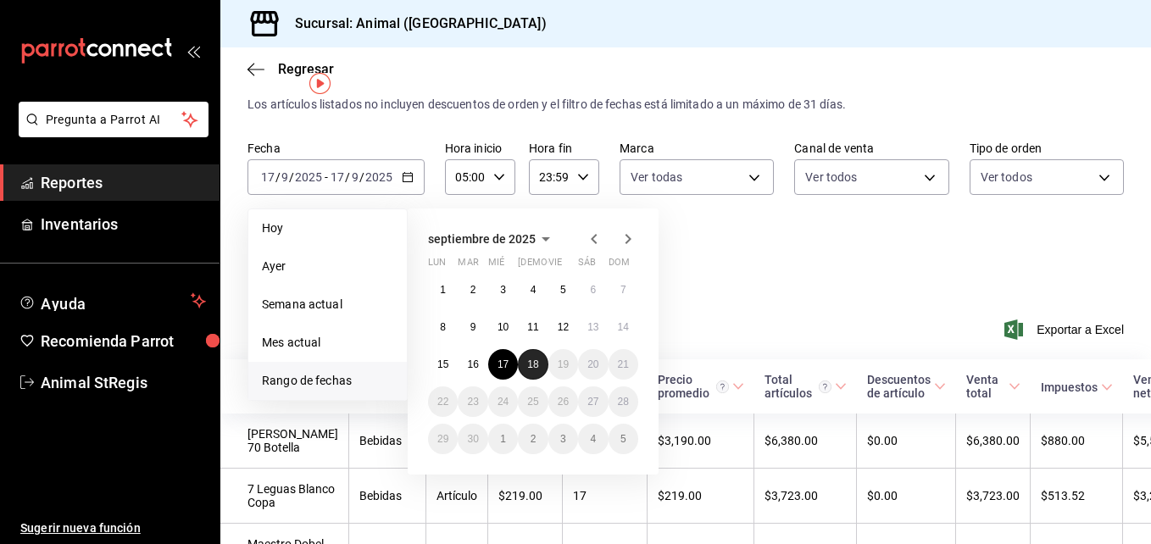
click at [537, 377] on button "18" at bounding box center [533, 364] width 30 height 31
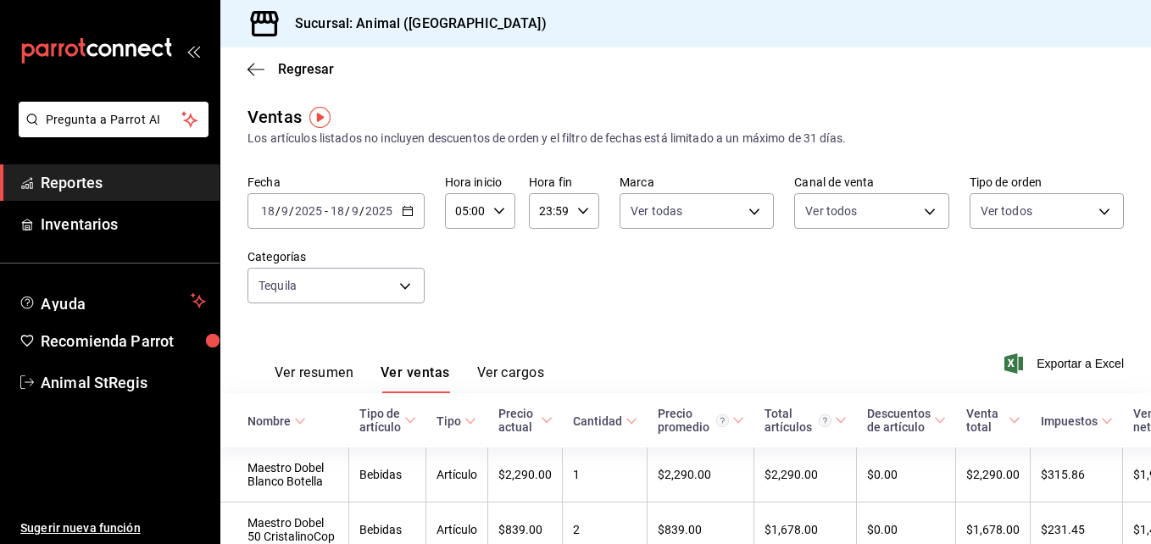
click at [404, 209] on icon "button" at bounding box center [408, 211] width 12 height 12
click at [413, 208] on div "[DATE] [DATE] - [DATE] [DATE]" at bounding box center [335, 211] width 177 height 36
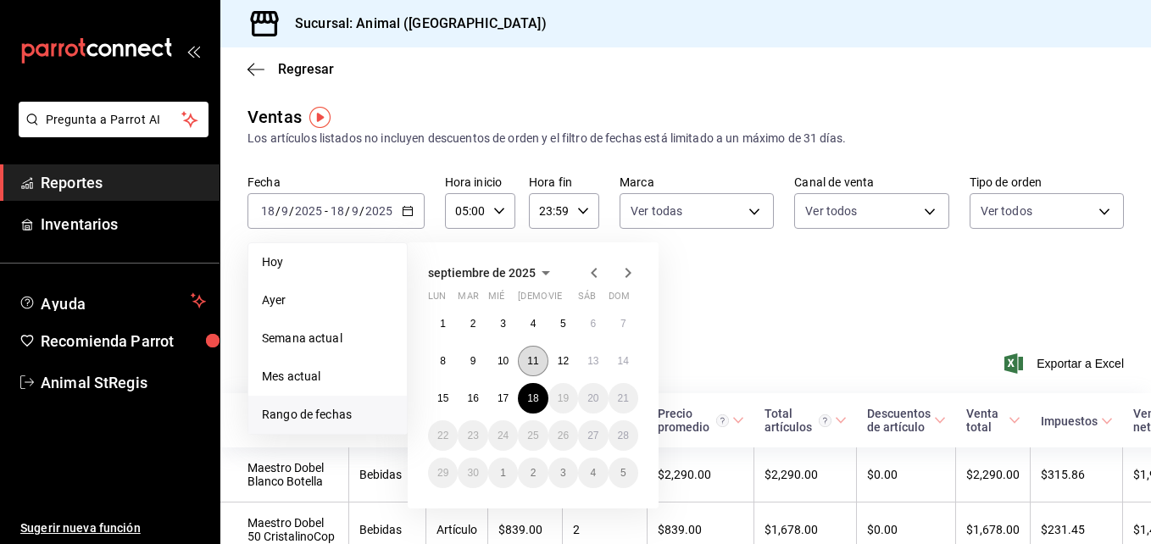
click at [542, 358] on button "11" at bounding box center [533, 361] width 30 height 31
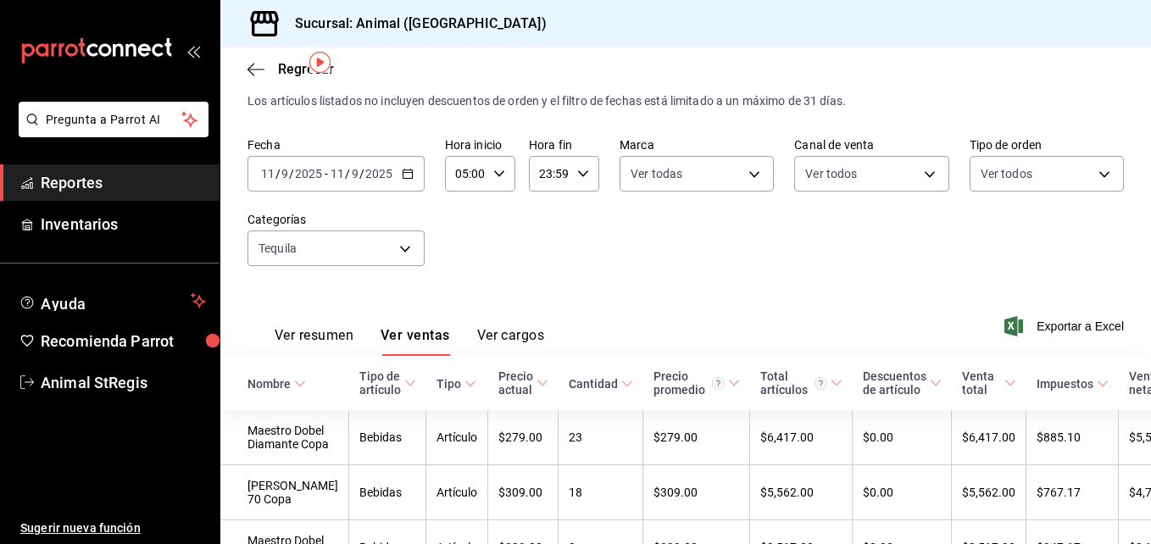
scroll to position [34, 0]
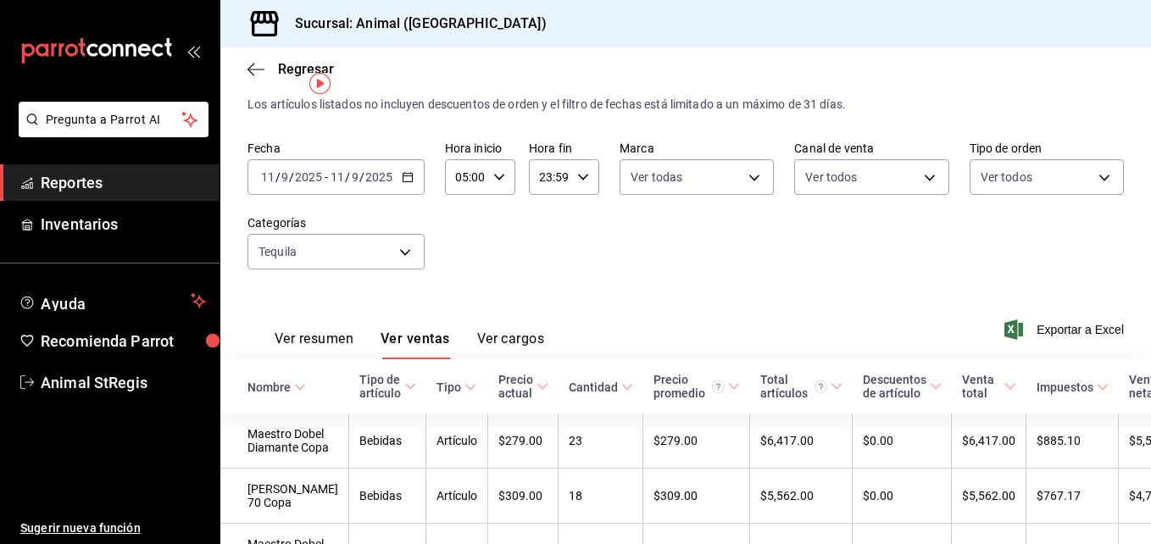
click at [414, 177] on div "[DATE] [DATE] - [DATE] [DATE]" at bounding box center [335, 177] width 177 height 36
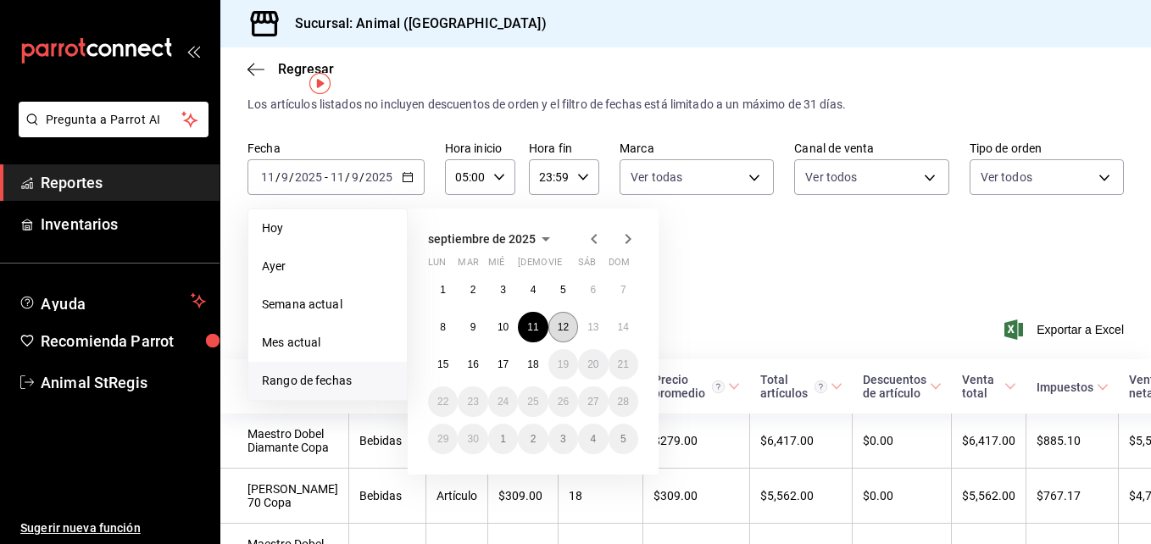
click at [554, 319] on button "12" at bounding box center [563, 327] width 30 height 31
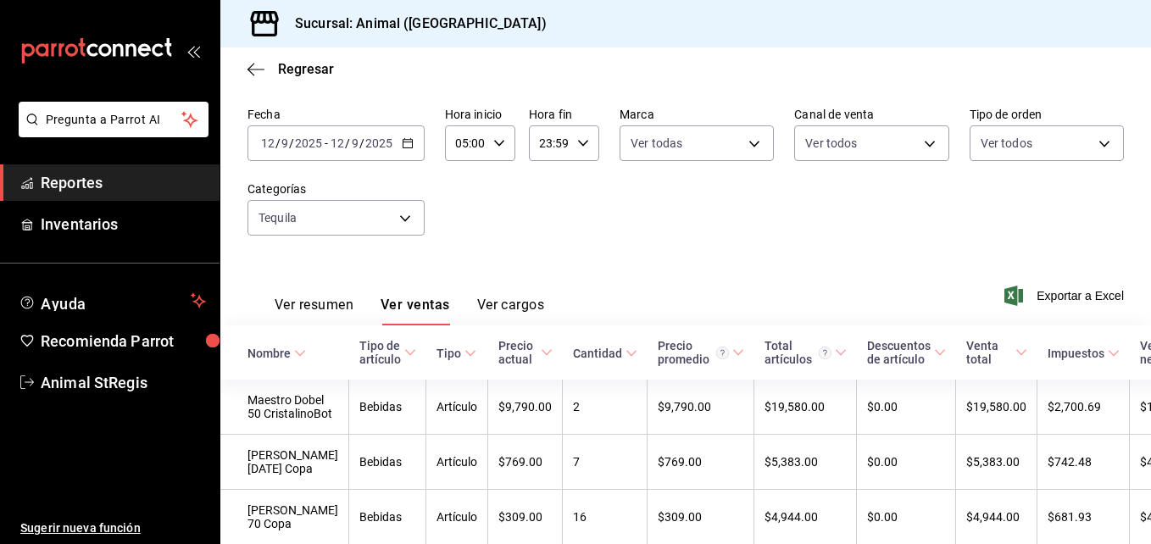
scroll to position [102, 0]
